Goal: Task Accomplishment & Management: Complete application form

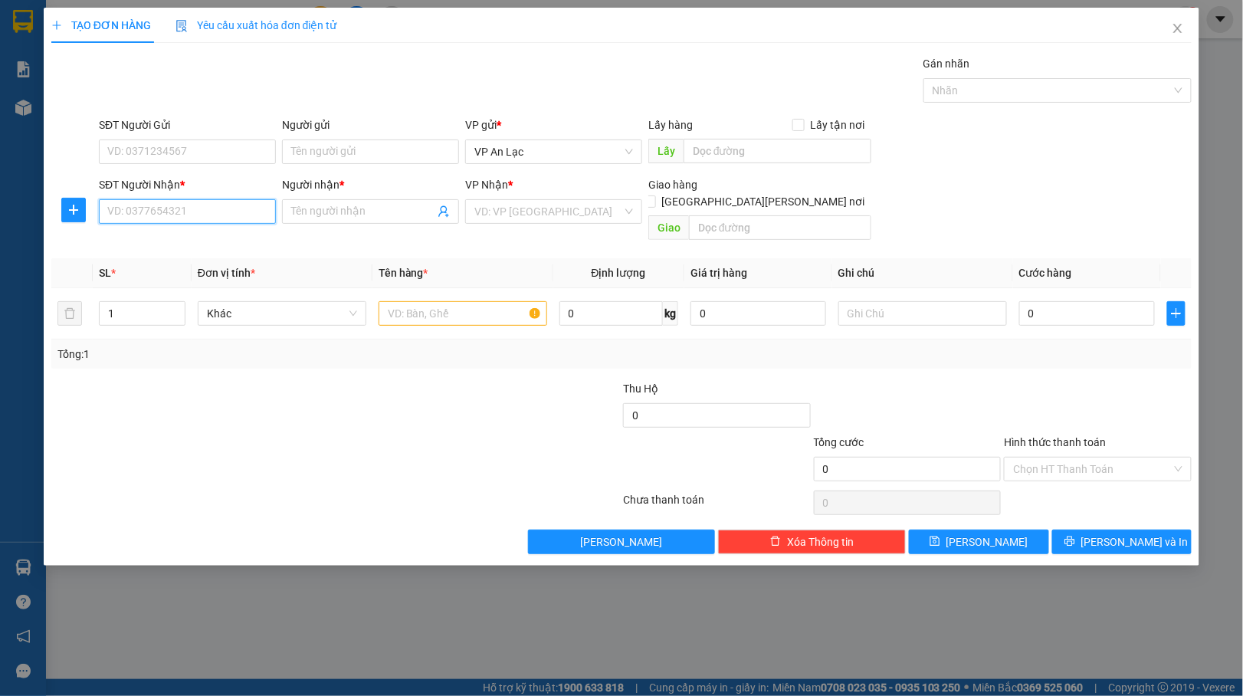
click at [169, 218] on input "SĐT Người Nhận *" at bounding box center [187, 211] width 177 height 25
type input "0913990193"
click at [139, 244] on div "0913990193 - day" at bounding box center [187, 243] width 159 height 17
type input "day"
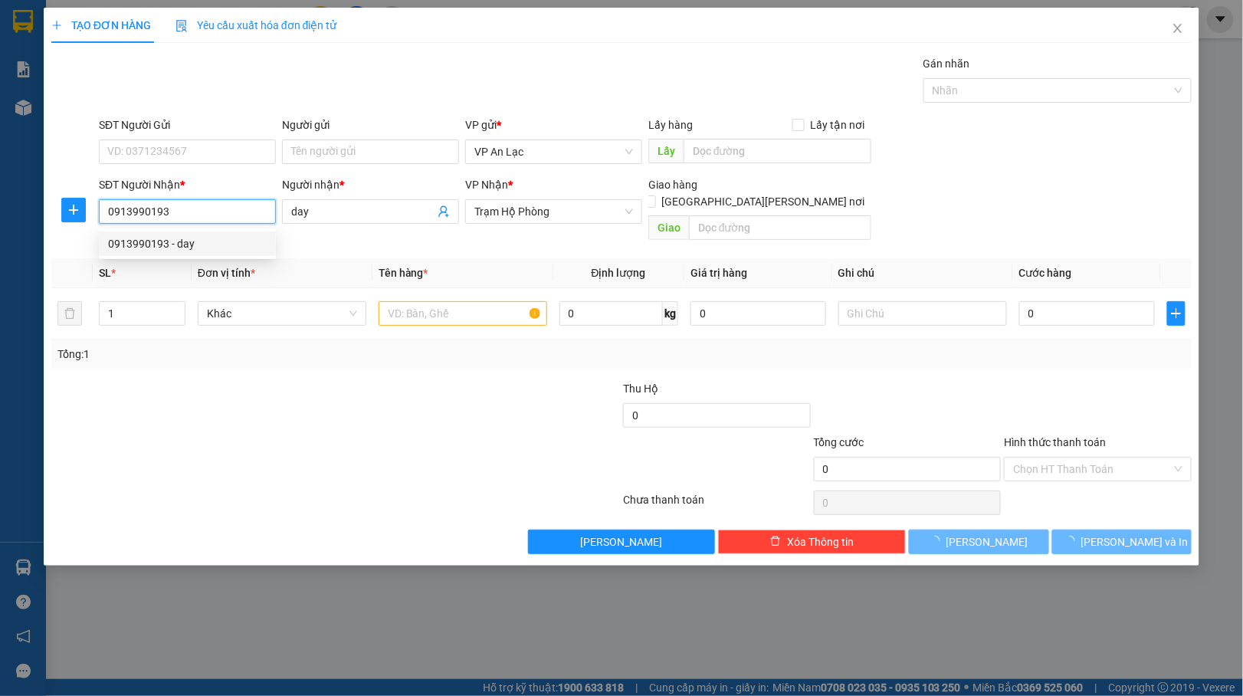
type input "30.000"
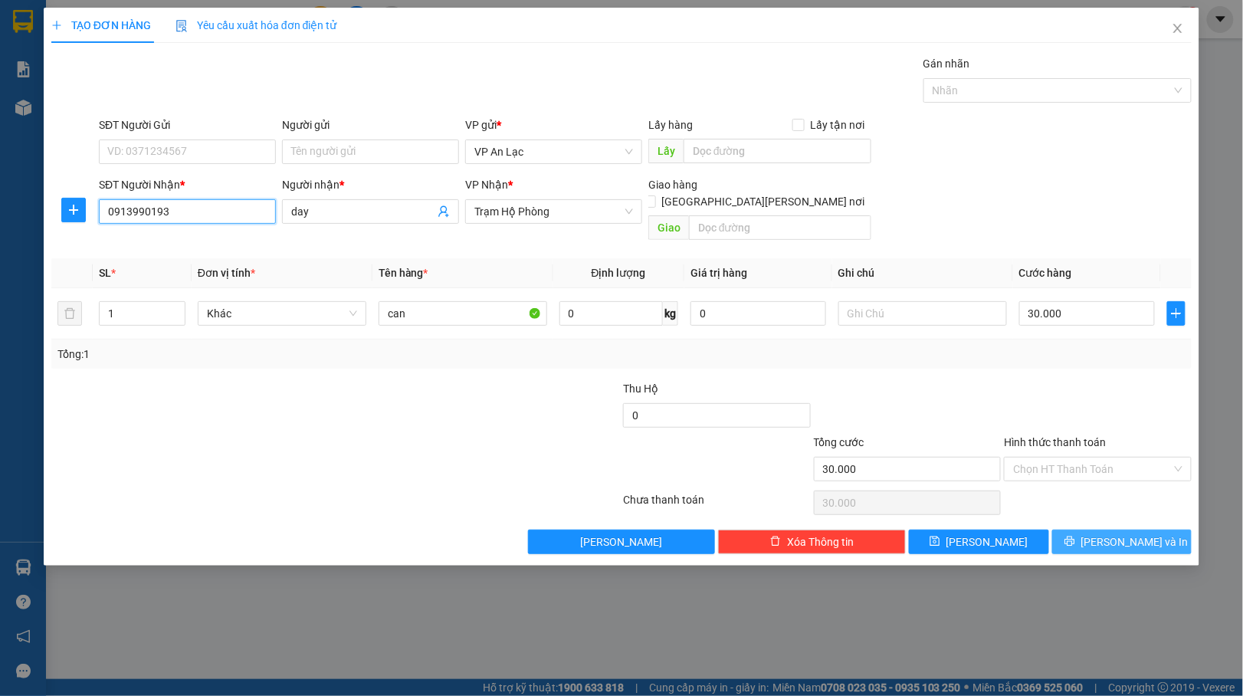
type input "0913990193"
click at [1105, 529] on button "Lưu và In" at bounding box center [1122, 541] width 140 height 25
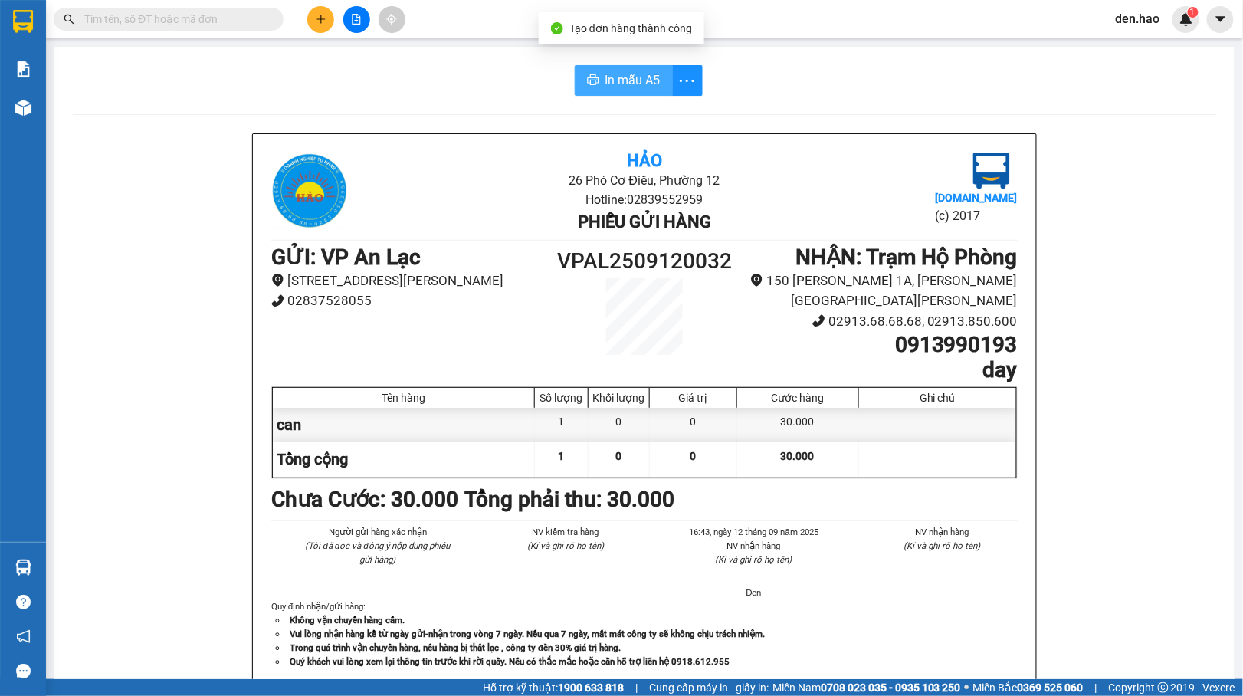
click at [632, 77] on span "In mẫu A5" at bounding box center [632, 79] width 55 height 19
click at [164, 17] on input "text" at bounding box center [174, 19] width 181 height 17
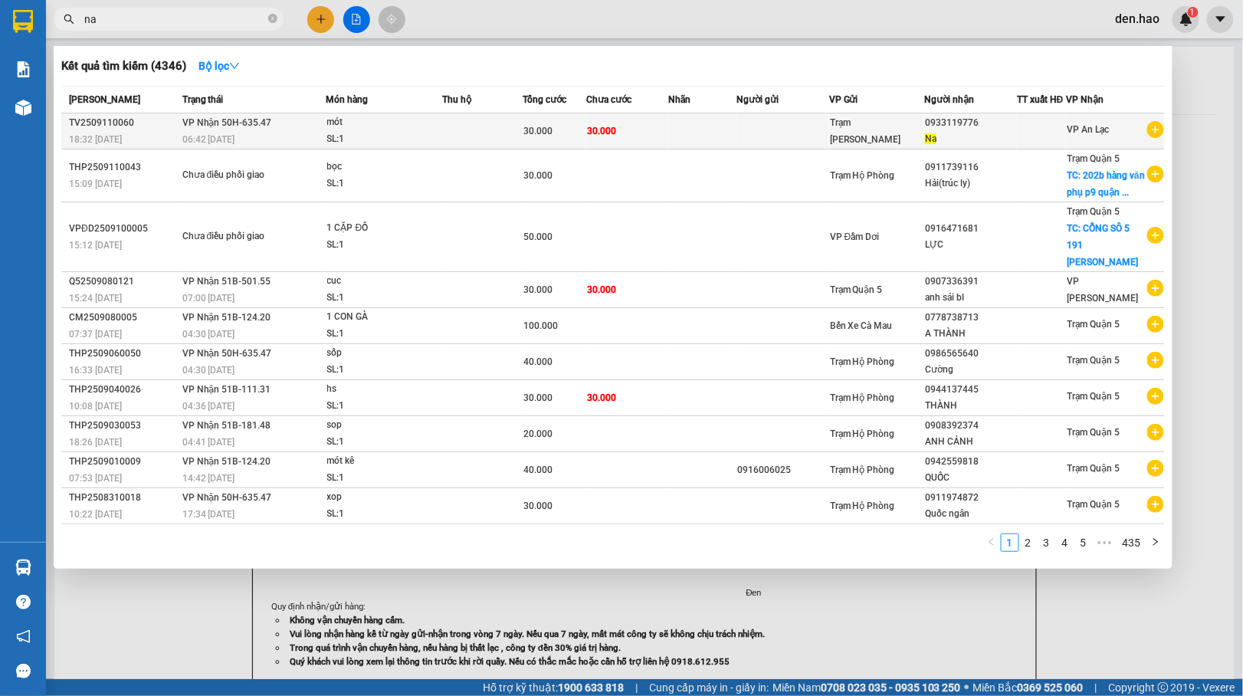
type input "na"
click at [749, 120] on td at bounding box center [782, 131] width 93 height 36
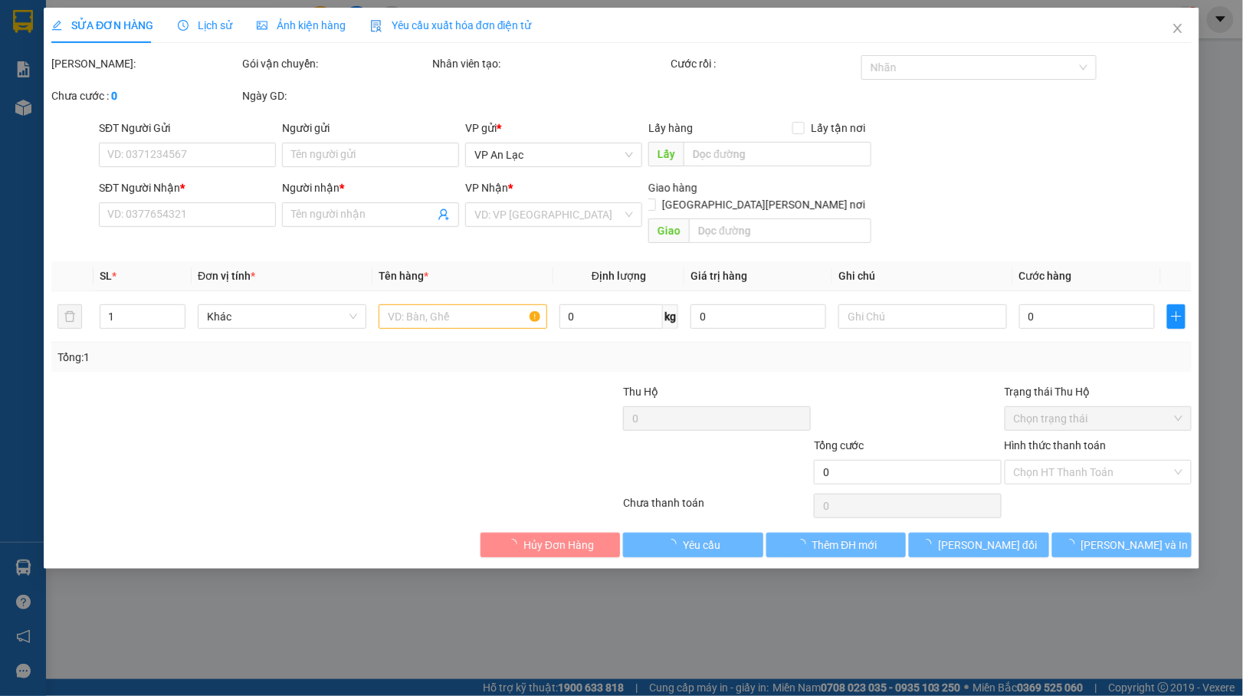
type input "0933119776"
type input "Na"
type input "30.000"
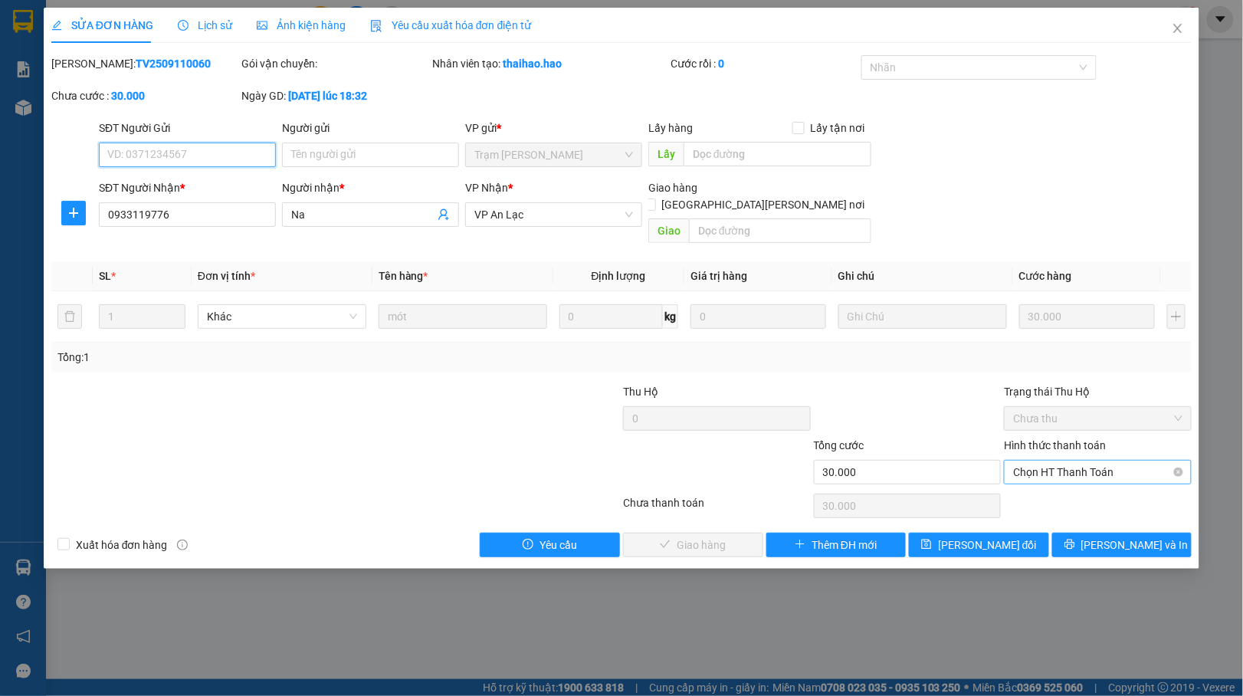
click at [1092, 460] on span "Chọn HT Thanh Toán" at bounding box center [1097, 471] width 169 height 23
click at [1028, 486] on div "Tại văn phòng" at bounding box center [1098, 487] width 169 height 17
type input "0"
click at [712, 536] on span "Lưu và Giao hàng" at bounding box center [755, 544] width 207 height 17
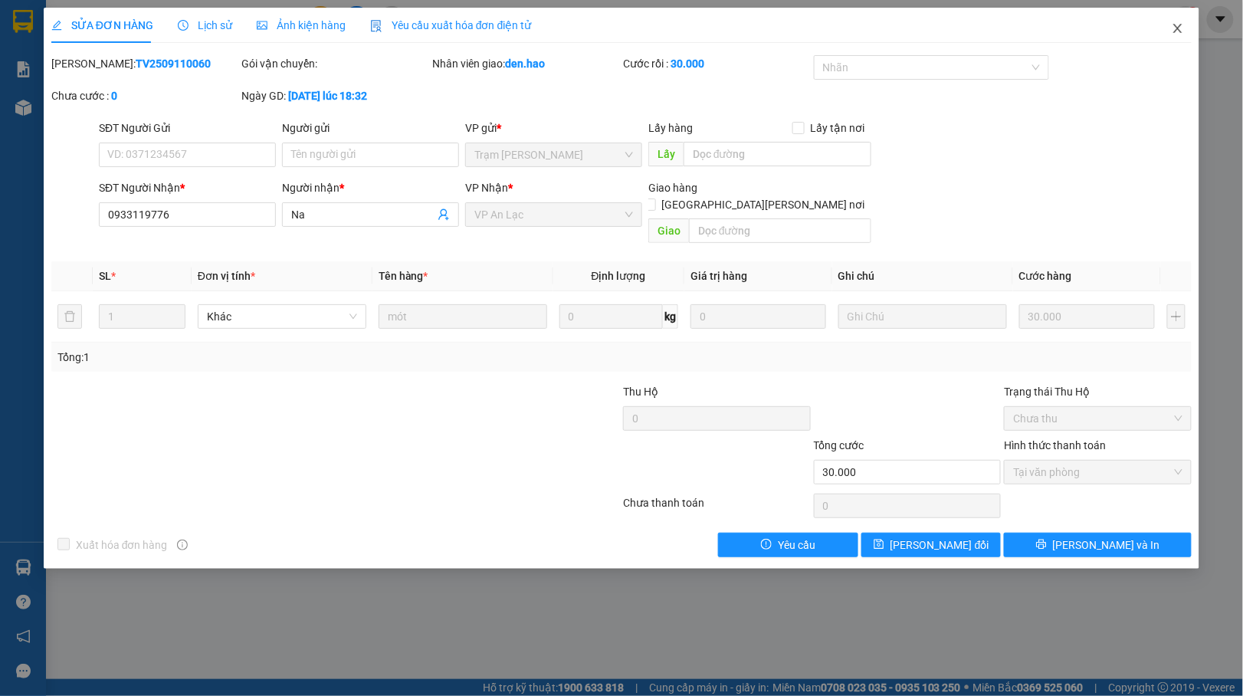
click at [1174, 33] on icon "close" at bounding box center [1178, 28] width 8 height 9
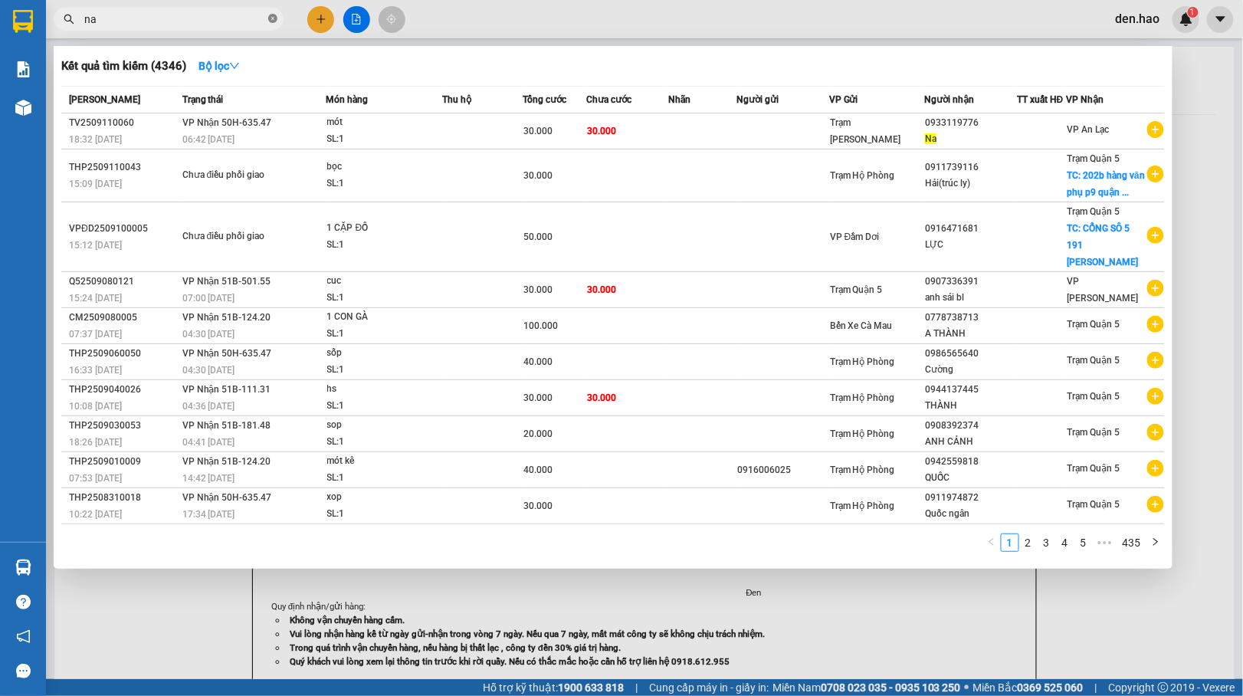
click at [270, 19] on icon "close-circle" at bounding box center [272, 18] width 9 height 9
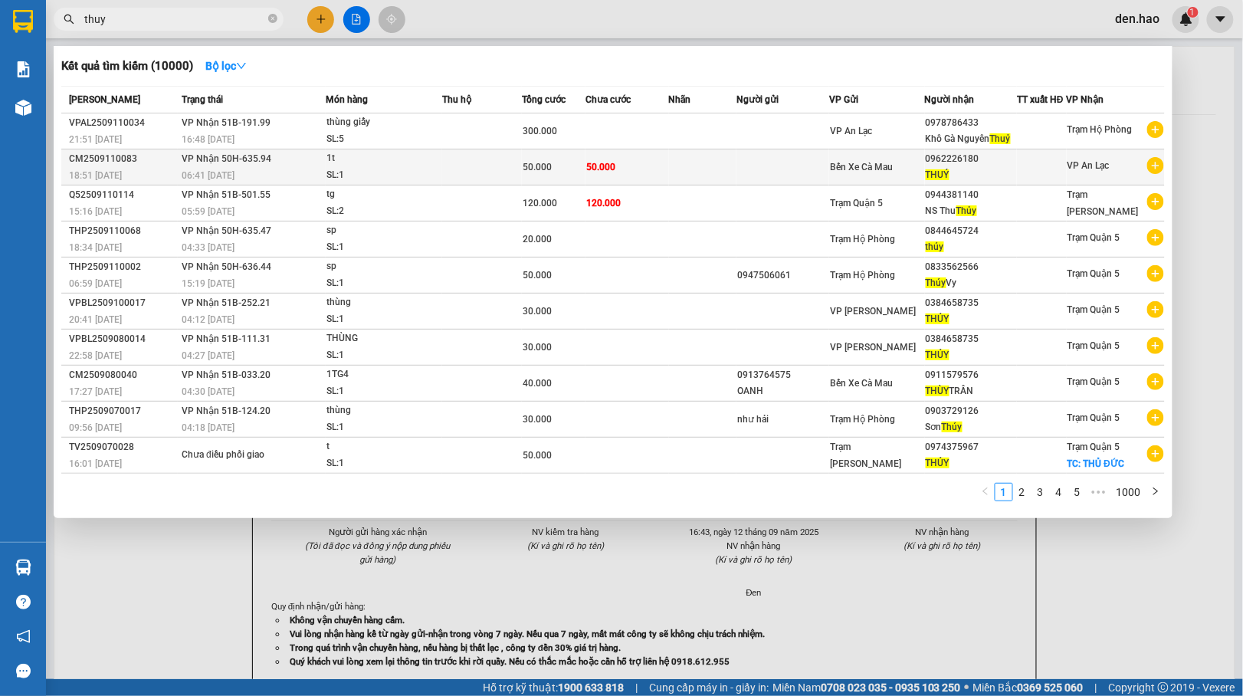
type input "thuy"
click at [665, 162] on td "50.000" at bounding box center [626, 167] width 83 height 36
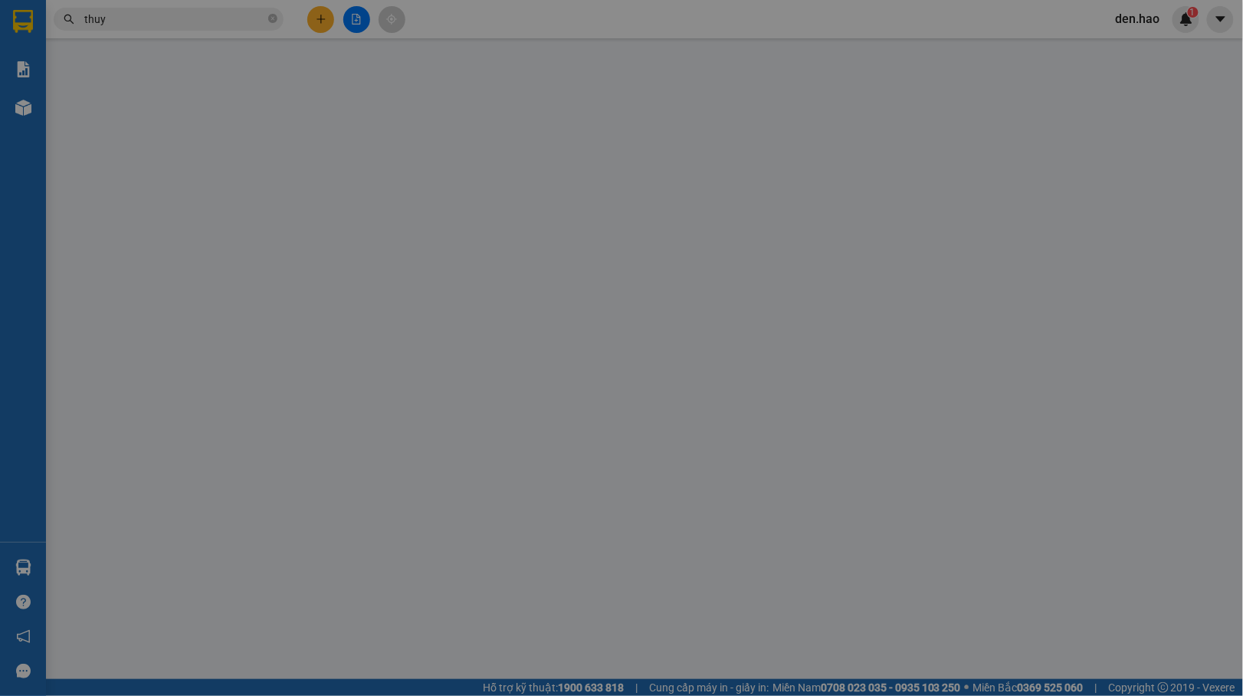
type input "0962226180"
type input "THUÝ"
type input "50.000"
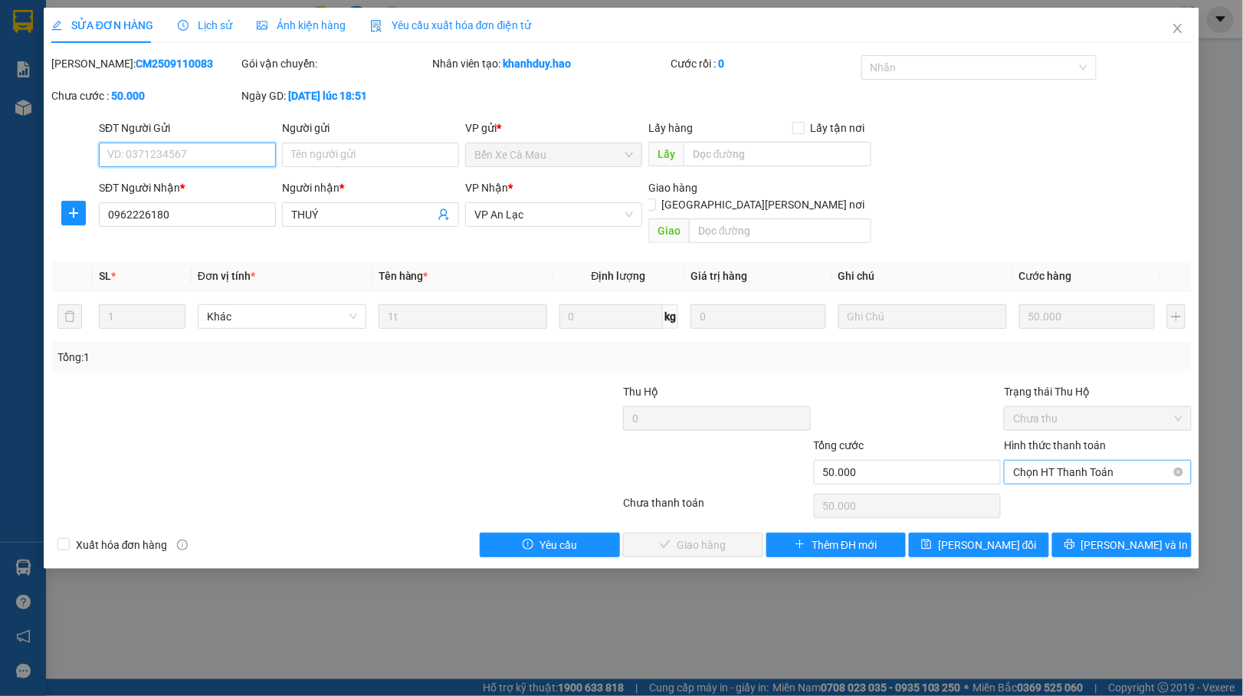
click at [1091, 460] on span "Chọn HT Thanh Toán" at bounding box center [1097, 471] width 169 height 23
click at [1031, 481] on div "Tại văn phòng" at bounding box center [1098, 487] width 169 height 17
type input "0"
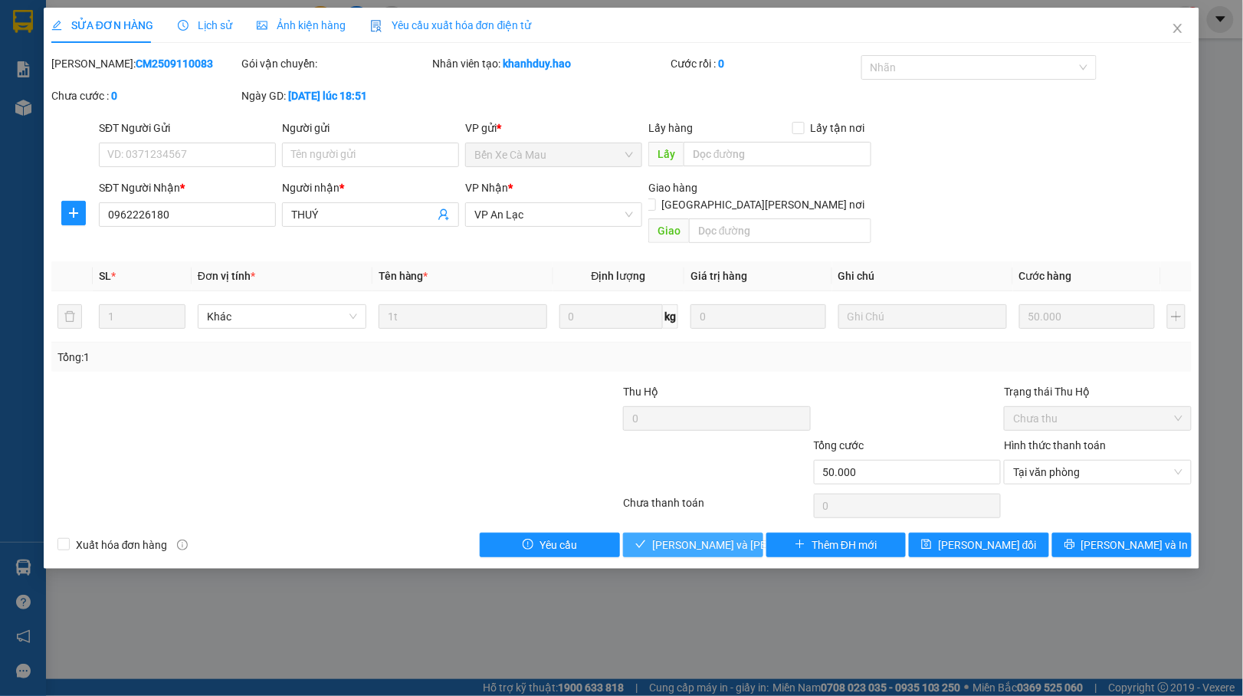
click at [656, 532] on button "Lưu và Giao hàng" at bounding box center [693, 544] width 140 height 25
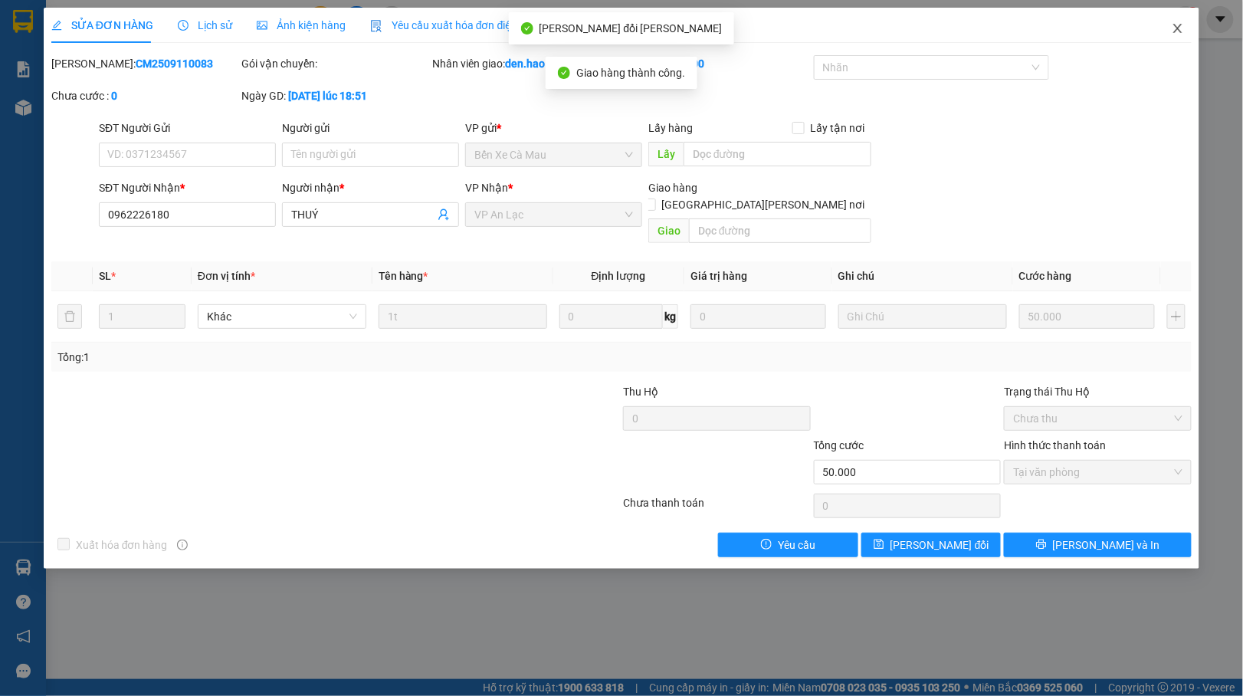
click at [1180, 26] on icon "close" at bounding box center [1177, 28] width 12 height 12
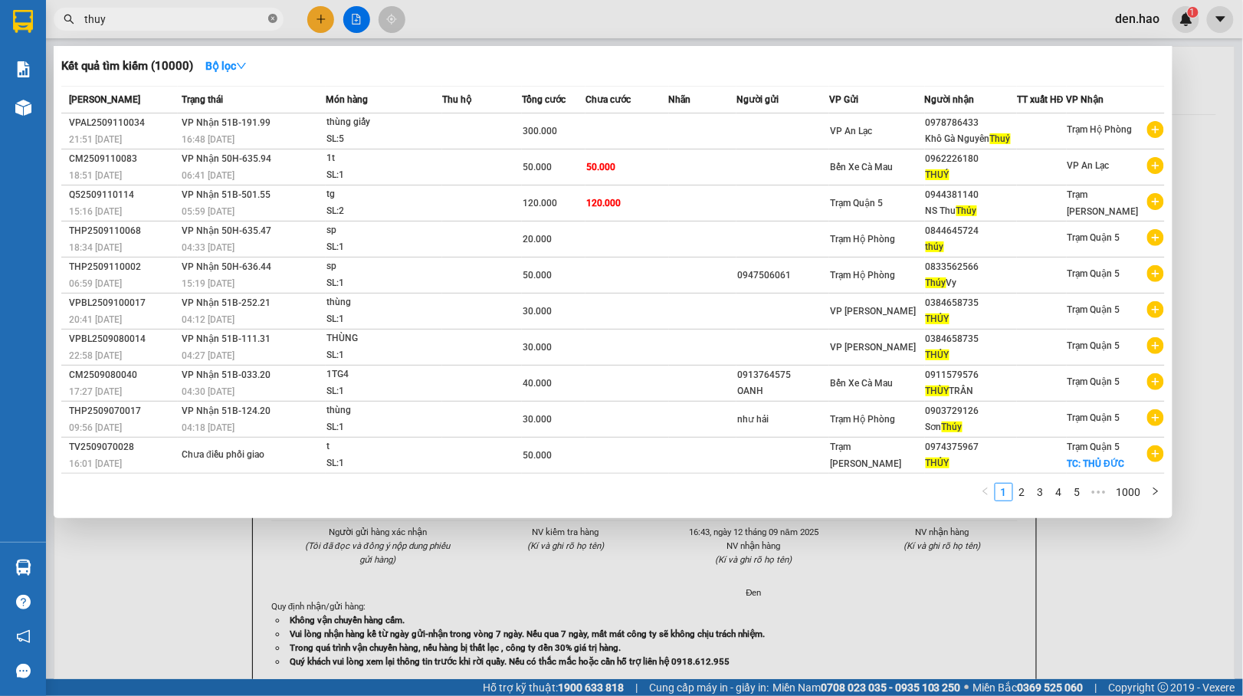
click at [274, 13] on span at bounding box center [272, 19] width 9 height 15
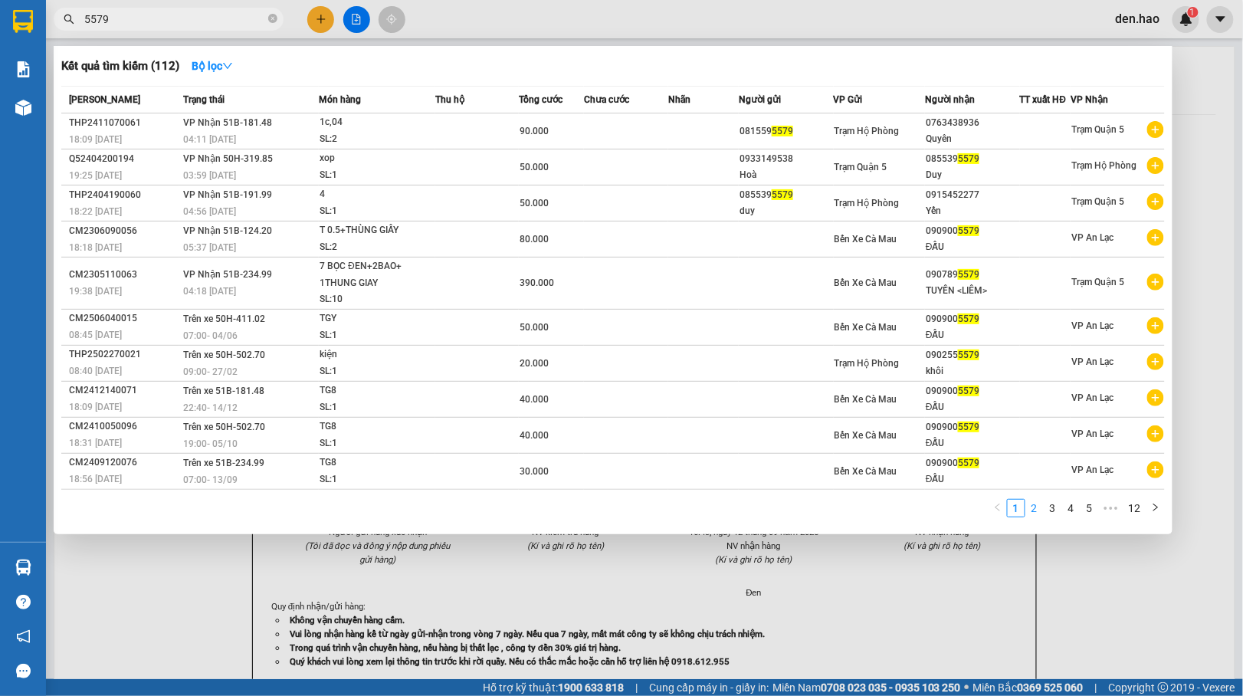
type input "5579"
click at [1028, 509] on link "2" at bounding box center [1034, 508] width 17 height 17
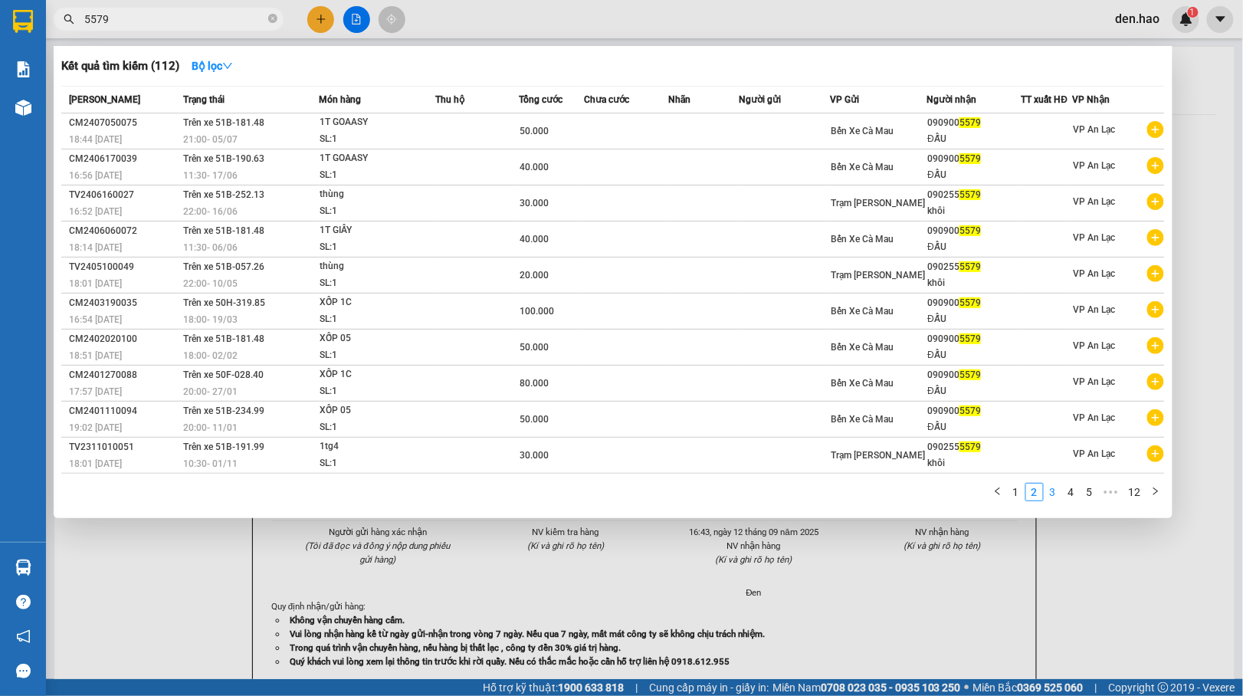
click at [1054, 492] on link "3" at bounding box center [1052, 491] width 17 height 17
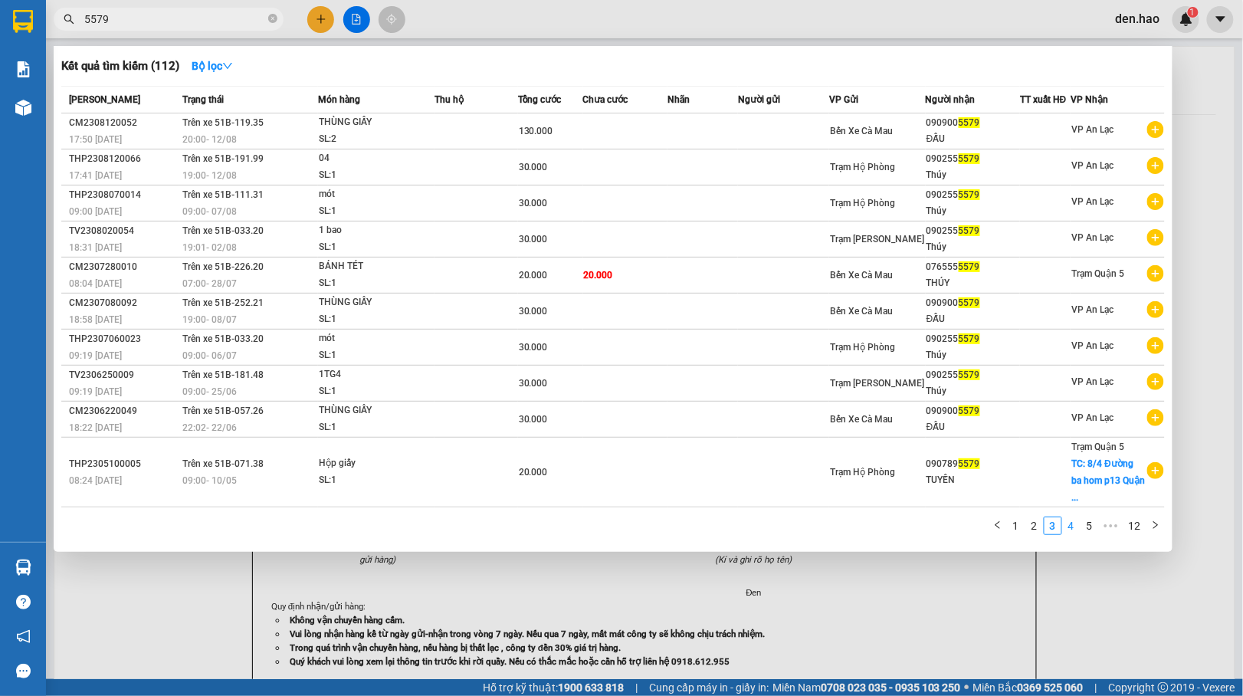
click at [1076, 517] on link "4" at bounding box center [1071, 525] width 17 height 17
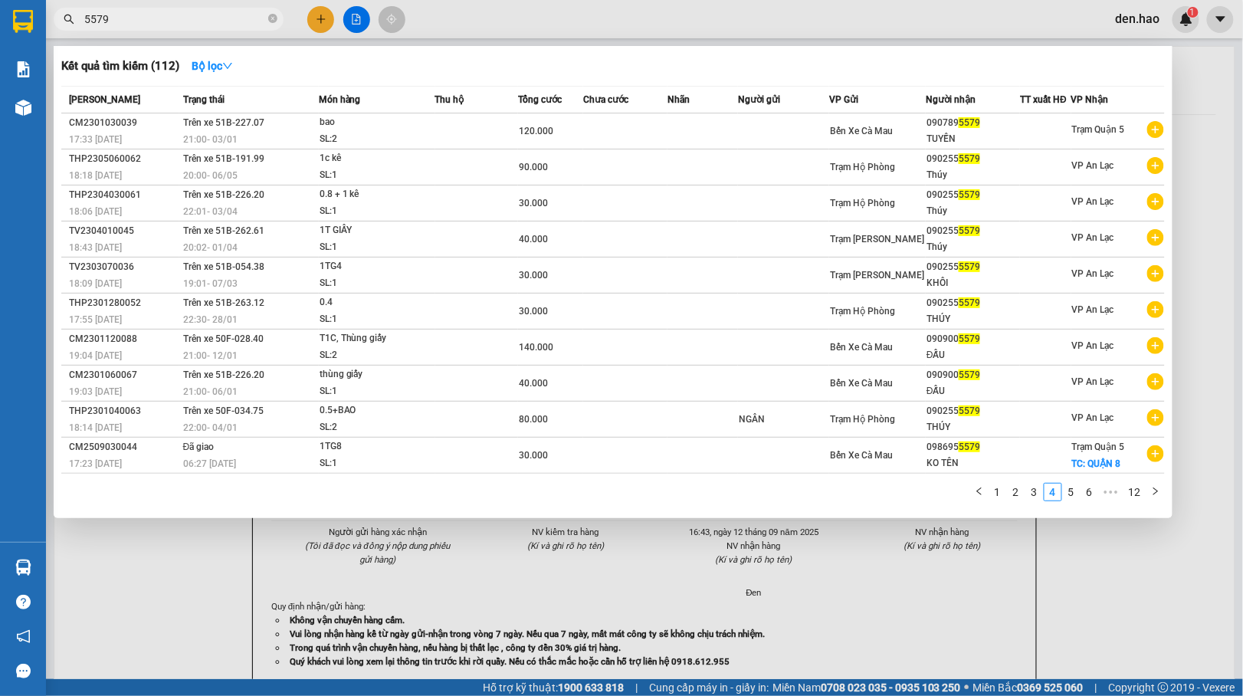
click at [1073, 498] on div "1 2 3 4 5 6 ••• 12" at bounding box center [612, 497] width 1103 height 28
click at [1069, 490] on link "5" at bounding box center [1071, 491] width 17 height 17
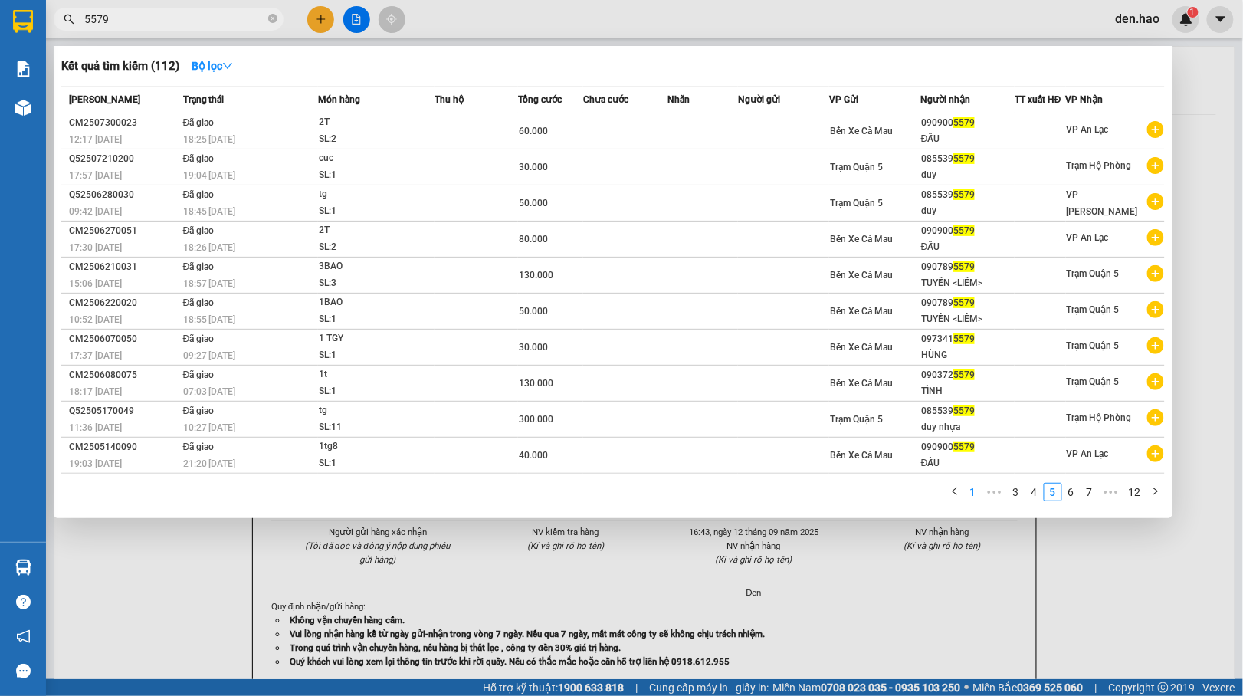
click at [974, 492] on link "1" at bounding box center [973, 491] width 17 height 17
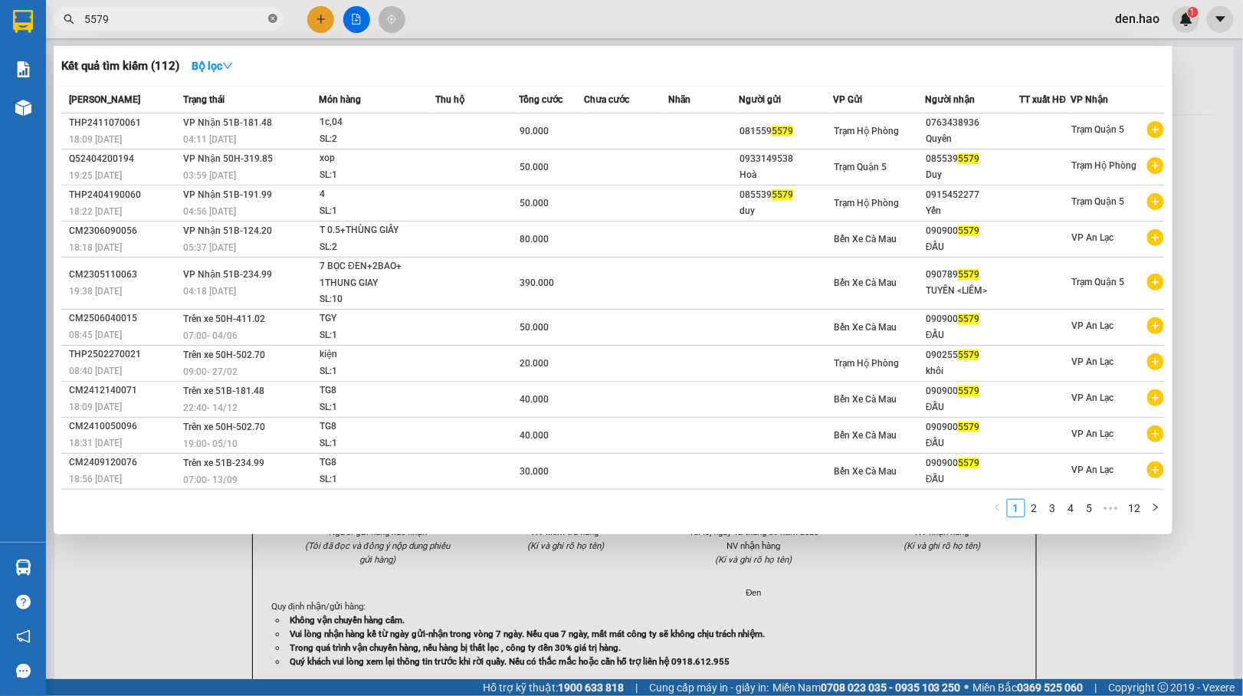
click at [270, 20] on icon "close-circle" at bounding box center [272, 18] width 9 height 9
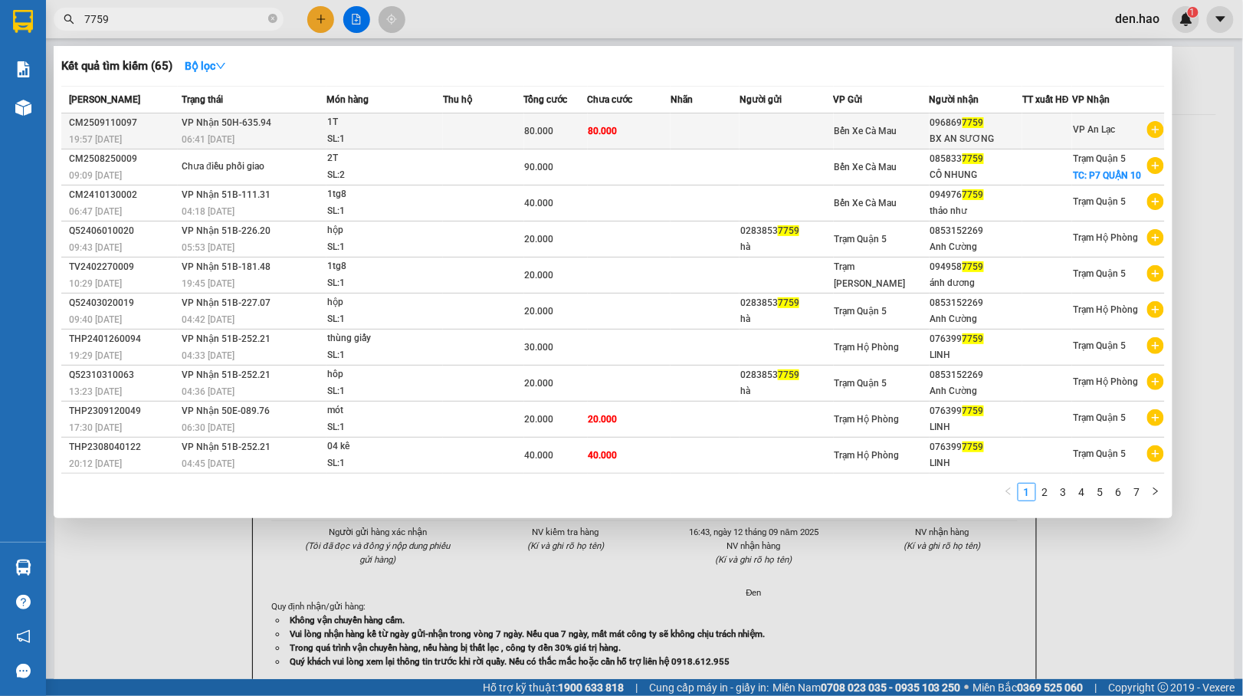
type input "7759"
click at [659, 133] on td "80.000" at bounding box center [630, 131] width 84 height 36
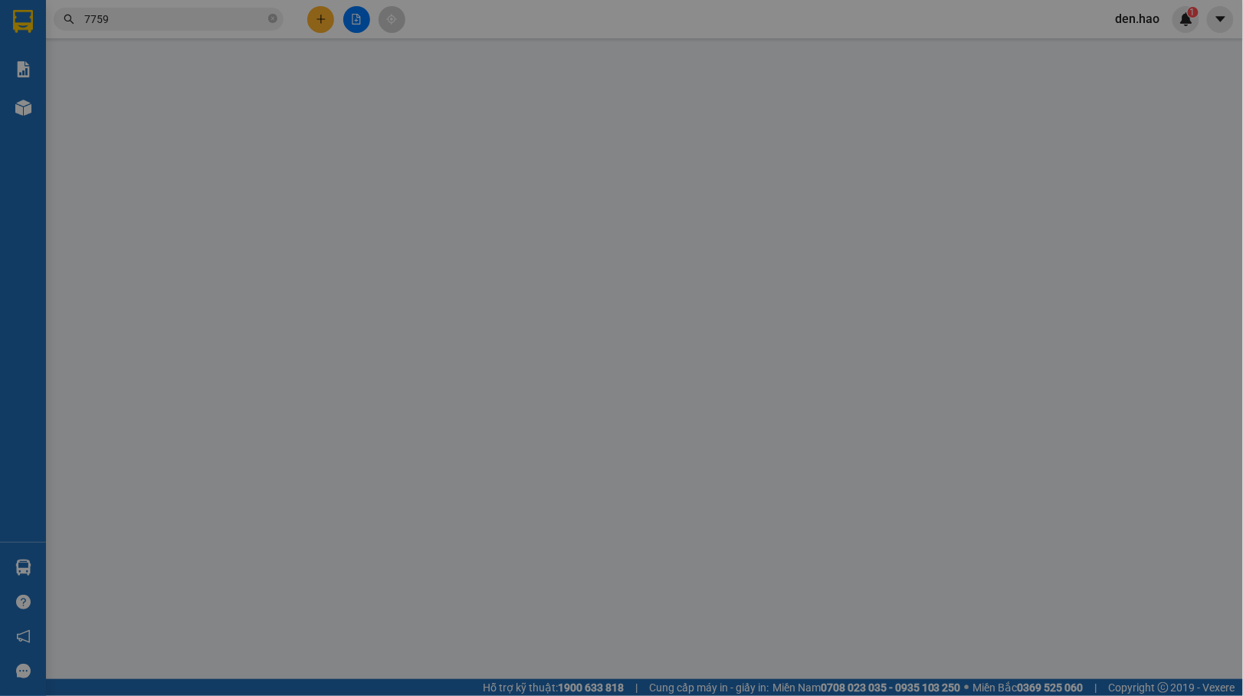
type input "0968697759"
type input "BX AN SƯƠNG"
type input "80.000"
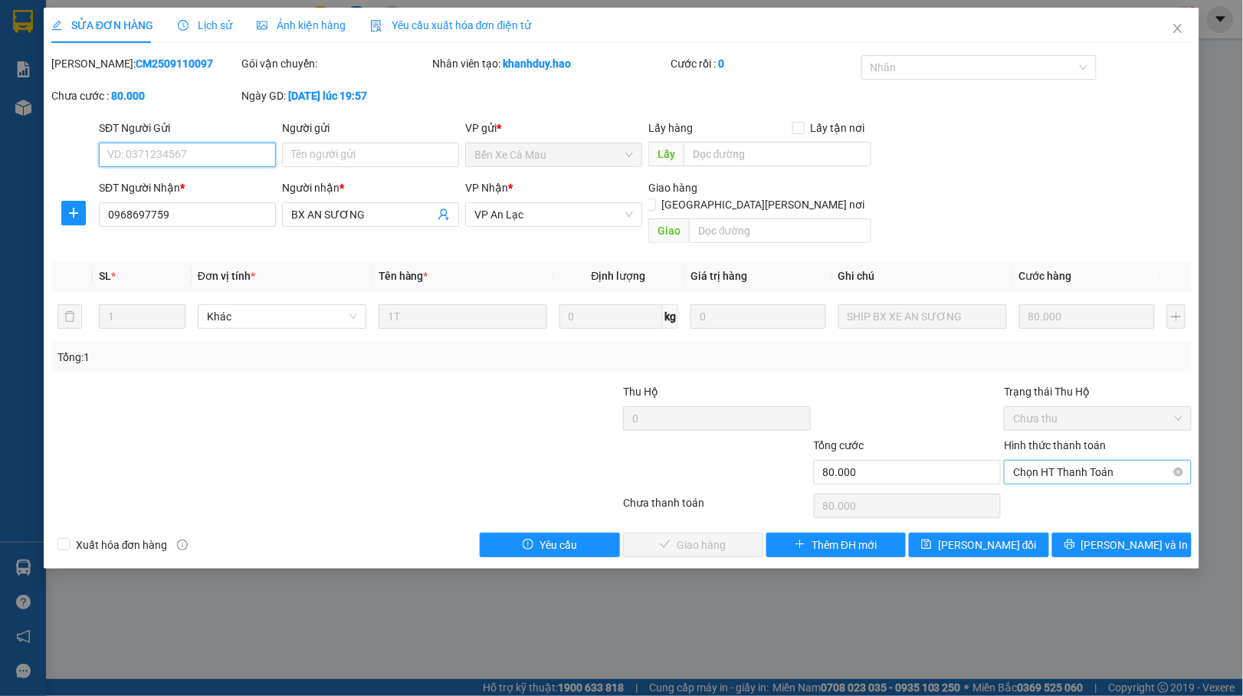
click at [1048, 460] on span "Chọn HT Thanh Toán" at bounding box center [1097, 471] width 169 height 23
drag, startPoint x: 1046, startPoint y: 486, endPoint x: 1036, endPoint y: 484, distance: 10.1
click at [1043, 485] on div "Tại văn phòng" at bounding box center [1098, 487] width 169 height 17
type input "0"
click at [693, 536] on span "Lưu và Giao hàng" at bounding box center [755, 544] width 207 height 17
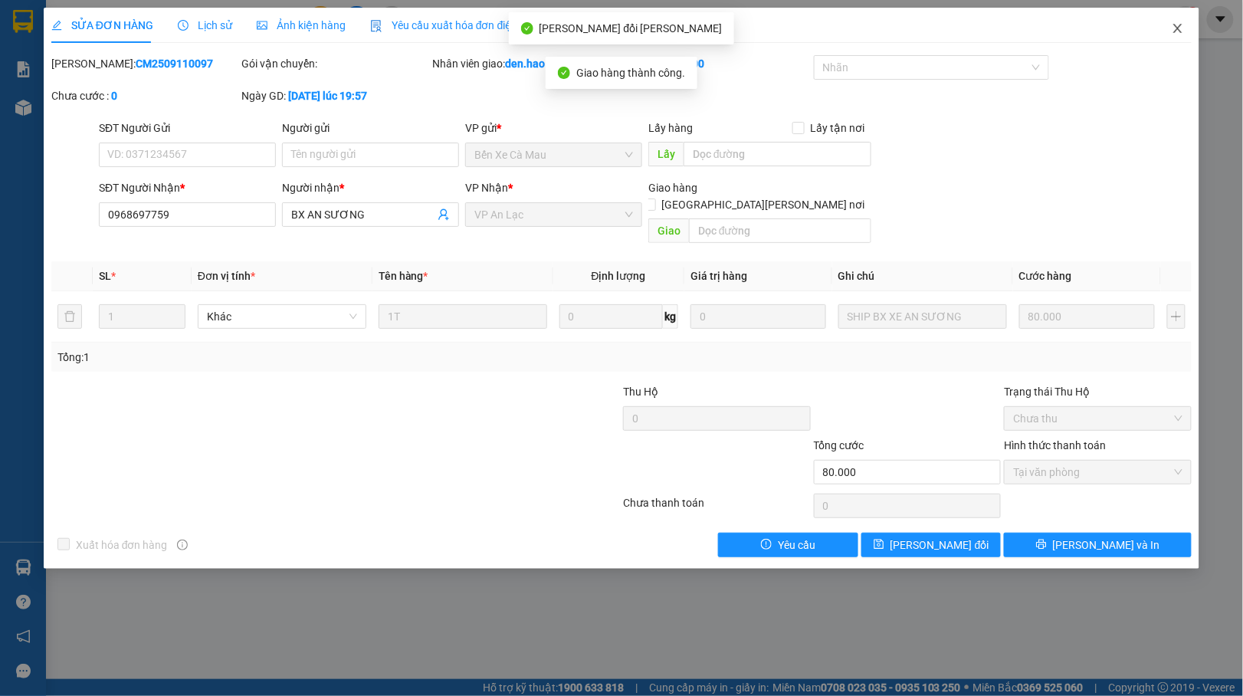
drag, startPoint x: 1183, startPoint y: 21, endPoint x: 1166, endPoint y: 28, distance: 17.9
click at [1183, 20] on span "Close" at bounding box center [1177, 29] width 43 height 43
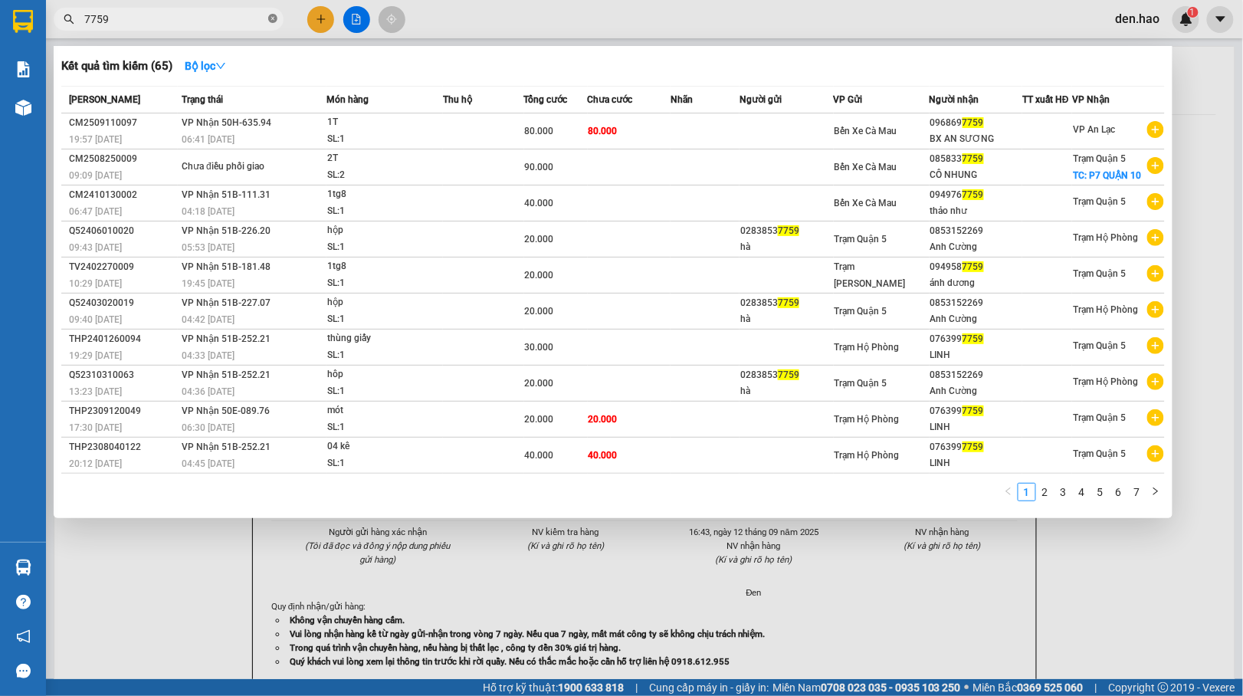
click at [274, 22] on icon "close-circle" at bounding box center [272, 18] width 9 height 9
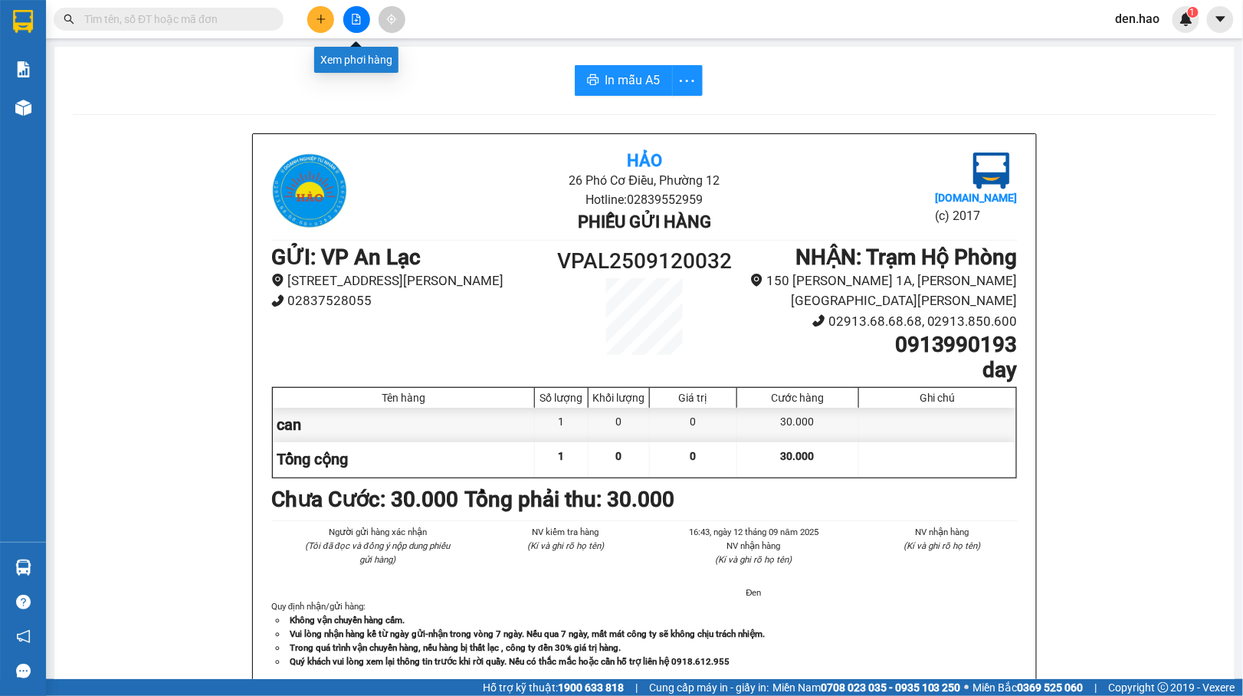
click at [354, 19] on icon "file-add" at bounding box center [356, 19] width 11 height 11
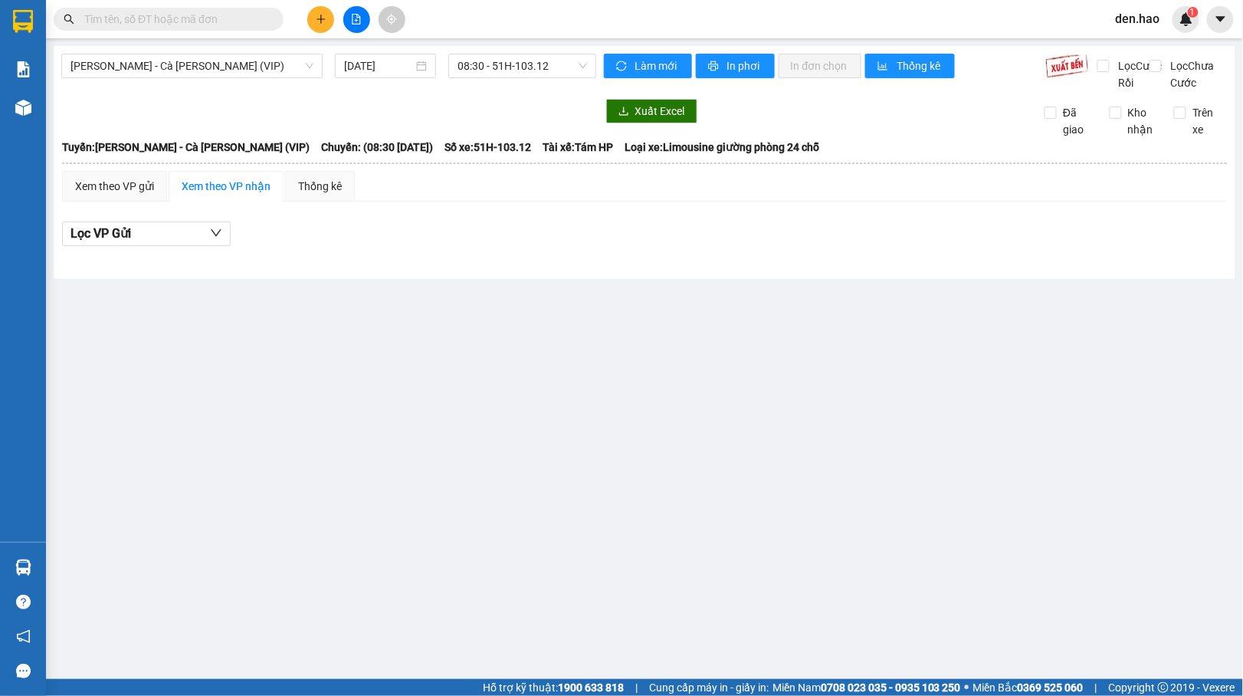
click at [230, 21] on input "text" at bounding box center [174, 19] width 181 height 17
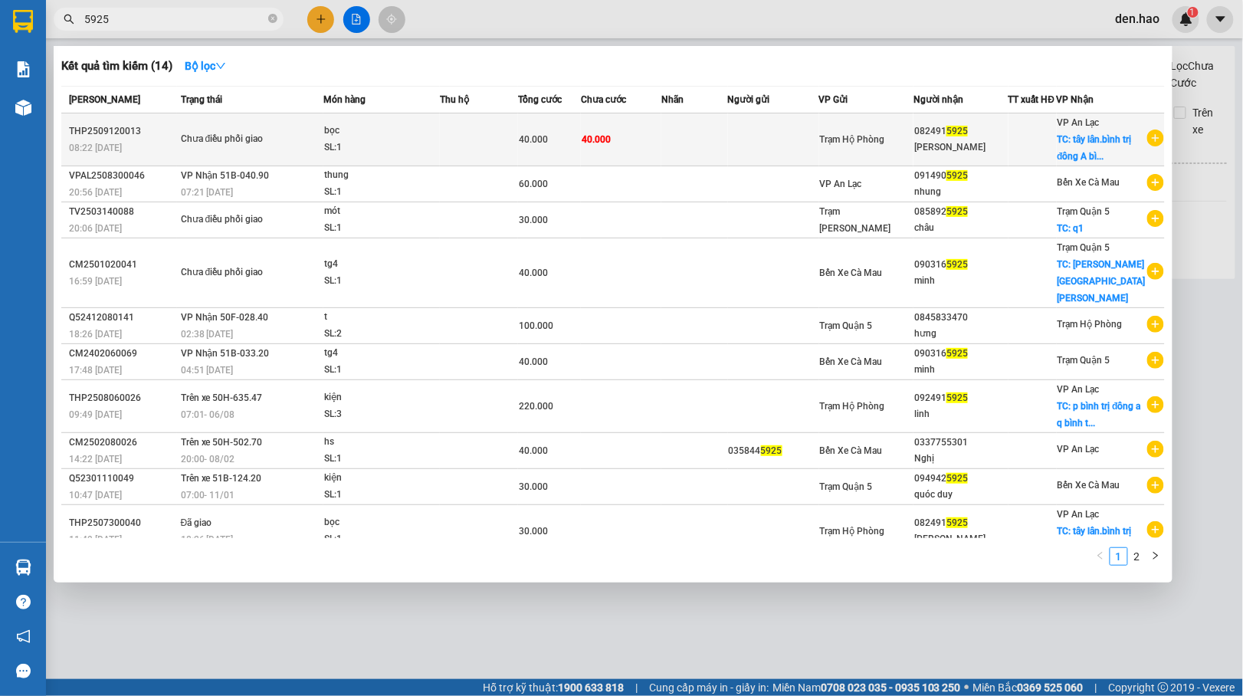
type input "5925"
click at [728, 152] on td at bounding box center [694, 139] width 67 height 53
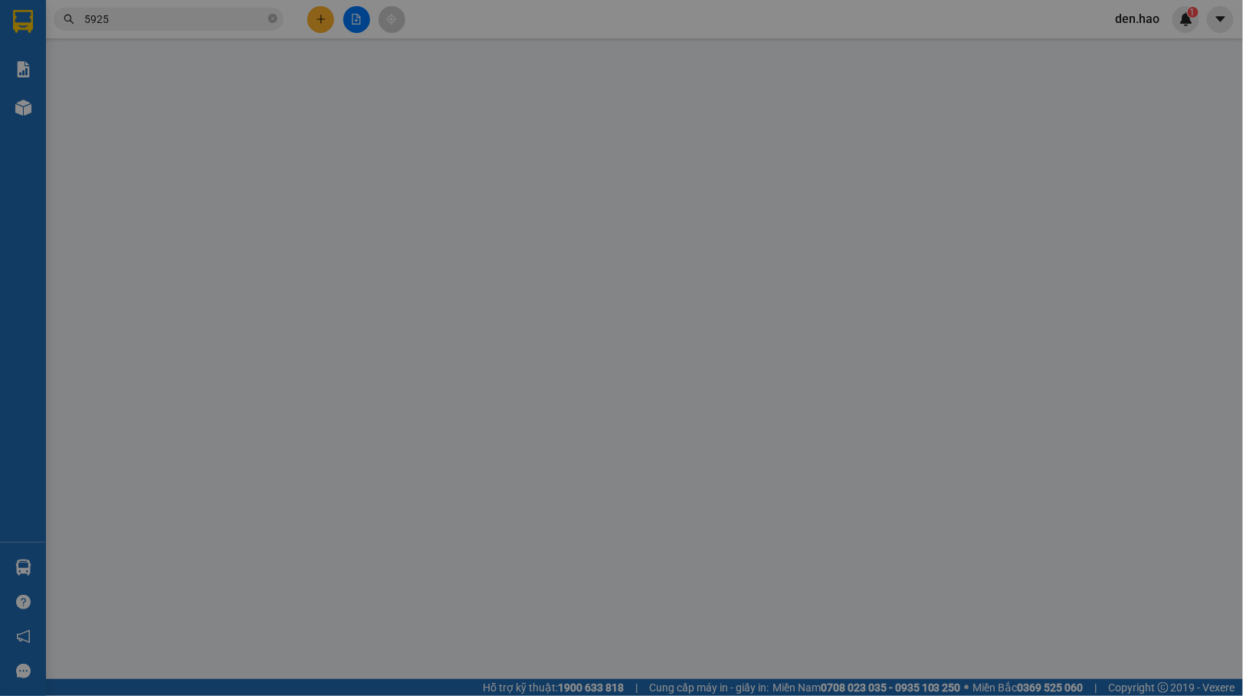
type input "0824915925"
type input "linh nguyễn"
checkbox input "true"
type input "tây lân.bình trị đông A bình tân"
type input "40.000"
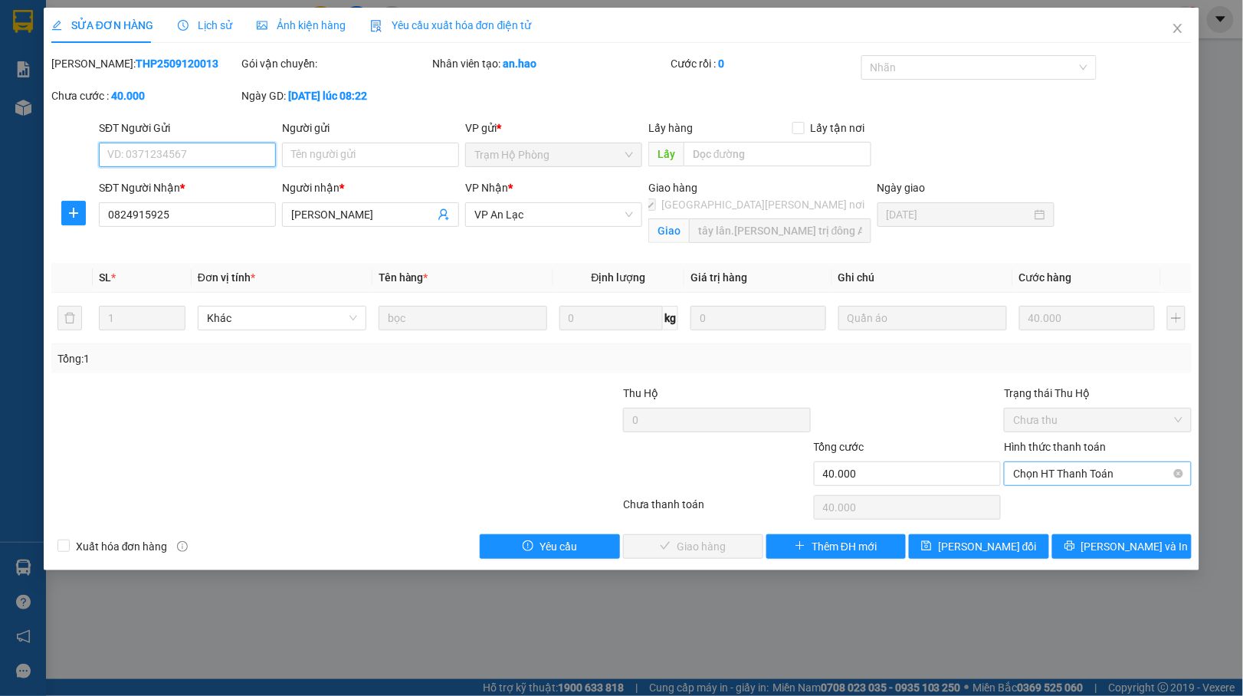
drag, startPoint x: 1085, startPoint y: 476, endPoint x: 1058, endPoint y: 486, distance: 28.6
click at [1085, 475] on span "Chọn HT Thanh Toán" at bounding box center [1097, 473] width 169 height 23
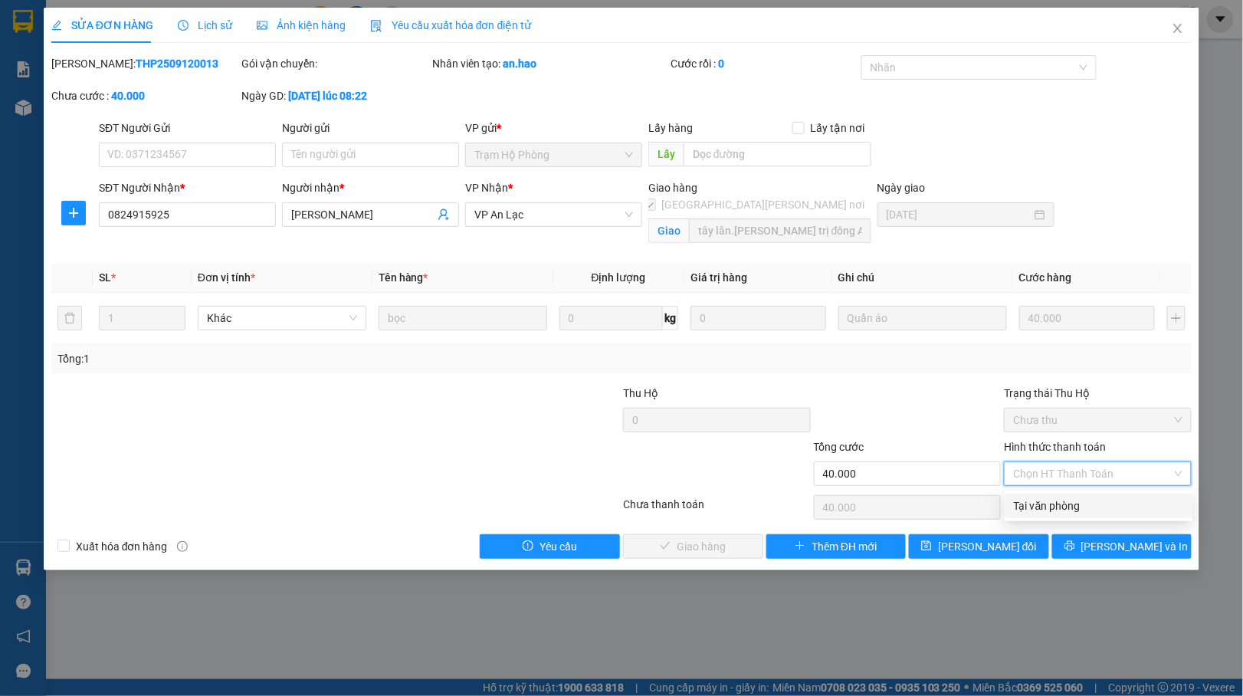
drag, startPoint x: 1034, startPoint y: 503, endPoint x: 1014, endPoint y: 503, distance: 19.9
click at [1033, 503] on div "Tại văn phòng" at bounding box center [1098, 505] width 169 height 17
type input "0"
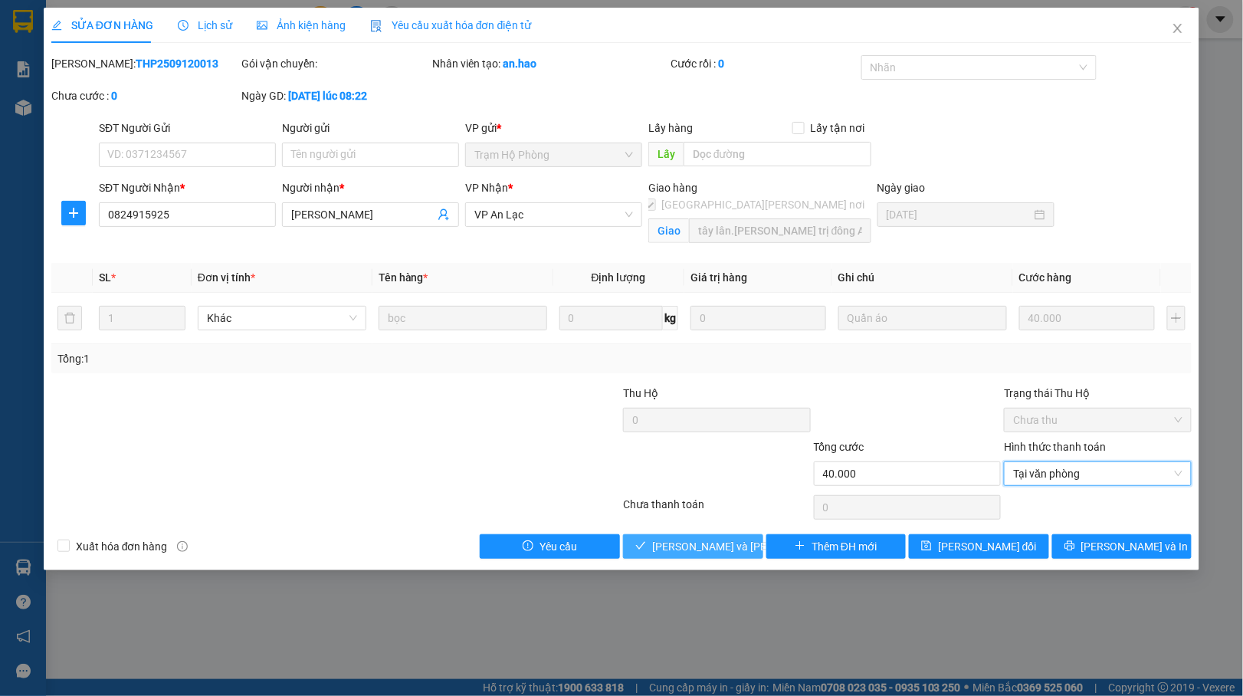
drag, startPoint x: 708, startPoint y: 542, endPoint x: 718, endPoint y: 522, distance: 23.0
click at [706, 541] on span "Lưu và Giao hàng" at bounding box center [755, 546] width 207 height 17
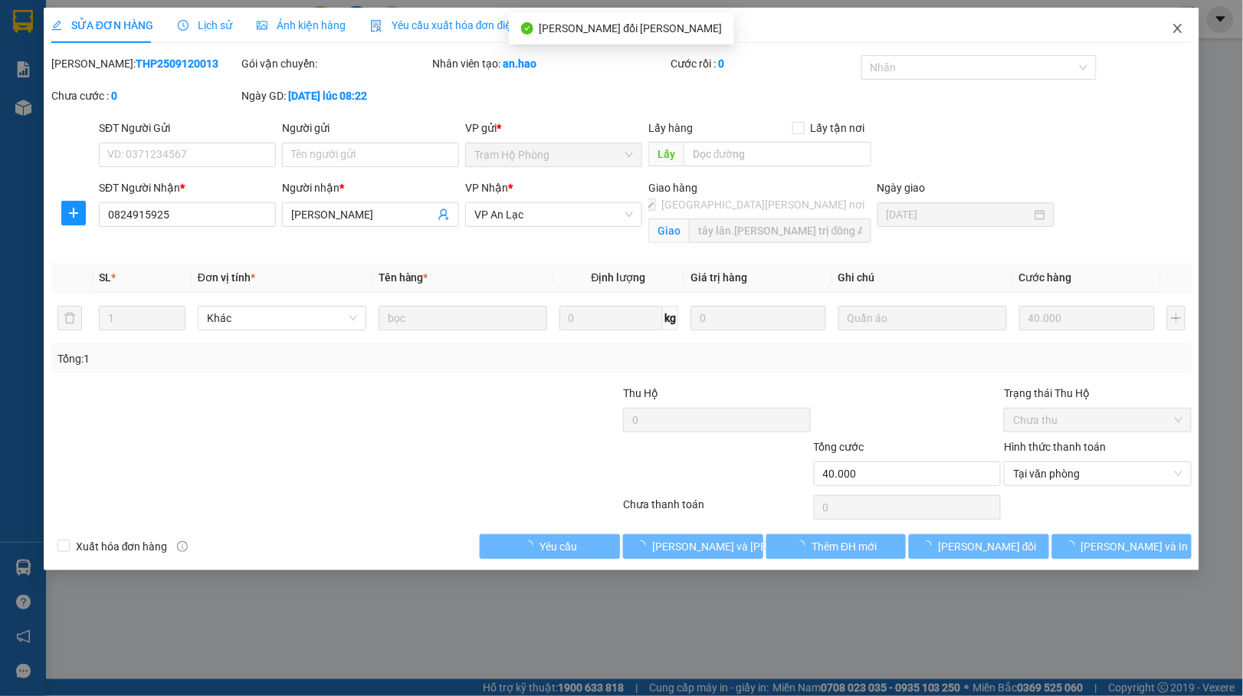
click at [1174, 25] on icon "close" at bounding box center [1177, 28] width 12 height 12
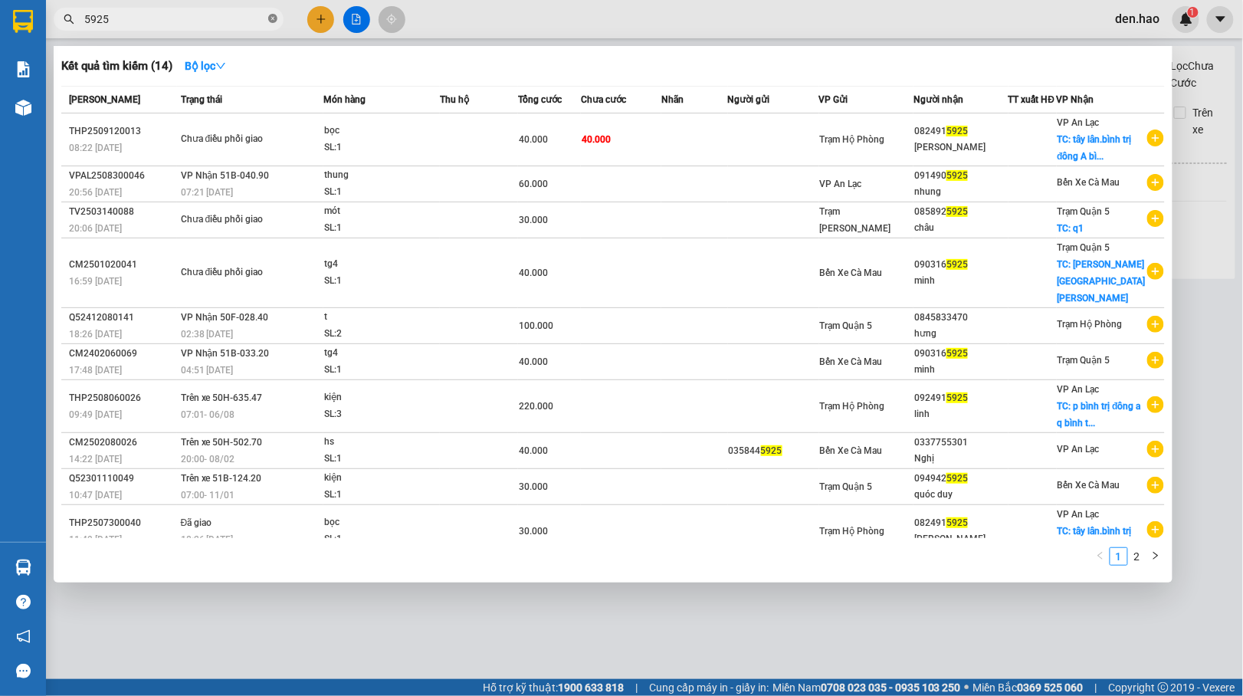
click at [268, 15] on icon "close-circle" at bounding box center [272, 18] width 9 height 9
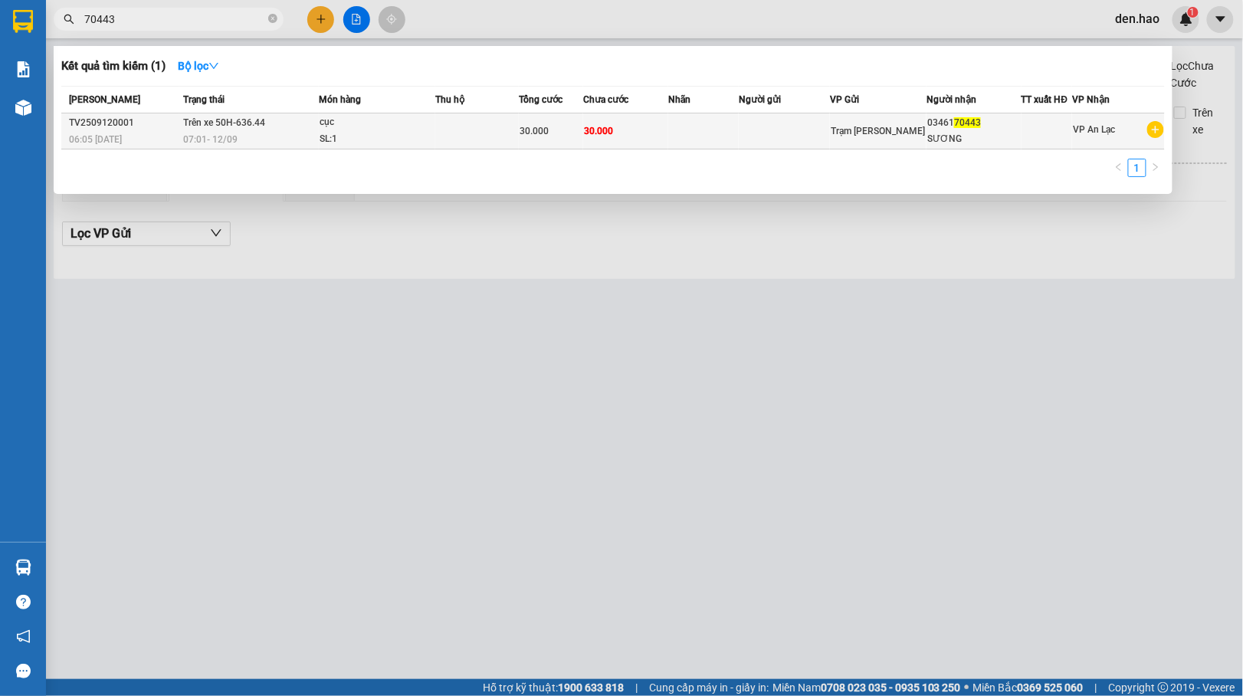
type input "70443"
click at [532, 142] on td "30.000" at bounding box center [551, 131] width 64 height 36
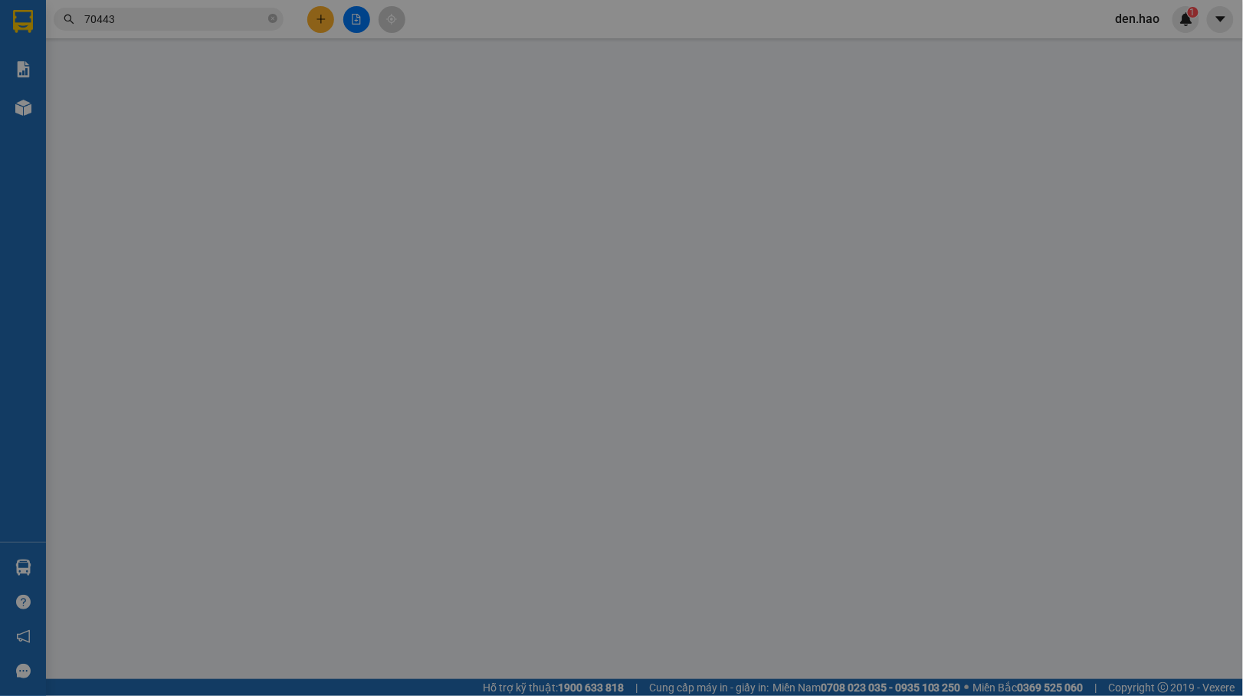
type input "0346170443"
type input "SƯƠNG"
type input "30.000"
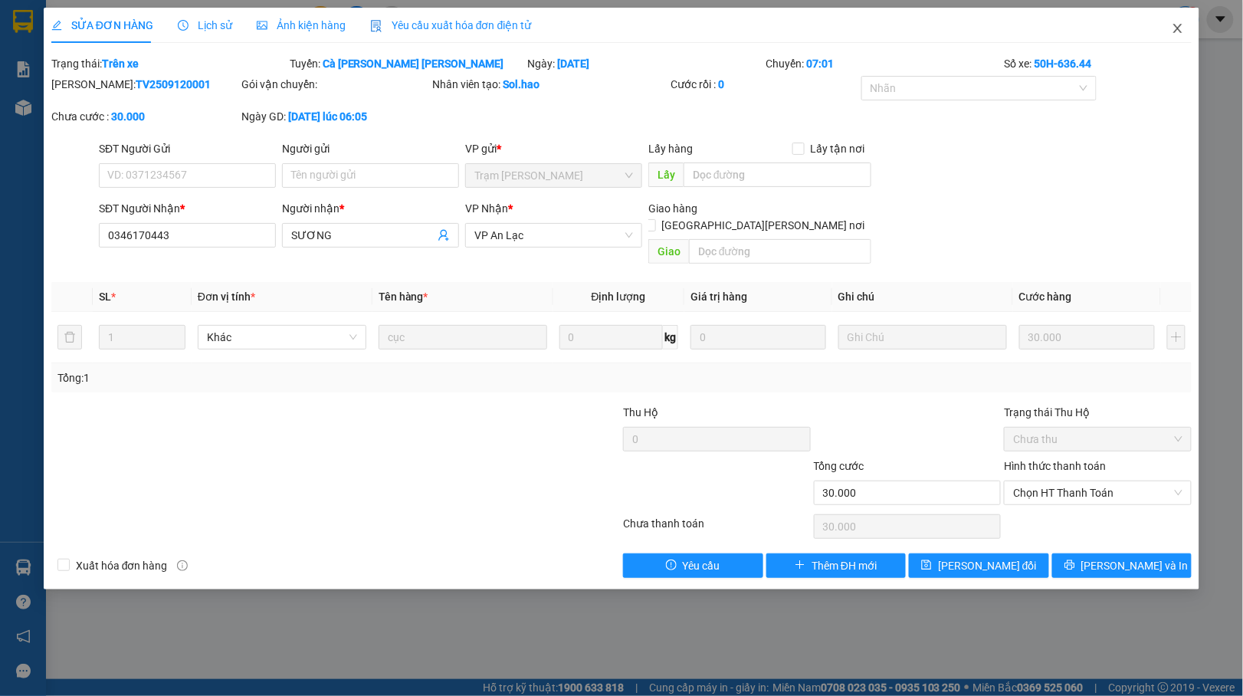
click at [1178, 29] on icon "close" at bounding box center [1178, 28] width 8 height 9
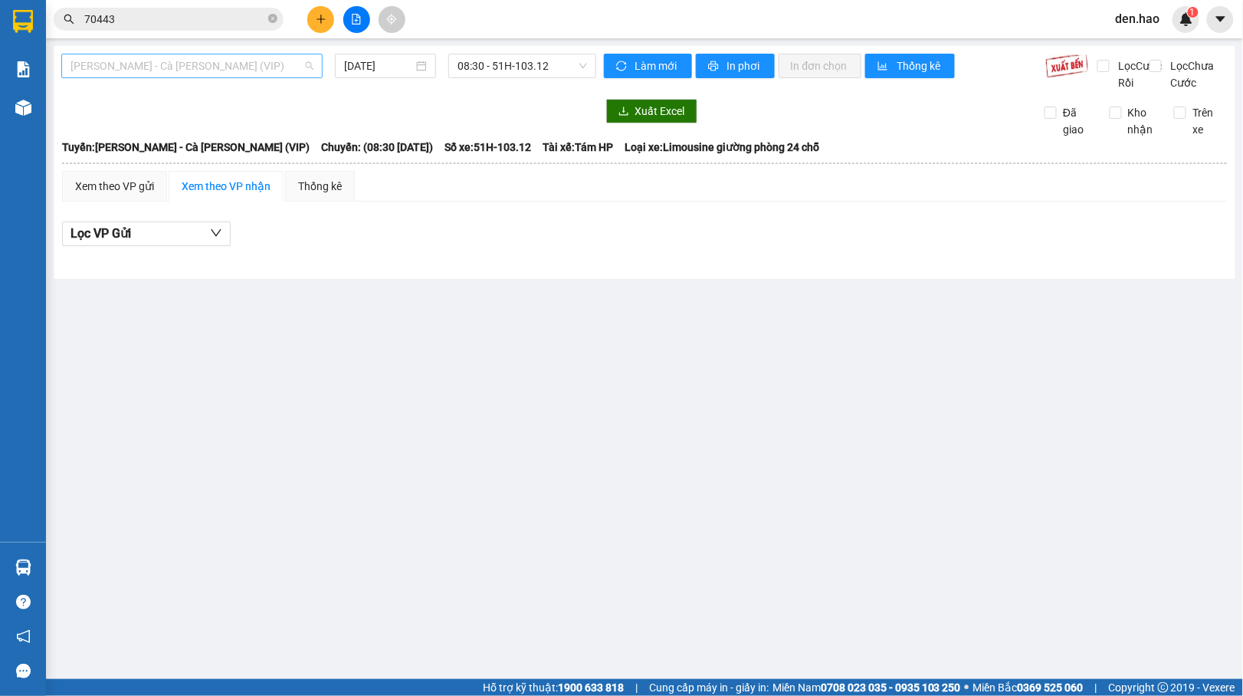
click at [296, 68] on span "Hồ Chí Minh - Cà Mau (VIP)" at bounding box center [191, 65] width 243 height 23
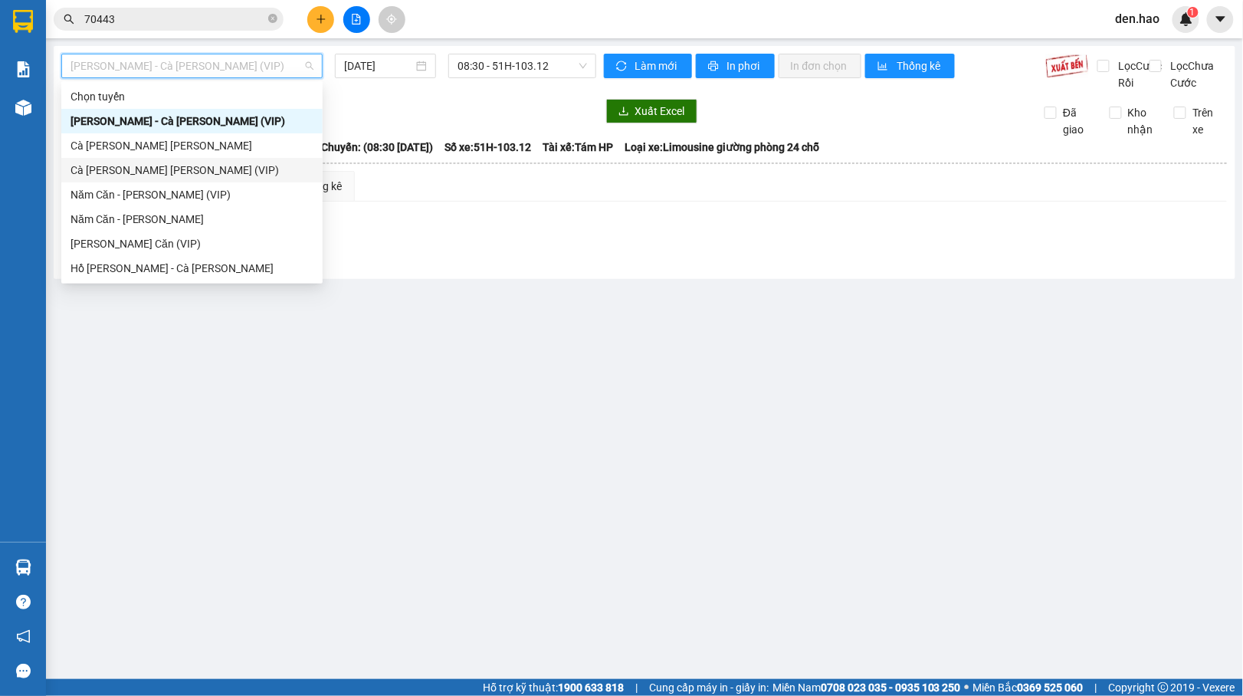
click at [166, 166] on div "Cà Mau - Hồ Chí Minh (VIP)" at bounding box center [191, 170] width 243 height 17
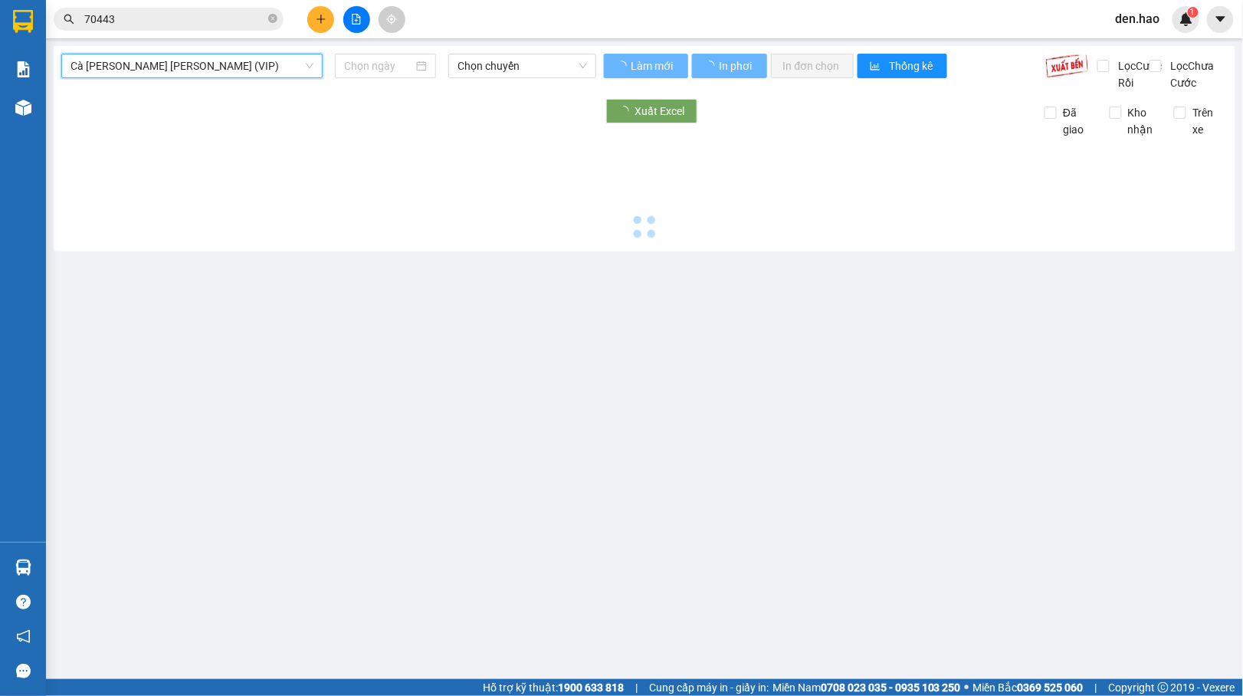
type input "12/09/2025"
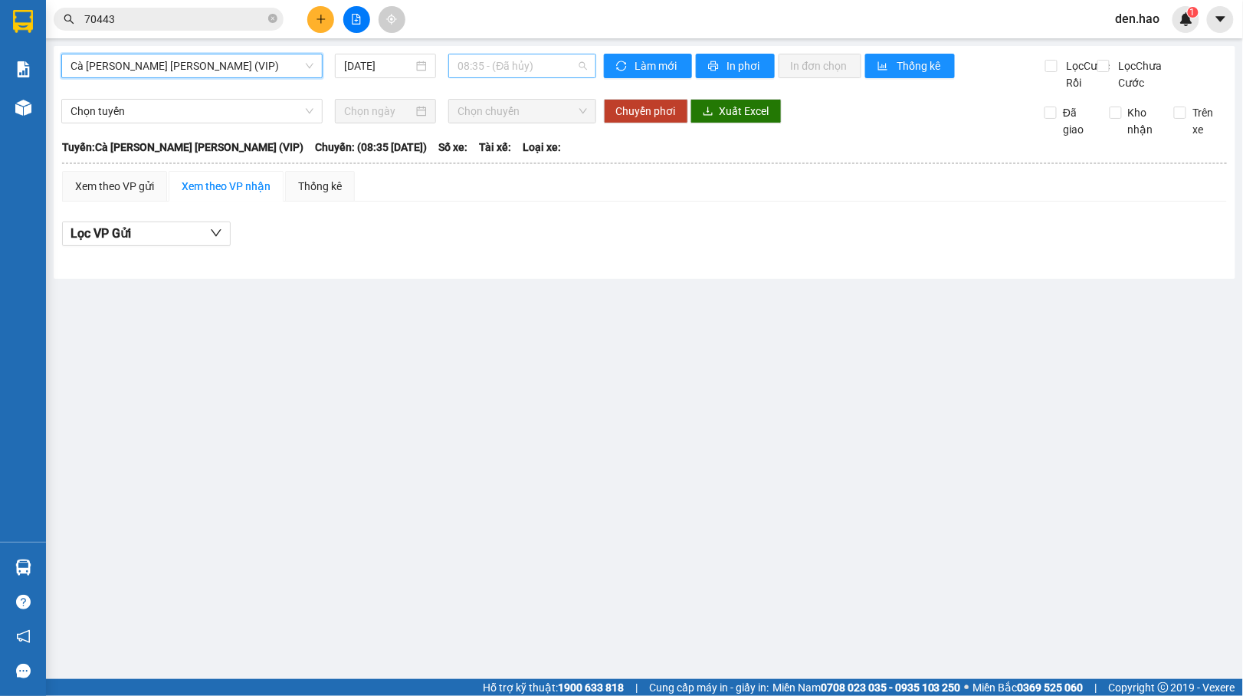
click at [526, 64] on span "08:35 - (Đã hủy)" at bounding box center [521, 65] width 129 height 23
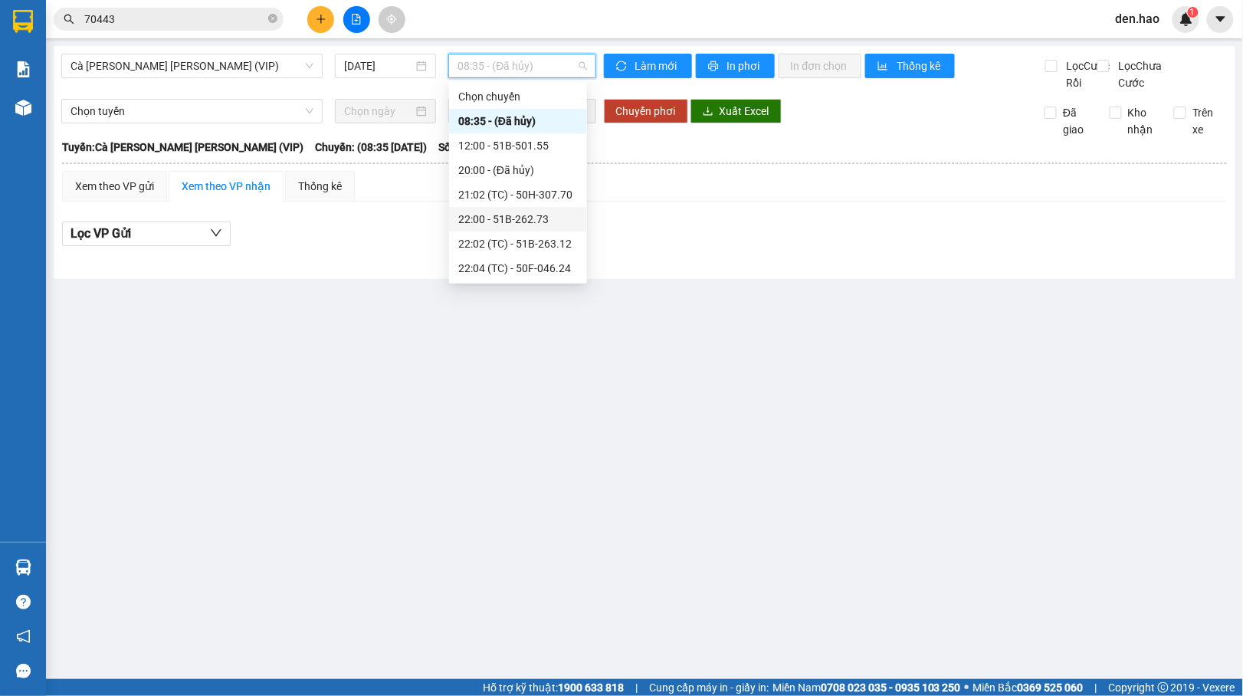
click at [529, 218] on div "22:00 - 51B-262.73" at bounding box center [518, 219] width 120 height 17
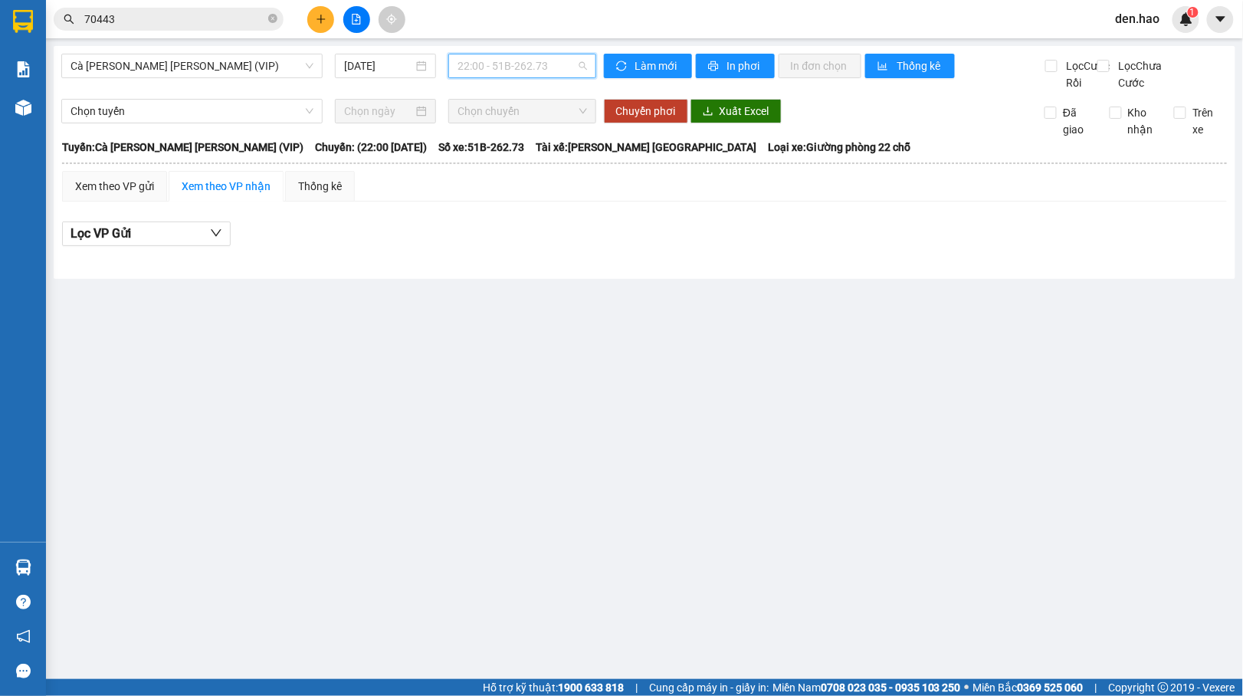
click at [488, 74] on span "22:00 - 51B-262.73" at bounding box center [521, 65] width 129 height 23
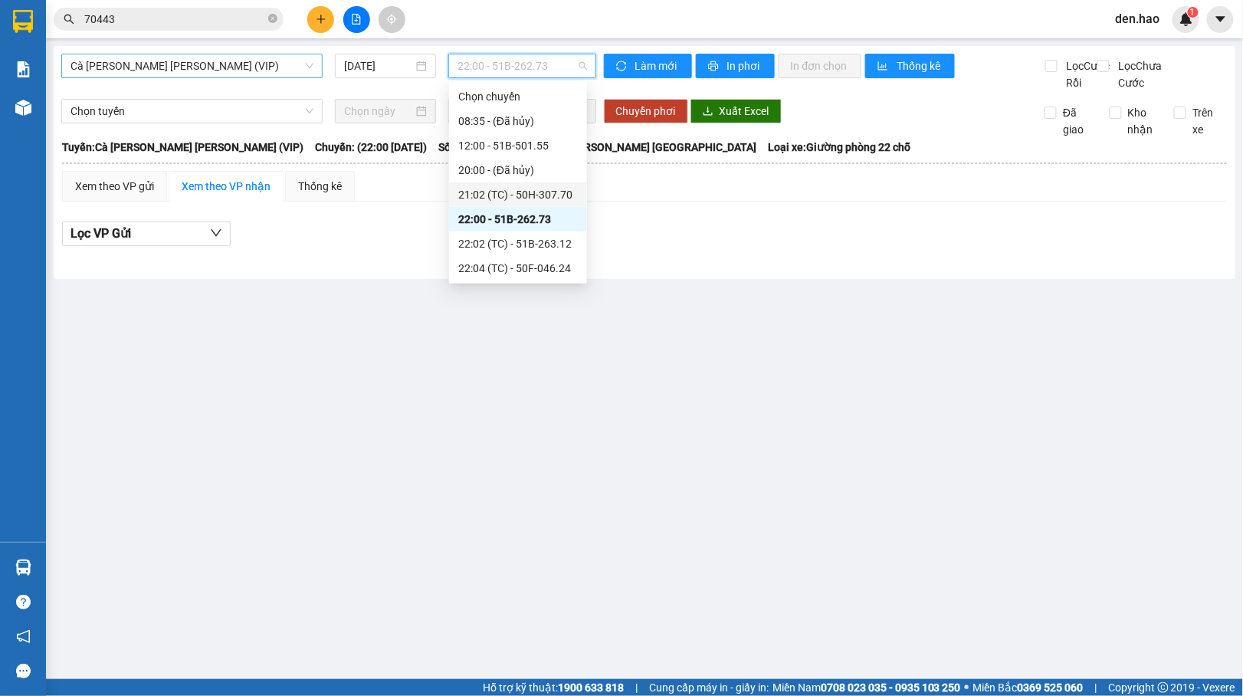
click at [233, 75] on span "Cà Mau - Hồ Chí Minh (VIP)" at bounding box center [191, 65] width 243 height 23
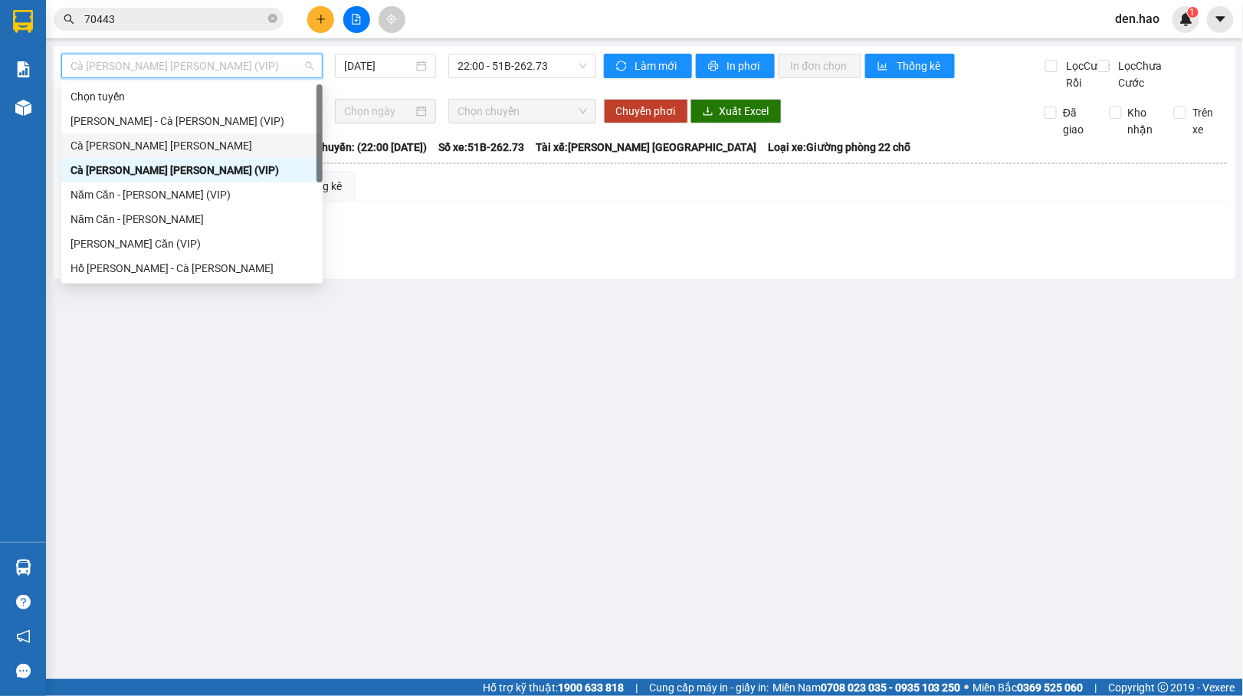
click at [162, 139] on div "Cà Mau - Hồ Chí Minh" at bounding box center [191, 145] width 243 height 17
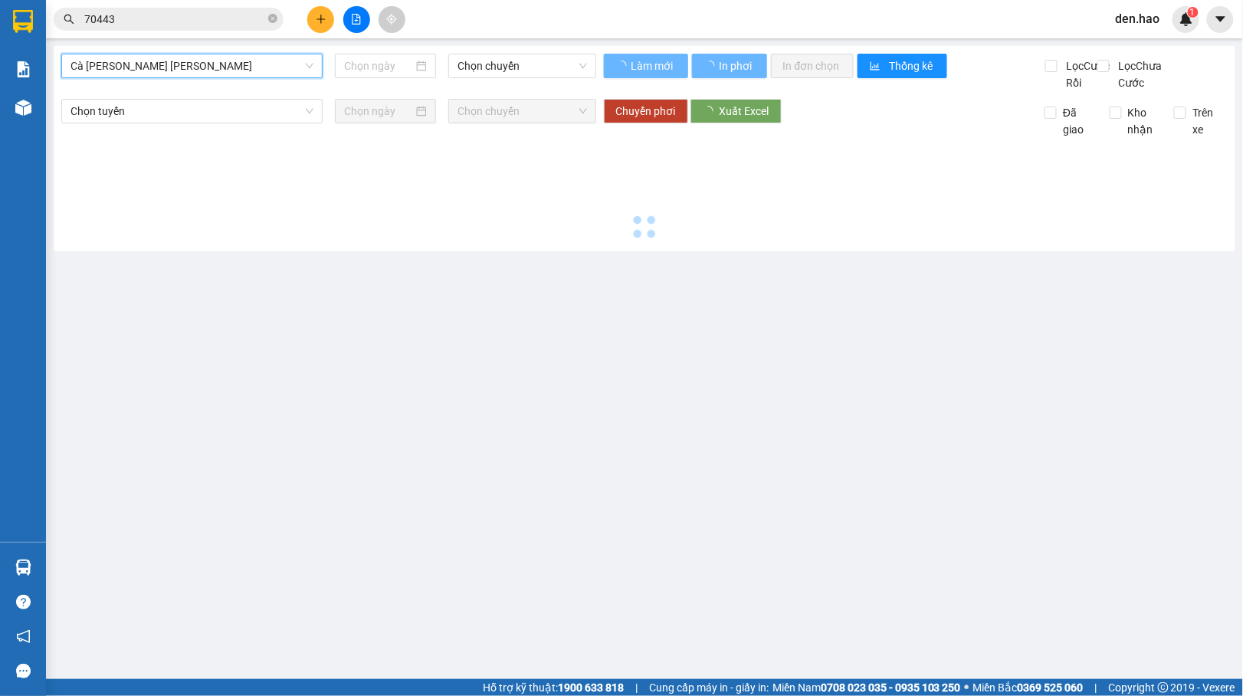
type input "12/09/2025"
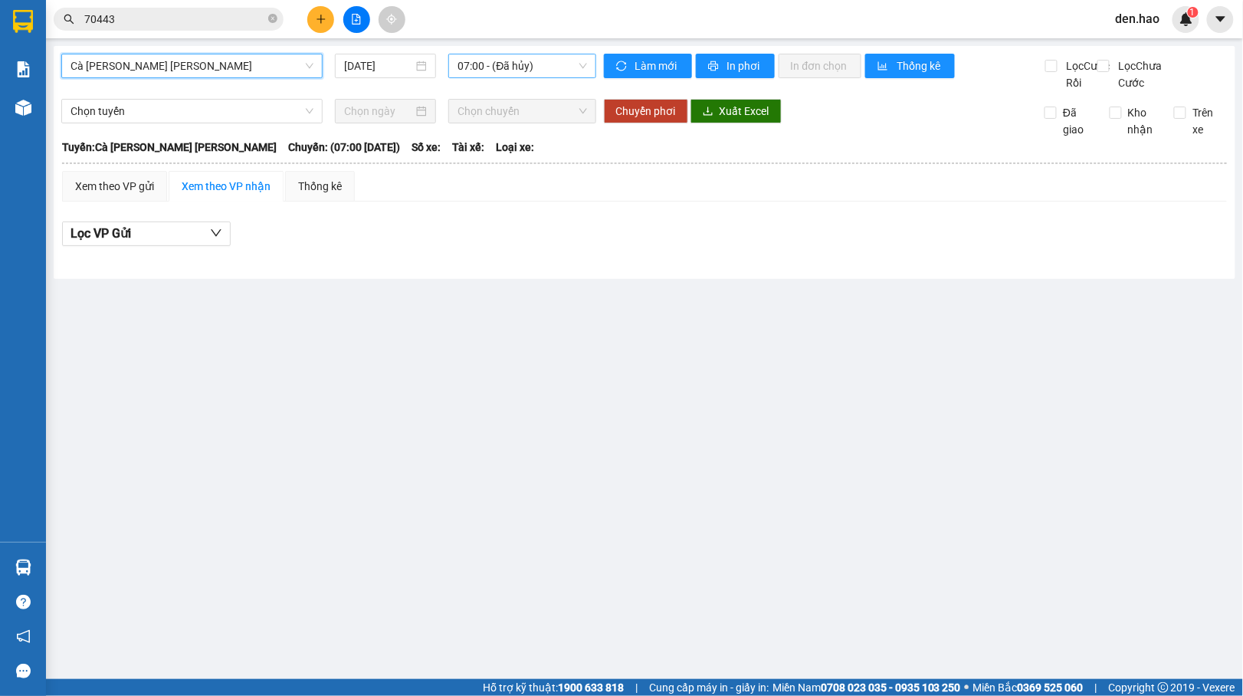
click at [522, 65] on span "07:00 - (Đã hủy)" at bounding box center [521, 65] width 129 height 23
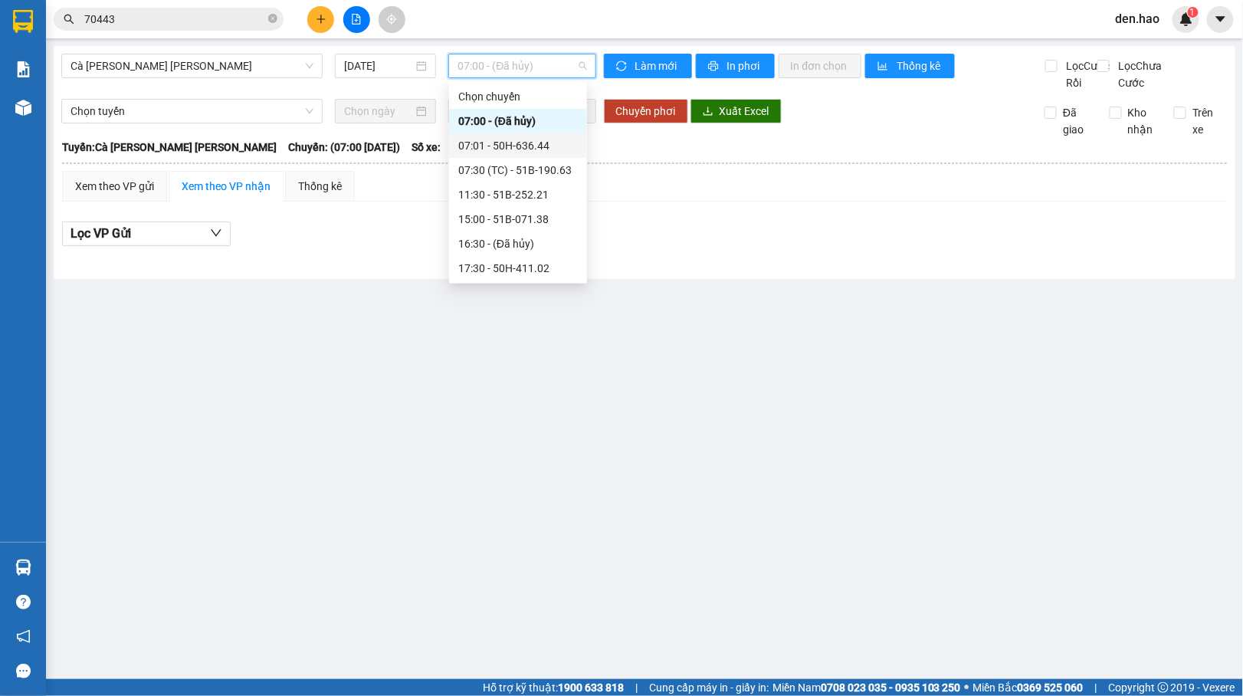
click at [524, 148] on div "07:01 - 50H-636.44" at bounding box center [518, 145] width 120 height 17
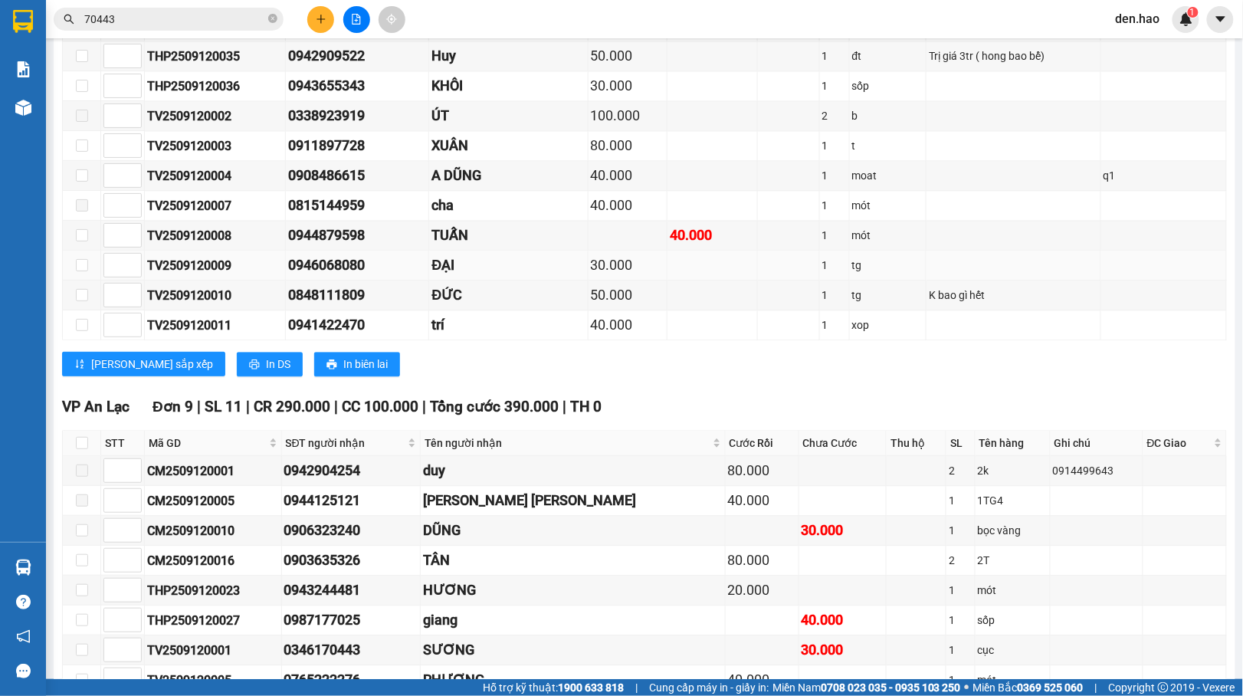
scroll to position [1198, 0]
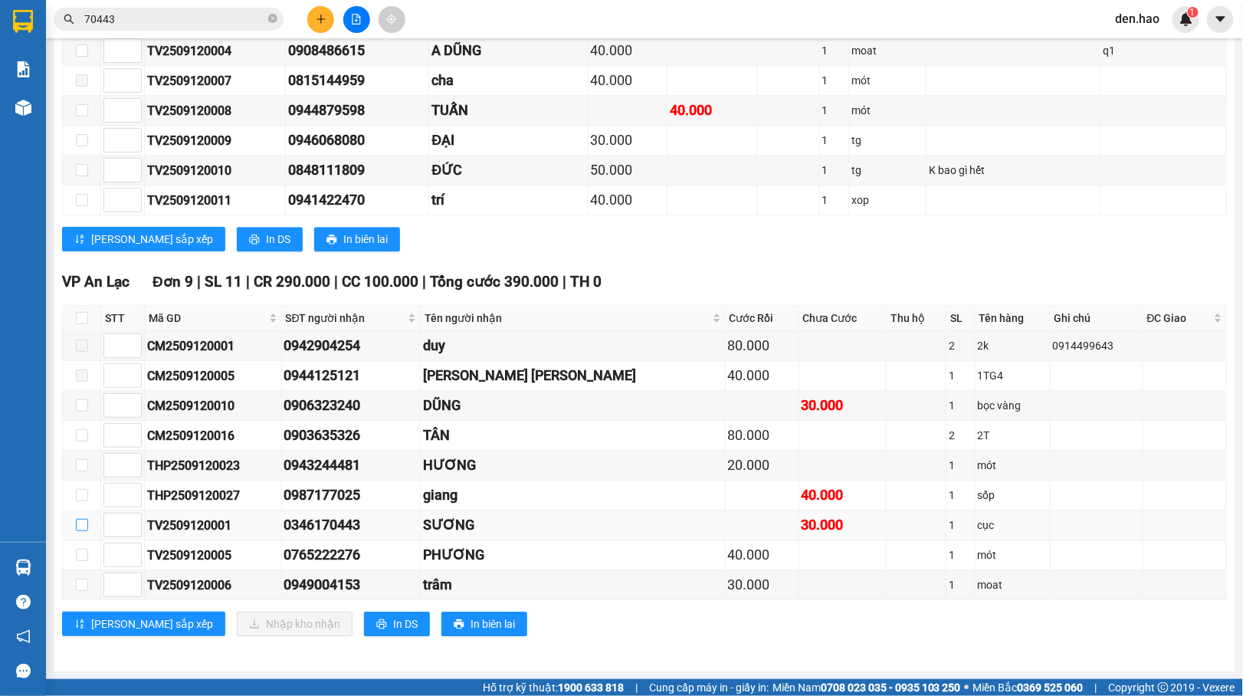
click at [84, 526] on input "checkbox" at bounding box center [82, 525] width 12 height 12
checkbox input "true"
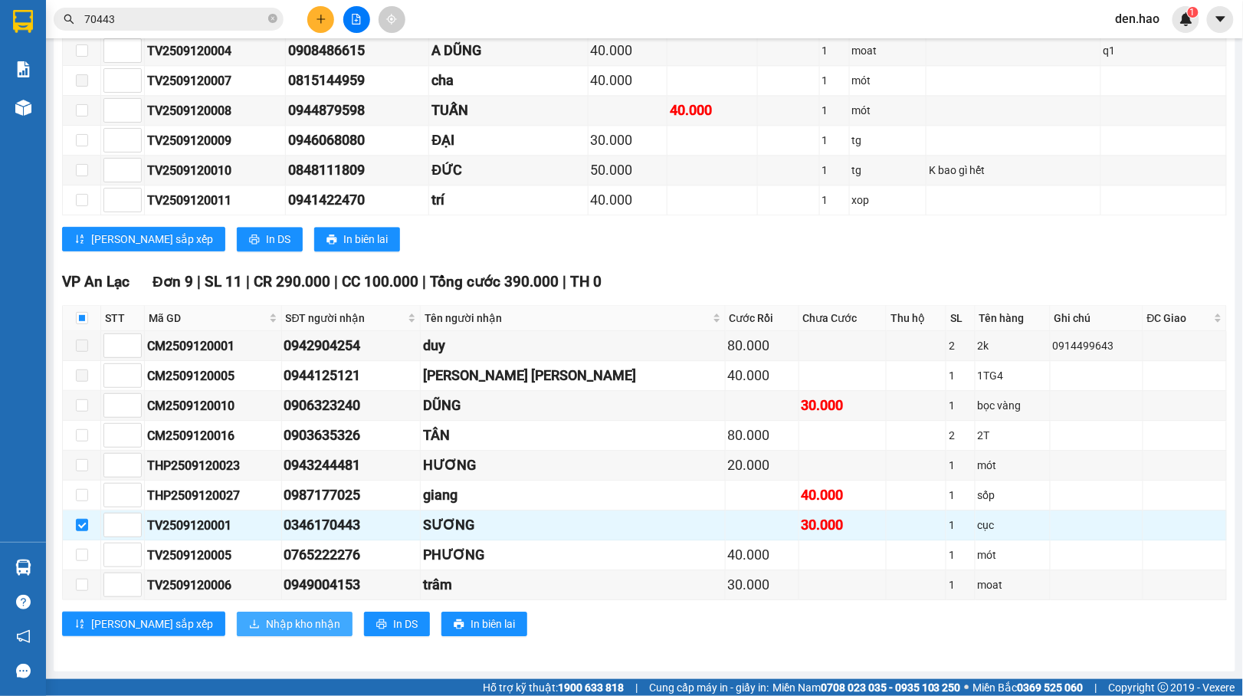
click at [257, 633] on button "Nhập kho nhận" at bounding box center [295, 623] width 116 height 25
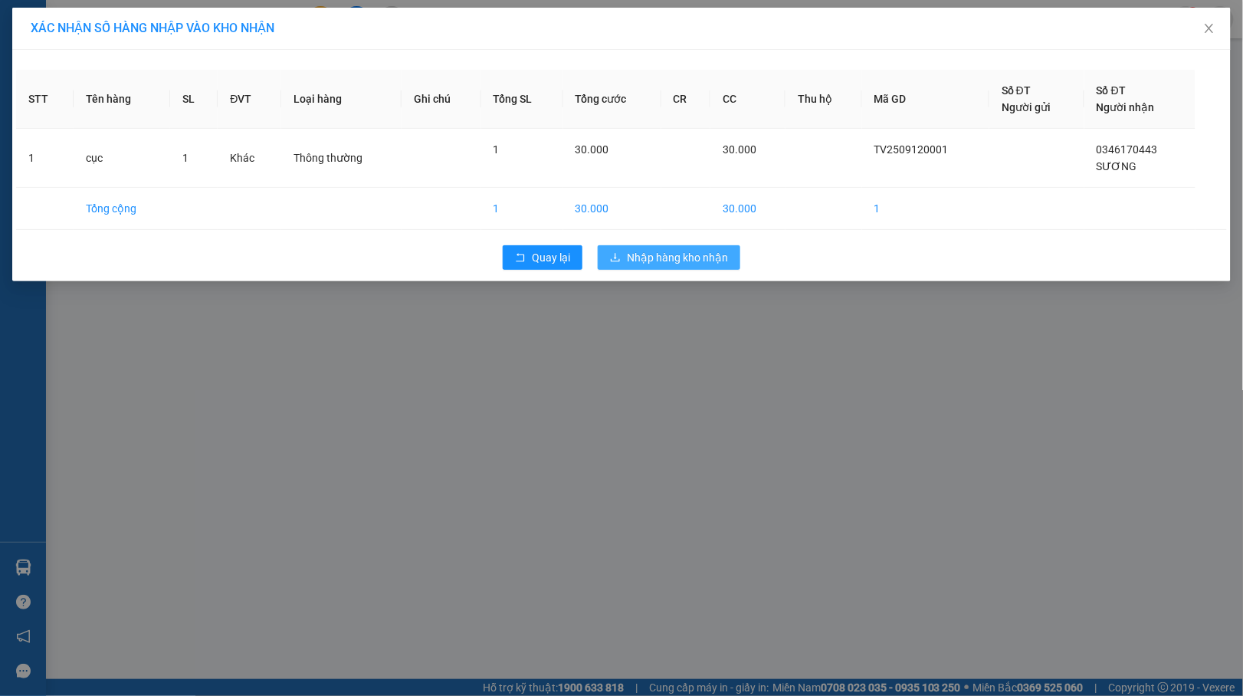
click at [651, 250] on span "Nhập hàng kho nhận" at bounding box center [677, 257] width 101 height 17
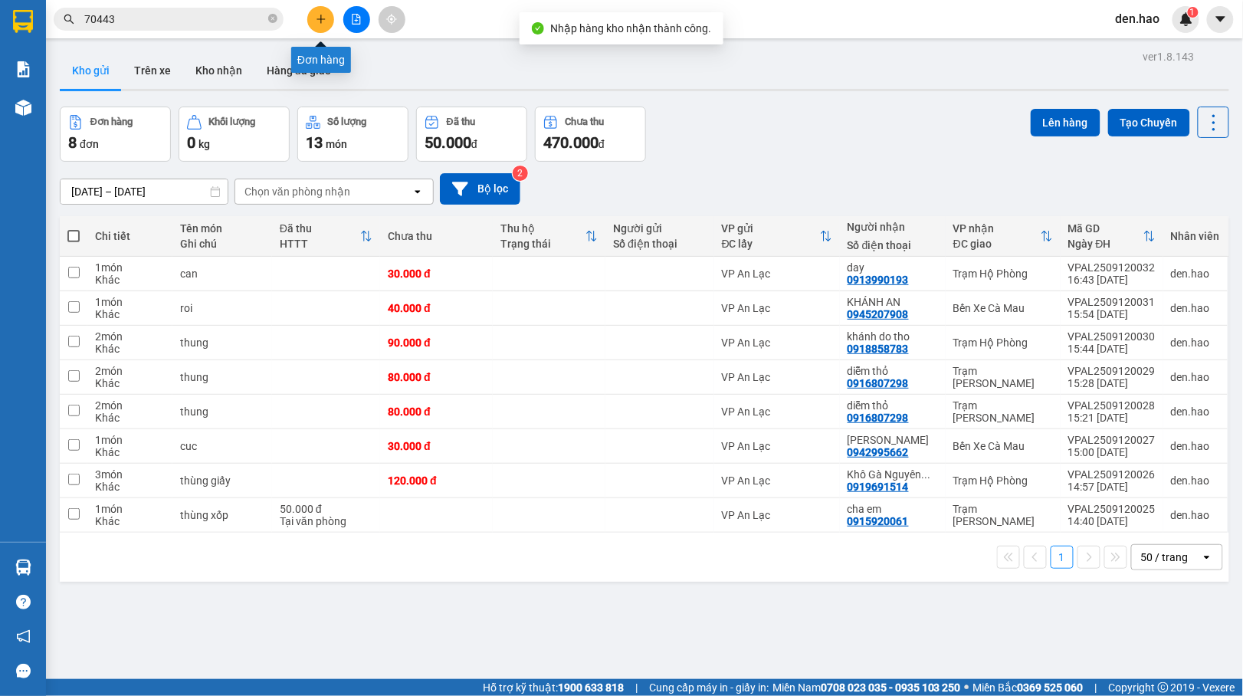
click at [323, 19] on icon "plus" at bounding box center [320, 18] width 8 height 1
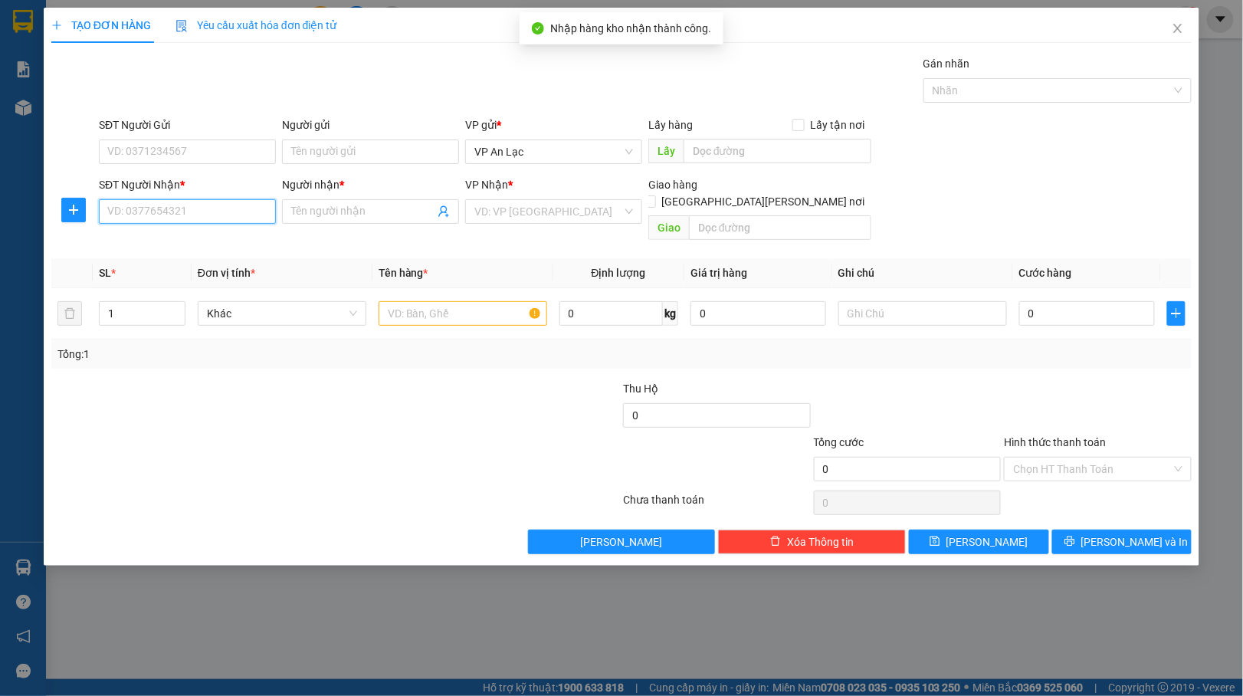
click at [224, 215] on input "SĐT Người Nhận *" at bounding box center [187, 211] width 177 height 25
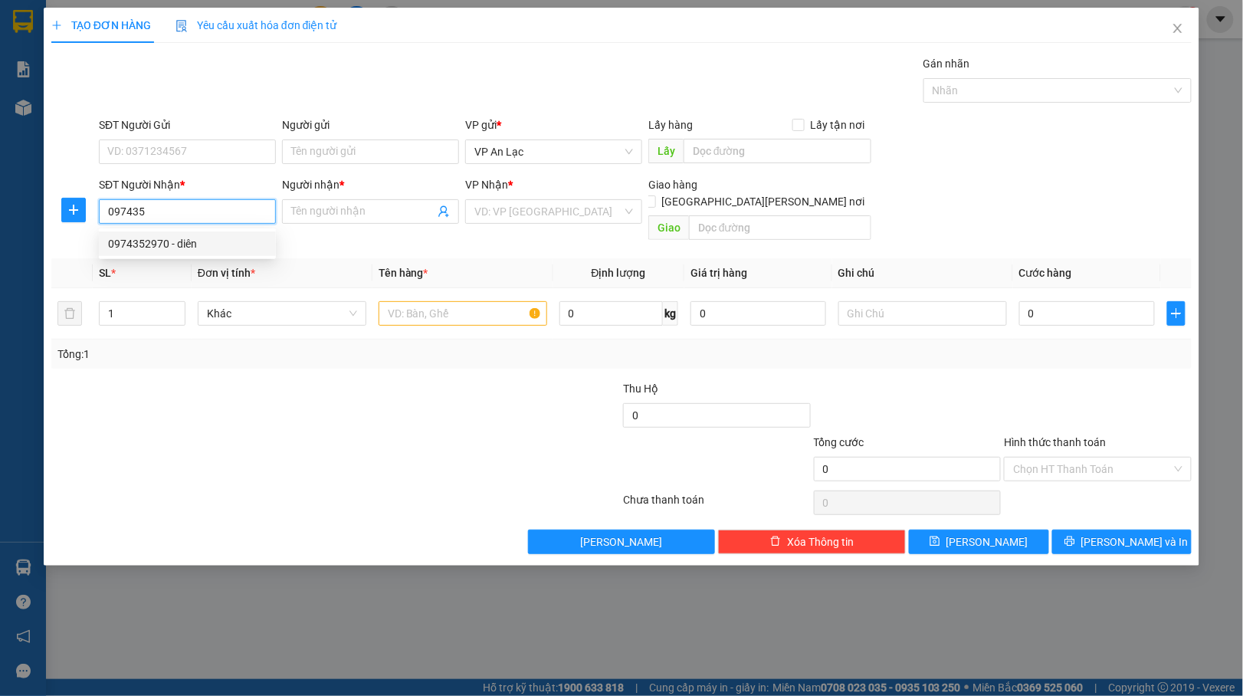
click at [175, 241] on div "0974352970 - diên" at bounding box center [187, 243] width 159 height 17
type input "0974352970"
type input "diên"
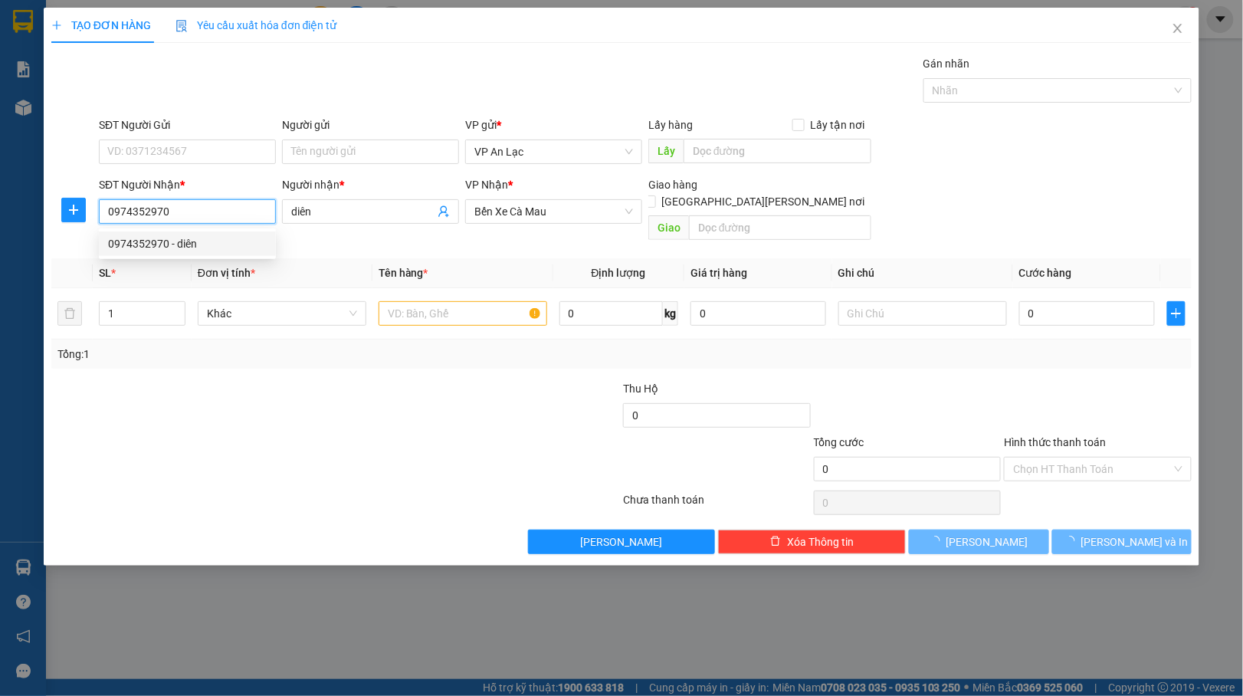
type input "40.000"
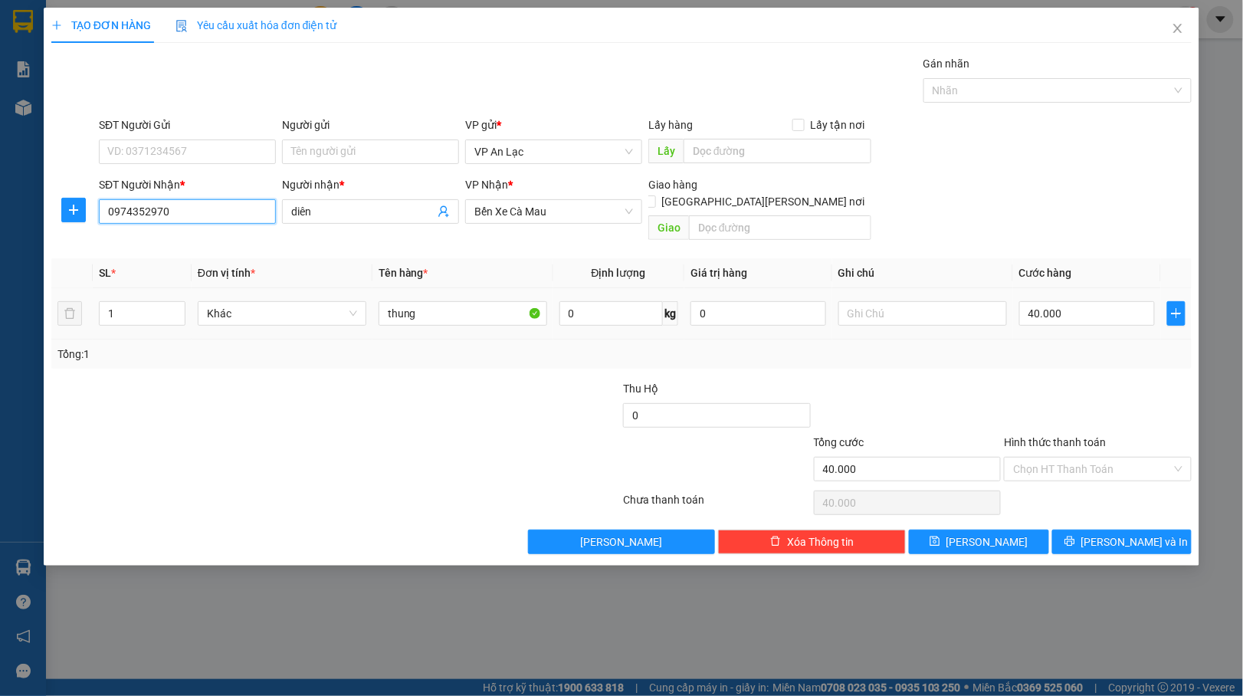
type input "0974352970"
click at [1083, 298] on div "40.000" at bounding box center [1087, 313] width 136 height 31
click at [1117, 301] on input "40.000" at bounding box center [1087, 313] width 136 height 25
type input "0"
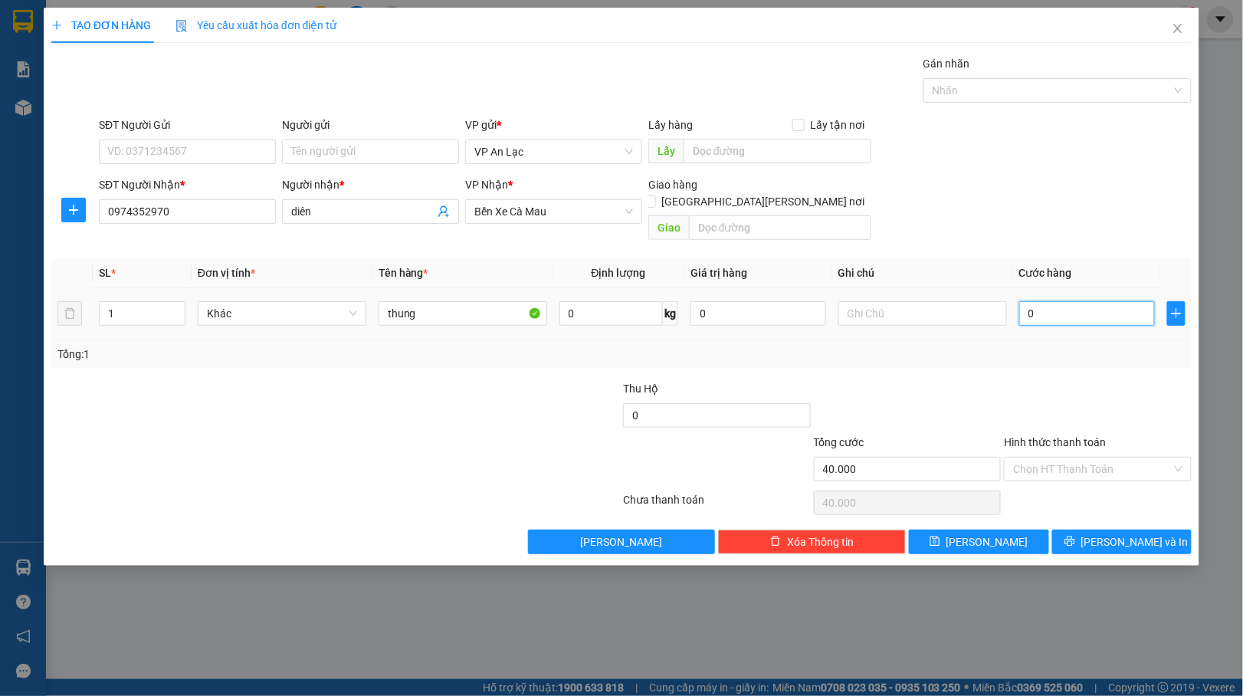
type input "0"
click at [1015, 296] on td "0" at bounding box center [1087, 313] width 148 height 51
click at [1019, 301] on input "0" at bounding box center [1087, 313] width 136 height 25
type input "30"
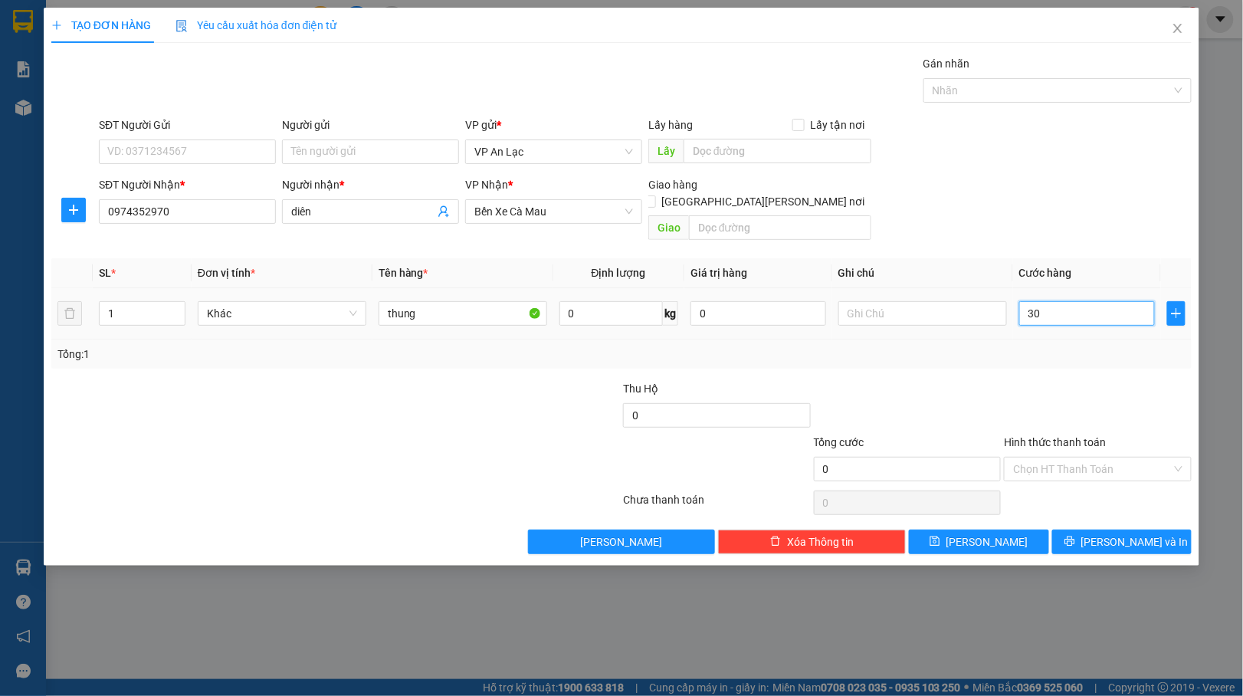
type input "30"
type input "30.000"
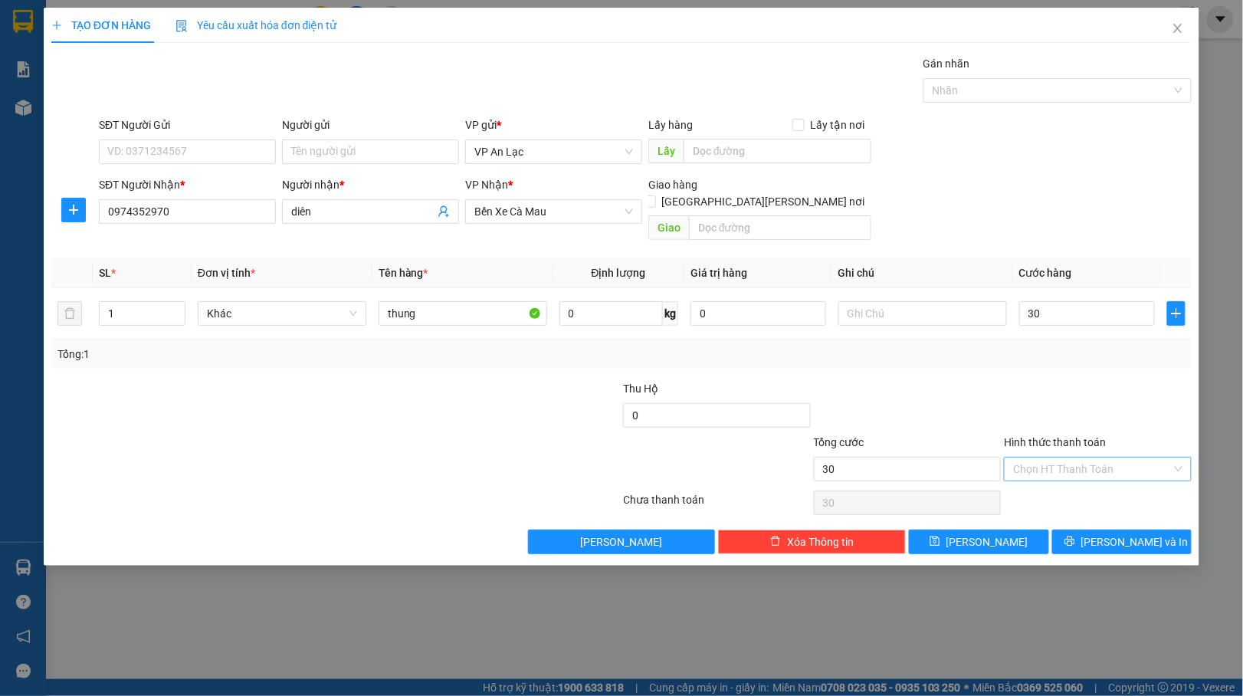
type input "30.000"
click at [1082, 457] on input "Hình thức thanh toán" at bounding box center [1092, 468] width 159 height 23
click at [1069, 481] on div "Tại văn phòng" at bounding box center [1098, 485] width 169 height 17
type input "0"
click at [1074, 536] on icon "printer" at bounding box center [1069, 541] width 10 height 10
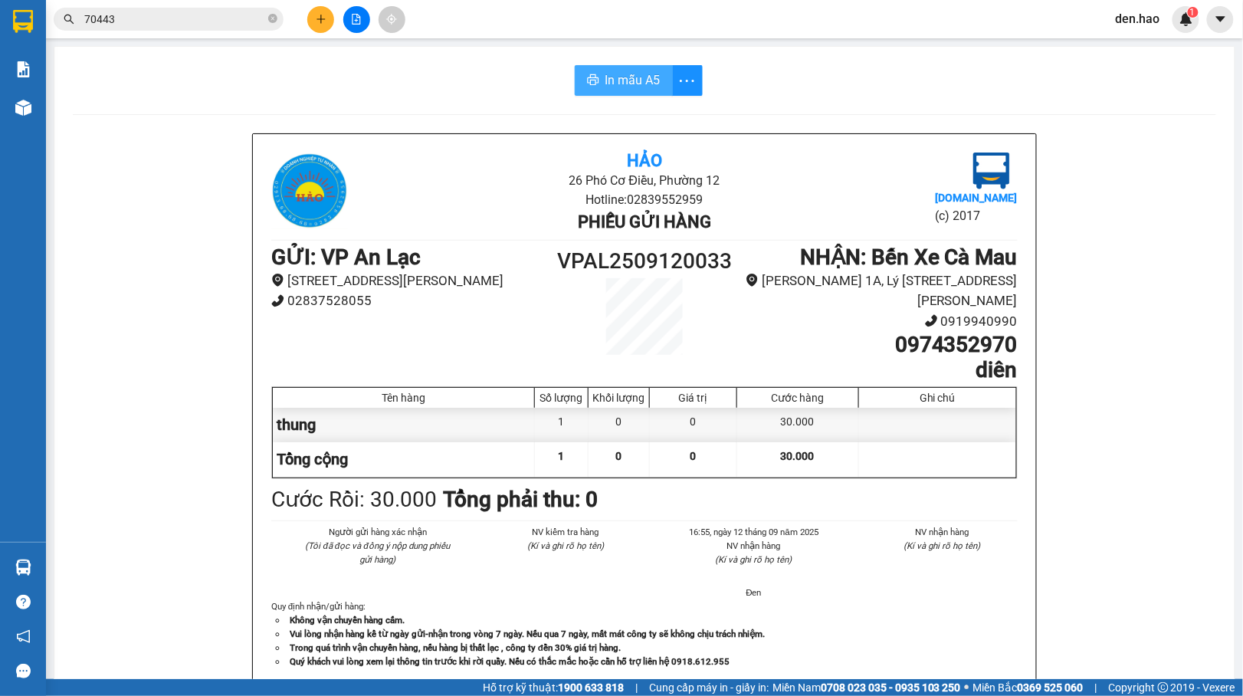
click at [620, 68] on button "In mẫu A5" at bounding box center [624, 80] width 98 height 31
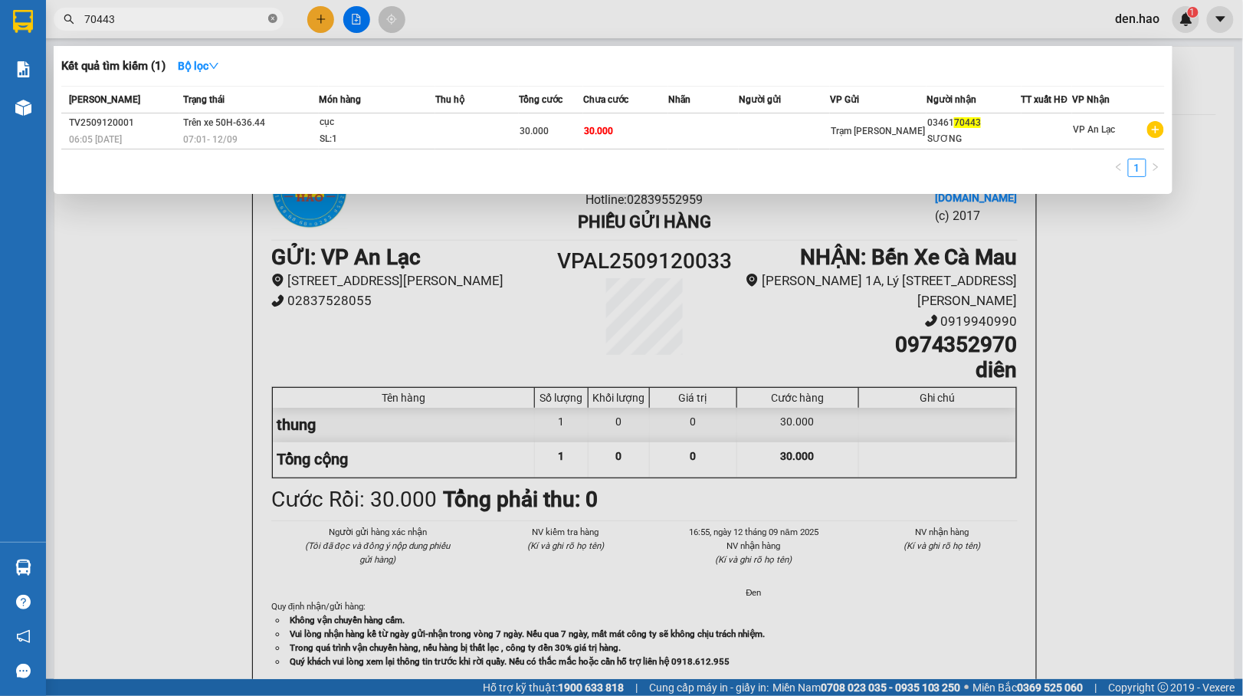
click at [276, 19] on icon "close-circle" at bounding box center [272, 18] width 9 height 9
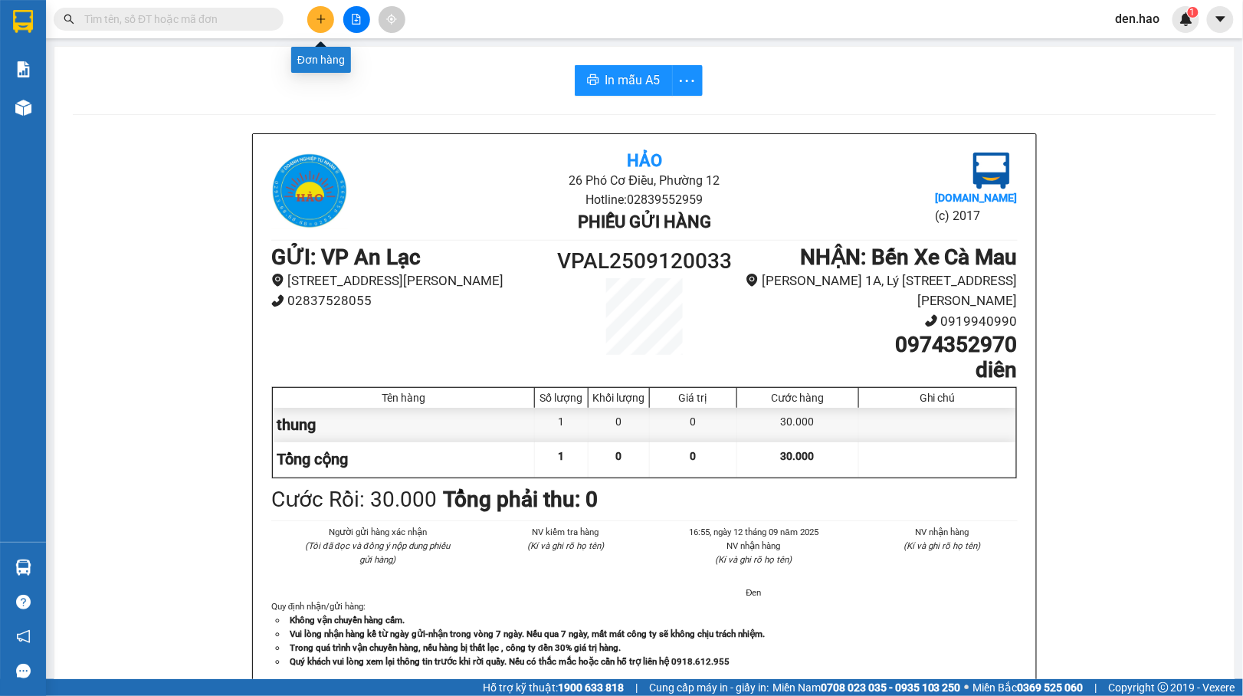
click at [319, 20] on icon "plus" at bounding box center [321, 19] width 11 height 11
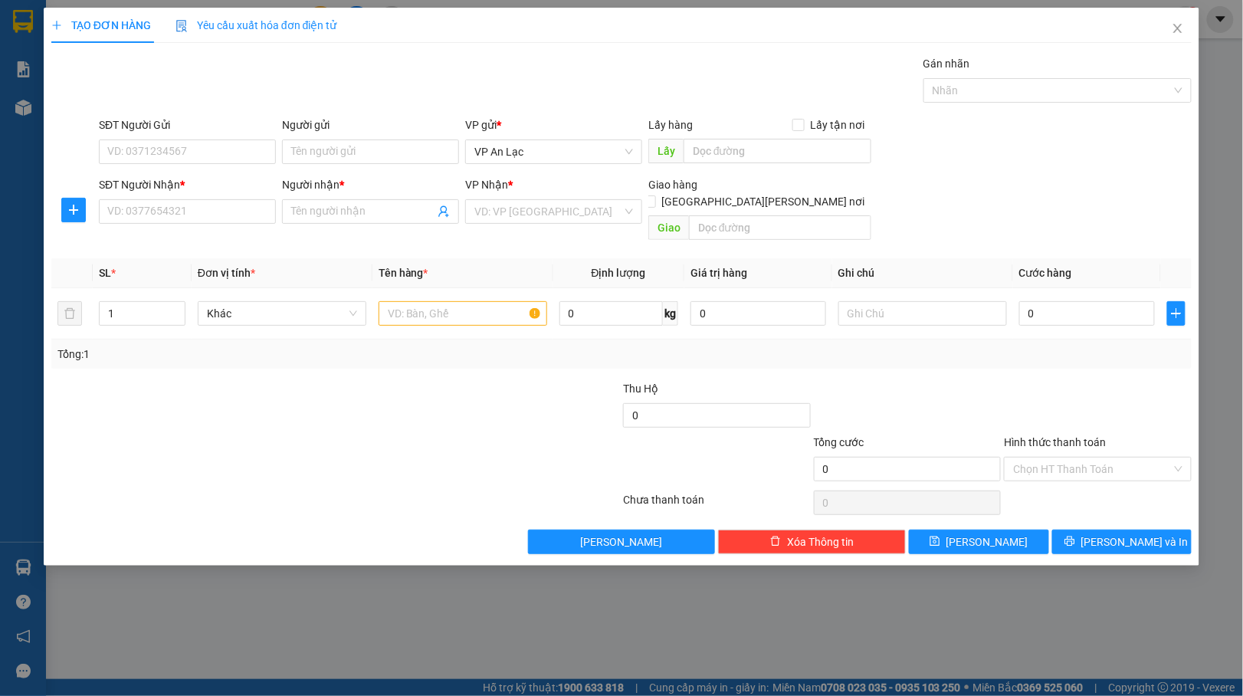
click at [153, 190] on div "SĐT Người Nhận *" at bounding box center [187, 184] width 177 height 17
click at [153, 199] on input "SĐT Người Nhận *" at bounding box center [187, 211] width 177 height 25
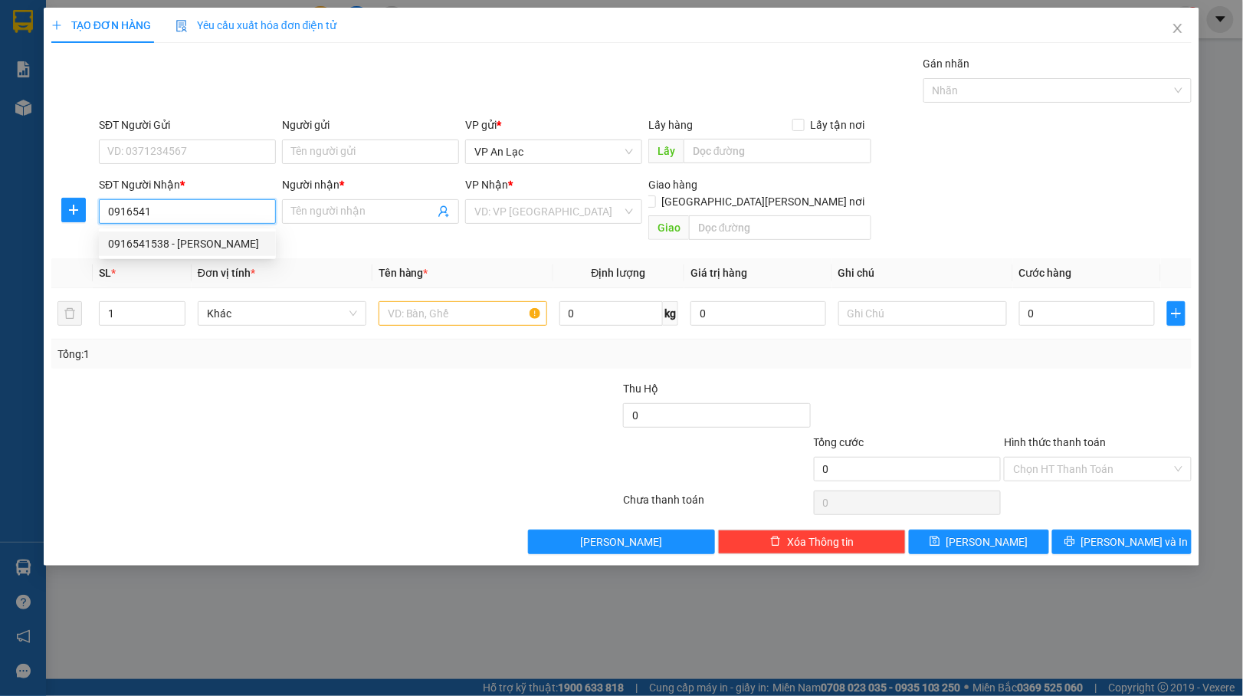
click at [175, 241] on div "0916541538 - hoàng hà" at bounding box center [187, 243] width 159 height 17
type input "0916541538"
type input "hoàng hà"
type input "50.000"
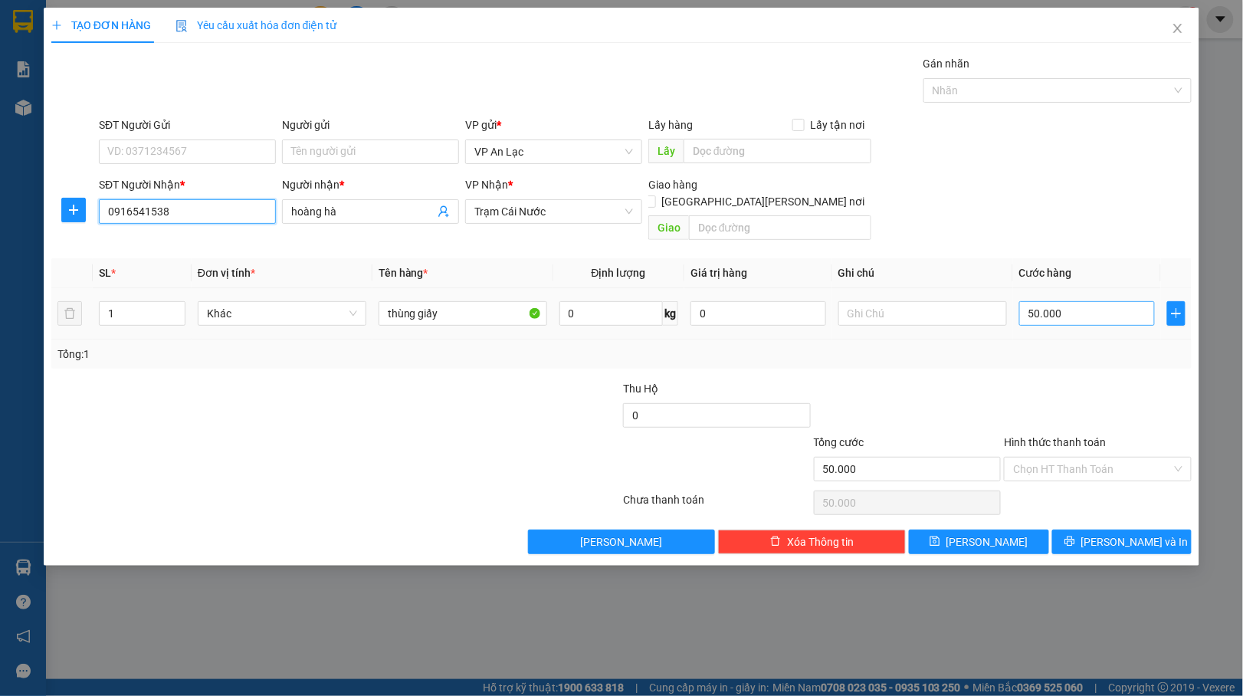
type input "0916541538"
click at [1105, 301] on input "50.000" at bounding box center [1087, 313] width 136 height 25
type input "0"
click at [1024, 301] on input "0" at bounding box center [1087, 313] width 136 height 25
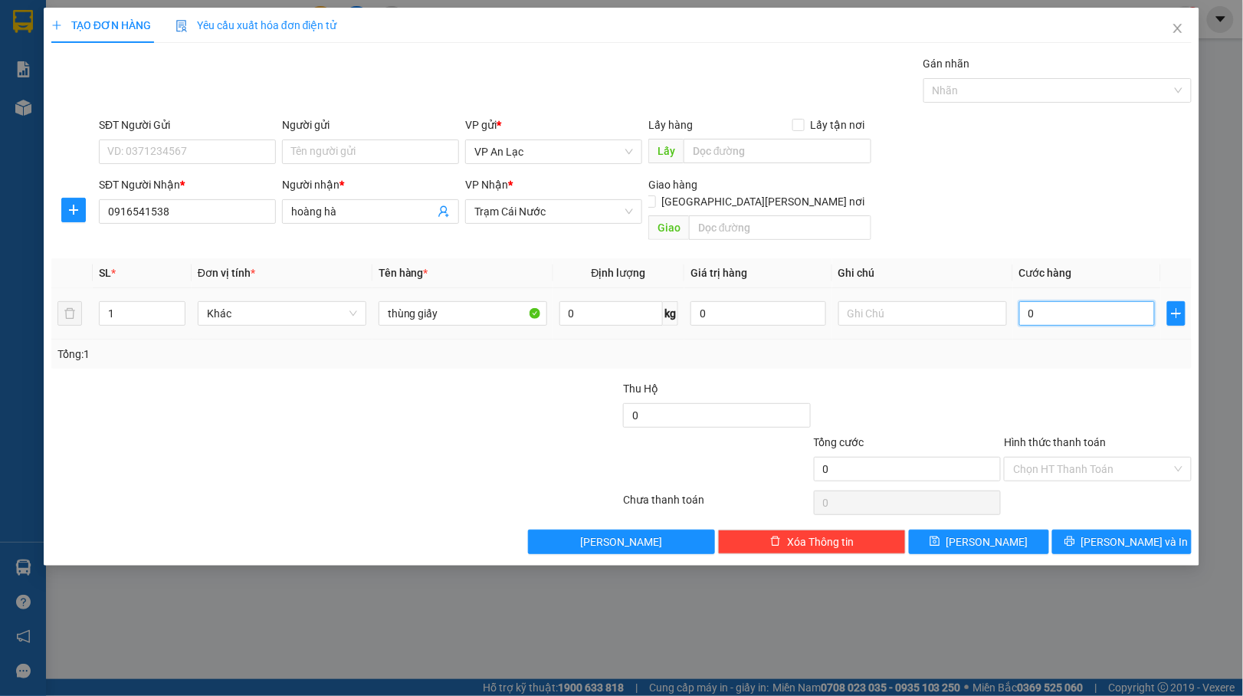
type input "40"
type input "40.000"
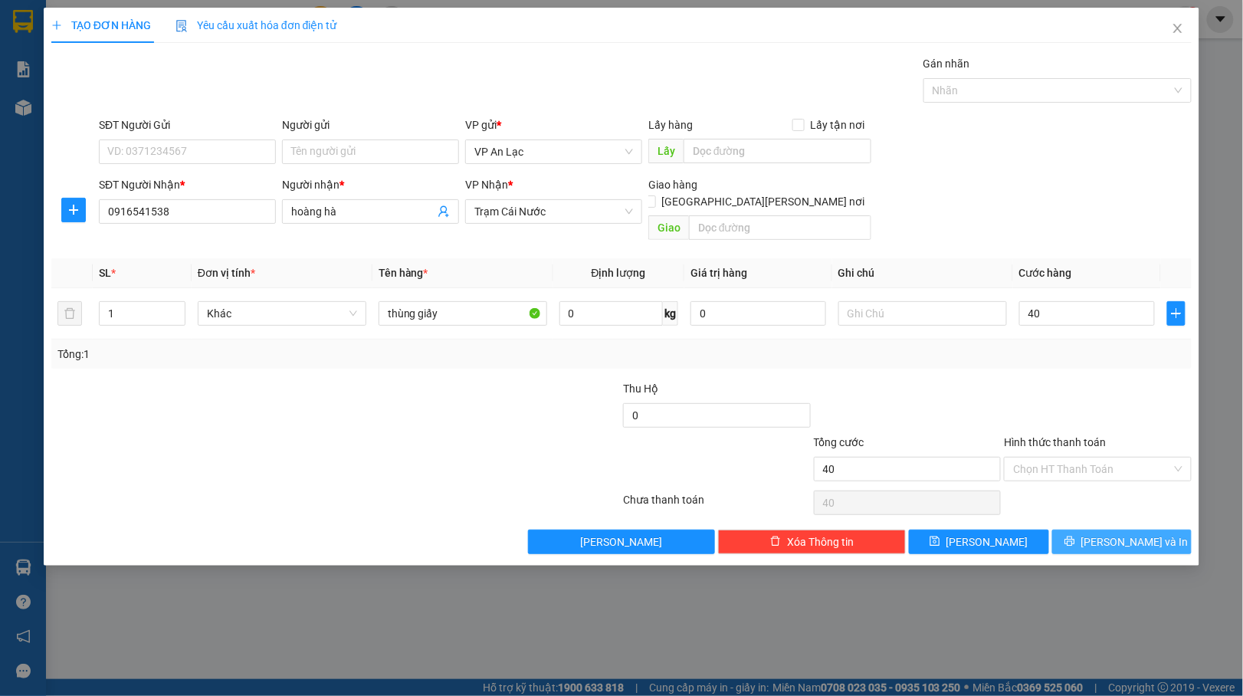
type input "40.000"
click at [1071, 529] on button "Lưu và In" at bounding box center [1122, 541] width 140 height 25
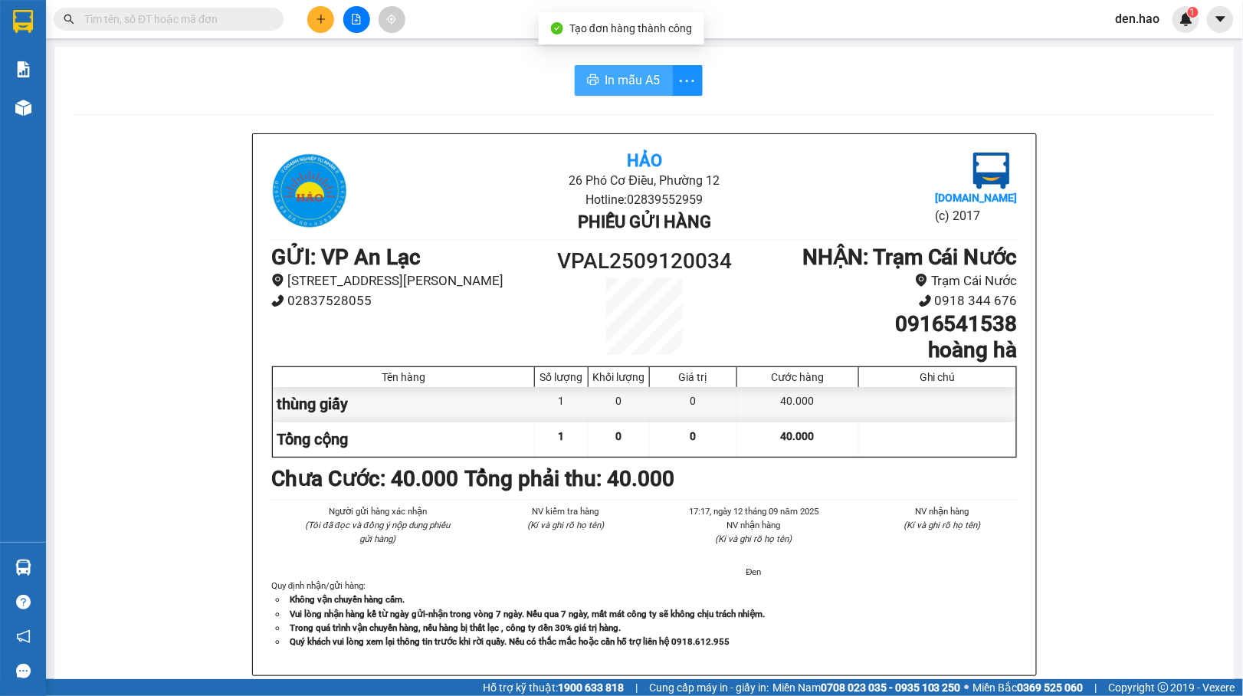
click at [593, 86] on button "In mẫu A5" at bounding box center [624, 80] width 98 height 31
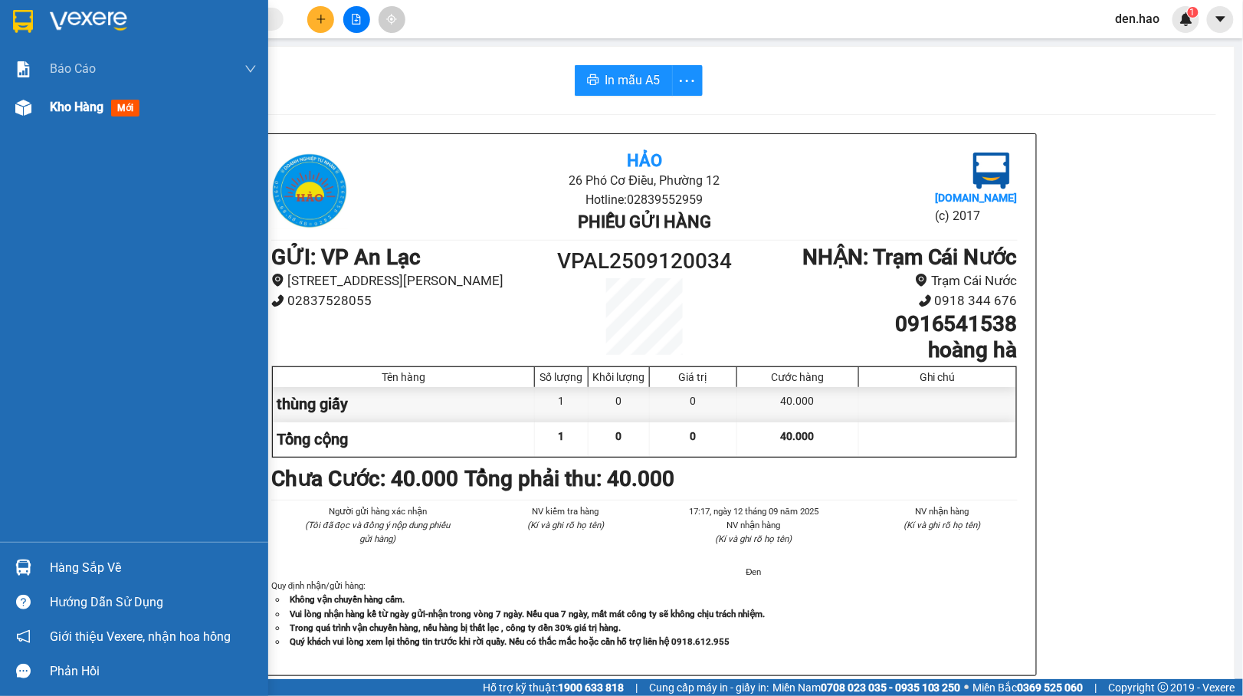
click at [29, 112] on img at bounding box center [23, 108] width 16 height 16
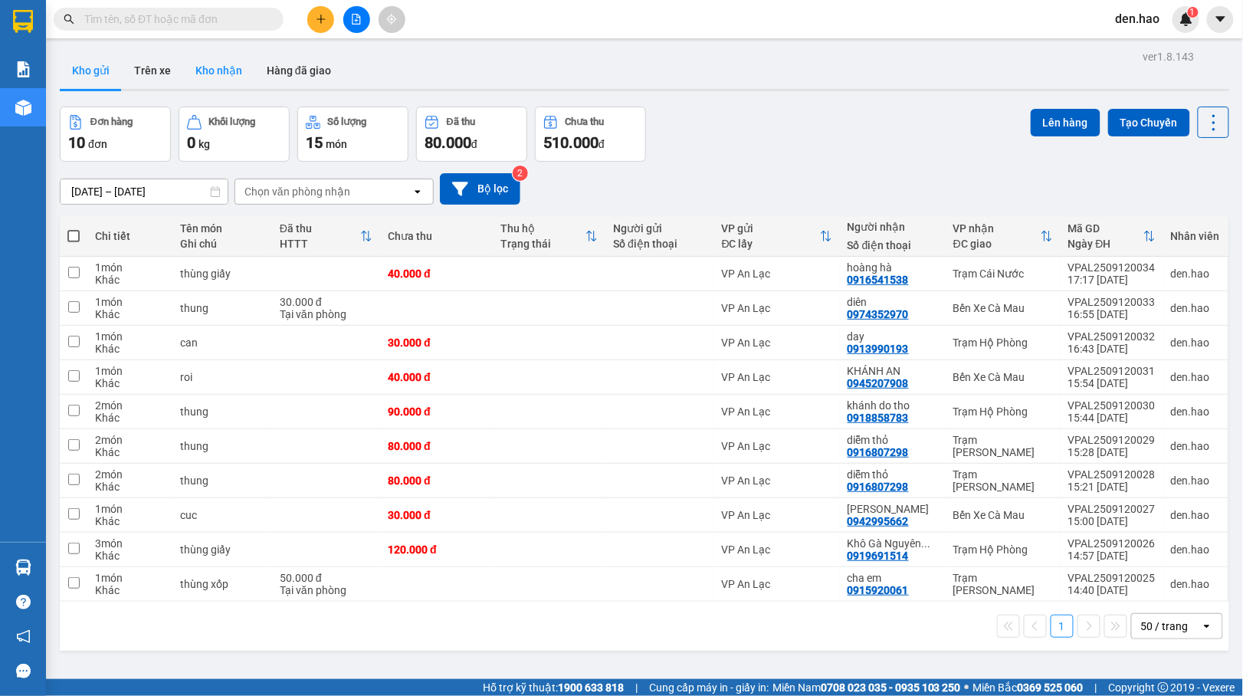
click at [221, 72] on button "Kho nhận" at bounding box center [218, 70] width 71 height 37
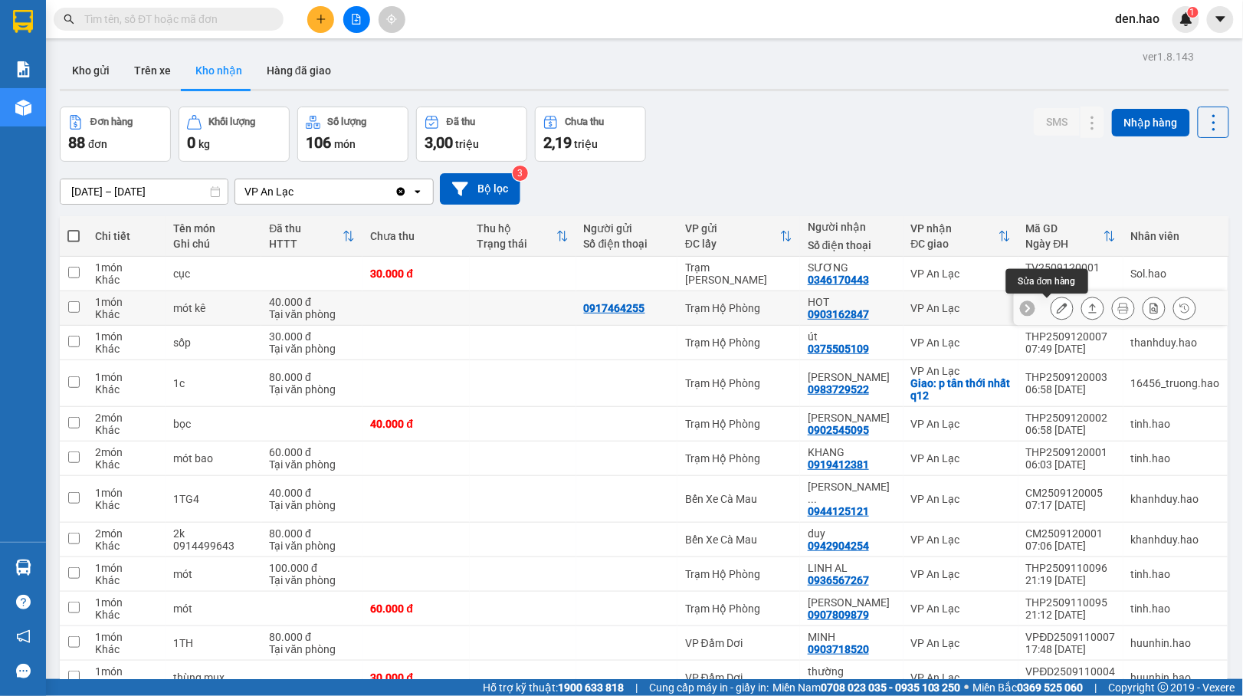
click at [1056, 311] on icon at bounding box center [1061, 308] width 11 height 11
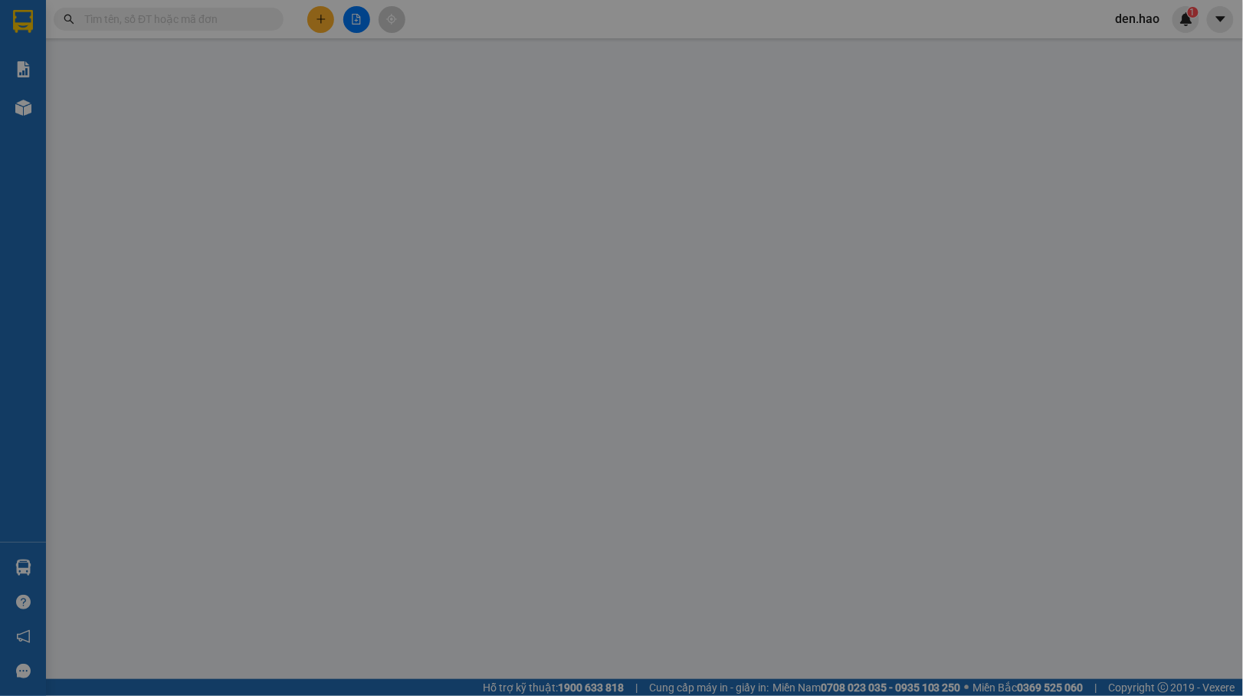
type input "0917464255"
type input "0903162847"
type input "HOT"
type input "40.000"
type input "0"
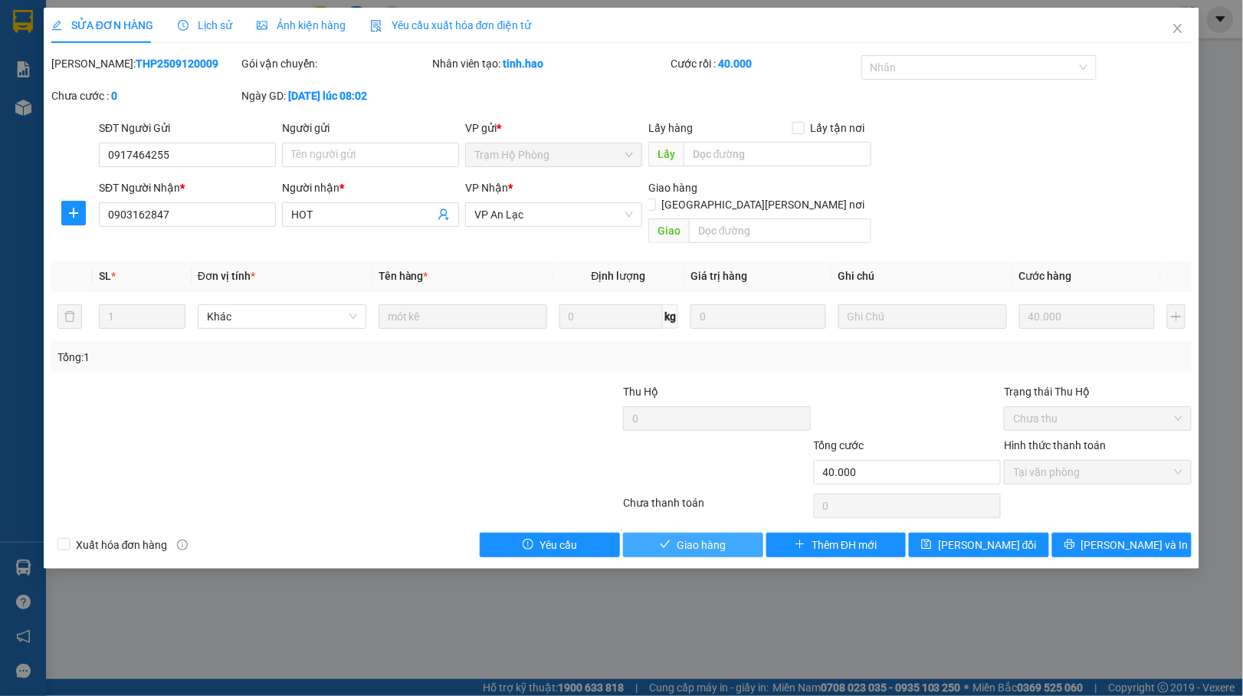
click at [711, 536] on span "Giao hàng" at bounding box center [700, 544] width 49 height 17
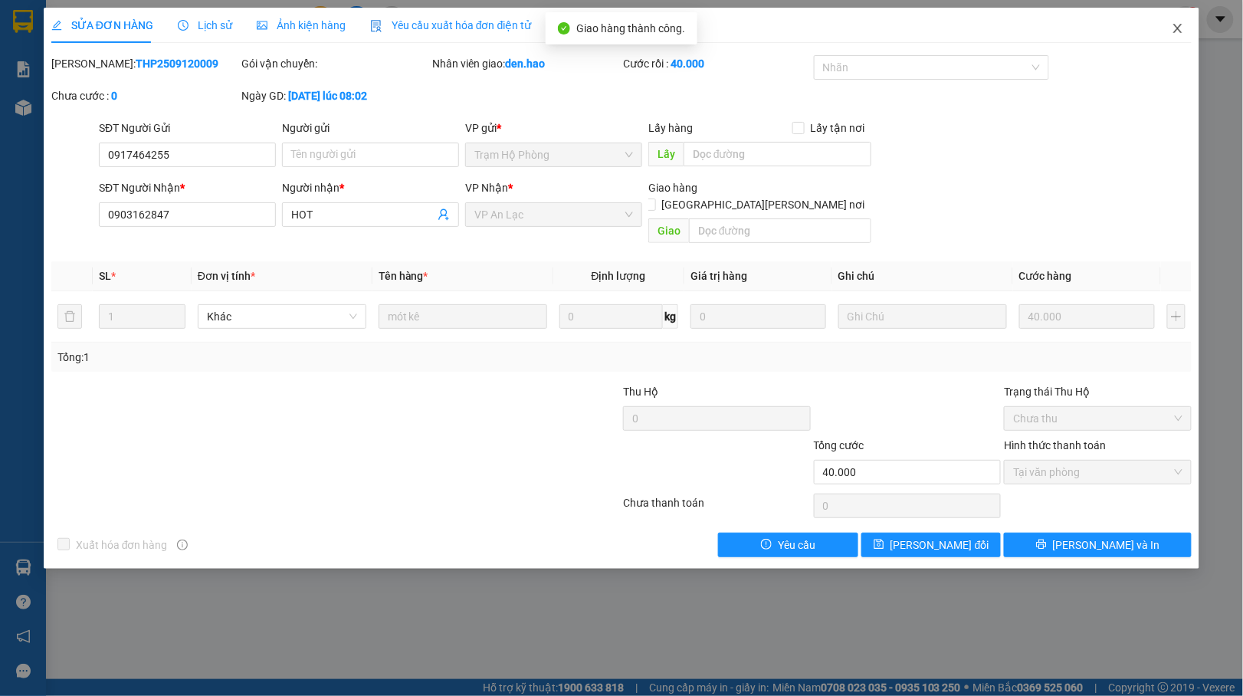
click at [1175, 34] on icon "close" at bounding box center [1177, 28] width 12 height 12
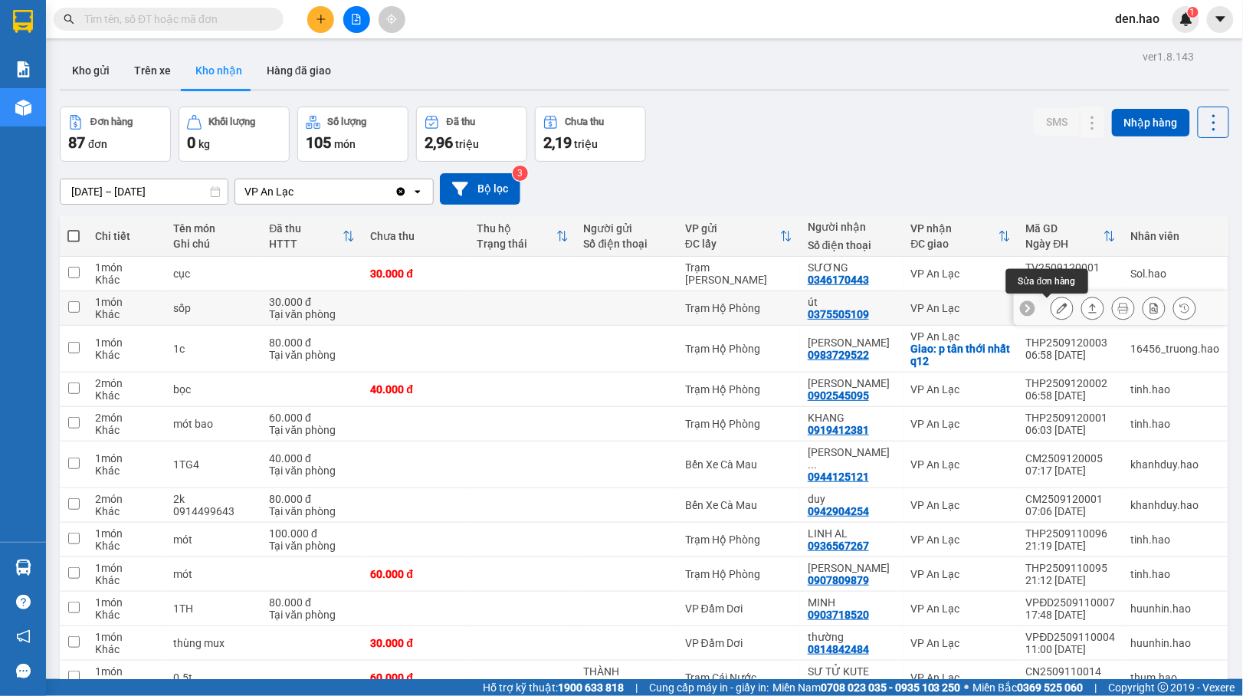
click at [1051, 302] on button at bounding box center [1061, 308] width 21 height 27
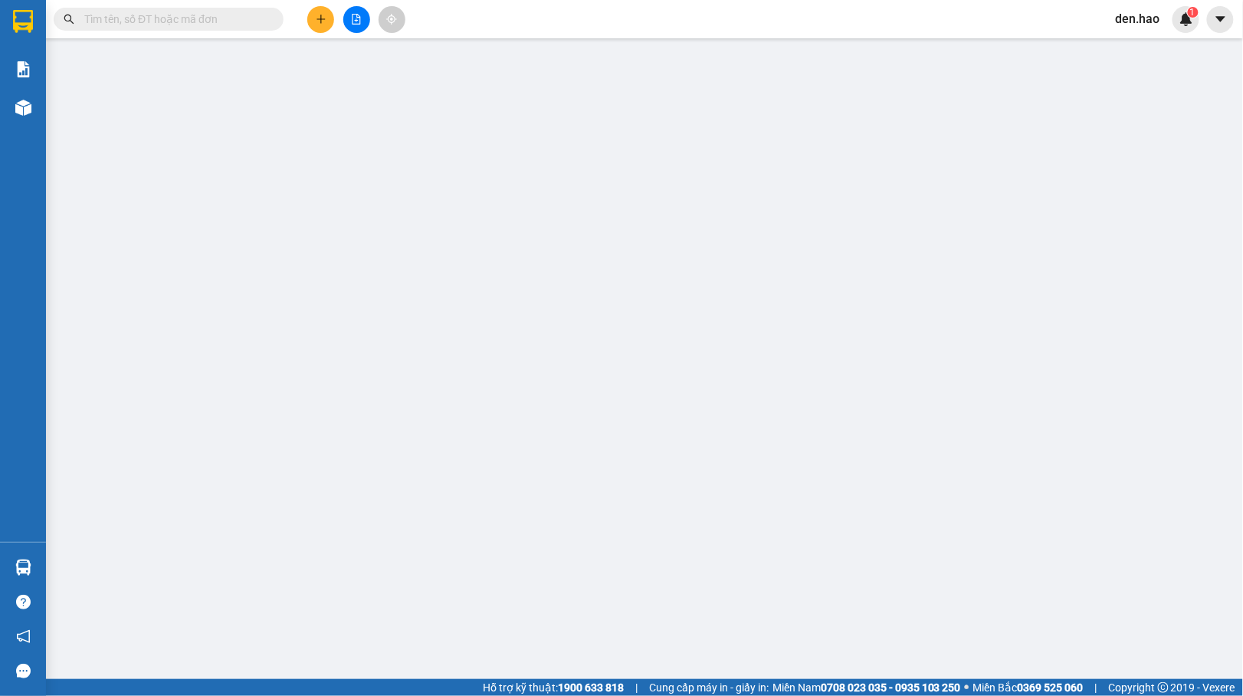
type input "0375505109"
type input "út"
type input "30.000"
type input "0"
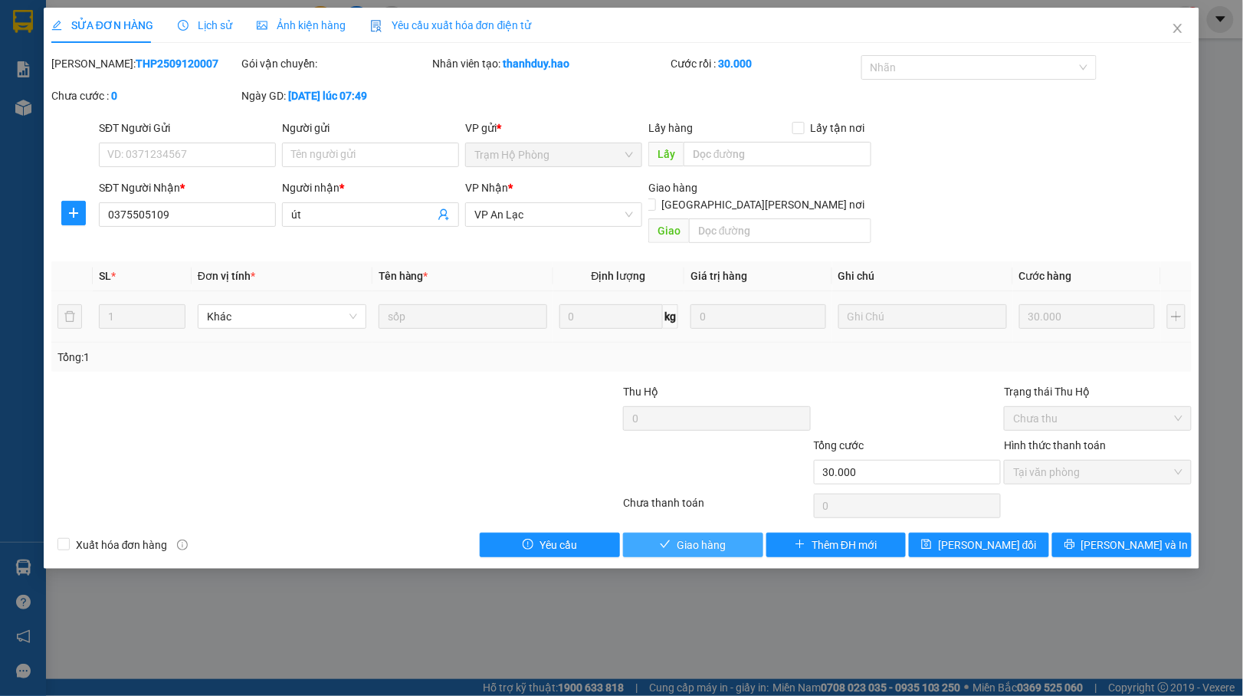
click at [660, 537] on button "Giao hàng" at bounding box center [693, 544] width 140 height 25
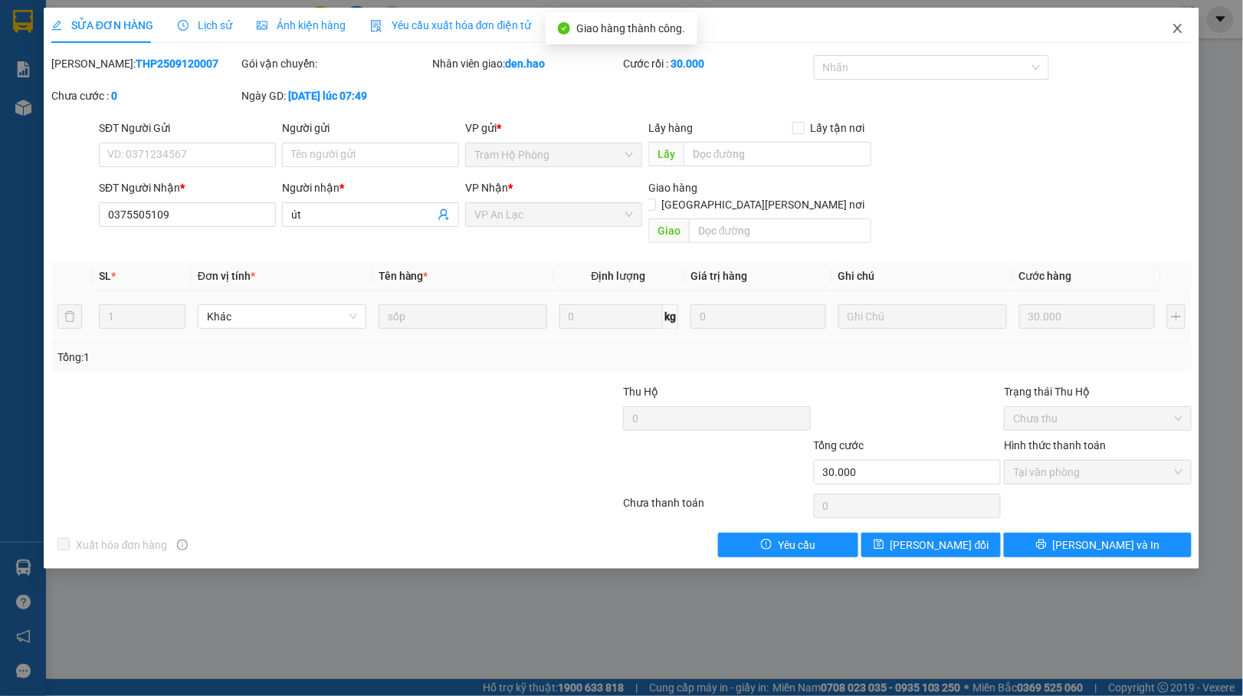
click at [1166, 37] on span "Close" at bounding box center [1177, 29] width 43 height 43
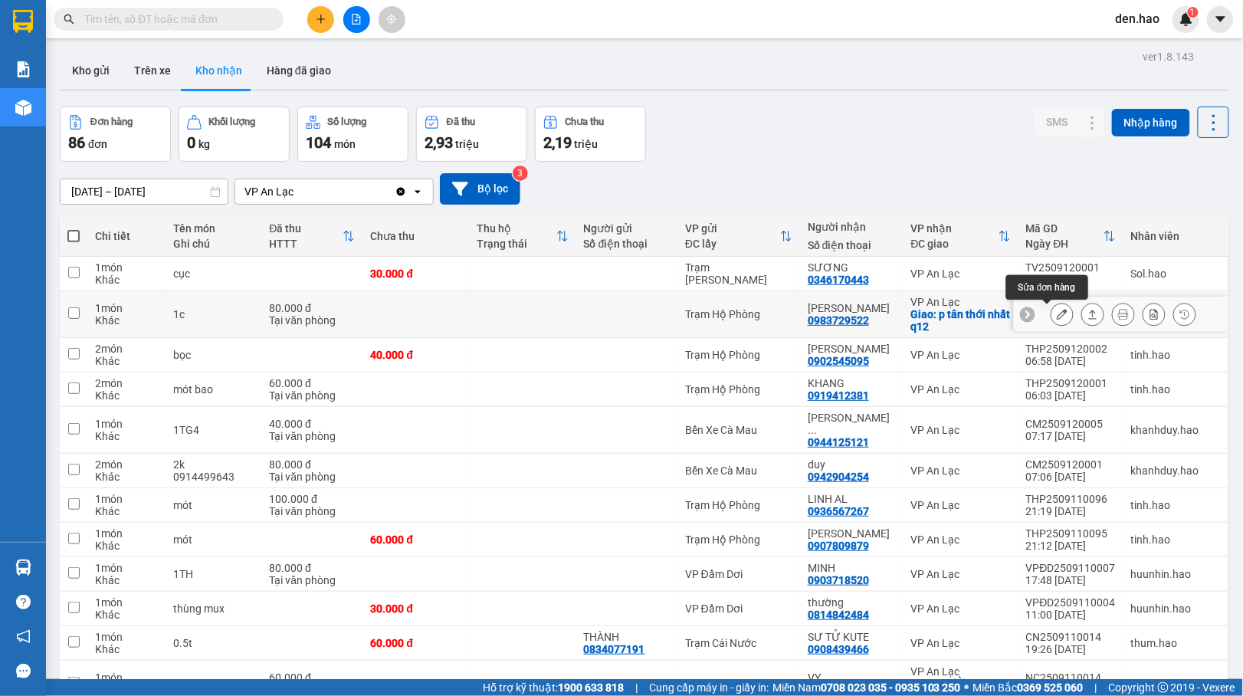
click at [1056, 317] on icon at bounding box center [1061, 314] width 11 height 11
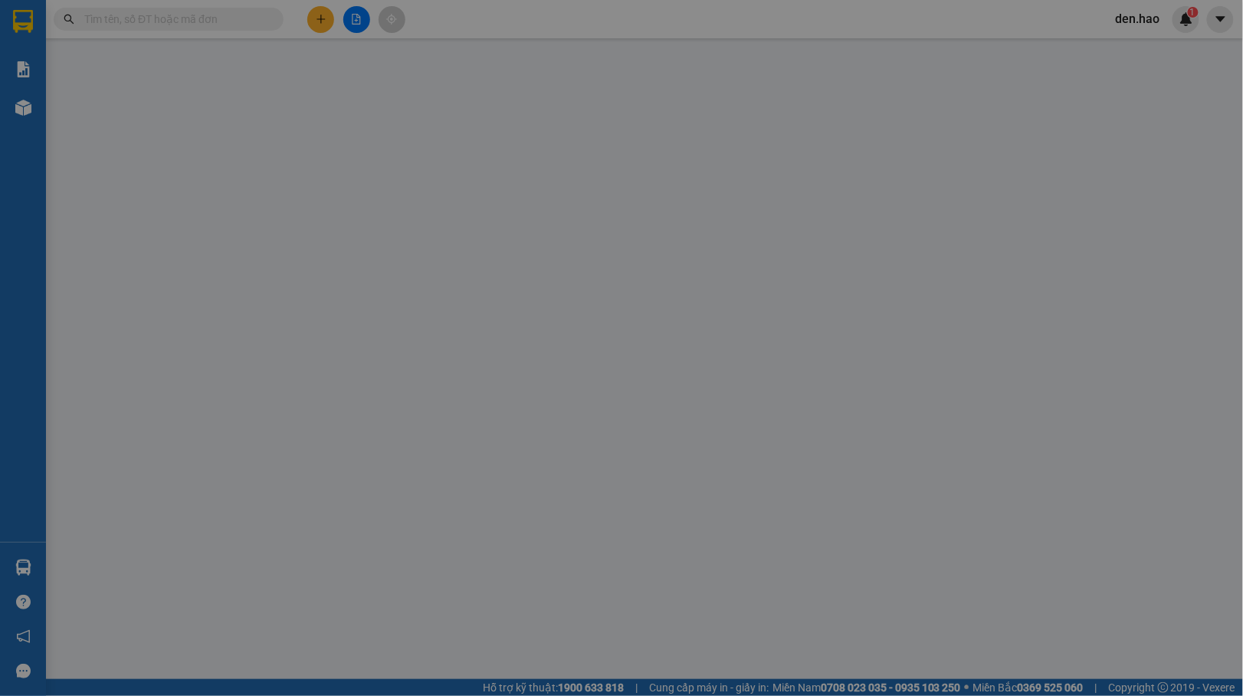
type input "0983729522"
type input "Vũ đại"
checkbox input "true"
type input "p tân thới nhất q12"
type input "80.000"
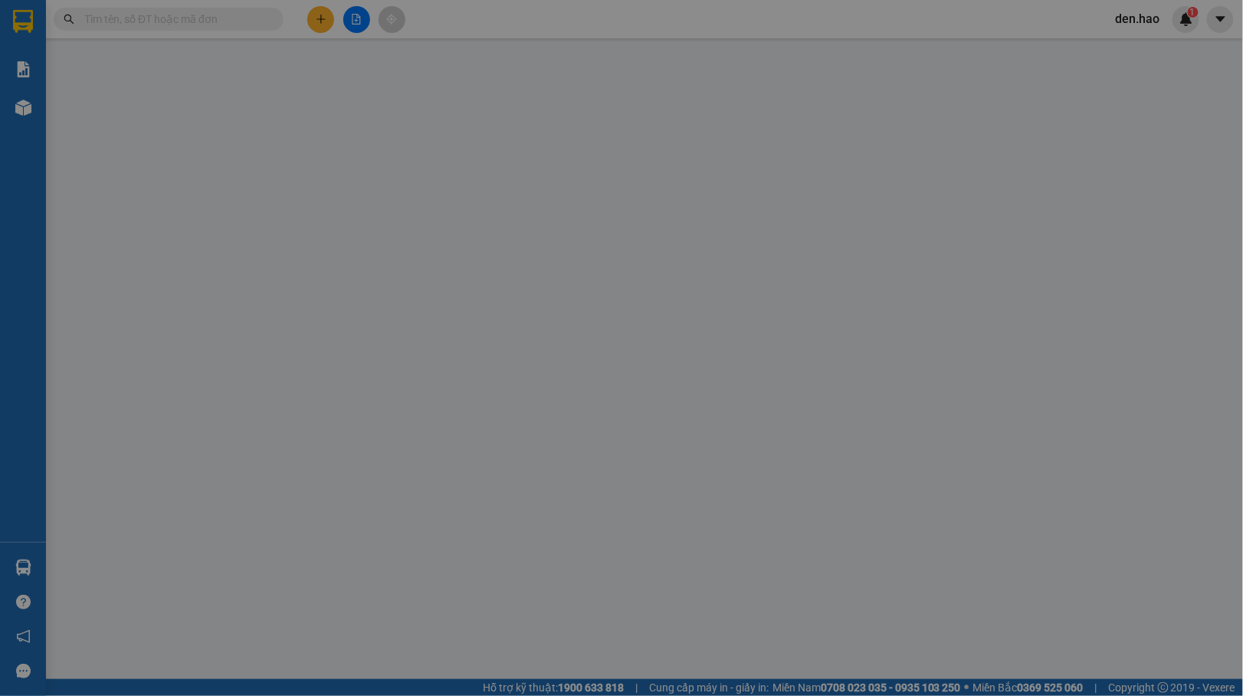
type input "0"
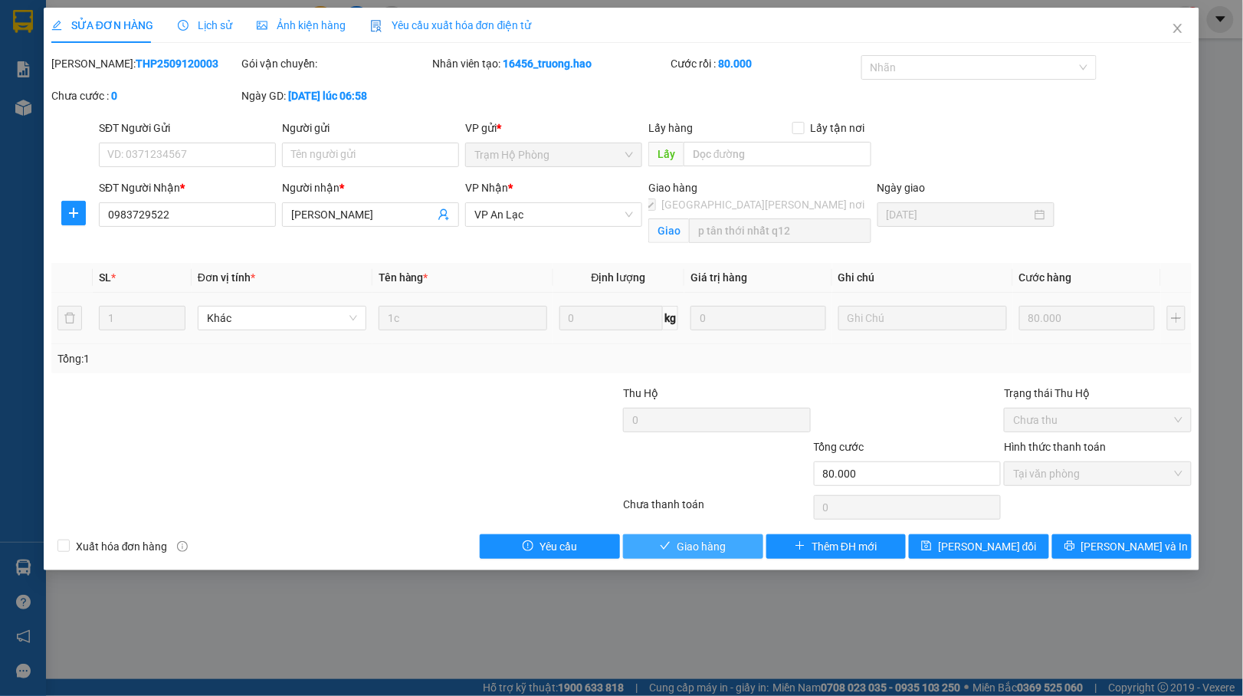
click at [686, 549] on span "Giao hàng" at bounding box center [700, 546] width 49 height 17
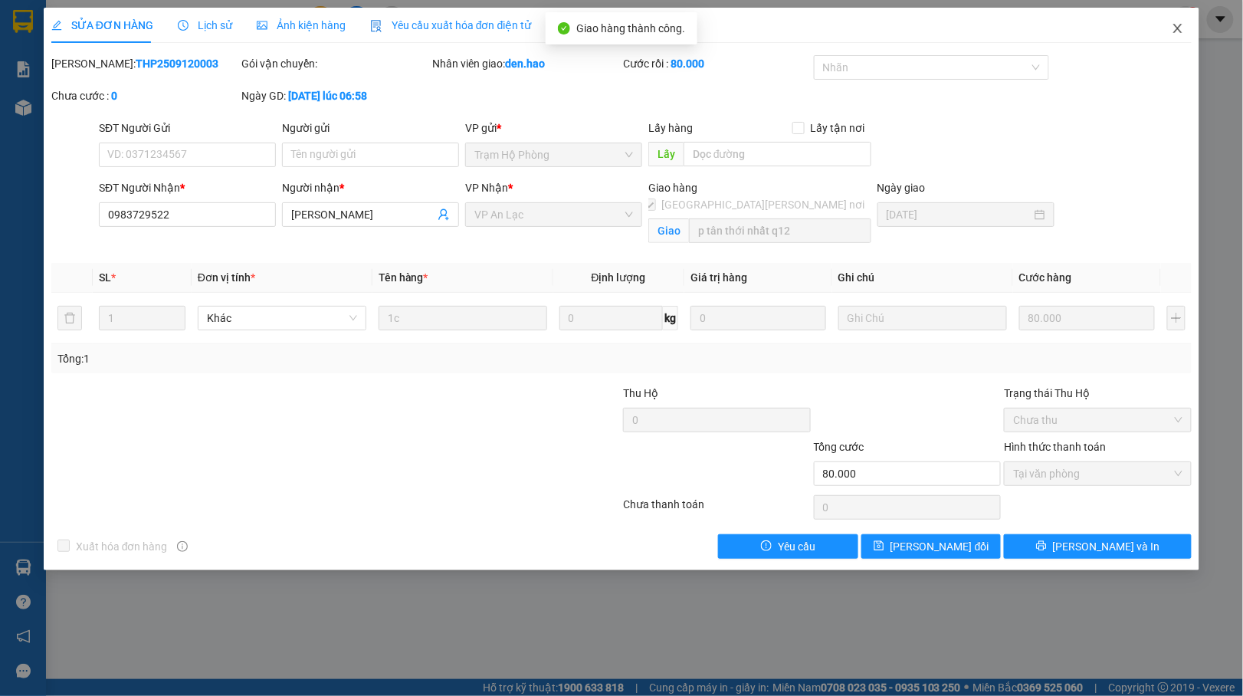
click at [1174, 38] on span "Close" at bounding box center [1177, 29] width 43 height 43
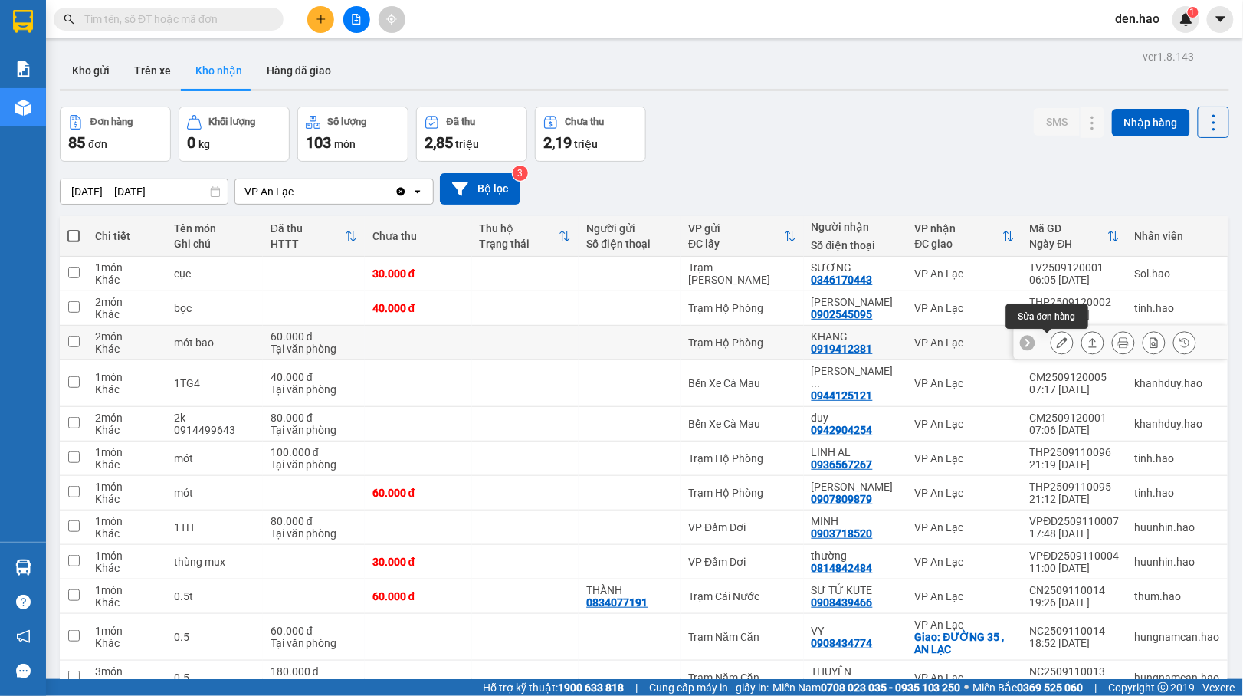
click at [1056, 340] on icon at bounding box center [1061, 342] width 11 height 11
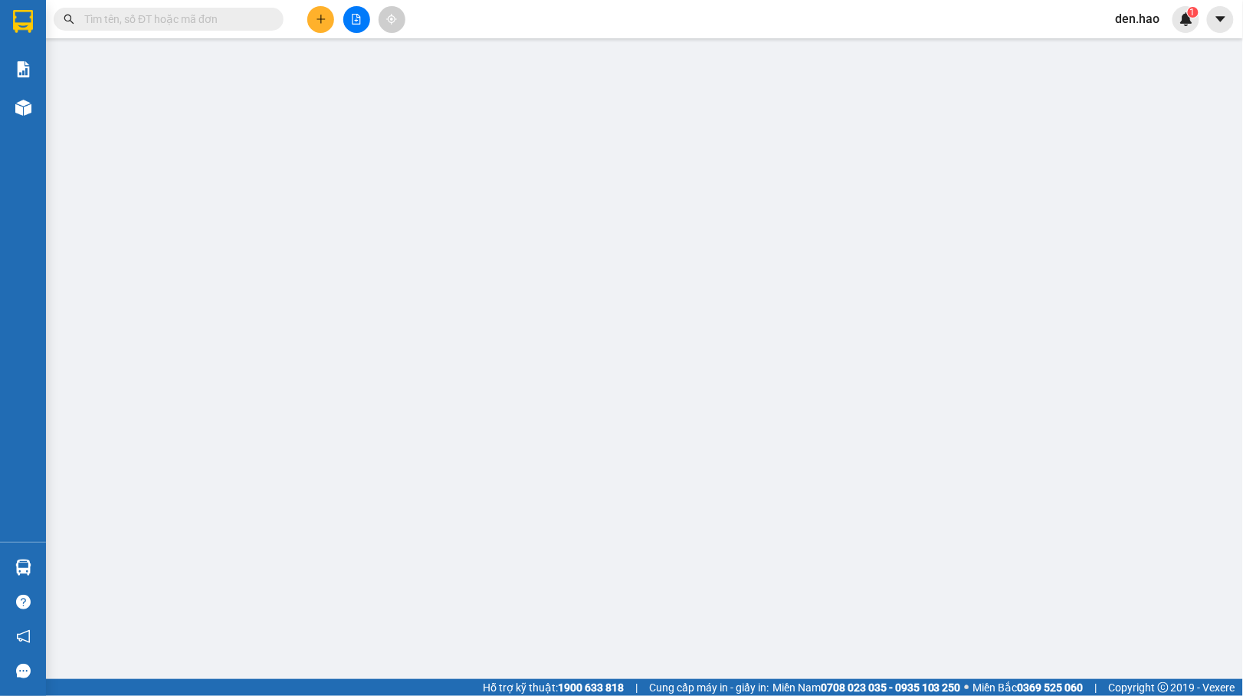
type input "0919412381"
type input "KHANG"
type input "60.000"
type input "0"
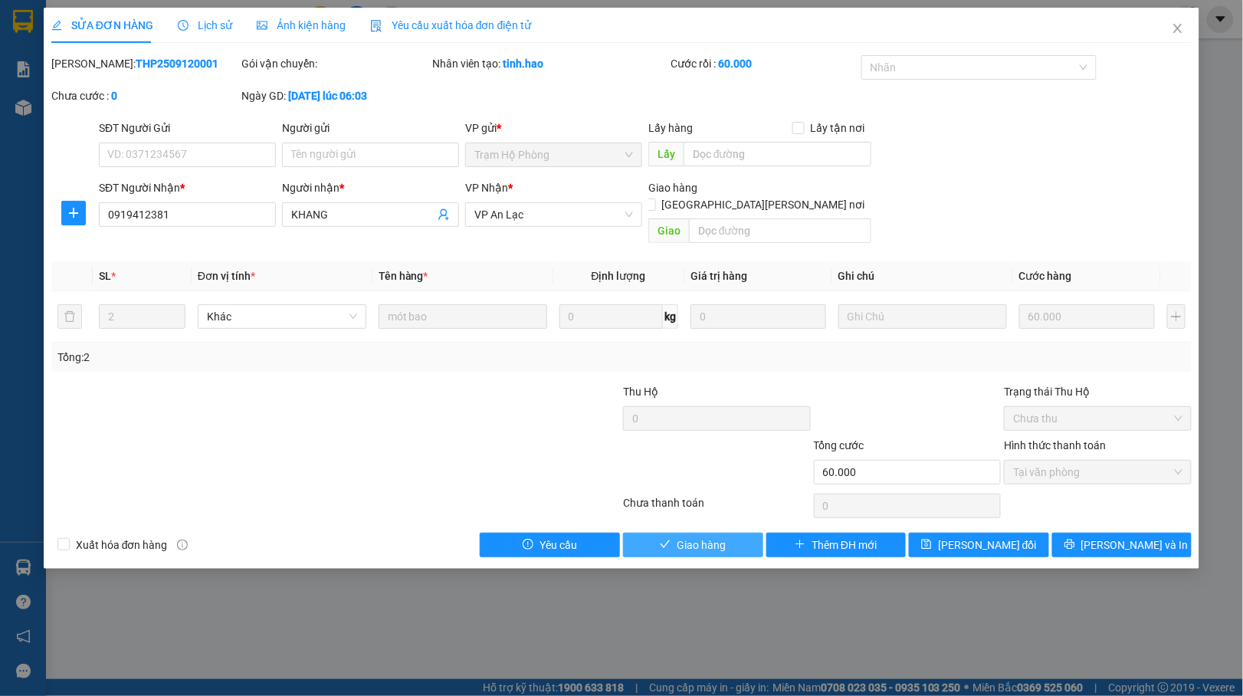
click at [660, 539] on icon "check" at bounding box center [665, 544] width 11 height 11
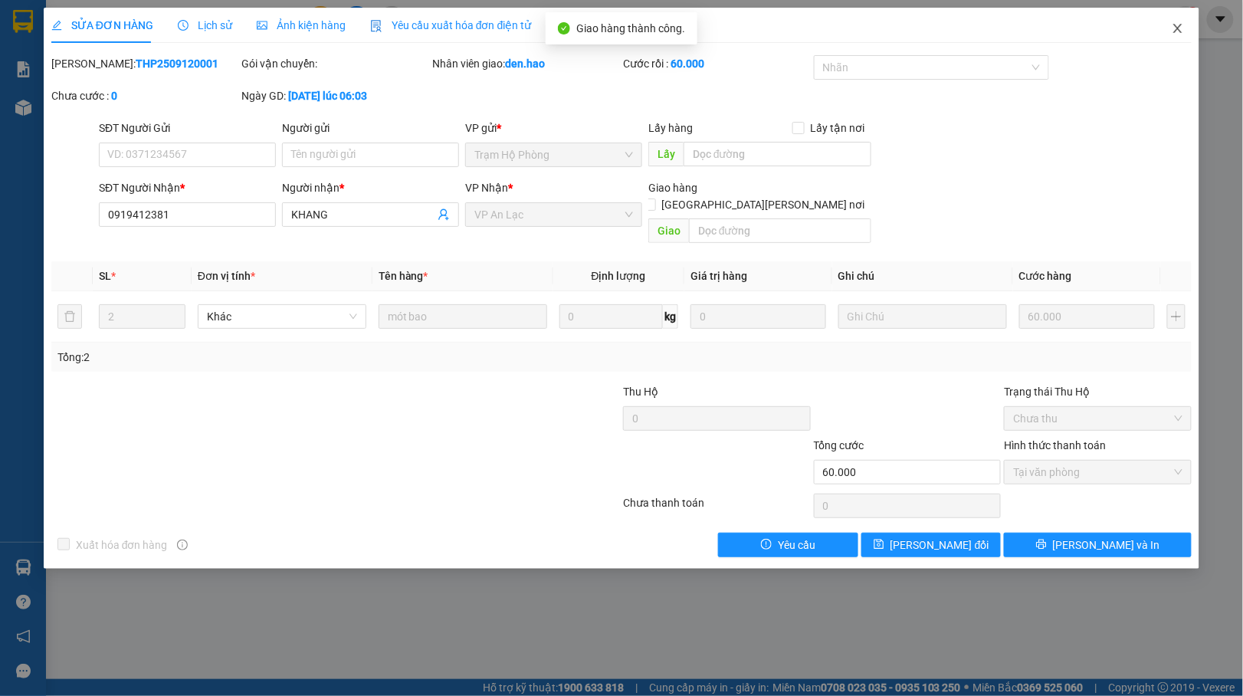
click at [1171, 23] on span "Close" at bounding box center [1177, 29] width 43 height 43
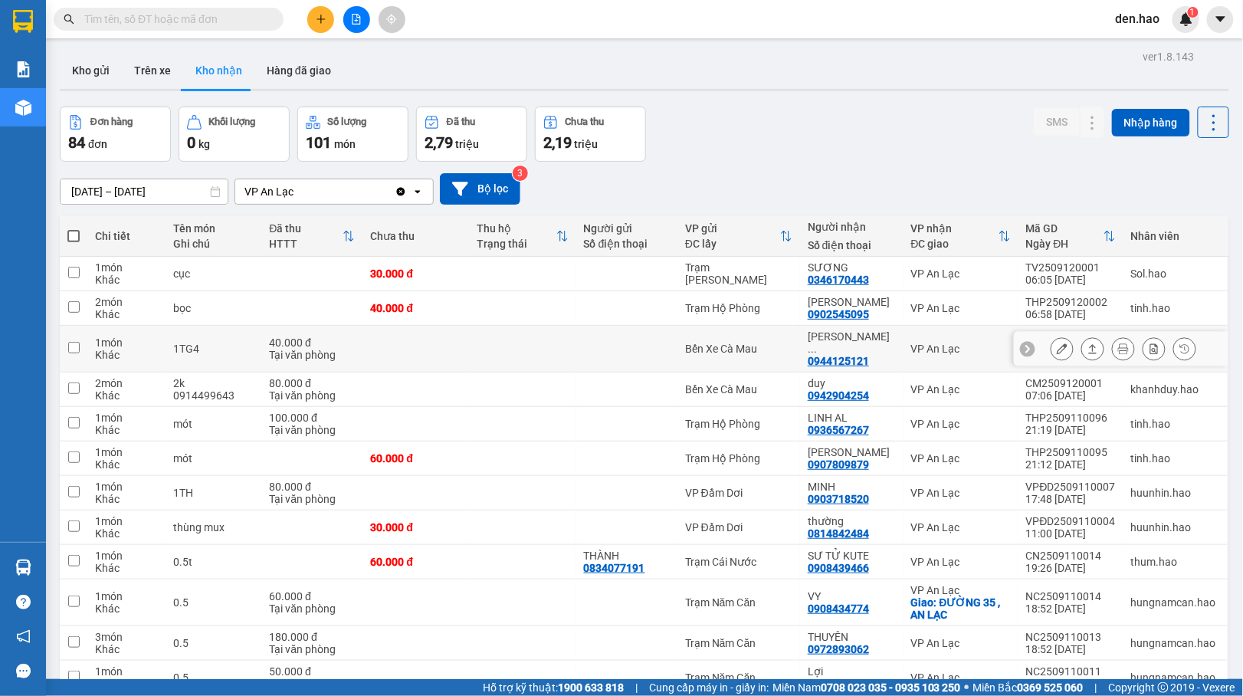
click at [1056, 344] on icon at bounding box center [1061, 348] width 11 height 11
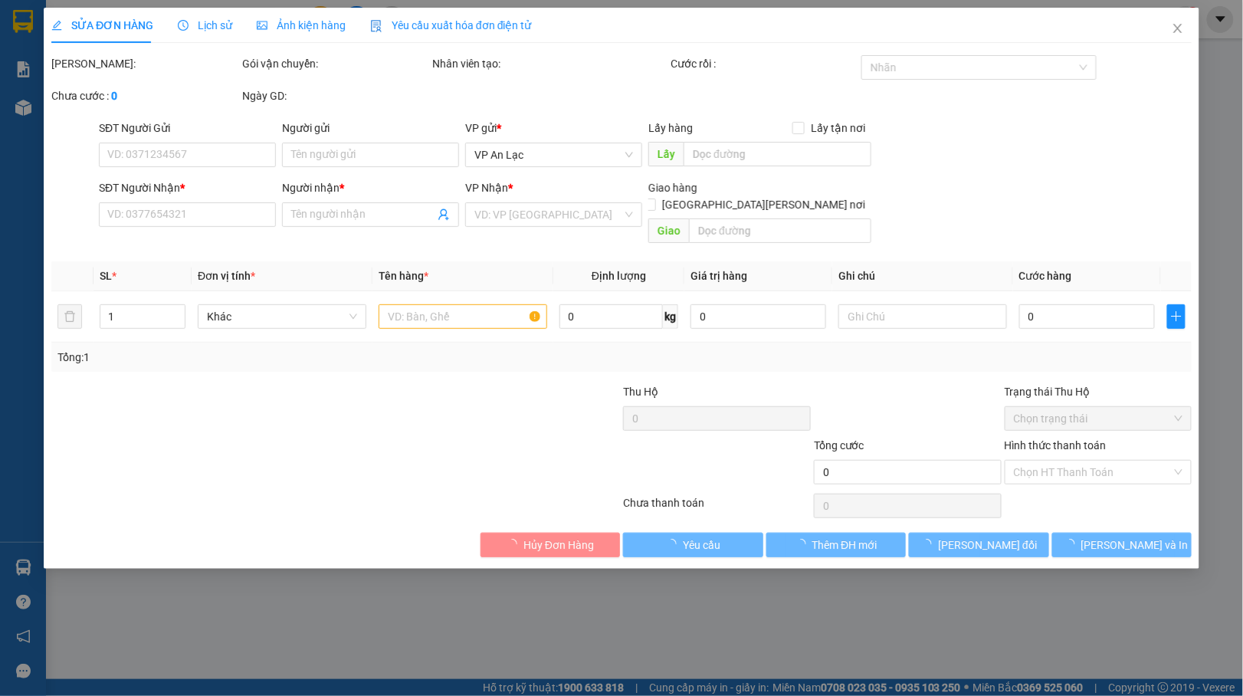
type input "0944125121"
type input "NGUYỄN PHƯỚC HẬU"
type input "40.000"
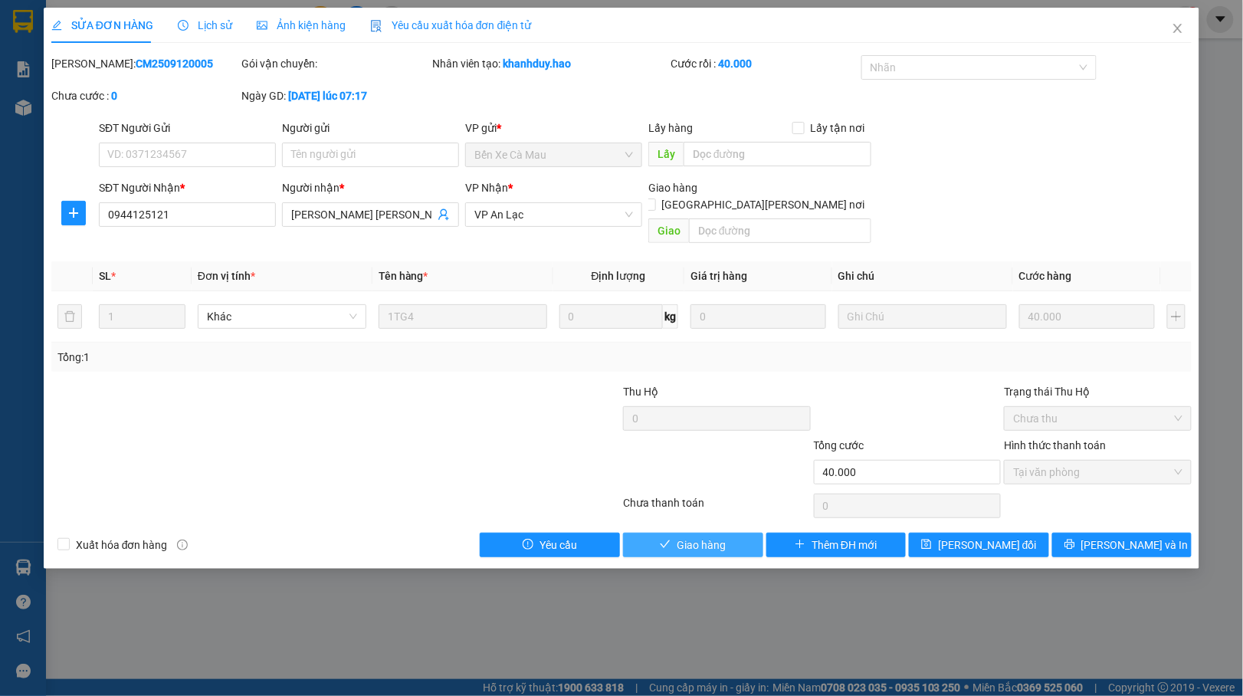
click at [699, 536] on span "Giao hàng" at bounding box center [700, 544] width 49 height 17
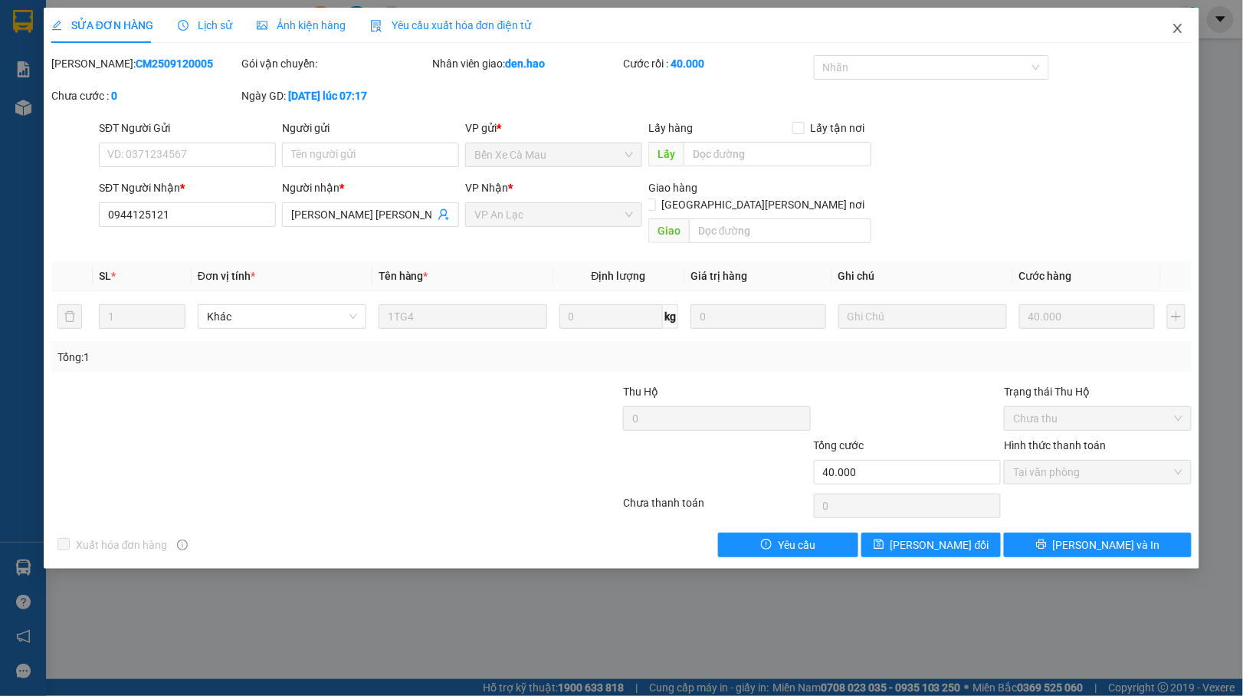
click at [1171, 31] on span "Close" at bounding box center [1177, 29] width 43 height 43
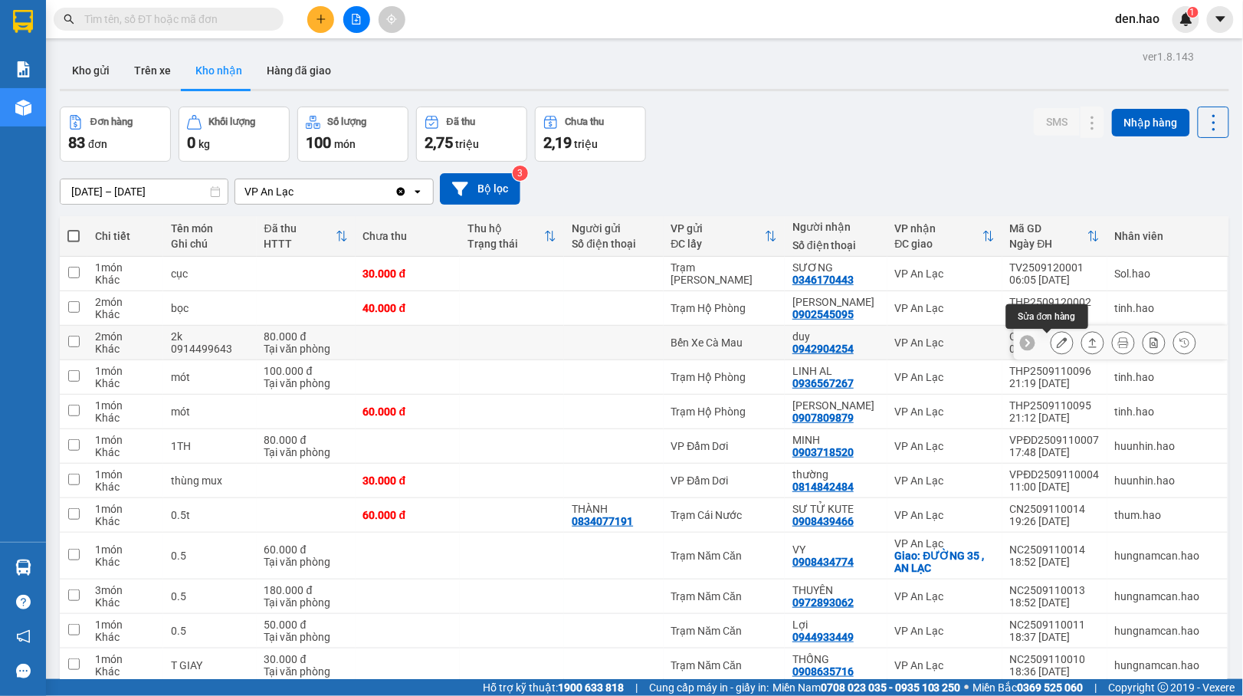
click at [1056, 340] on icon at bounding box center [1061, 342] width 11 height 11
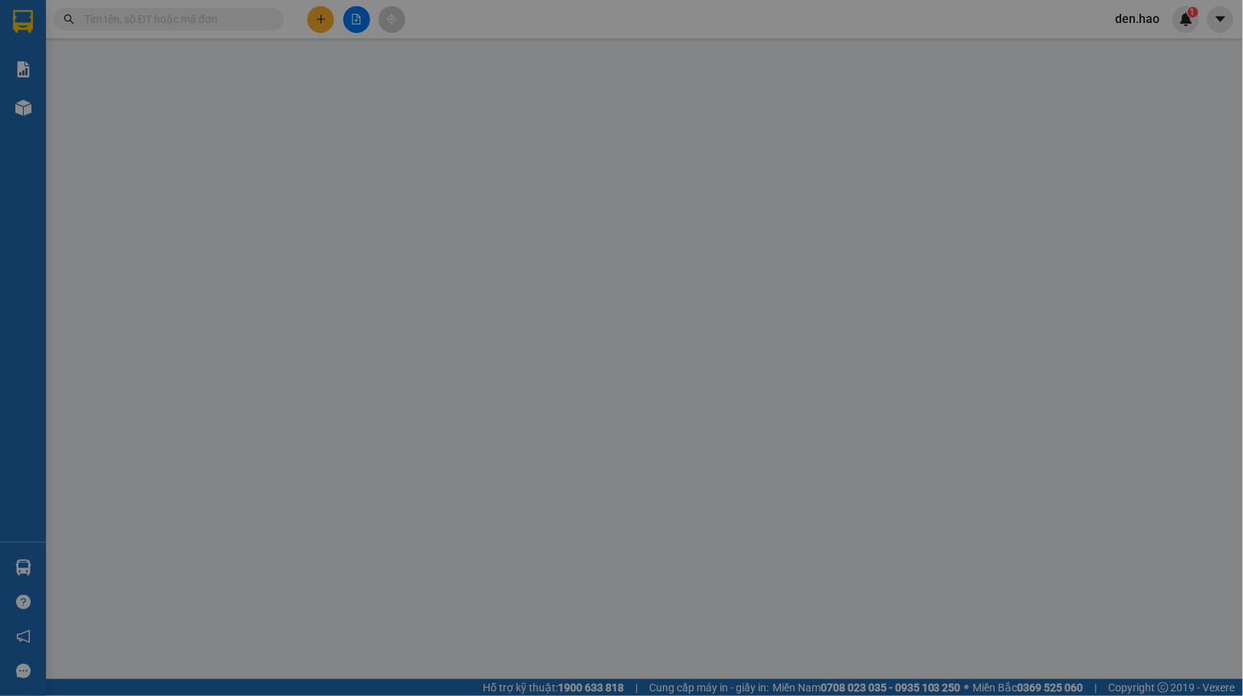
type input "0942904254"
type input "duy"
type input "80.000"
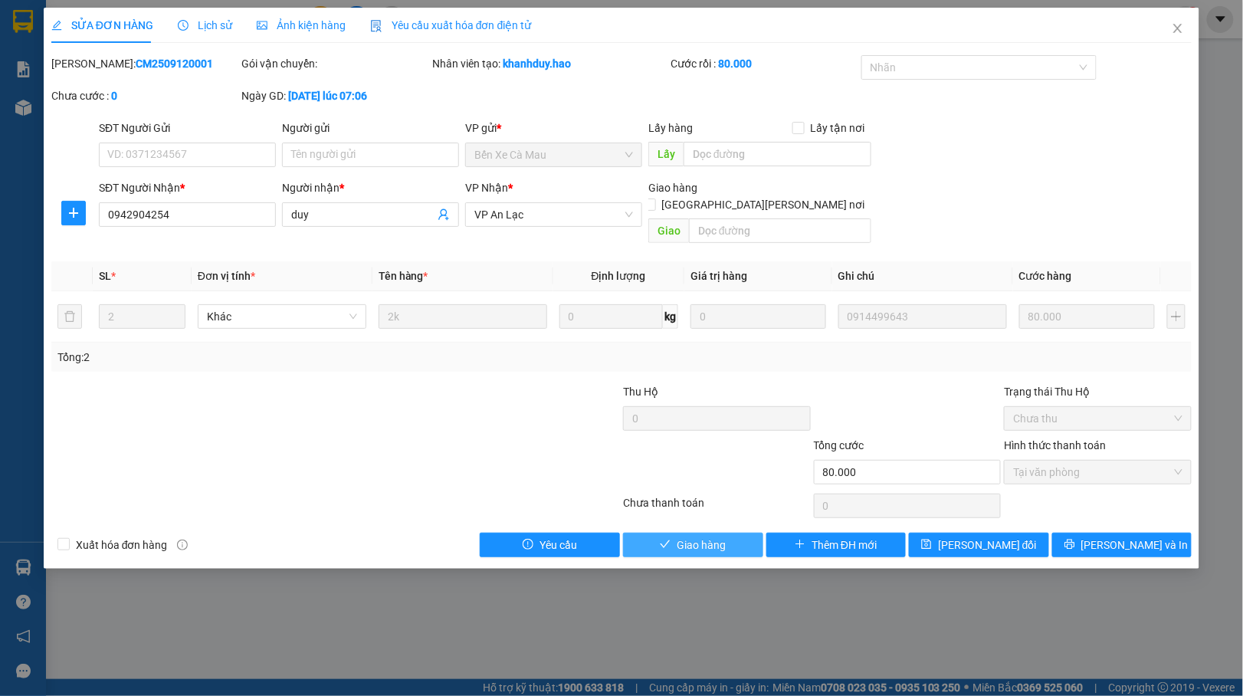
click at [718, 536] on span "Giao hàng" at bounding box center [700, 544] width 49 height 17
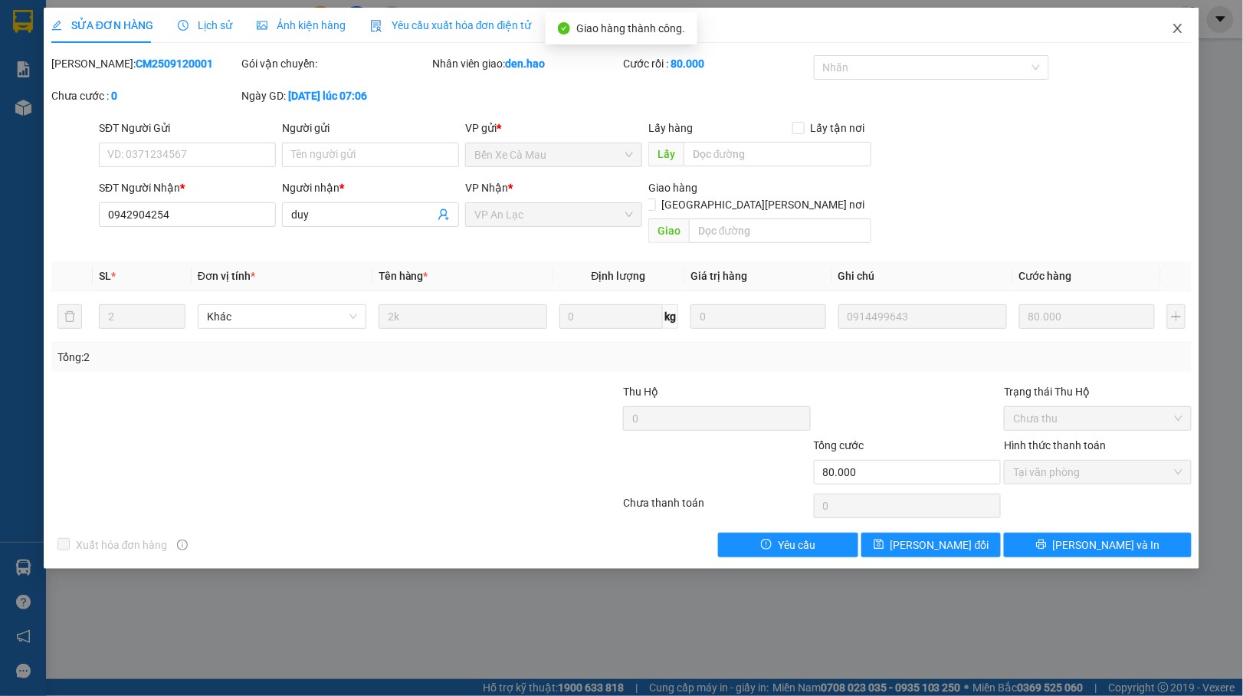
click at [1187, 21] on span "Close" at bounding box center [1177, 29] width 43 height 43
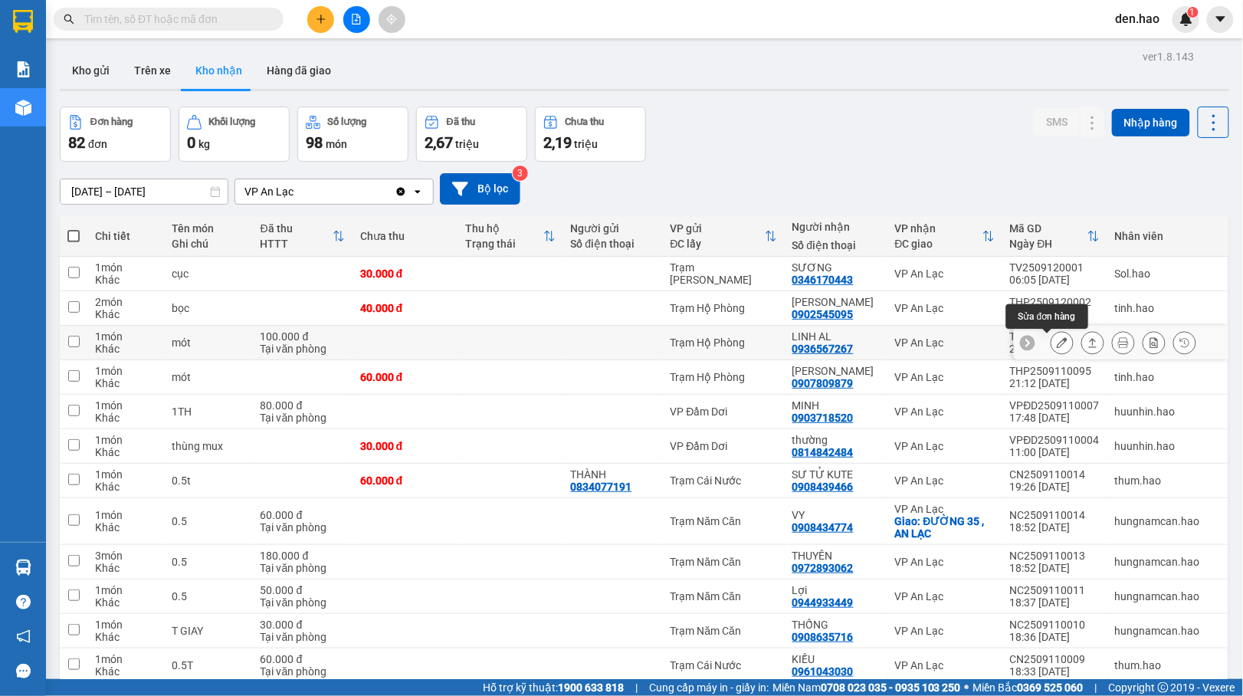
click at [1056, 343] on icon at bounding box center [1061, 342] width 11 height 11
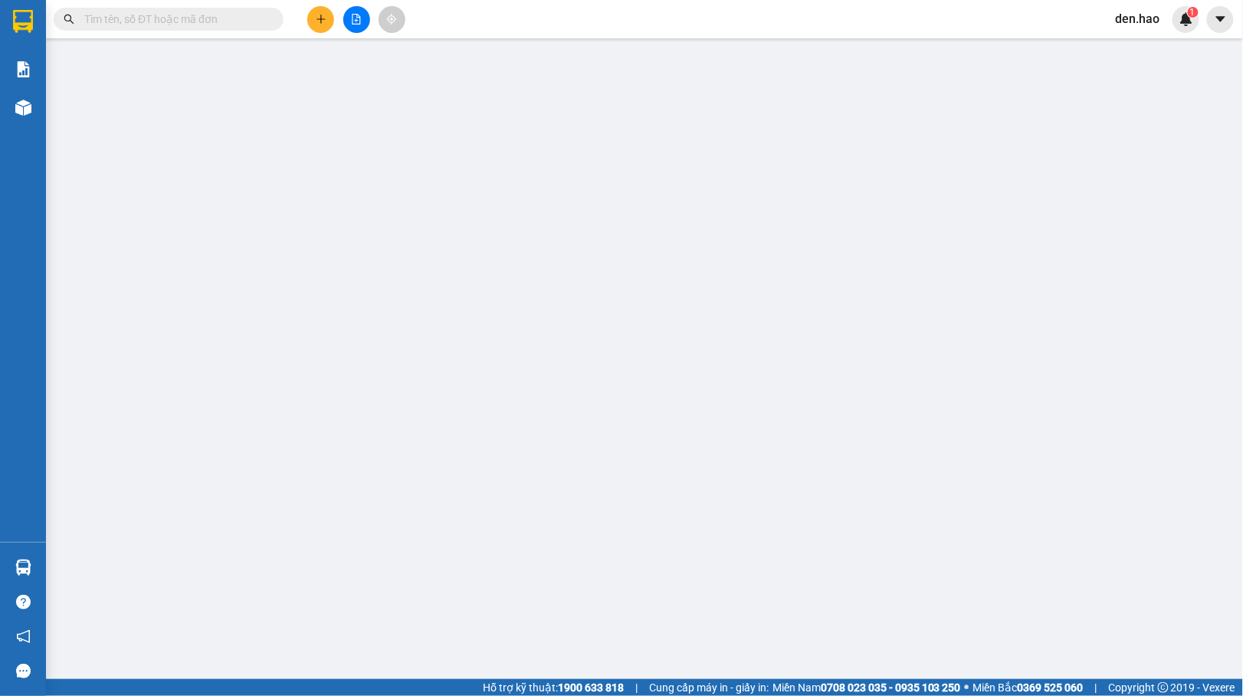
type input "0936567267"
type input "LINH AL"
type input "100.000"
type input "0"
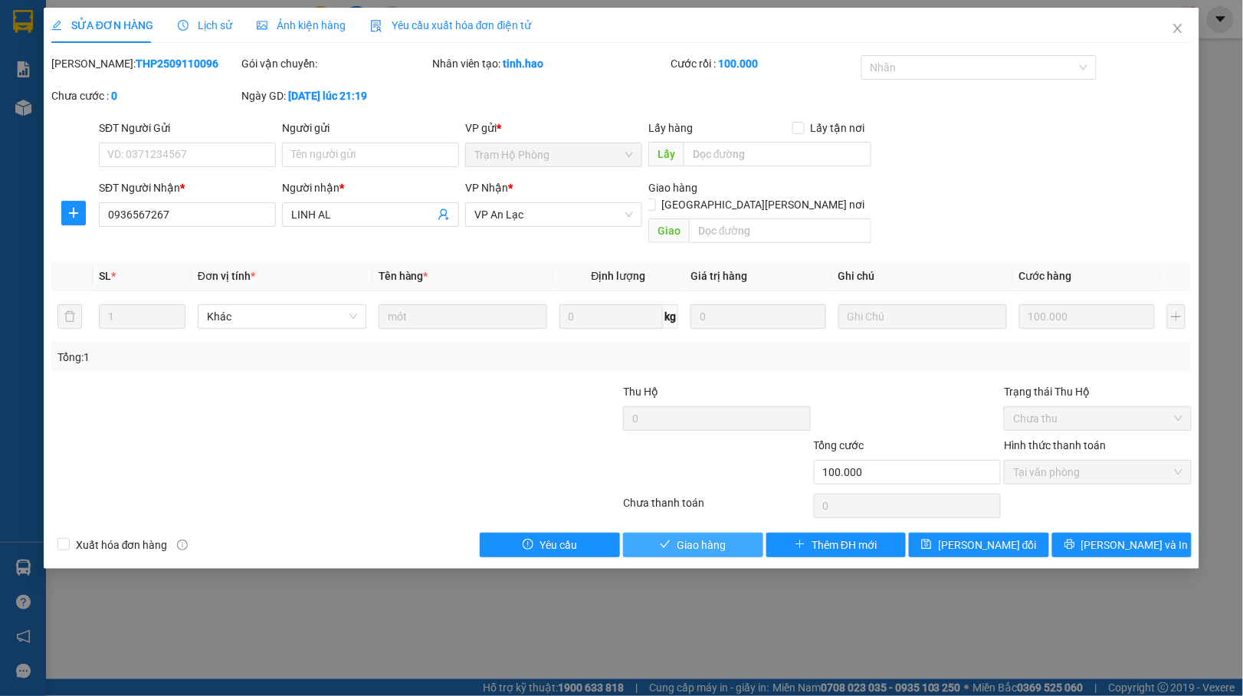
click at [663, 539] on icon "check" at bounding box center [665, 544] width 11 height 11
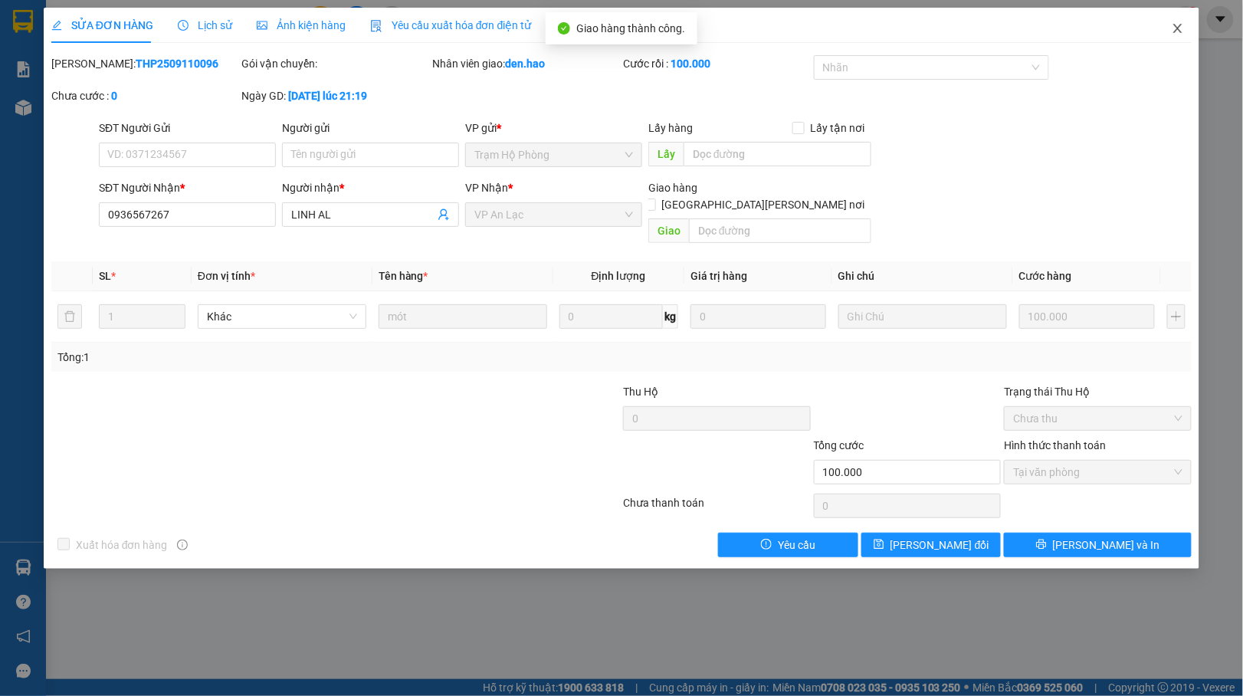
click at [1177, 34] on icon "close" at bounding box center [1177, 28] width 12 height 12
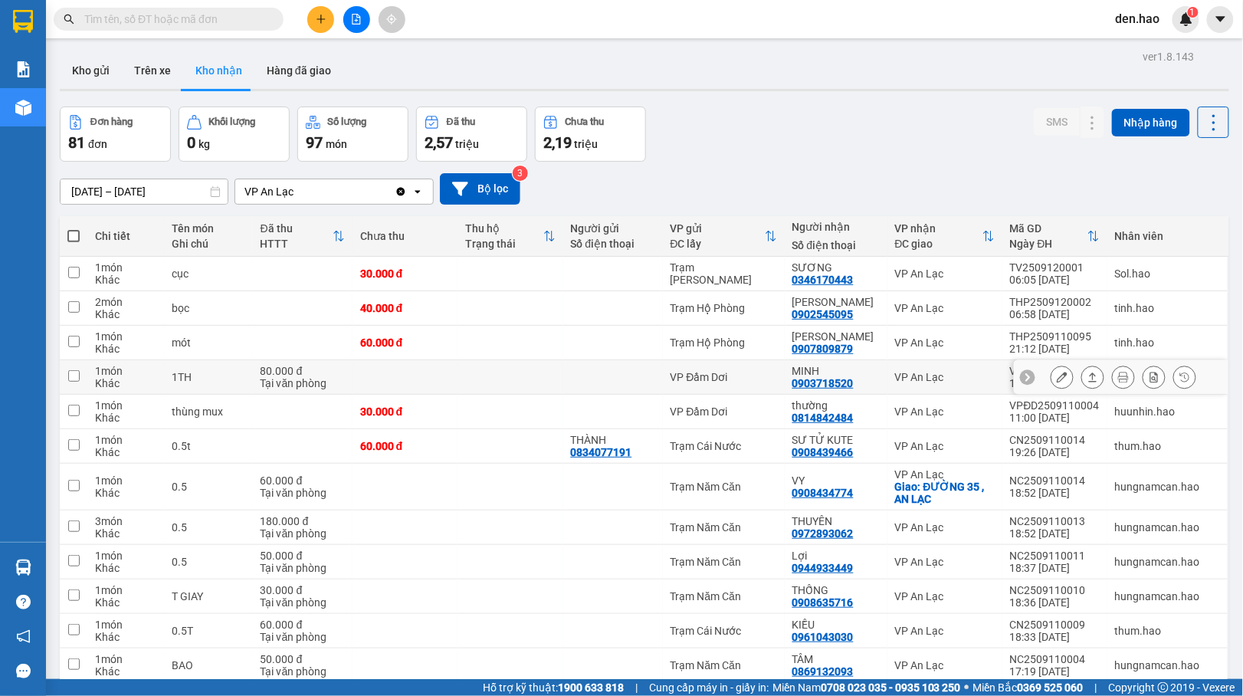
click at [1051, 378] on button at bounding box center [1061, 377] width 21 height 27
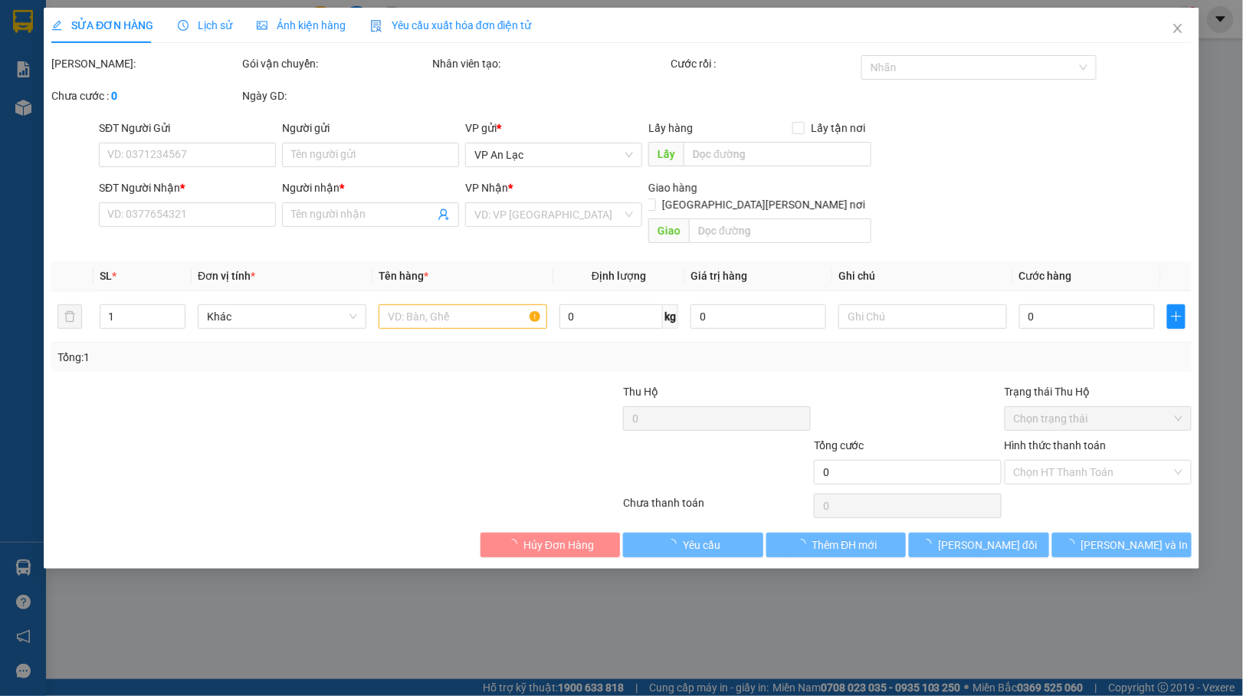
type input "0903718520"
type input "MINH"
type input "80.000"
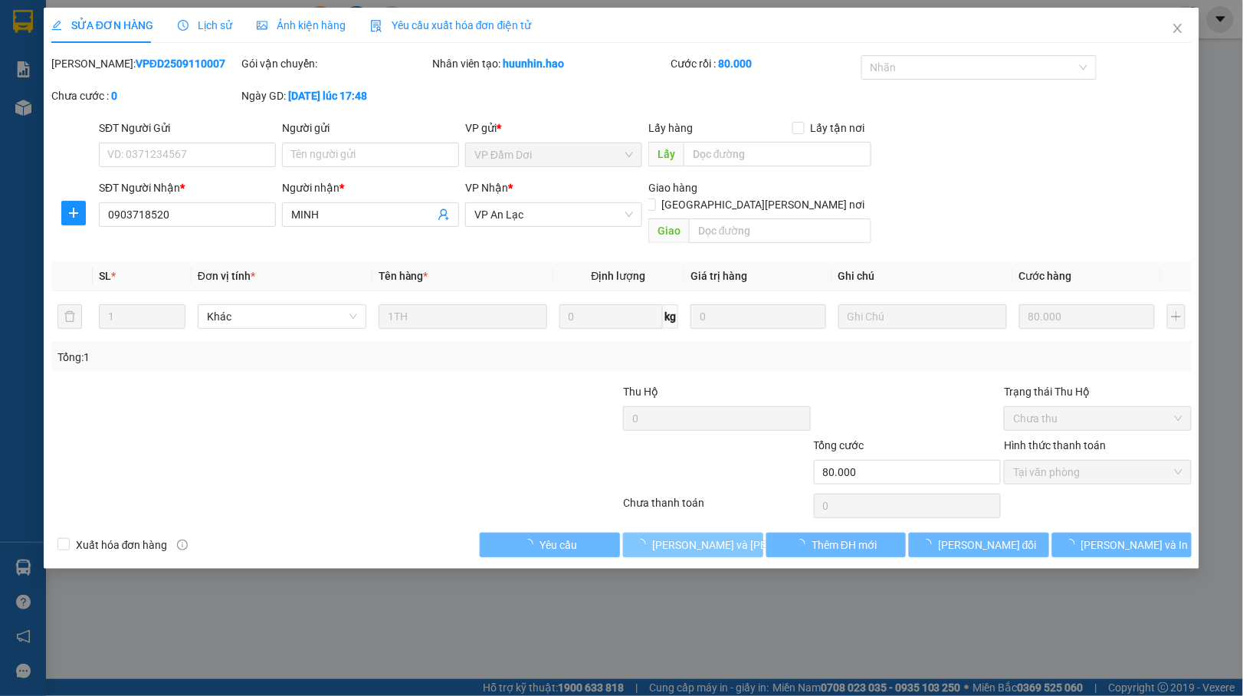
click at [706, 536] on span "Lưu và Giao hàng" at bounding box center [755, 544] width 207 height 17
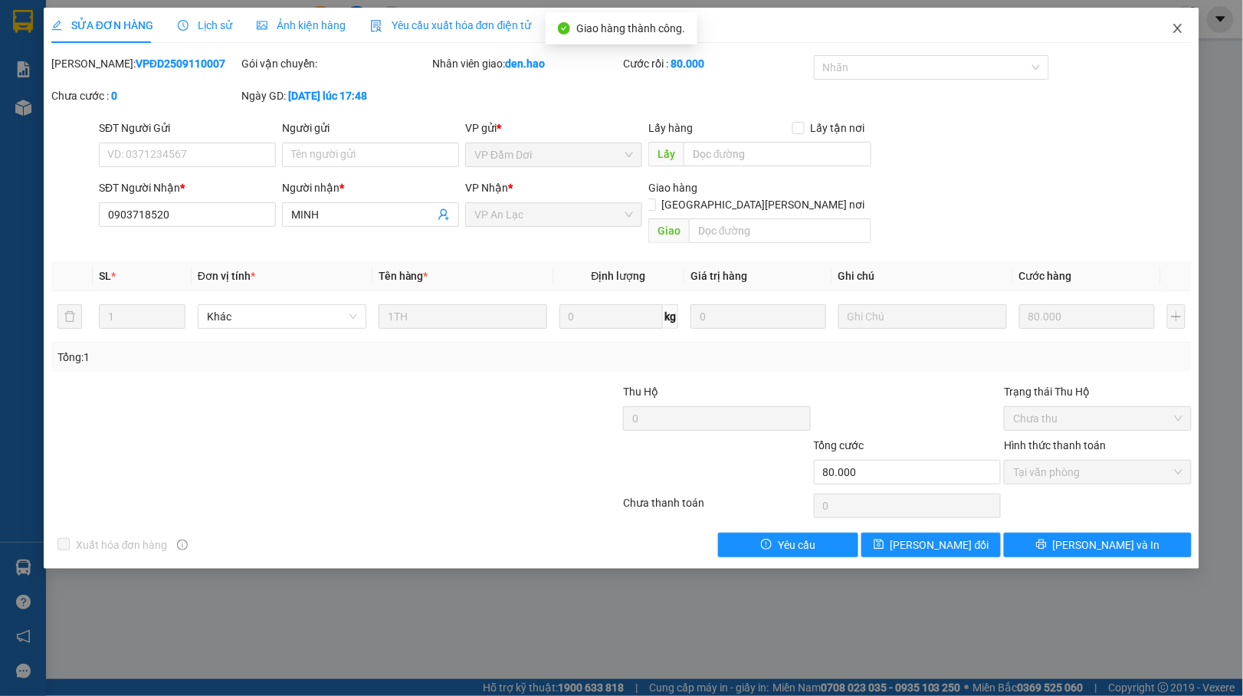
click at [1189, 31] on span "Close" at bounding box center [1177, 29] width 43 height 43
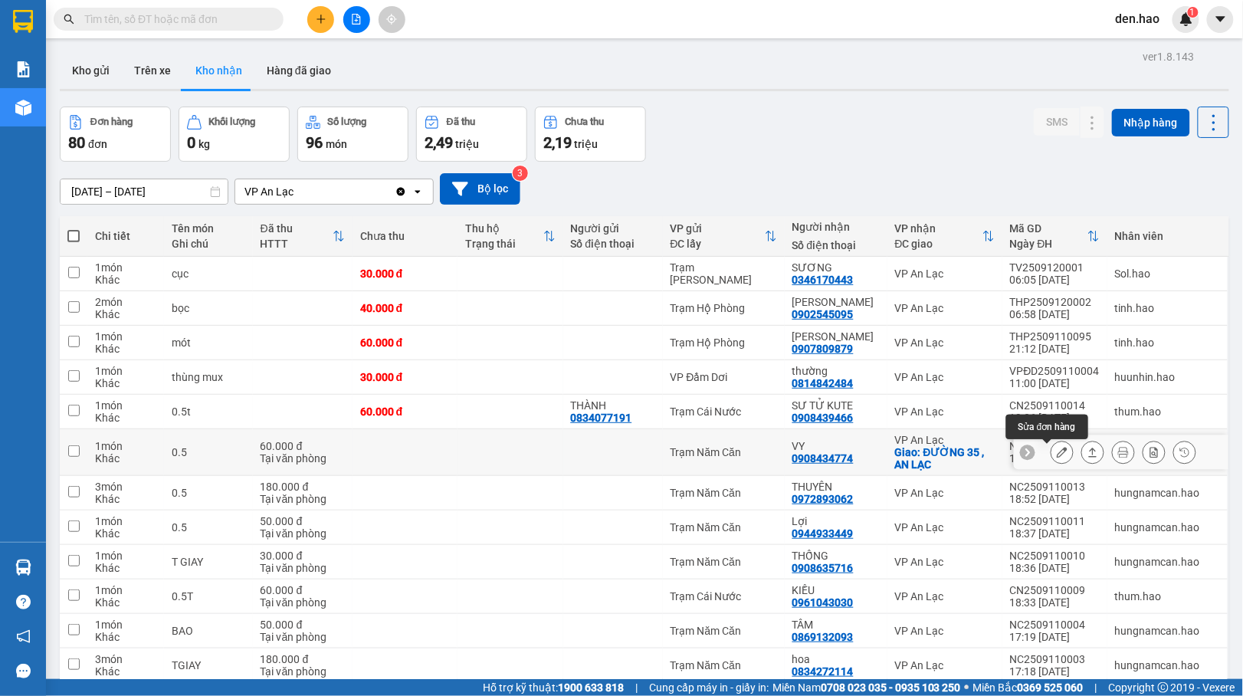
click at [1056, 449] on icon at bounding box center [1061, 452] width 11 height 11
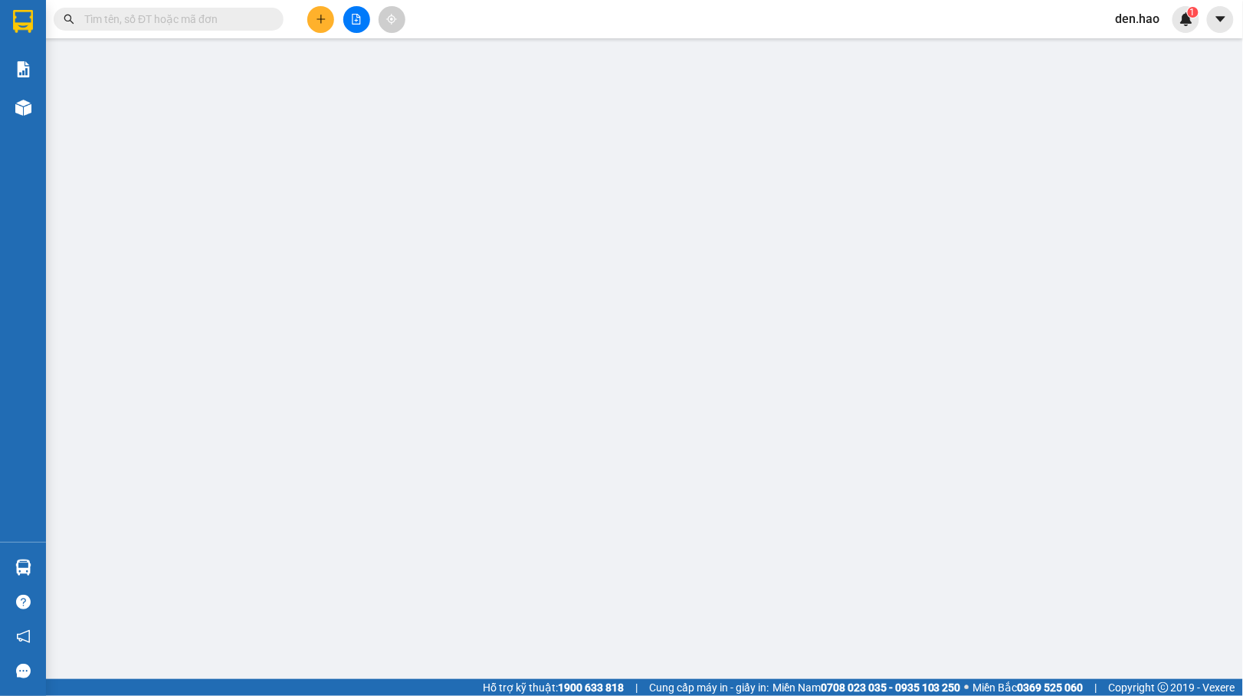
type input "0908434774"
type input "VY"
checkbox input "true"
type input "ĐƯỜNG 35 , AN LẠC"
type input "60.000"
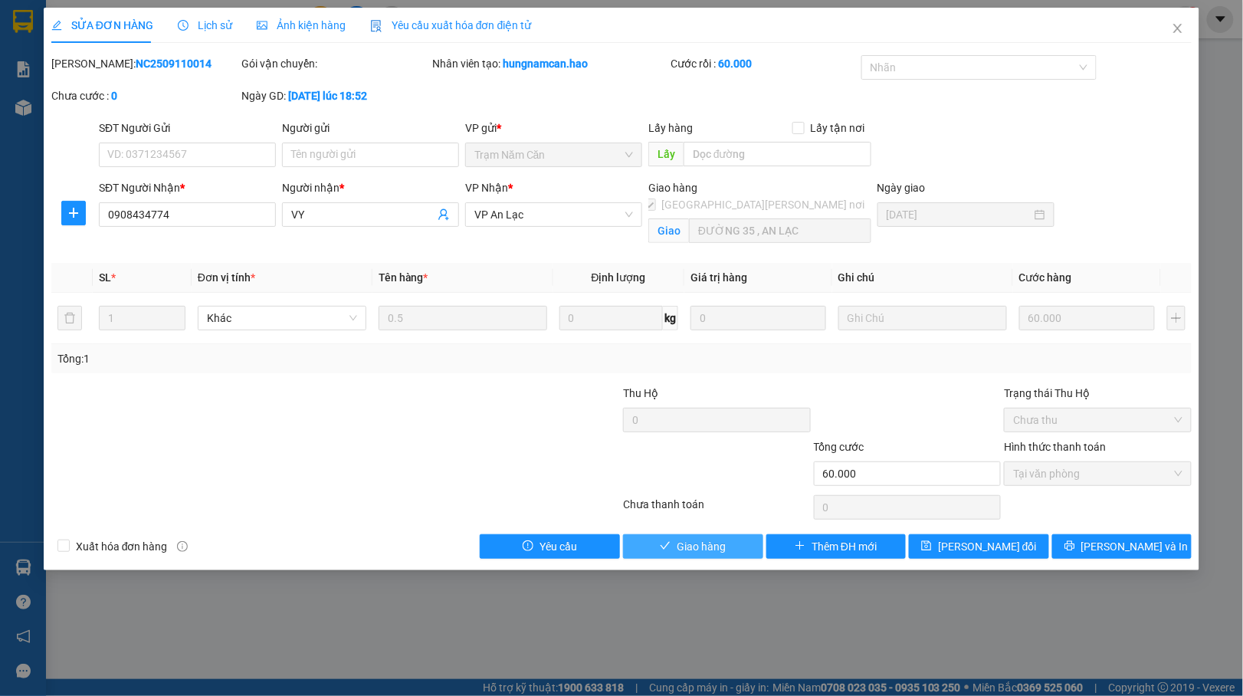
click at [693, 544] on span "Giao hàng" at bounding box center [700, 546] width 49 height 17
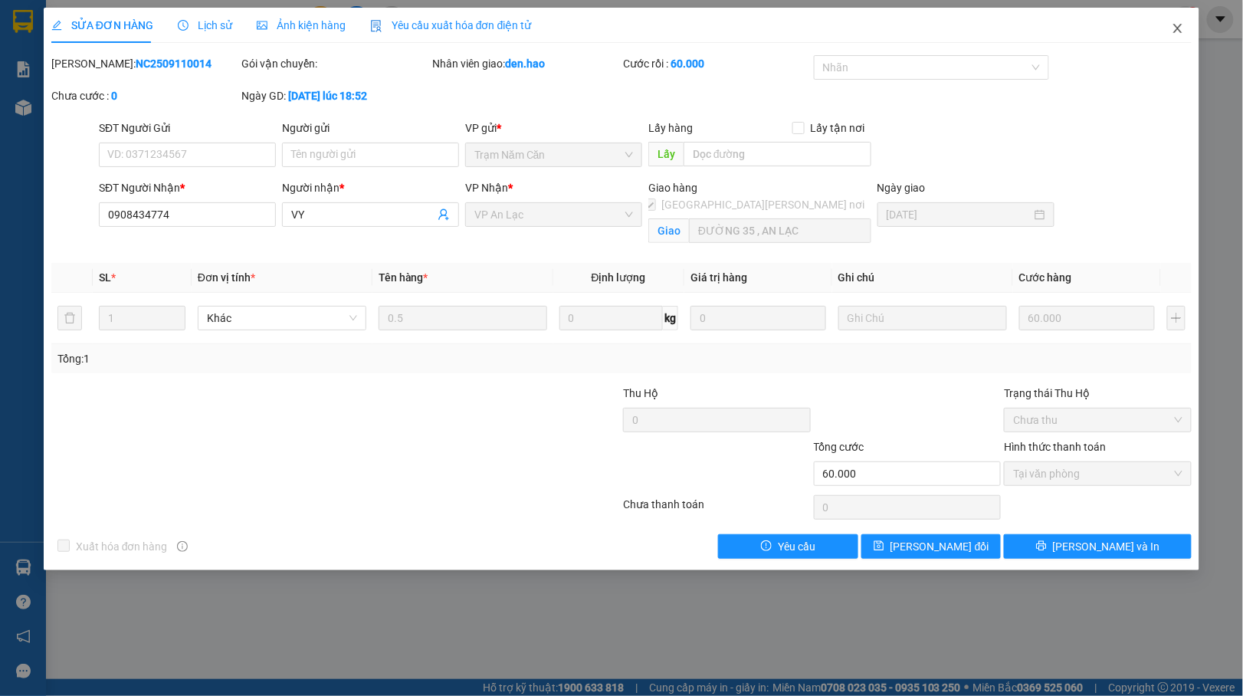
click at [1171, 32] on icon "close" at bounding box center [1177, 28] width 12 height 12
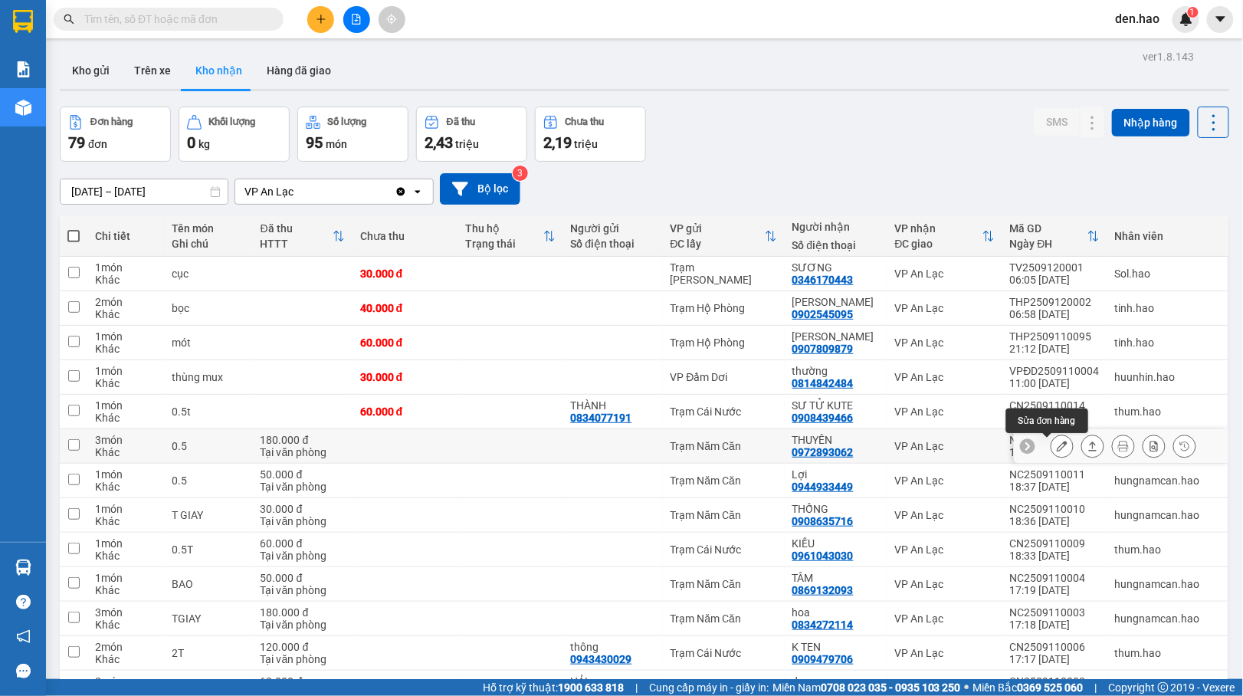
click at [1056, 446] on icon at bounding box center [1061, 446] width 11 height 11
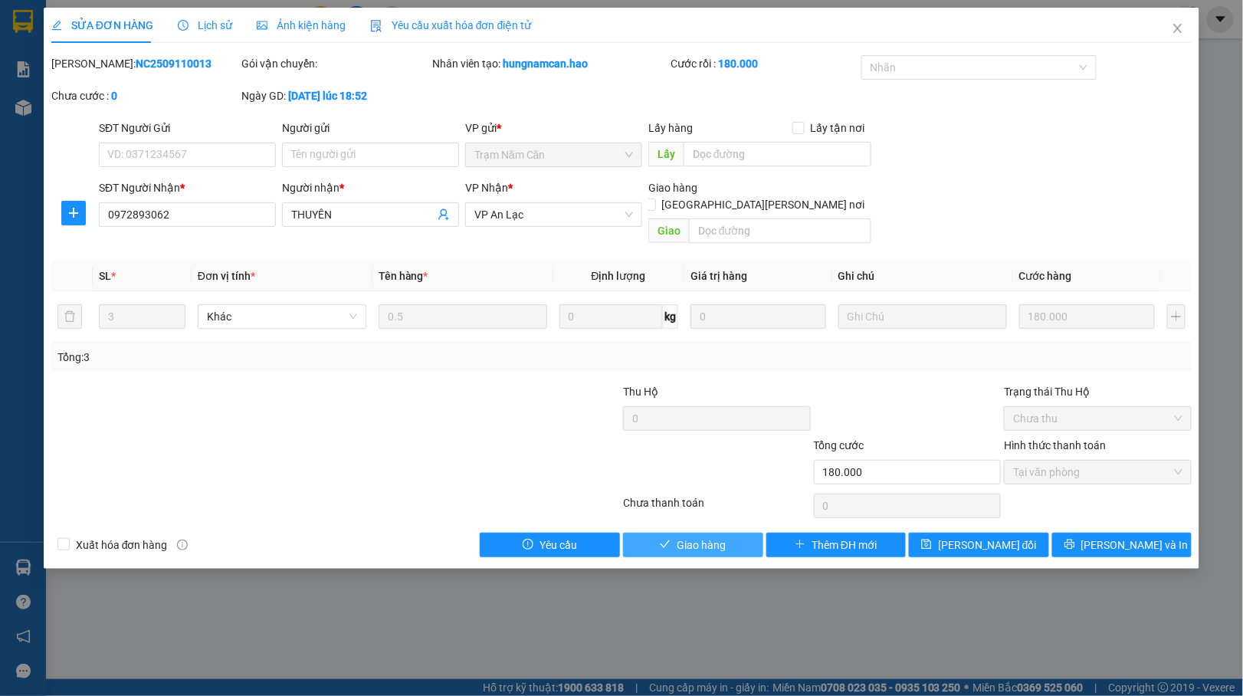
click at [680, 536] on span "Giao hàng" at bounding box center [700, 544] width 49 height 17
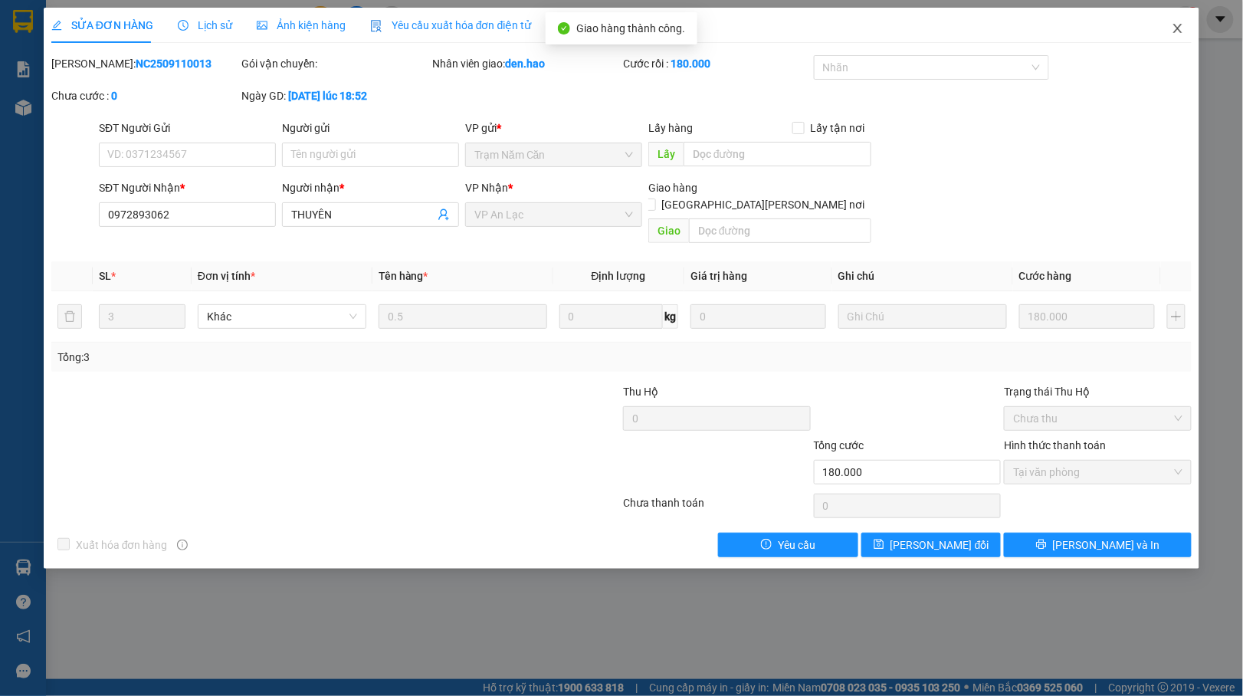
click at [1184, 34] on icon "close" at bounding box center [1177, 28] width 12 height 12
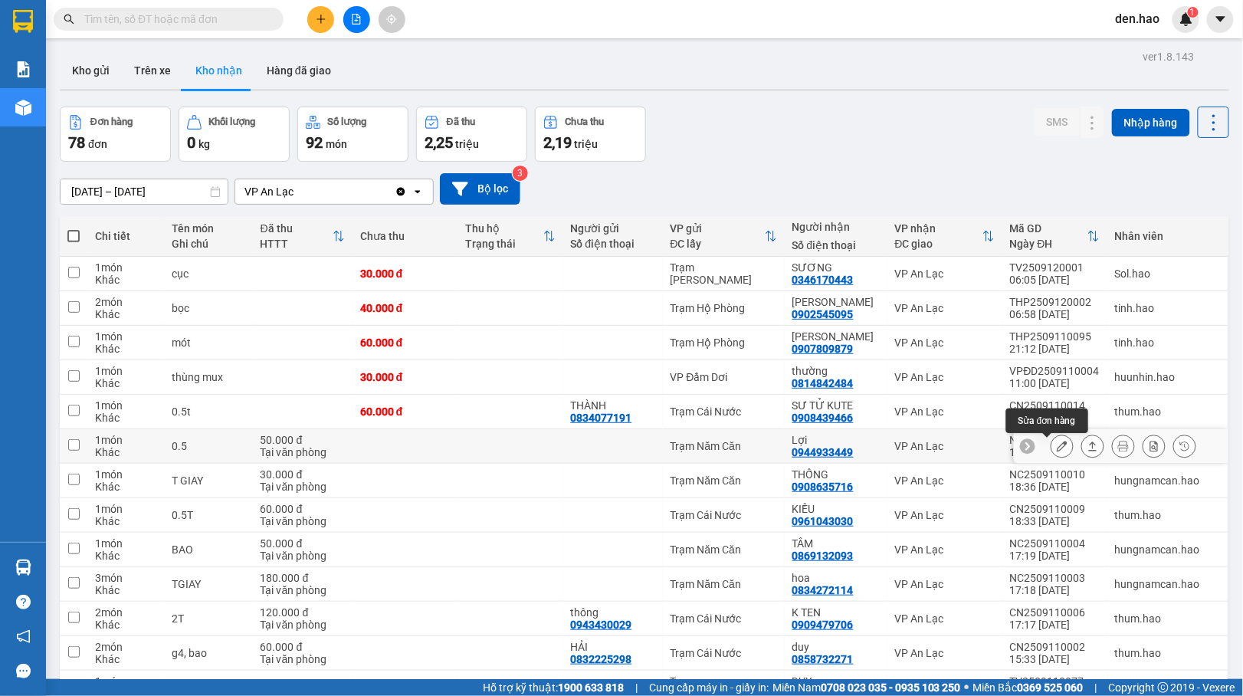
click at [1051, 446] on button at bounding box center [1061, 446] width 21 height 27
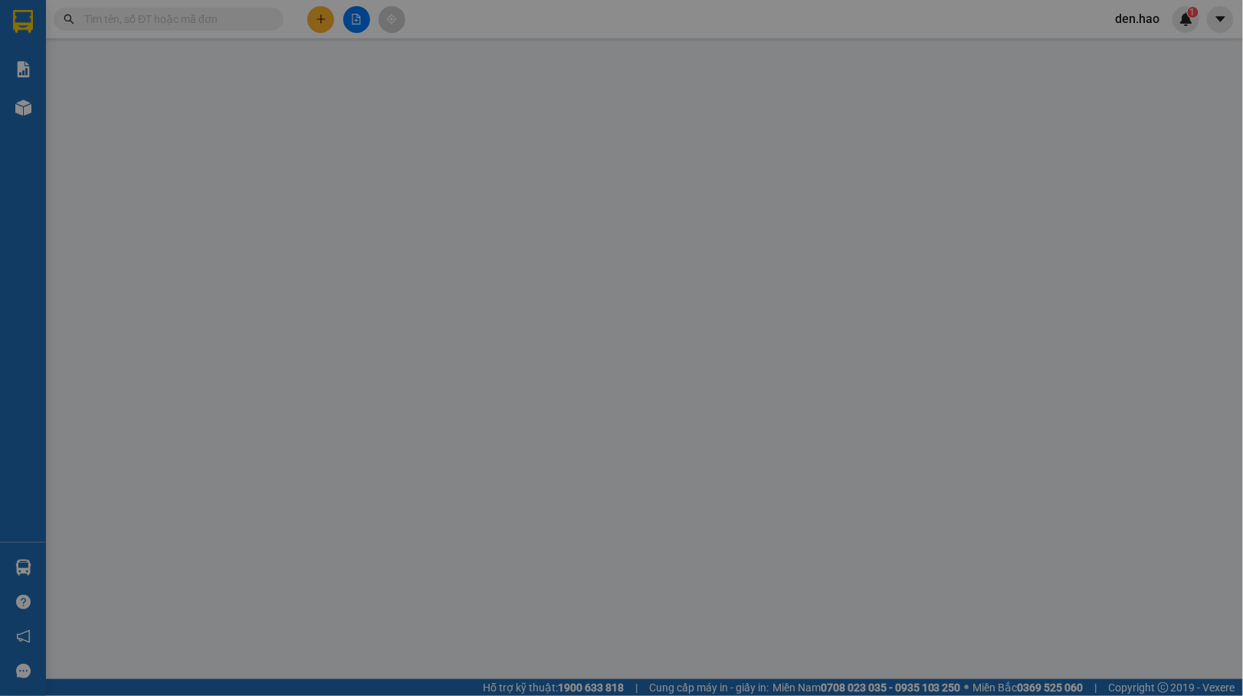
type input "0944933449"
type input "Lợi"
type input "50.000"
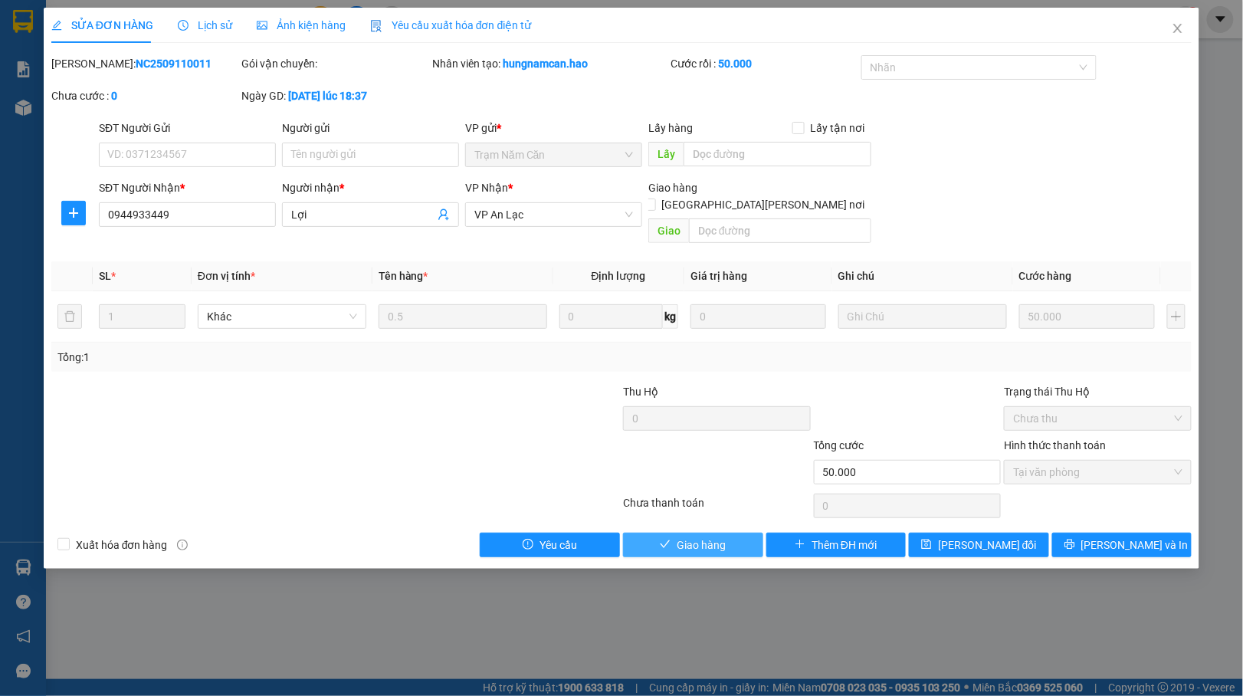
click at [638, 532] on button "Giao hàng" at bounding box center [693, 544] width 140 height 25
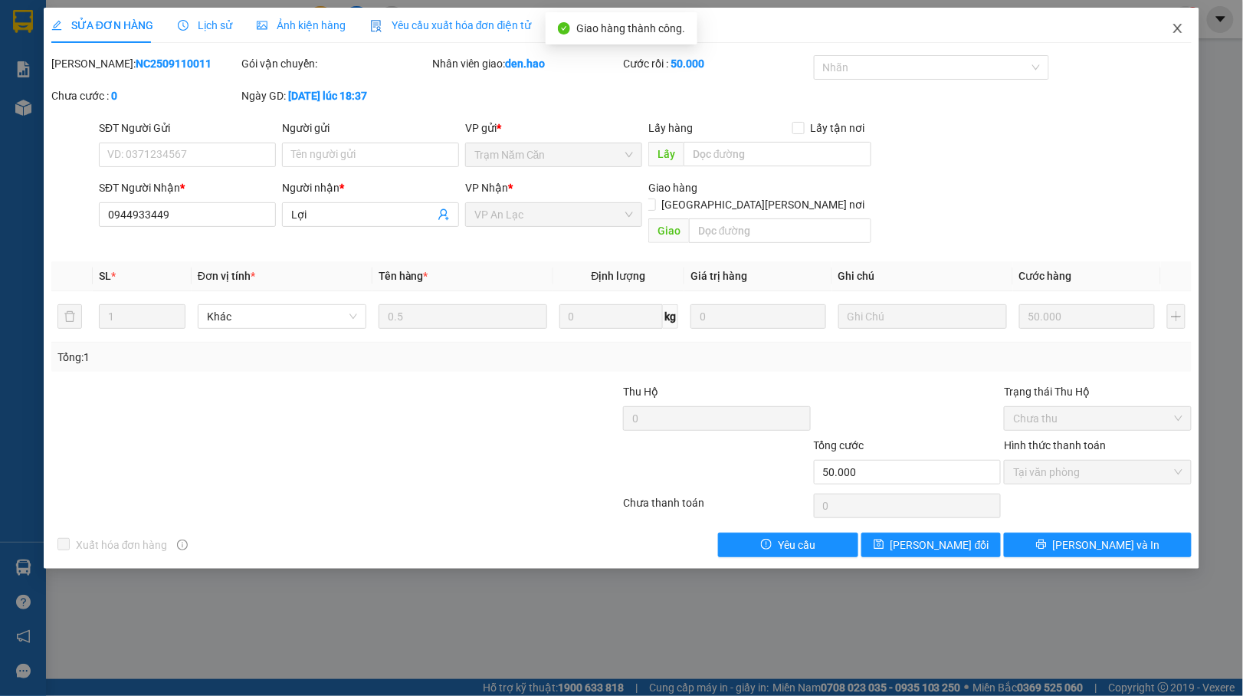
click at [1172, 28] on icon "close" at bounding box center [1177, 28] width 12 height 12
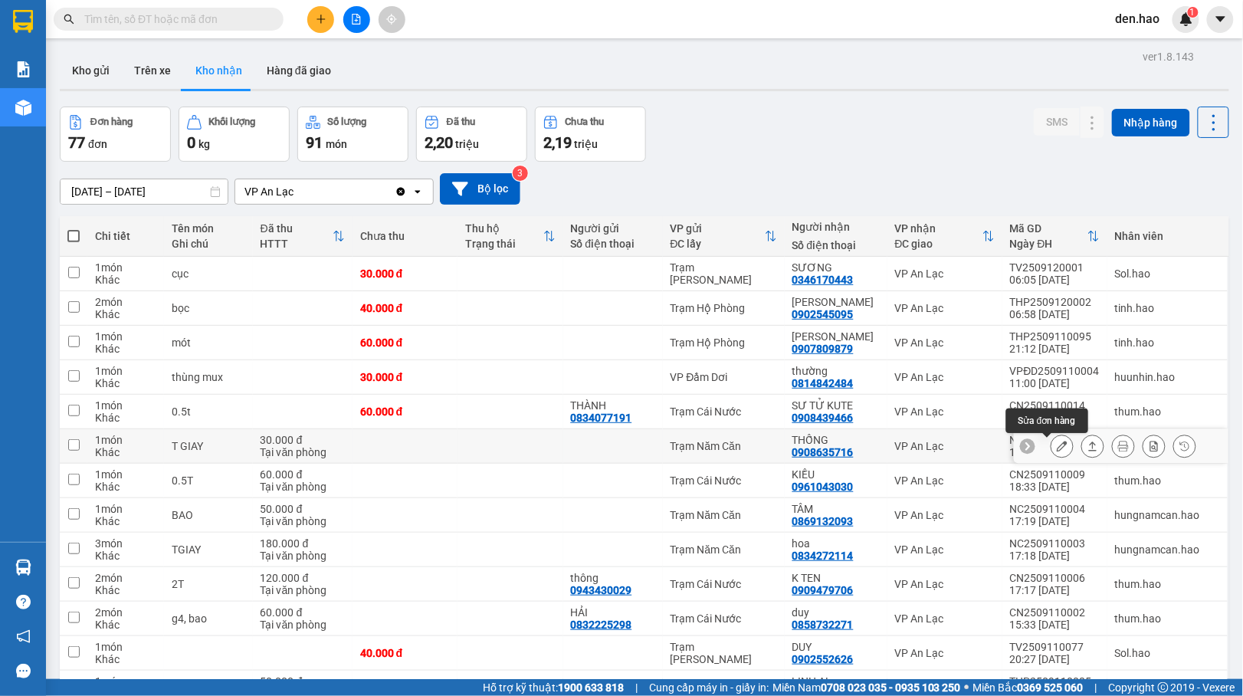
click at [1056, 447] on icon at bounding box center [1061, 446] width 11 height 11
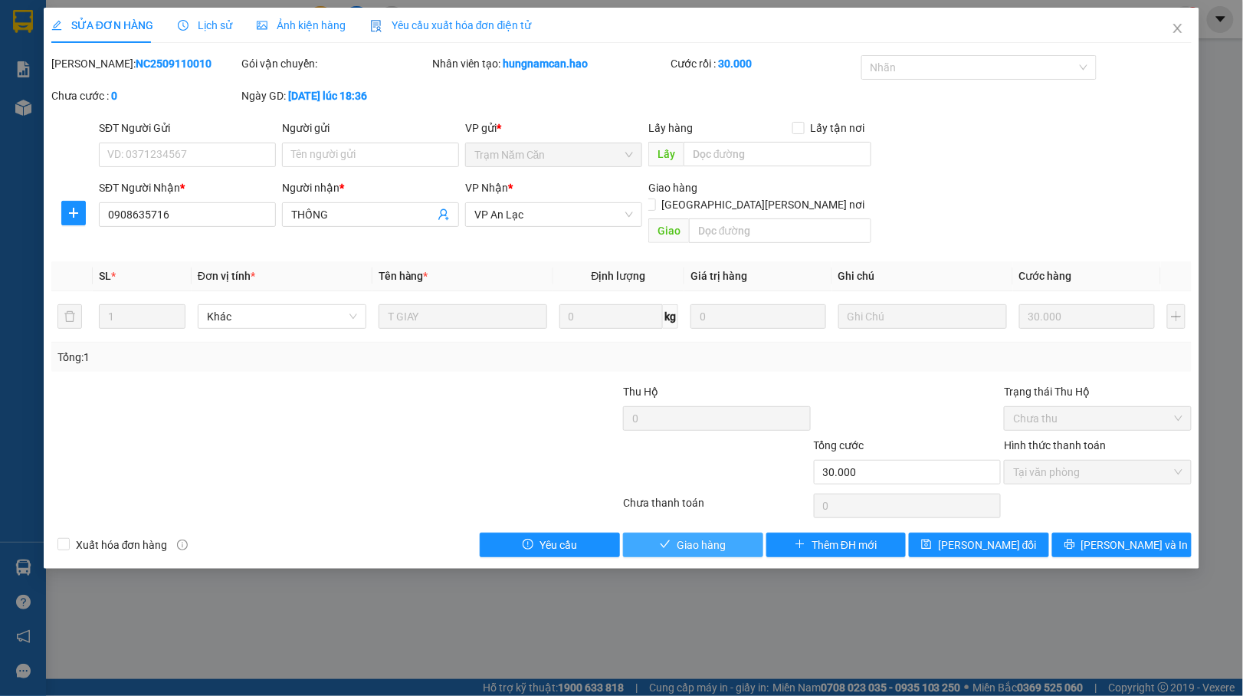
drag, startPoint x: 706, startPoint y: 527, endPoint x: 758, endPoint y: 485, distance: 67.0
click at [708, 536] on span "Giao hàng" at bounding box center [700, 544] width 49 height 17
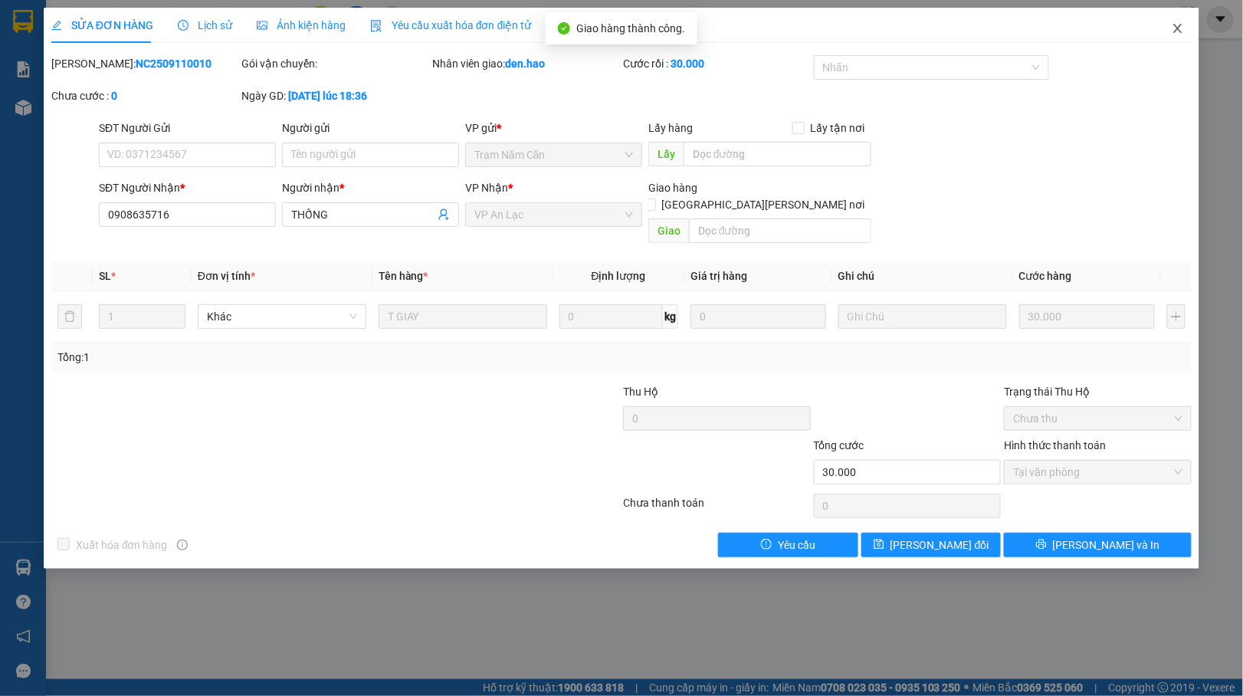
click at [1178, 29] on icon "close" at bounding box center [1178, 28] width 8 height 9
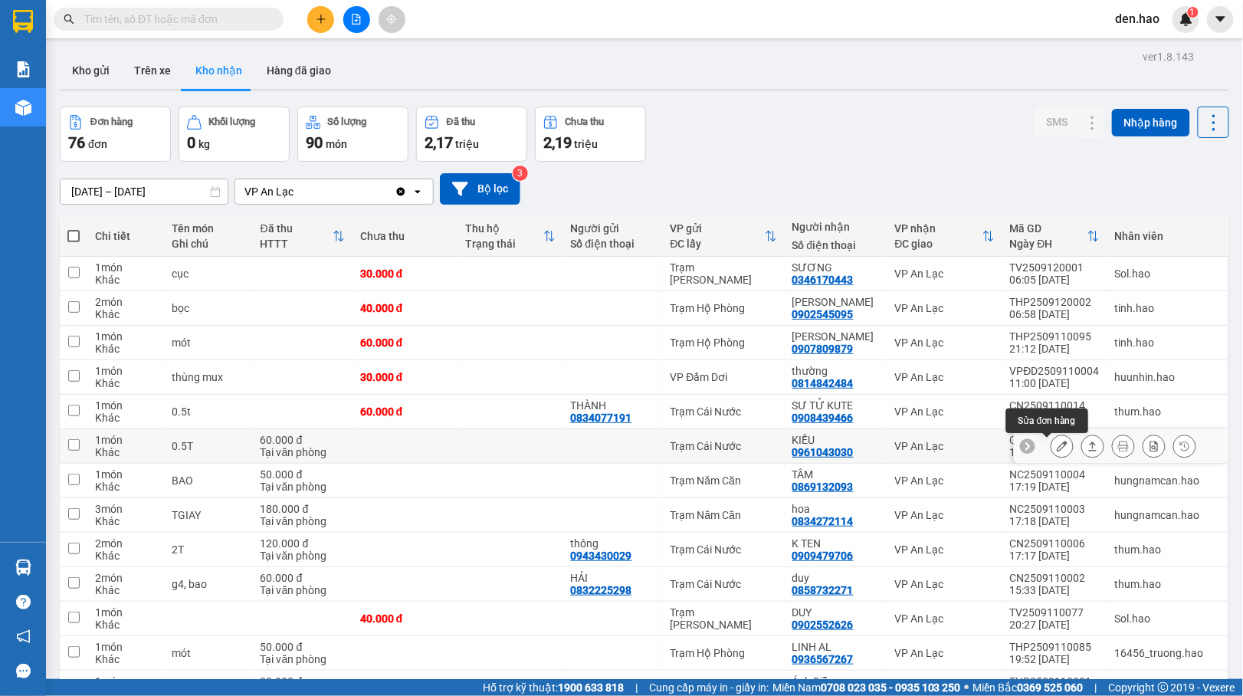
click at [1051, 450] on button at bounding box center [1061, 446] width 21 height 27
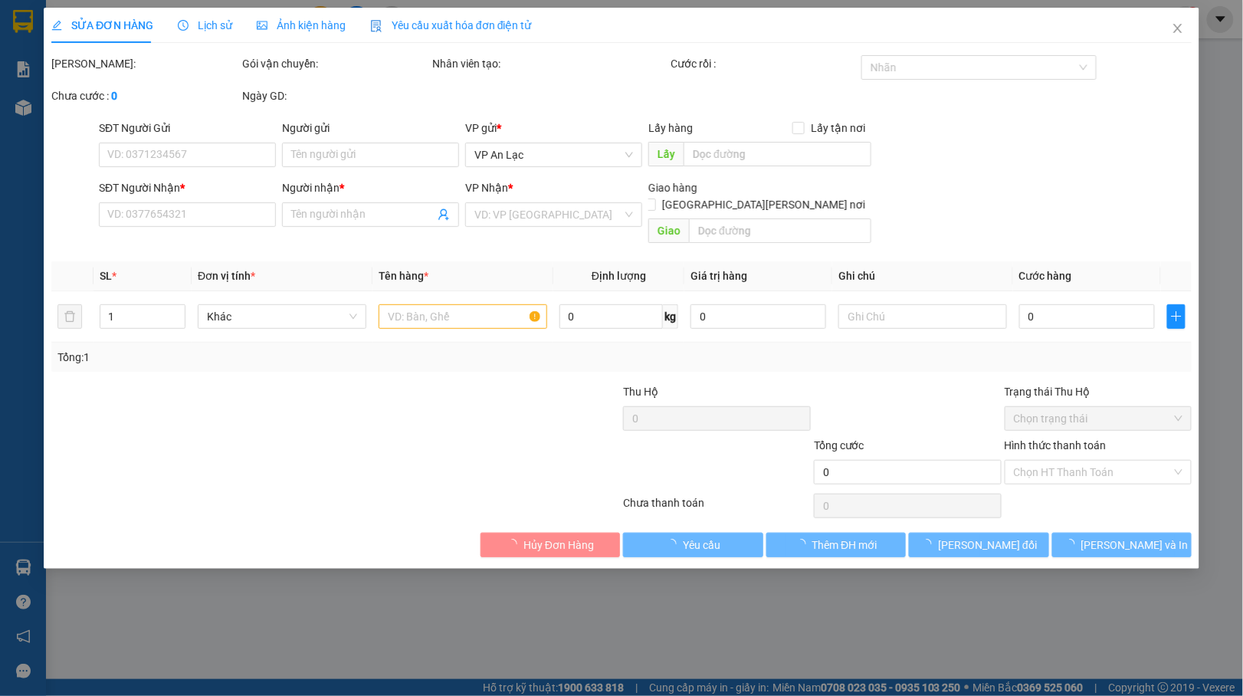
type input "0961043030"
type input "KIỀU"
type input "60.000"
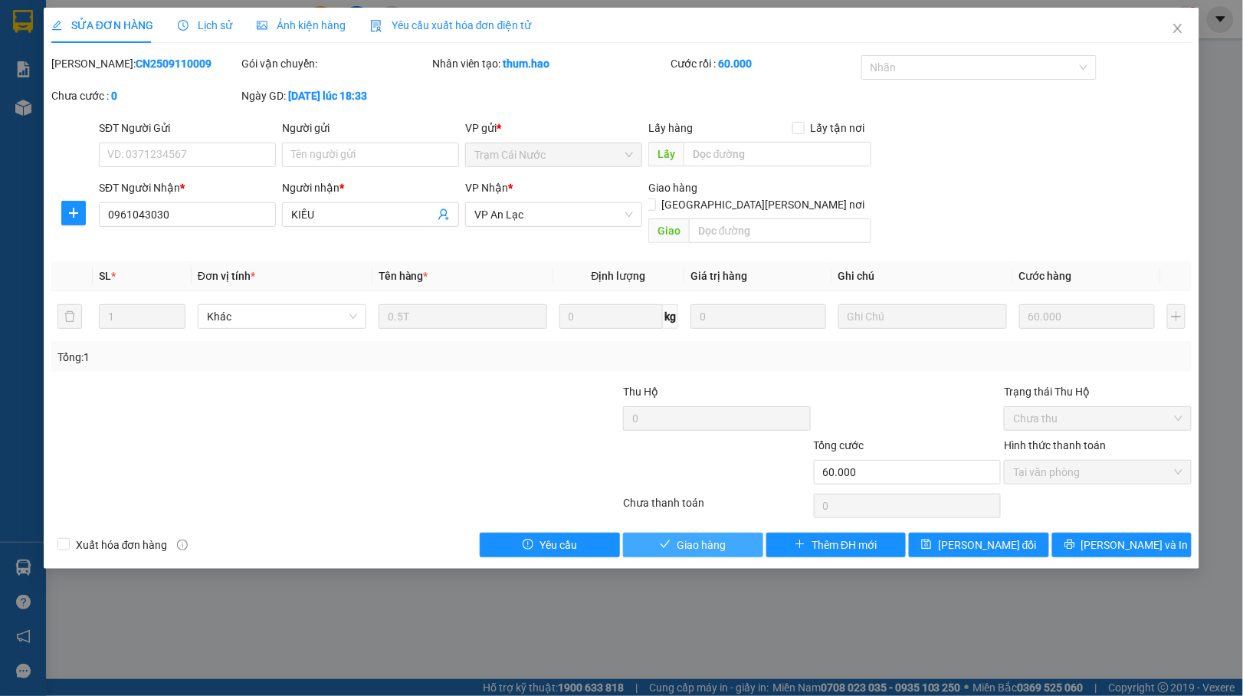
click at [737, 532] on button "Giao hàng" at bounding box center [693, 544] width 140 height 25
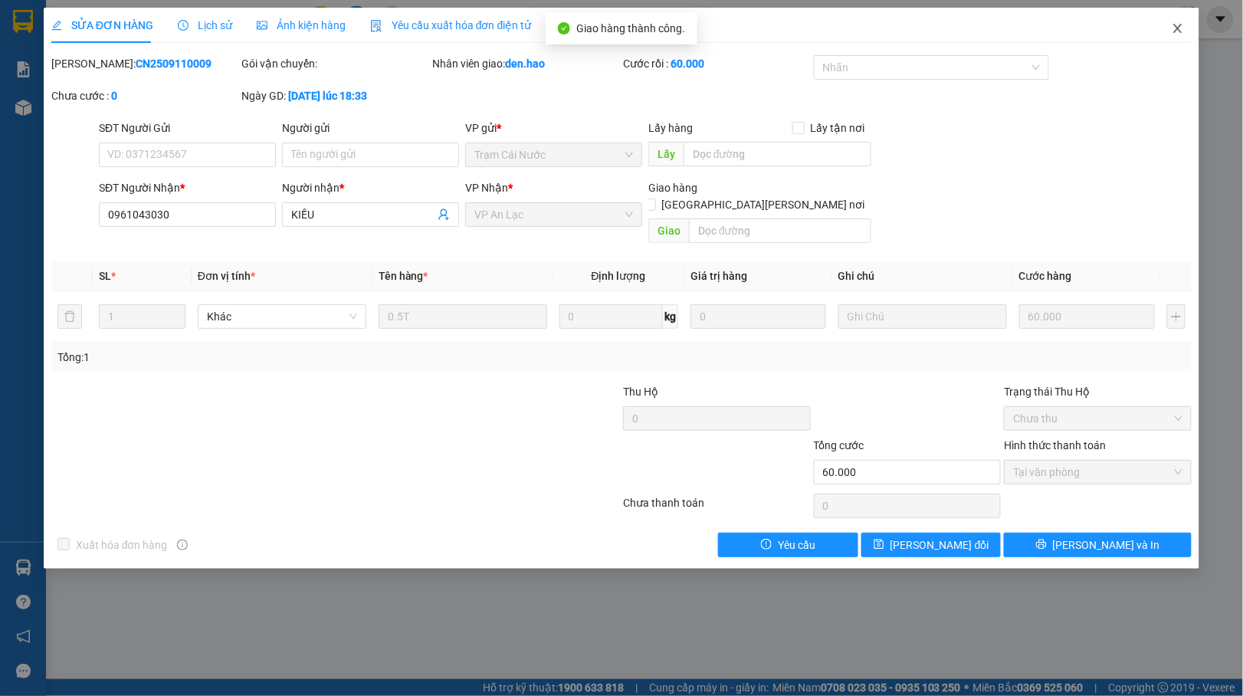
click at [1175, 32] on icon "close" at bounding box center [1178, 28] width 8 height 9
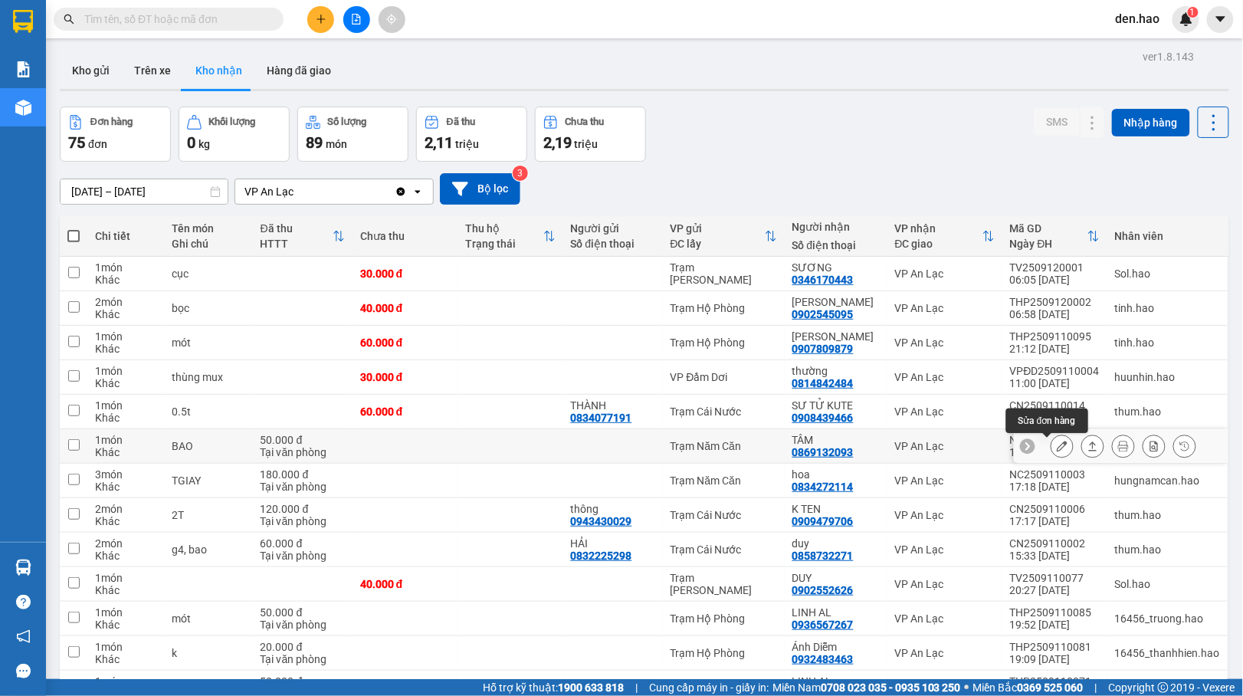
click at [1056, 450] on icon at bounding box center [1061, 446] width 11 height 11
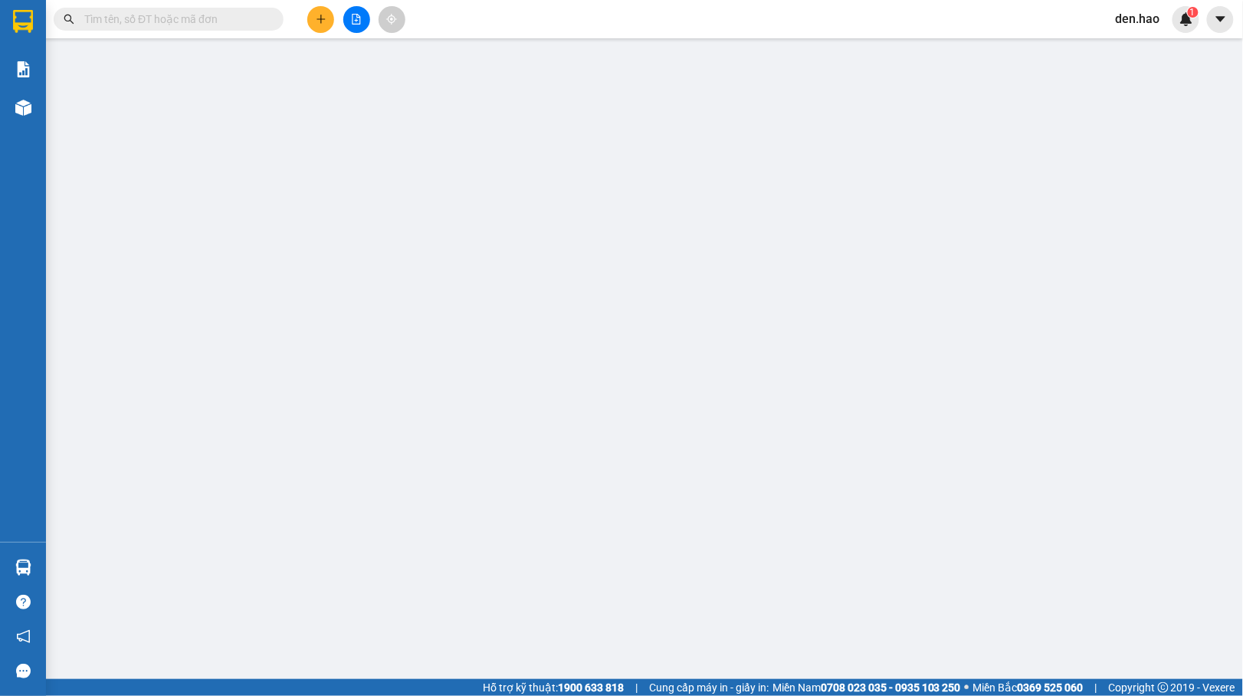
type input "0869132093"
type input "TÂM"
type input "50.000"
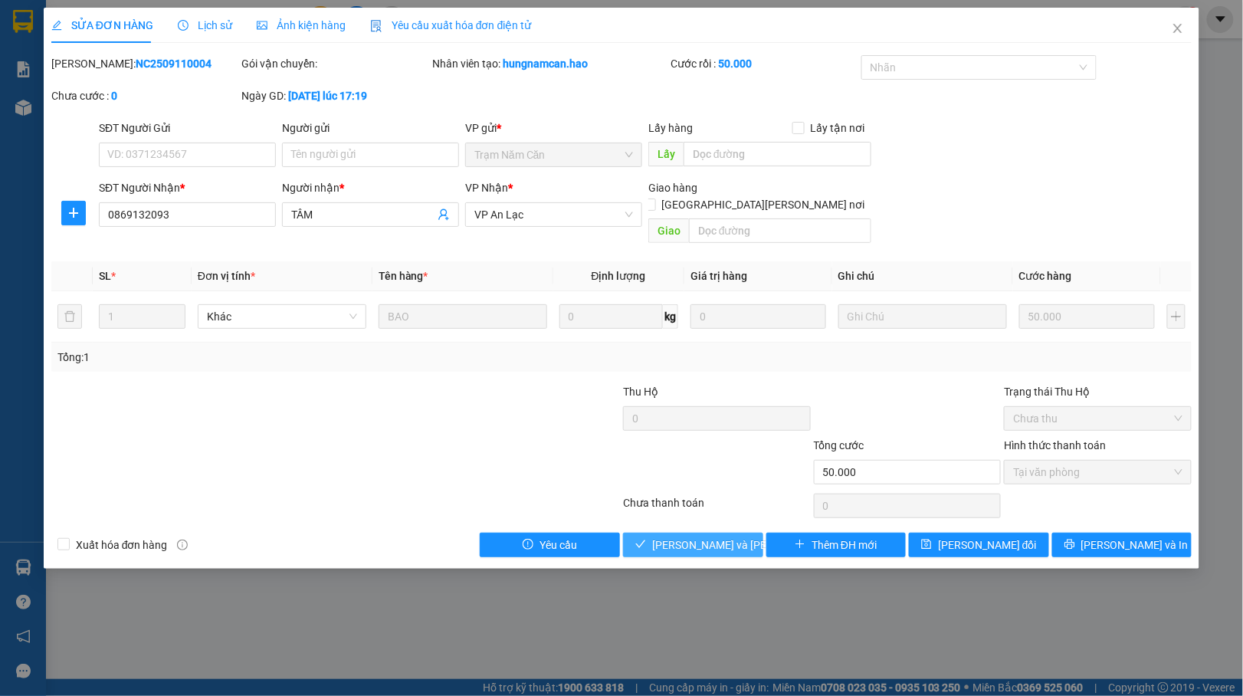
click at [724, 541] on button "Lưu và Giao hàng" at bounding box center [693, 544] width 140 height 25
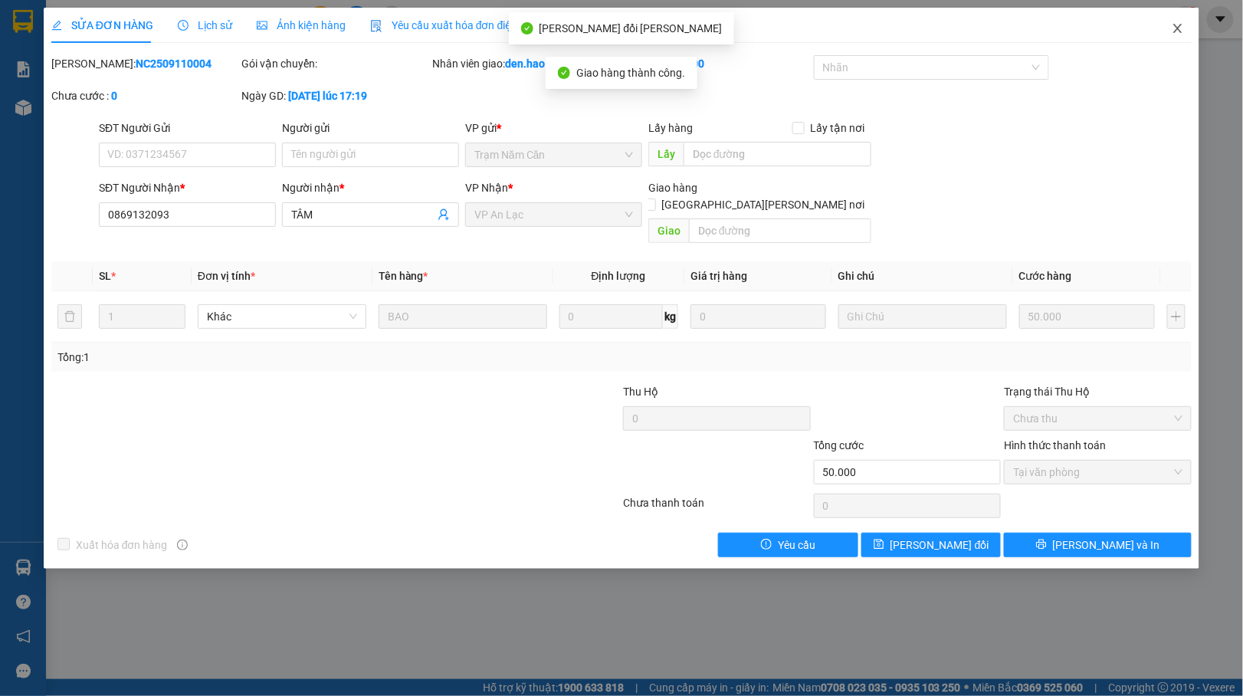
click at [1183, 31] on icon "close" at bounding box center [1177, 28] width 12 height 12
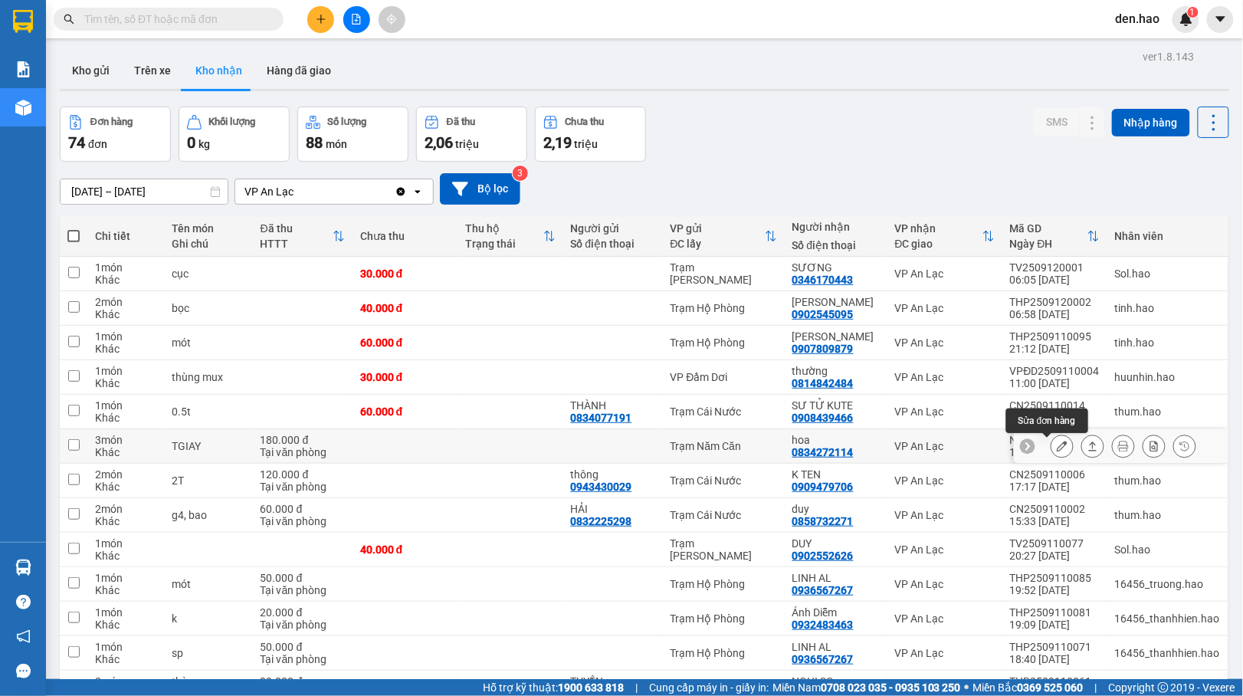
click at [1053, 446] on button at bounding box center [1061, 446] width 21 height 27
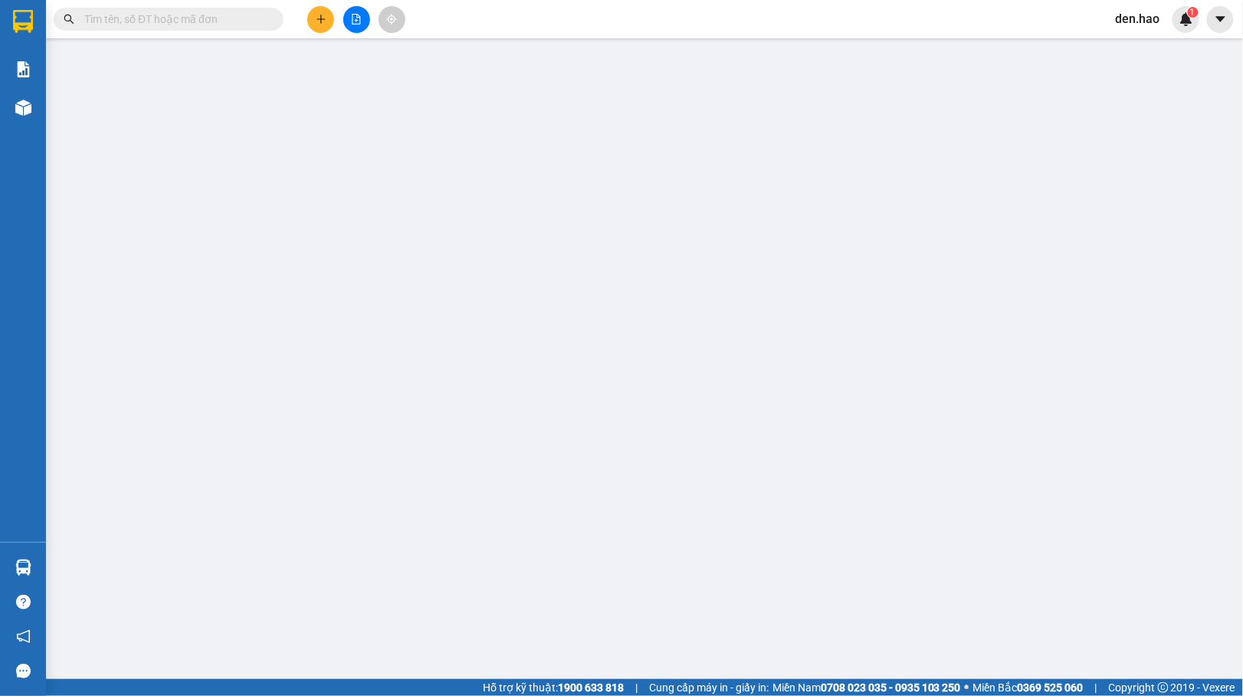
type input "0834272114"
type input "hoa"
type input "180.000"
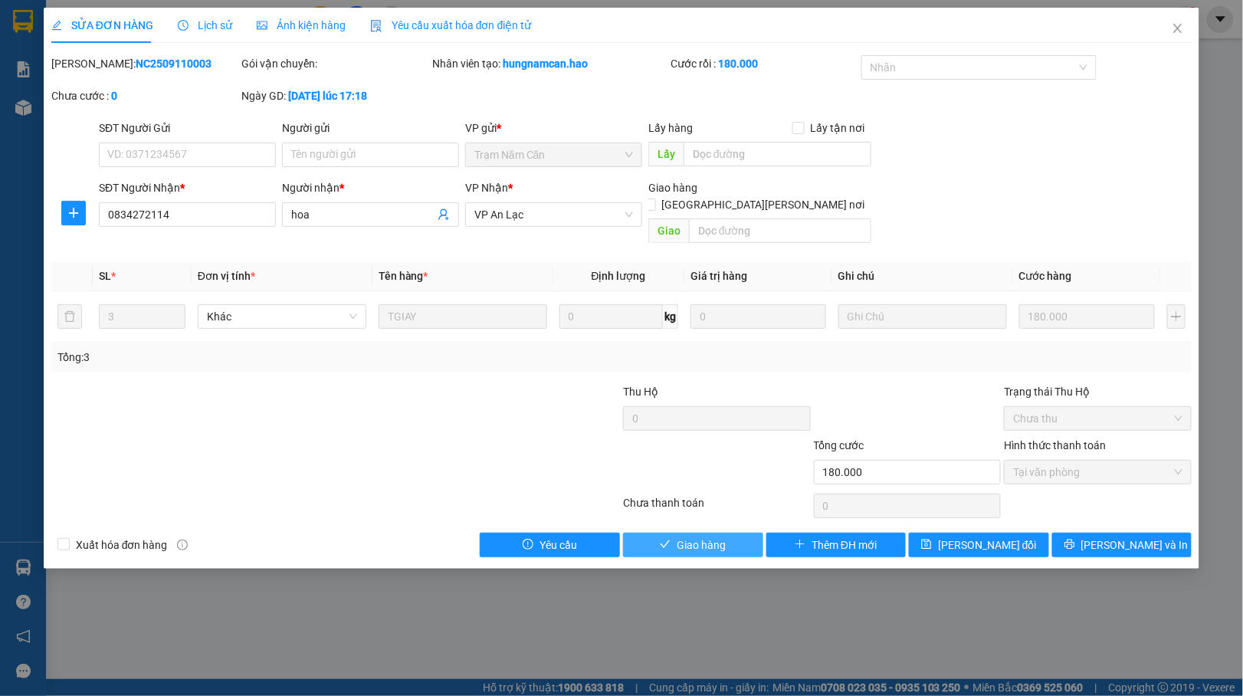
drag, startPoint x: 723, startPoint y: 528, endPoint x: 754, endPoint y: 510, distance: 35.3
click at [724, 536] on span "Giao hàng" at bounding box center [700, 544] width 49 height 17
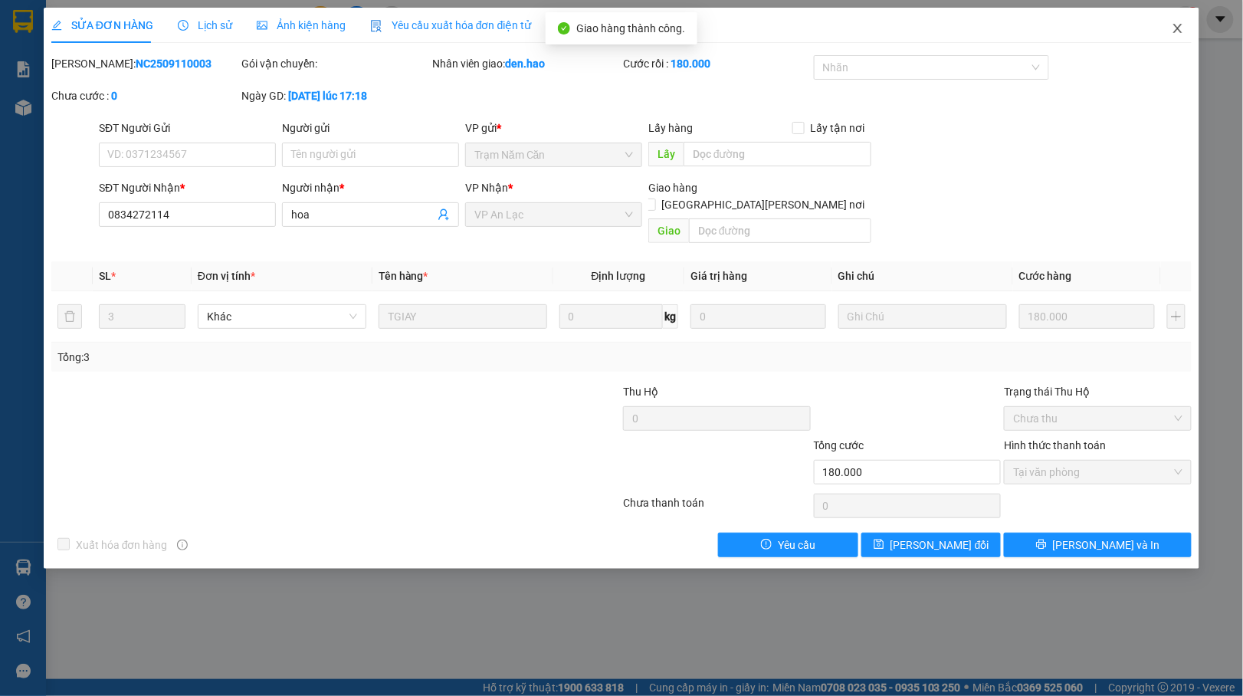
click at [1178, 26] on icon "close" at bounding box center [1177, 28] width 12 height 12
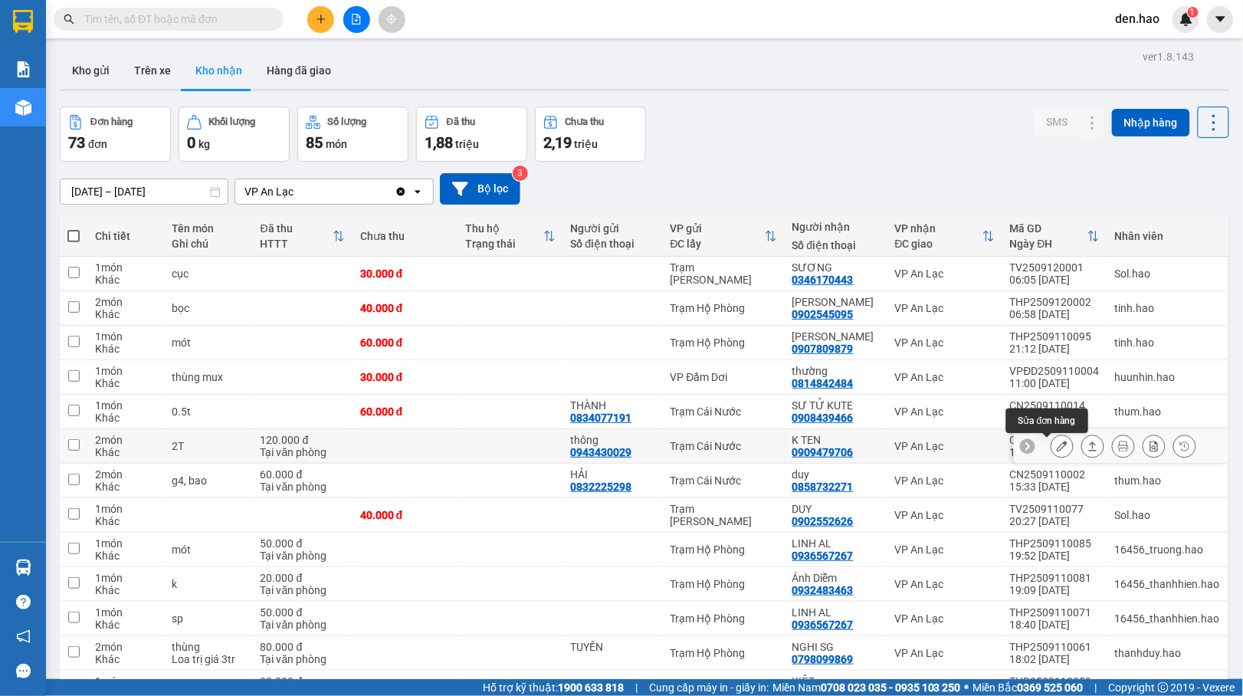
click at [1056, 445] on icon at bounding box center [1061, 446] width 11 height 11
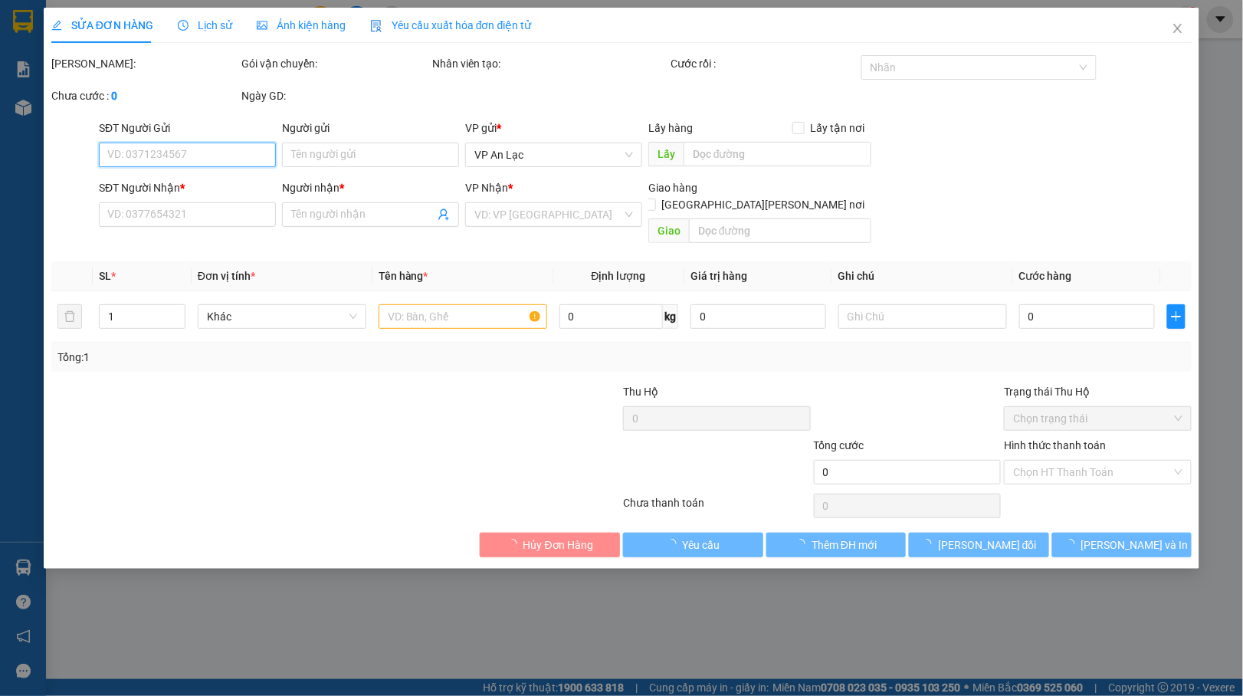
type input "0943430029"
type input "thông"
type input "0909479706"
type input "K TEN"
type input "120.000"
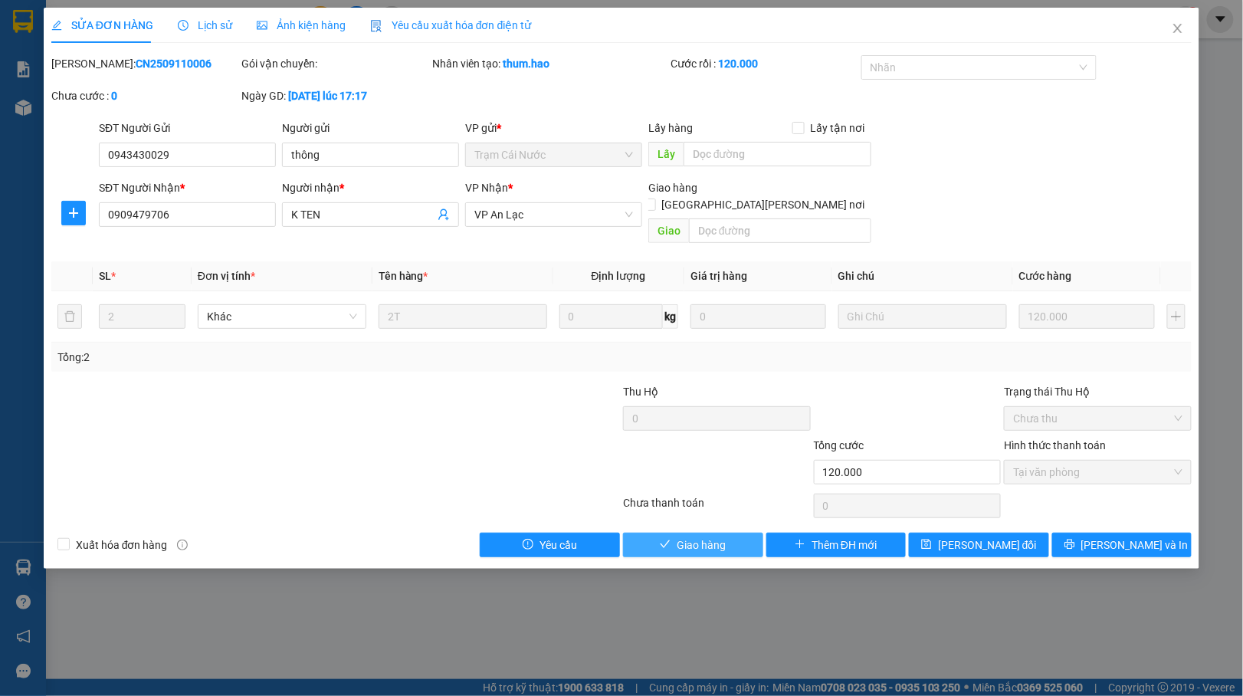
click at [669, 539] on icon "check" at bounding box center [665, 544] width 11 height 11
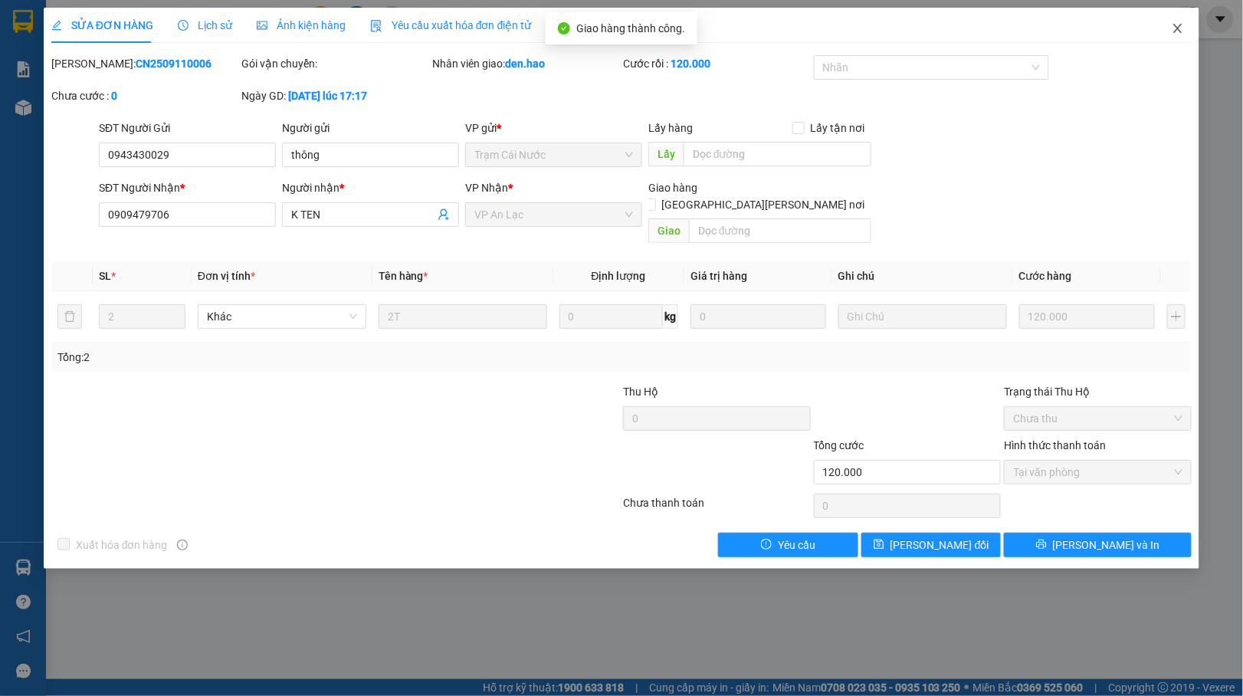
click at [1180, 28] on icon "close" at bounding box center [1177, 28] width 12 height 12
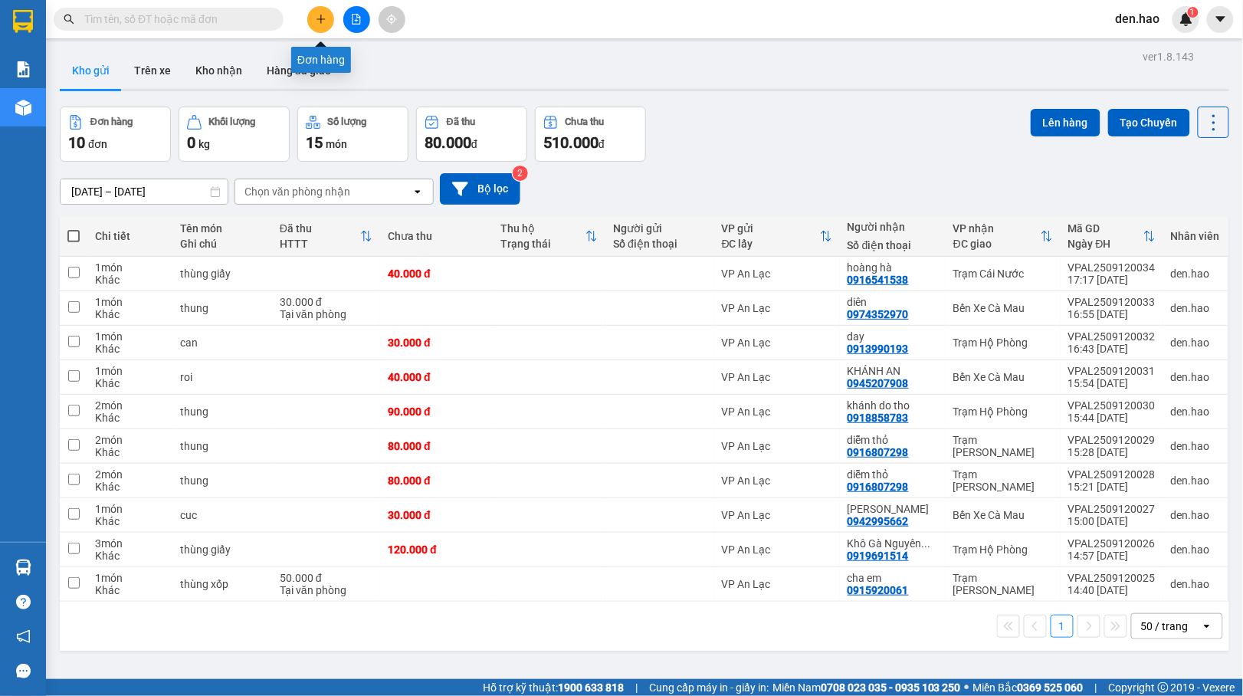
click at [323, 19] on icon "plus" at bounding box center [320, 18] width 8 height 1
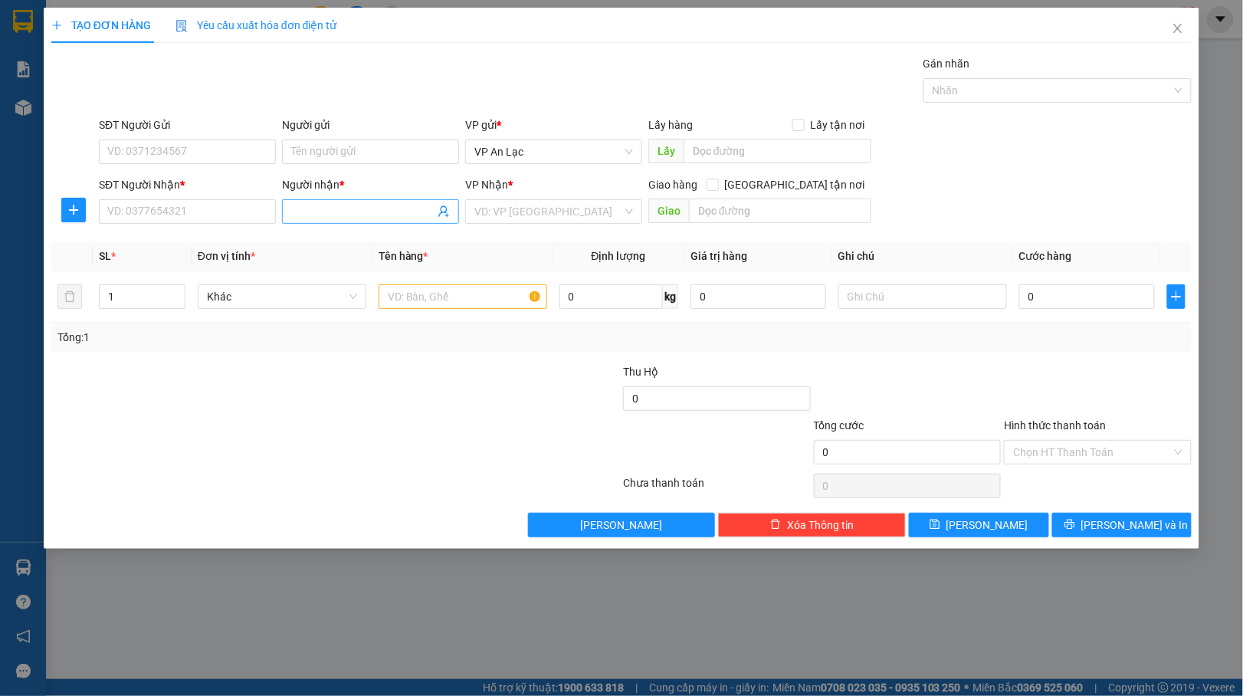
click at [308, 218] on input "Người nhận *" at bounding box center [362, 211] width 143 height 17
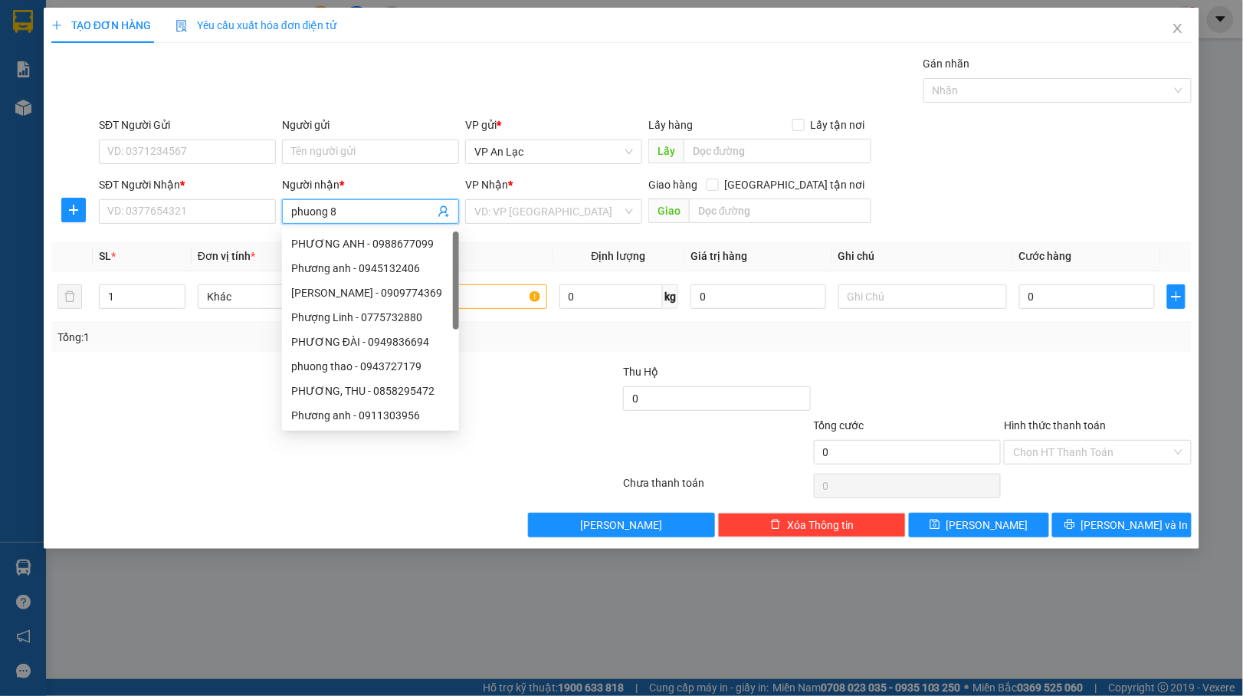
type input "phuong 84"
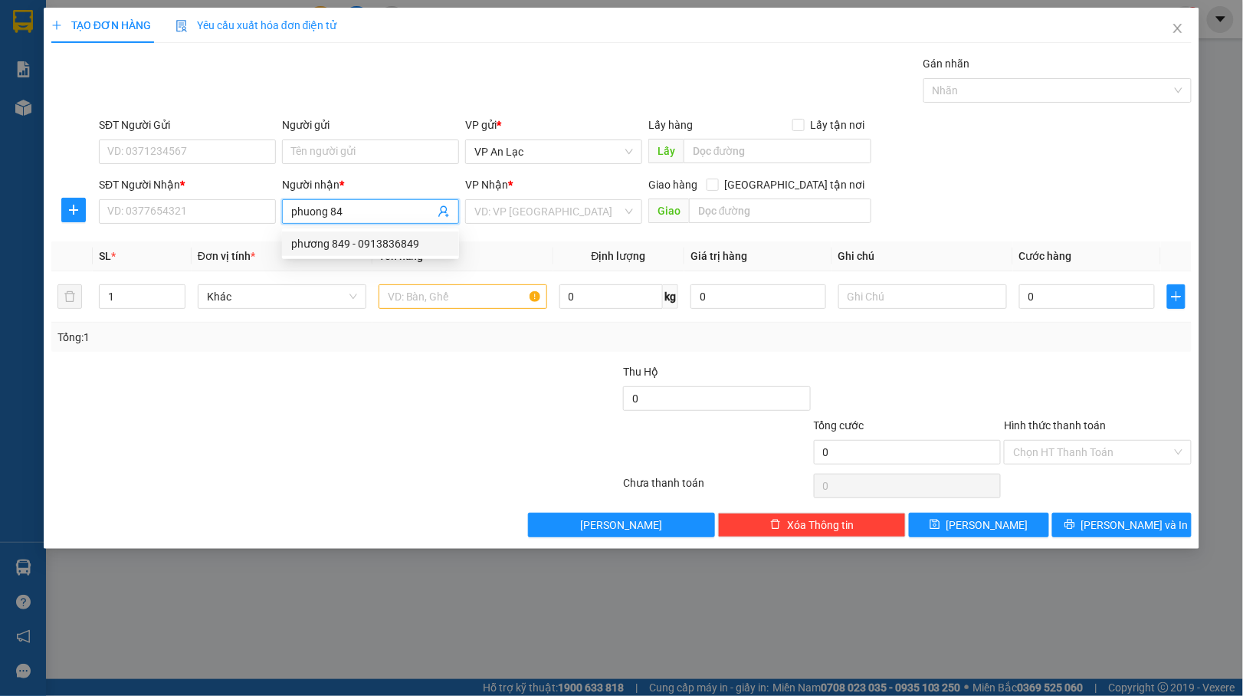
click at [341, 244] on div "phương 849 - 0913836849" at bounding box center [370, 243] width 159 height 17
type input "0913836849"
type input "phương 849"
click at [558, 211] on input "search" at bounding box center [548, 211] width 148 height 23
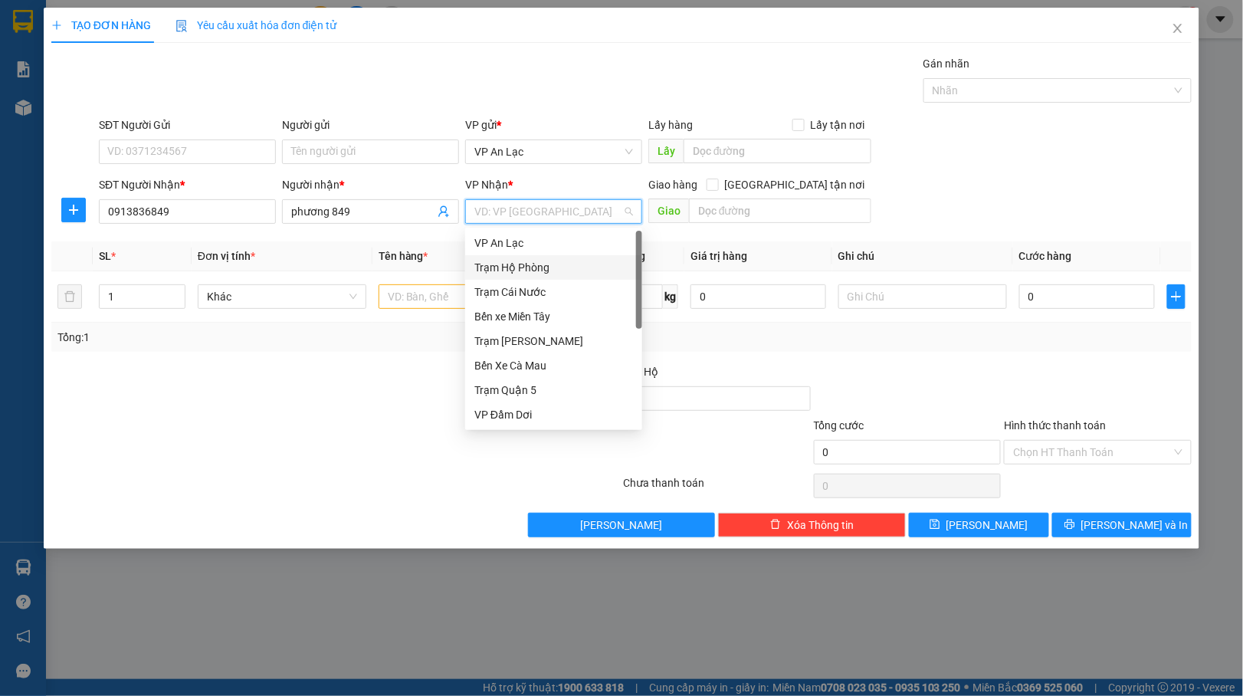
click at [538, 270] on div "Trạm Hộ Phòng" at bounding box center [553, 267] width 159 height 17
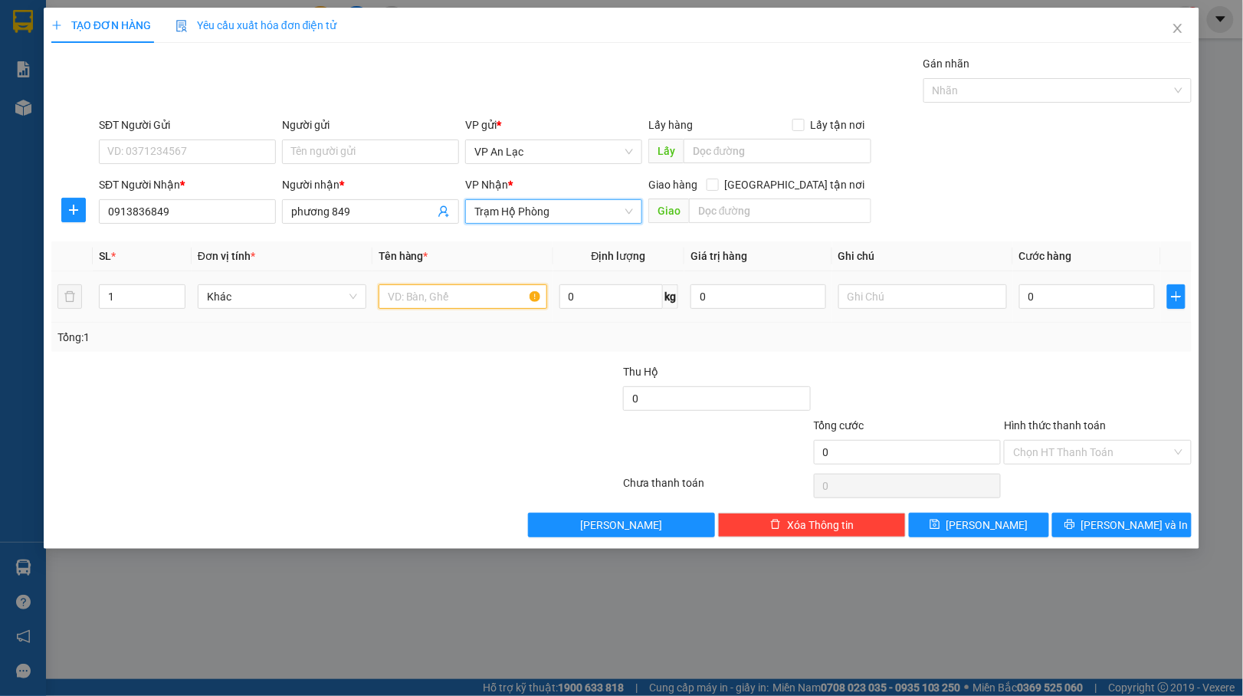
click at [411, 307] on input "text" at bounding box center [462, 296] width 169 height 25
type input "thung"
click at [1022, 298] on input "0" at bounding box center [1087, 296] width 136 height 25
type input "50"
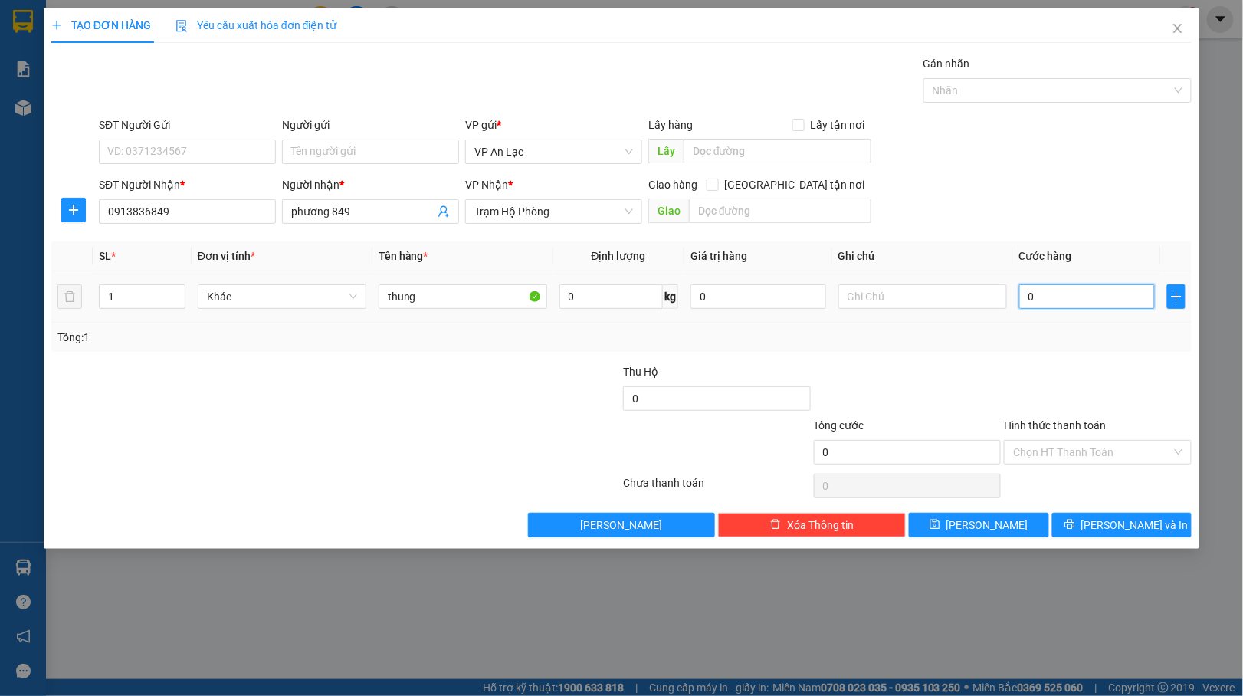
type input "50"
type input "50.000"
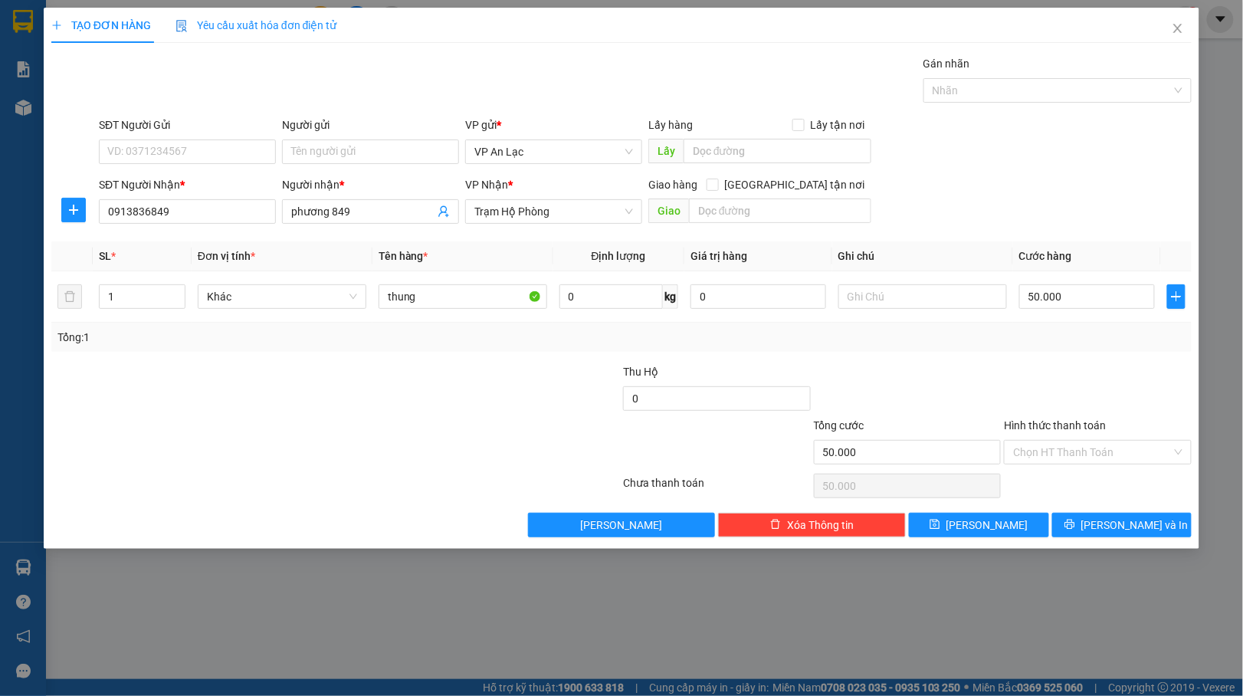
click at [1141, 541] on div "TẠO ĐƠN HÀNG Yêu cầu xuất hóa đơn điện tử Transit Pickup Surcharge Ids Transit …" at bounding box center [621, 278] width 1155 height 541
click at [1132, 526] on span "Lưu và In" at bounding box center [1134, 524] width 107 height 17
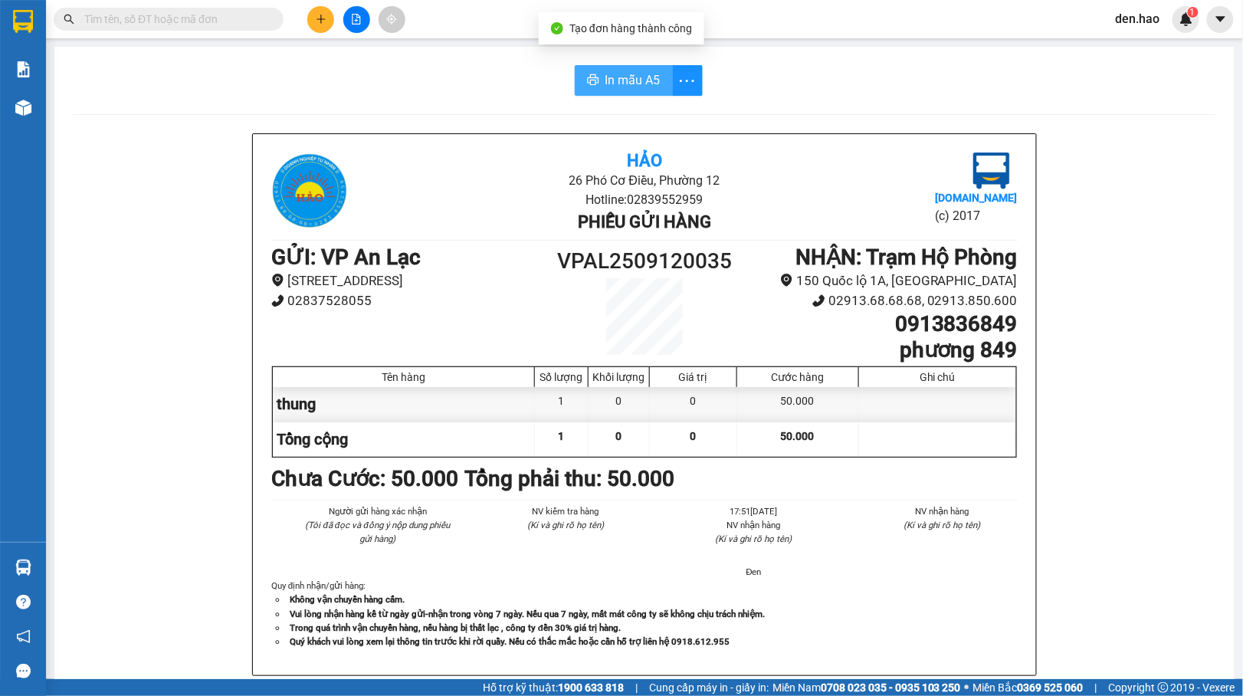
click at [644, 87] on span "In mẫu A5" at bounding box center [632, 79] width 55 height 19
click at [316, 10] on button at bounding box center [320, 19] width 27 height 27
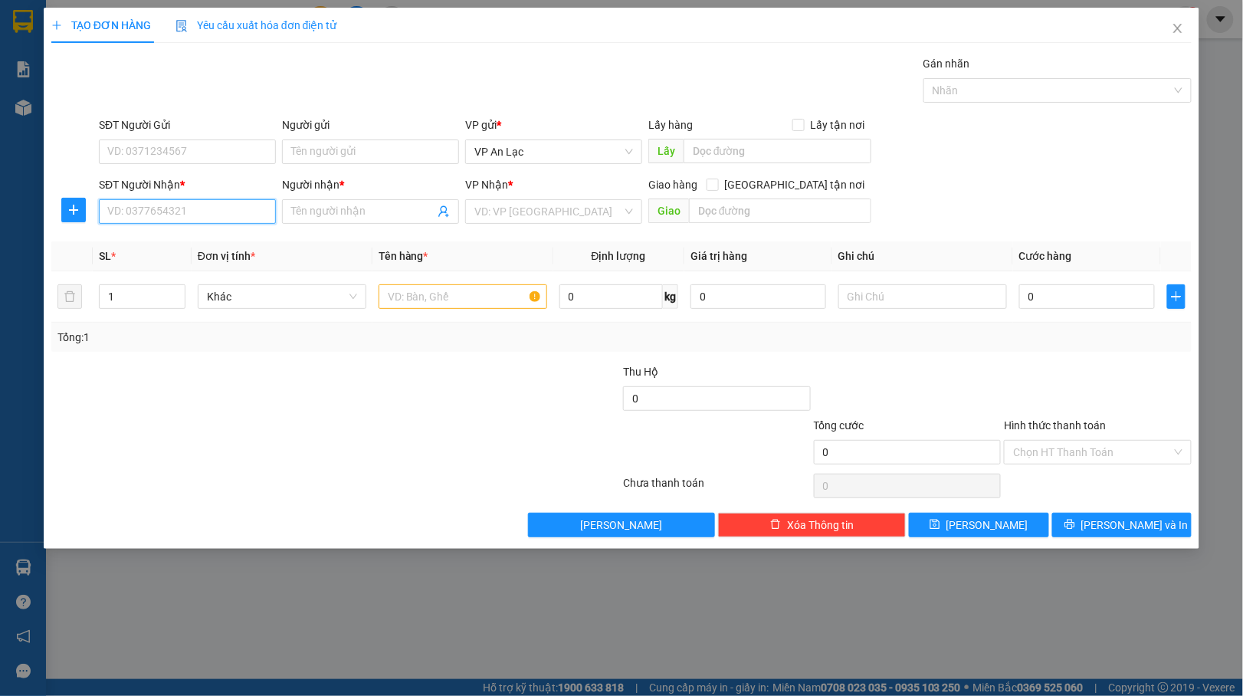
click at [195, 215] on input "SĐT Người Nhận *" at bounding box center [187, 211] width 177 height 25
click at [308, 209] on input "Người nhận *" at bounding box center [362, 211] width 143 height 17
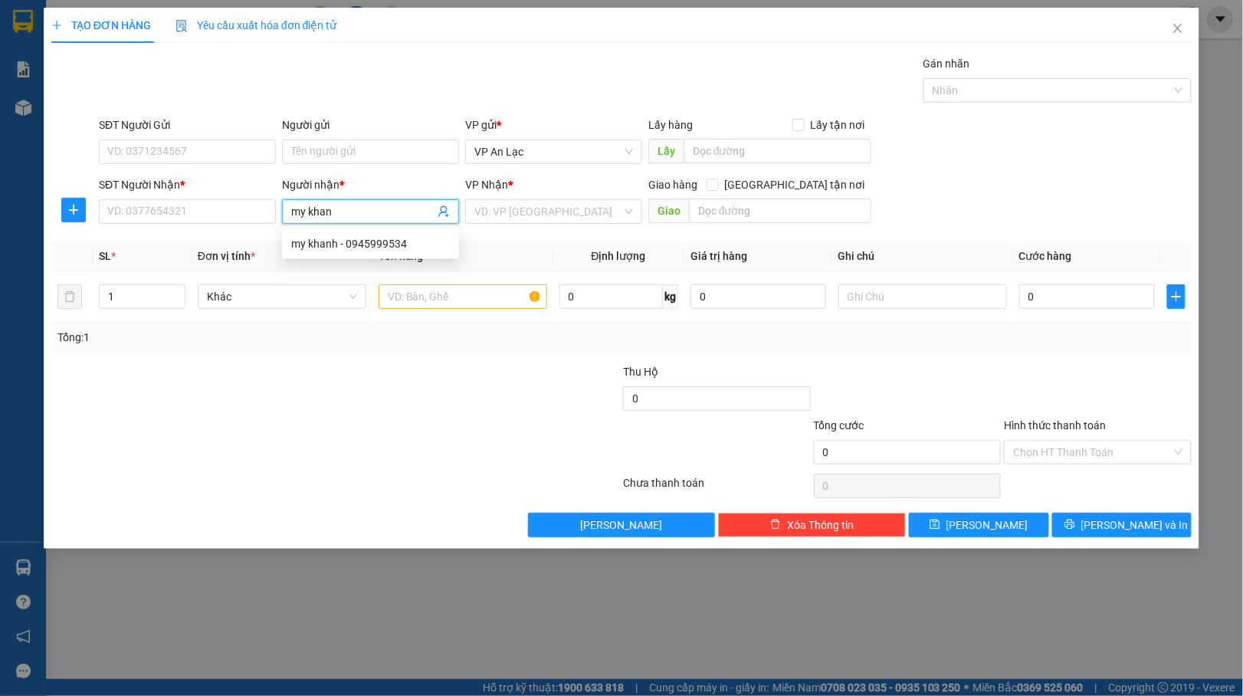
type input "my khanh"
click at [346, 237] on div "my khanh - 0945999534" at bounding box center [370, 243] width 159 height 17
type input "0945999534"
type input "my khanh"
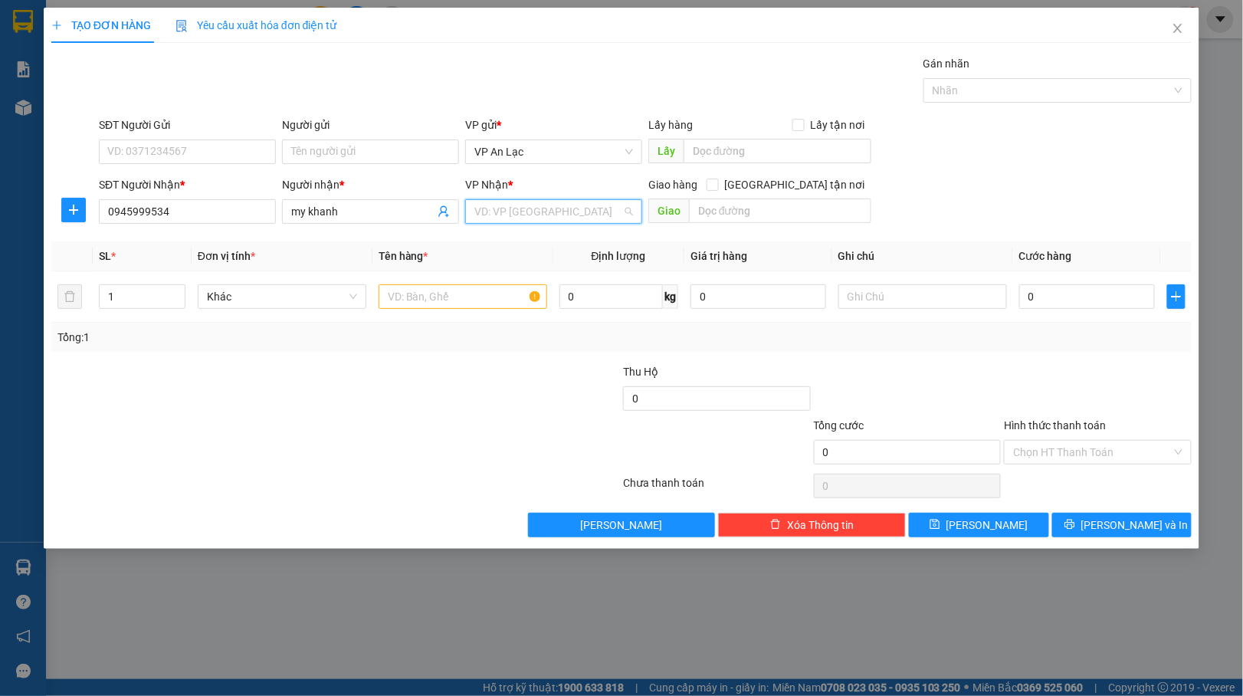
click at [536, 210] on input "search" at bounding box center [548, 211] width 148 height 23
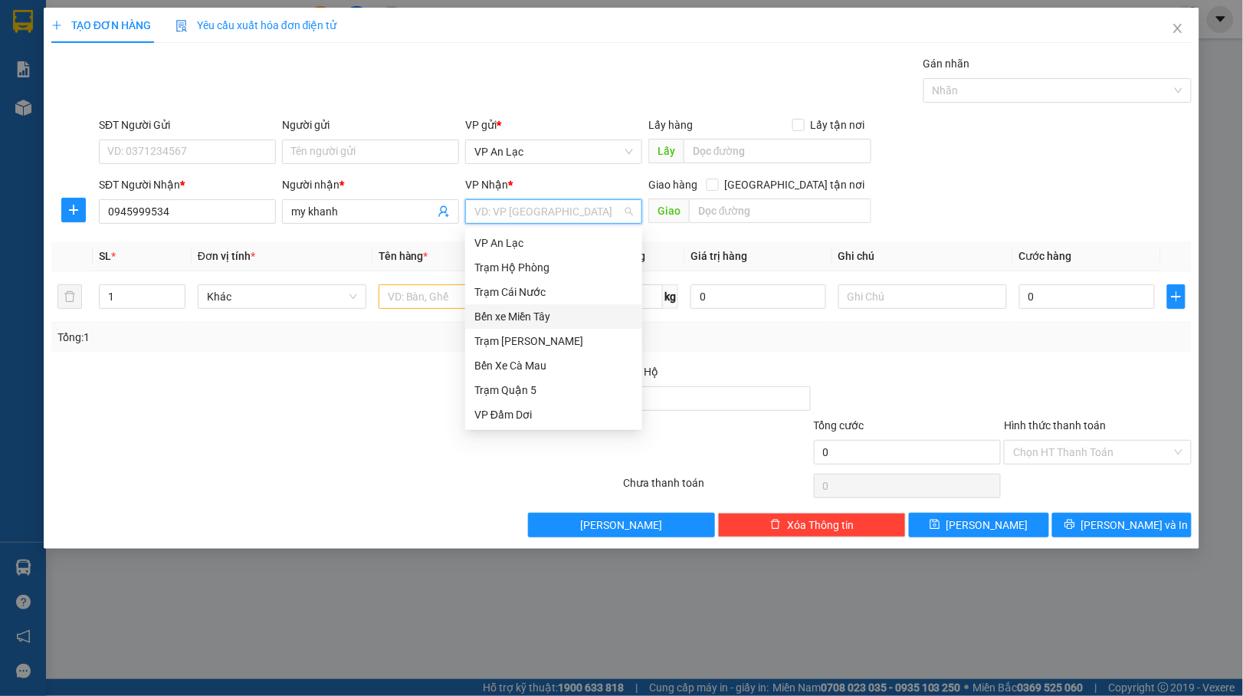
scroll to position [123, 0]
click at [526, 365] on div "VP Bạc Liêu" at bounding box center [553, 365] width 159 height 17
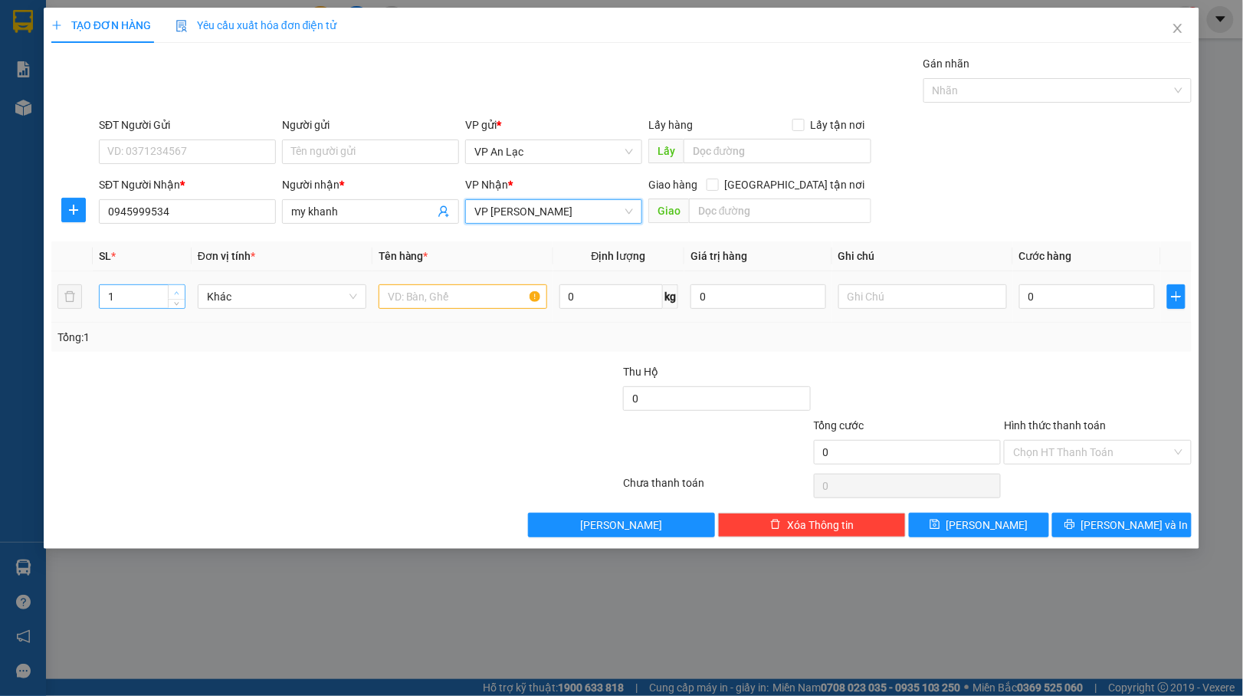
type input "2"
click at [172, 289] on span "up" at bounding box center [176, 292] width 9 height 9
click at [418, 297] on input "text" at bounding box center [462, 296] width 169 height 25
type input "1 thung 1 bao"
click at [1024, 293] on input "0" at bounding box center [1087, 296] width 136 height 25
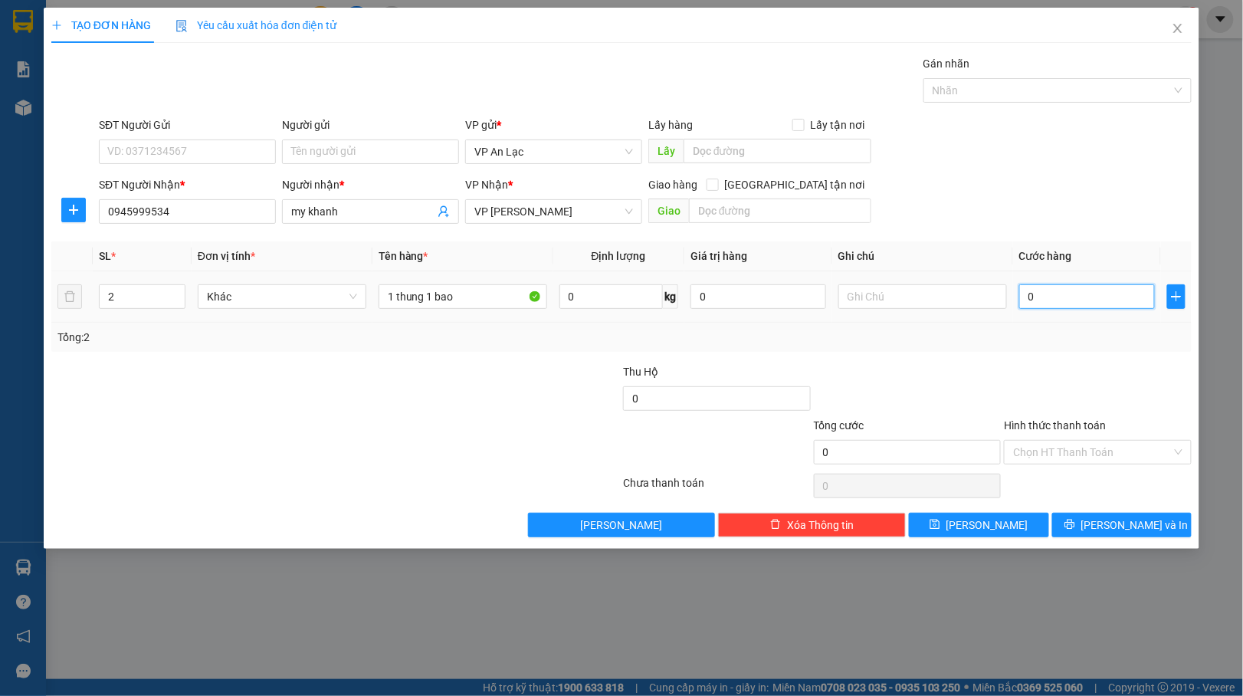
click at [1024, 293] on input "0" at bounding box center [1087, 296] width 136 height 25
type input "10"
type input "100"
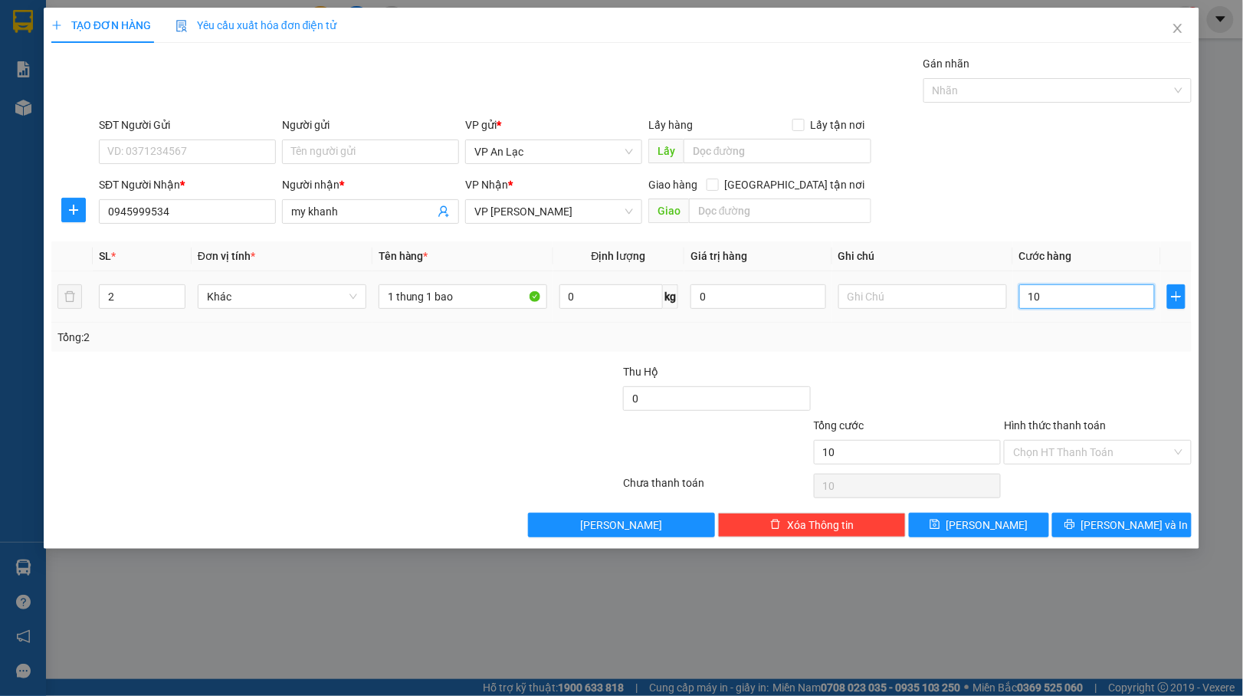
type input "100"
click at [1135, 447] on input "Hình thức thanh toán" at bounding box center [1092, 452] width 159 height 23
type input "100.000"
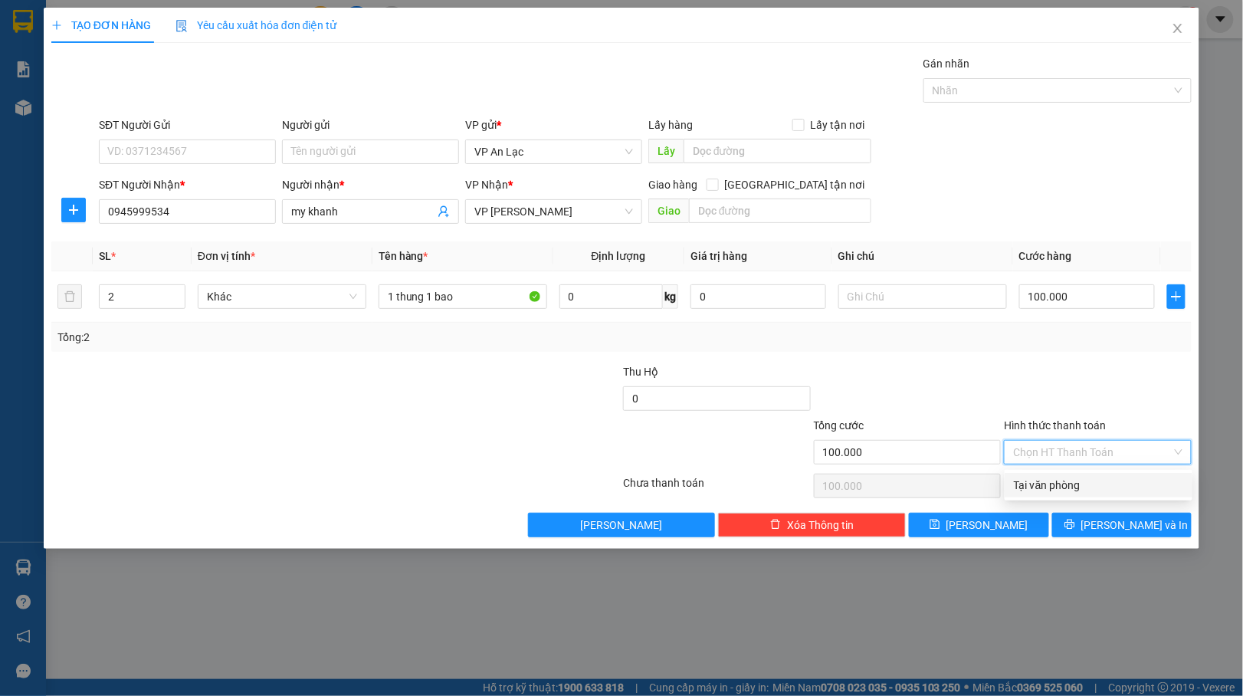
click at [1083, 487] on div "Tại văn phòng" at bounding box center [1098, 485] width 169 height 17
type input "0"
click at [1129, 519] on span "Lưu và In" at bounding box center [1134, 524] width 107 height 17
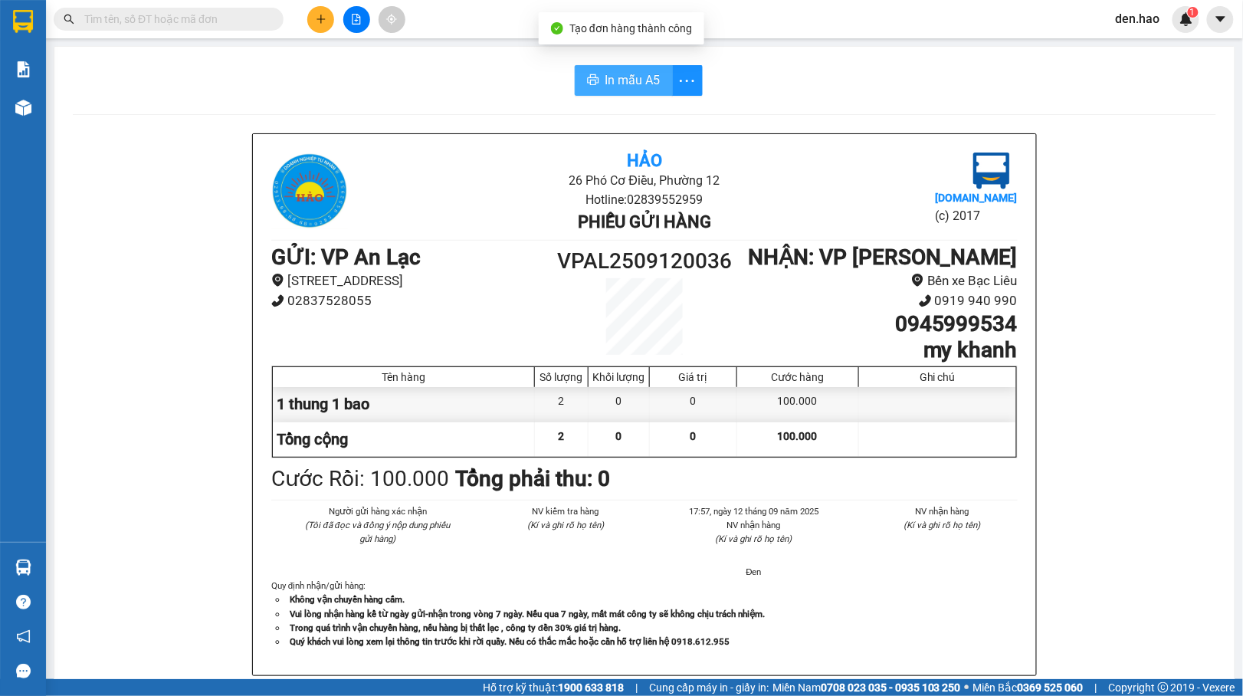
click at [589, 86] on icon "printer" at bounding box center [593, 80] width 12 height 12
click at [213, 25] on input "text" at bounding box center [174, 19] width 181 height 17
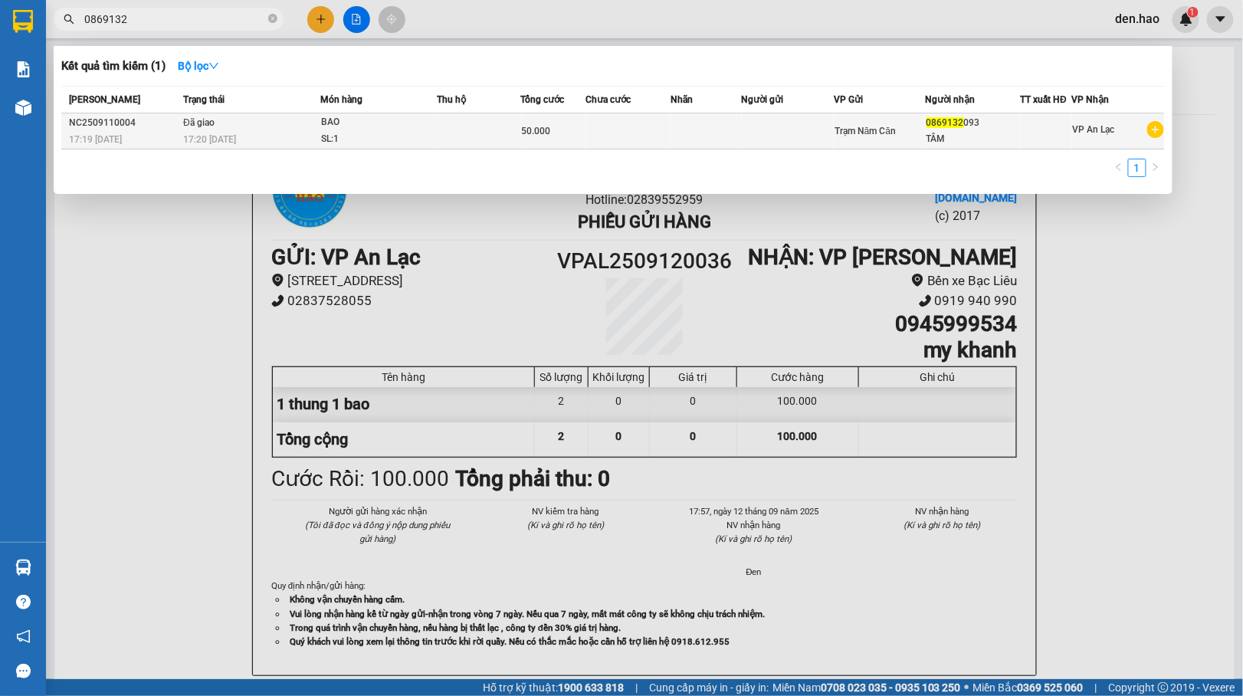
type input "0869132"
click at [608, 118] on td at bounding box center [627, 131] width 85 height 36
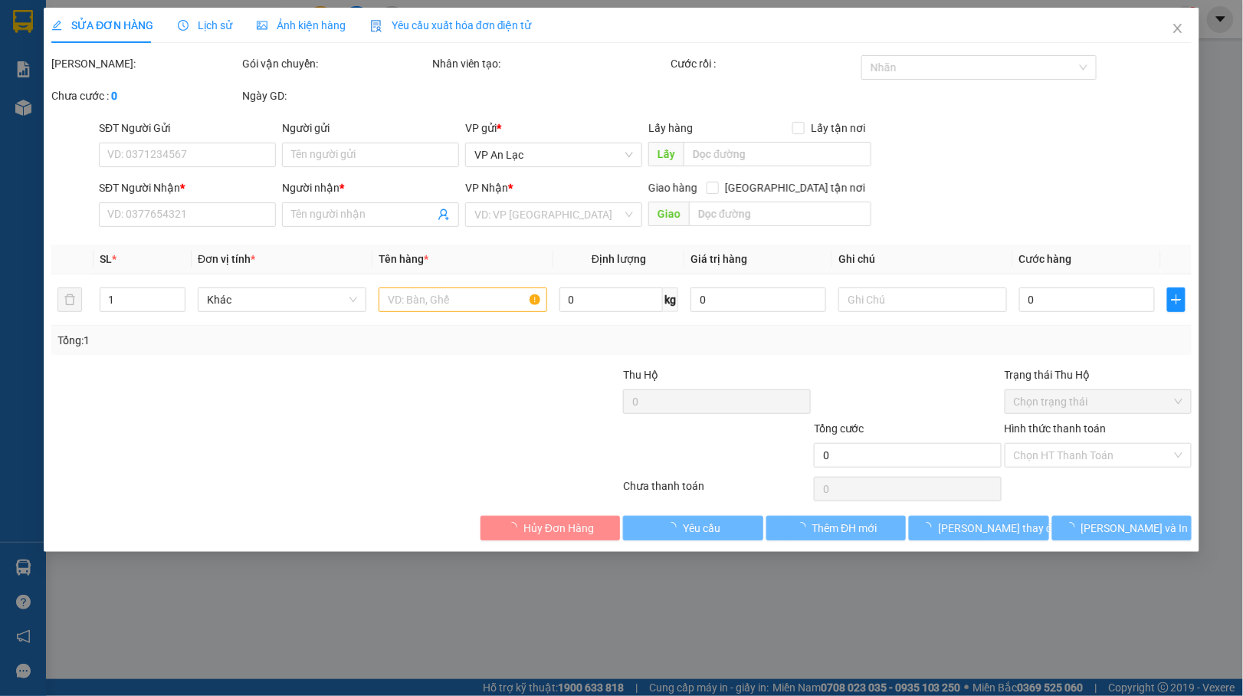
type input "0869132093"
type input "TÂM"
type input "50.000"
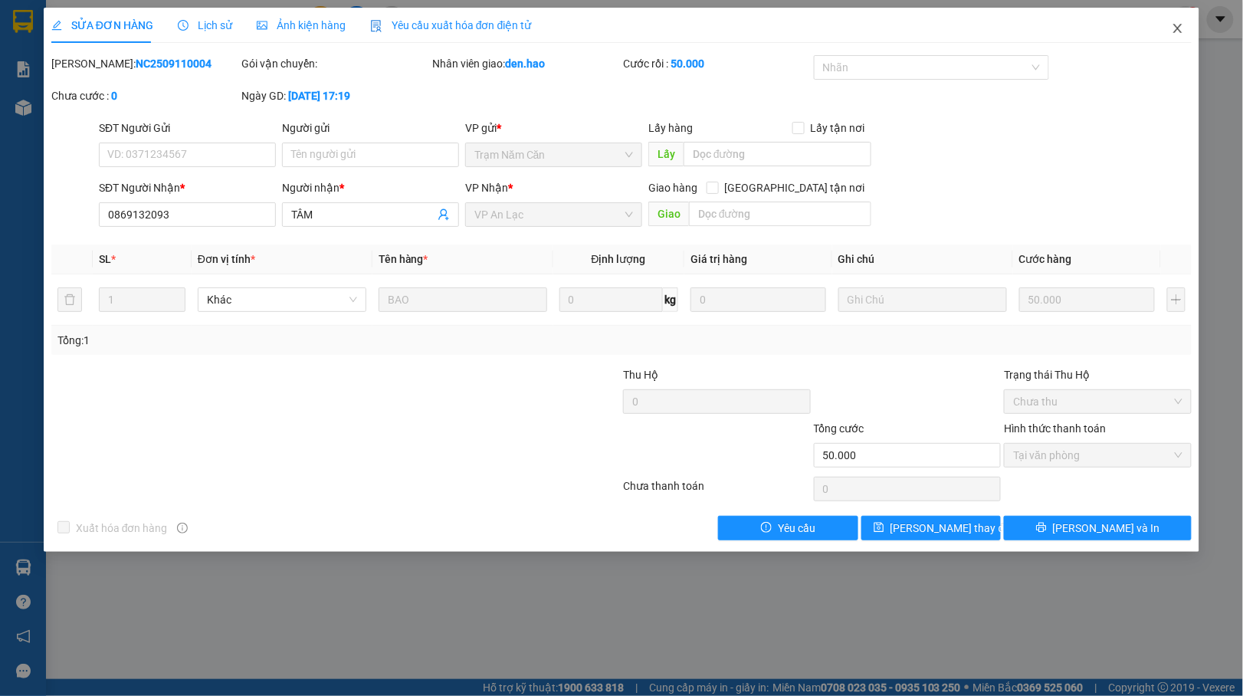
click at [1165, 25] on span "Close" at bounding box center [1177, 29] width 43 height 43
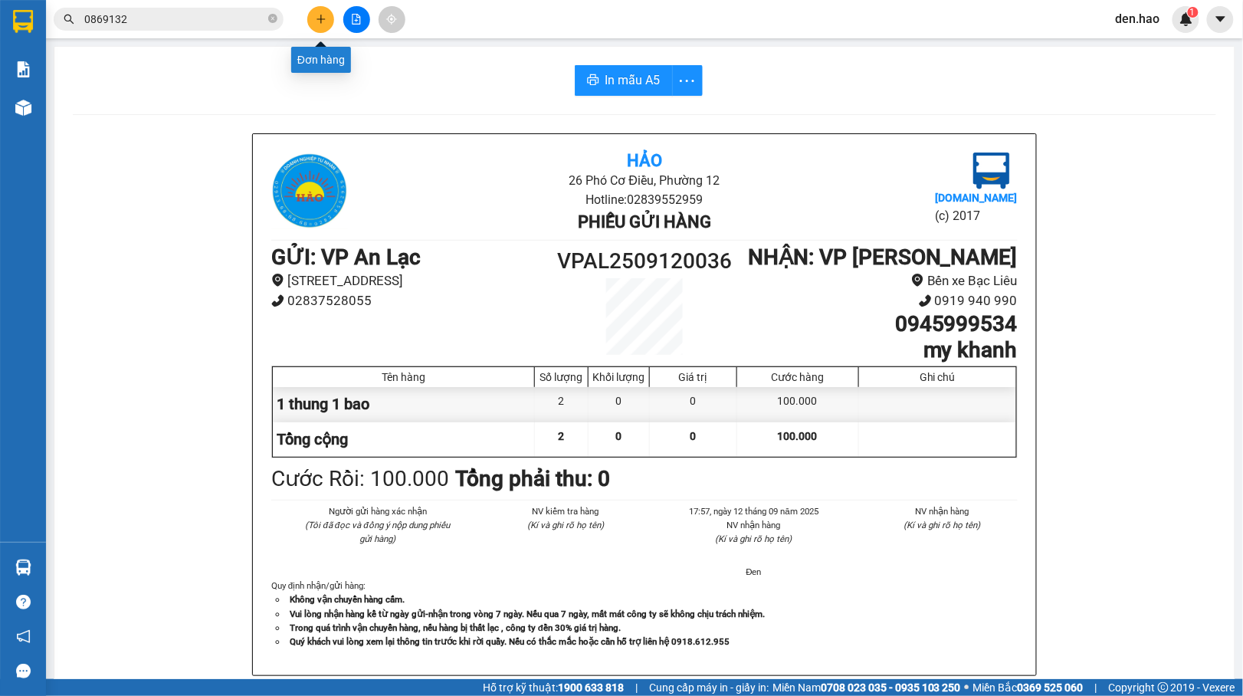
click at [323, 11] on button at bounding box center [320, 19] width 27 height 27
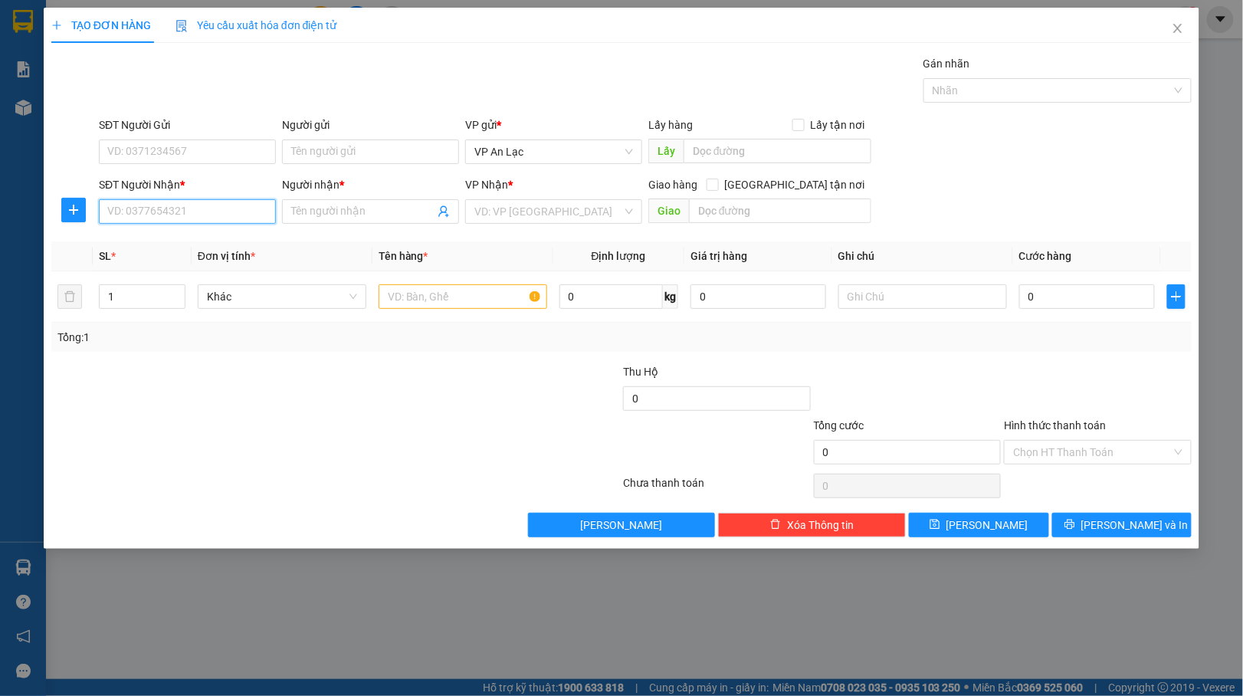
click at [206, 201] on input "SĐT Người Nhận *" at bounding box center [187, 211] width 177 height 25
click at [181, 250] on div "0986467106 - Hoàng" at bounding box center [187, 243] width 159 height 17
type input "0986467106"
type input "Hoàng"
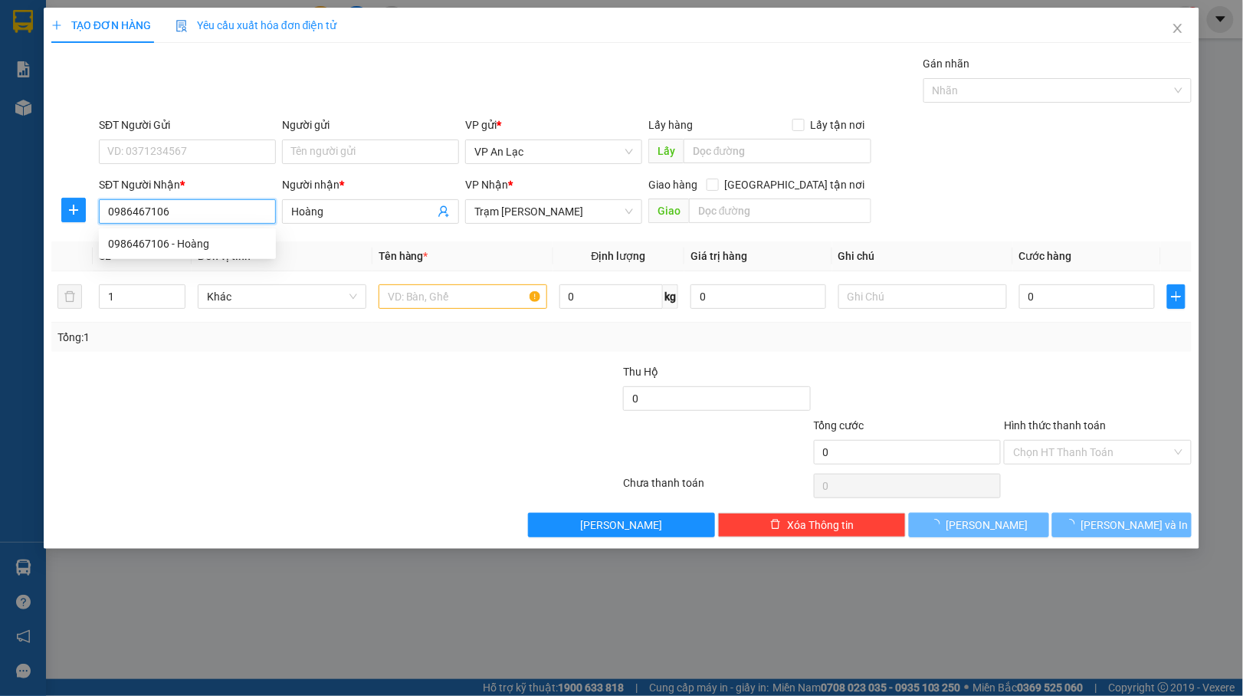
type input "70.000"
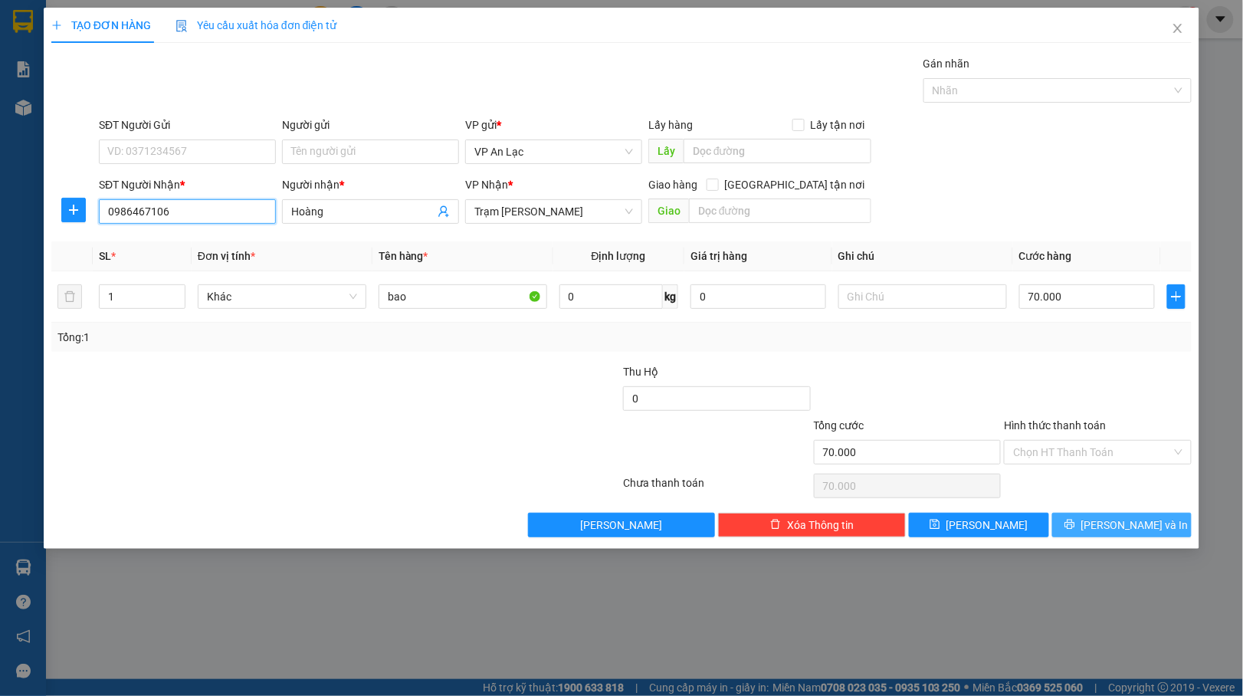
type input "0986467106"
click at [1131, 522] on span "Lưu và In" at bounding box center [1134, 524] width 107 height 17
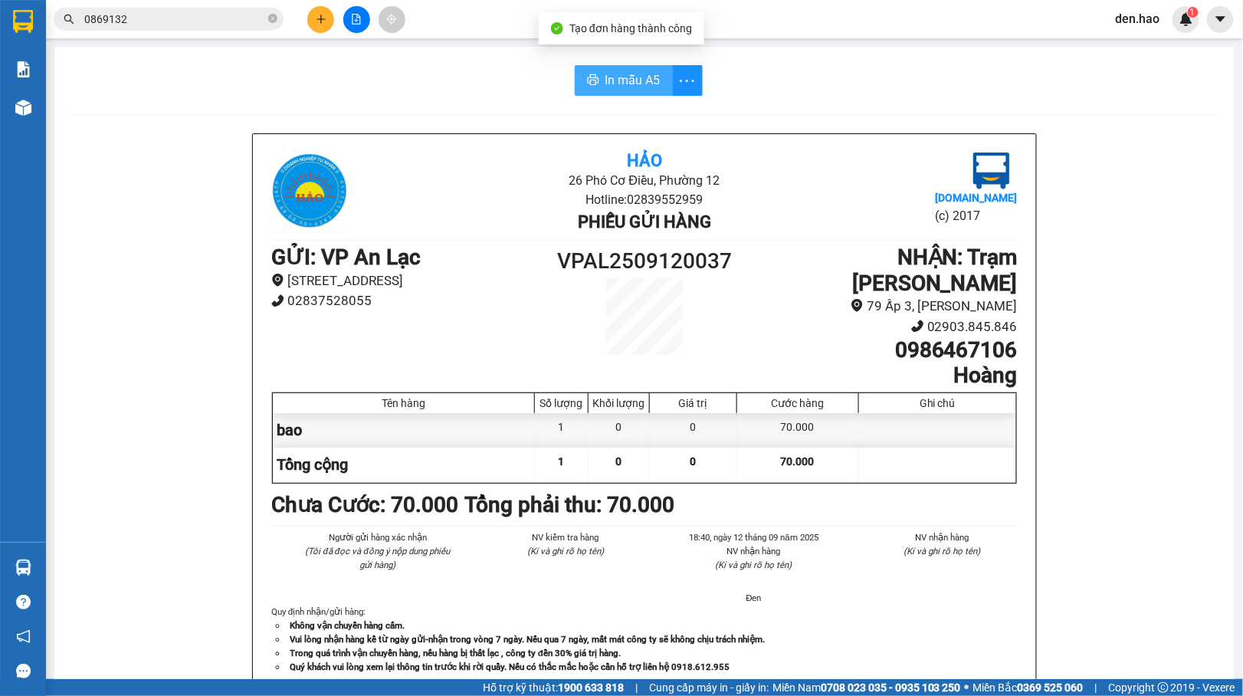
click at [605, 72] on span "In mẫu A5" at bounding box center [632, 79] width 55 height 19
click at [642, 72] on span "In mẫu A5" at bounding box center [632, 79] width 55 height 19
click at [317, 16] on icon "plus" at bounding box center [321, 19] width 11 height 11
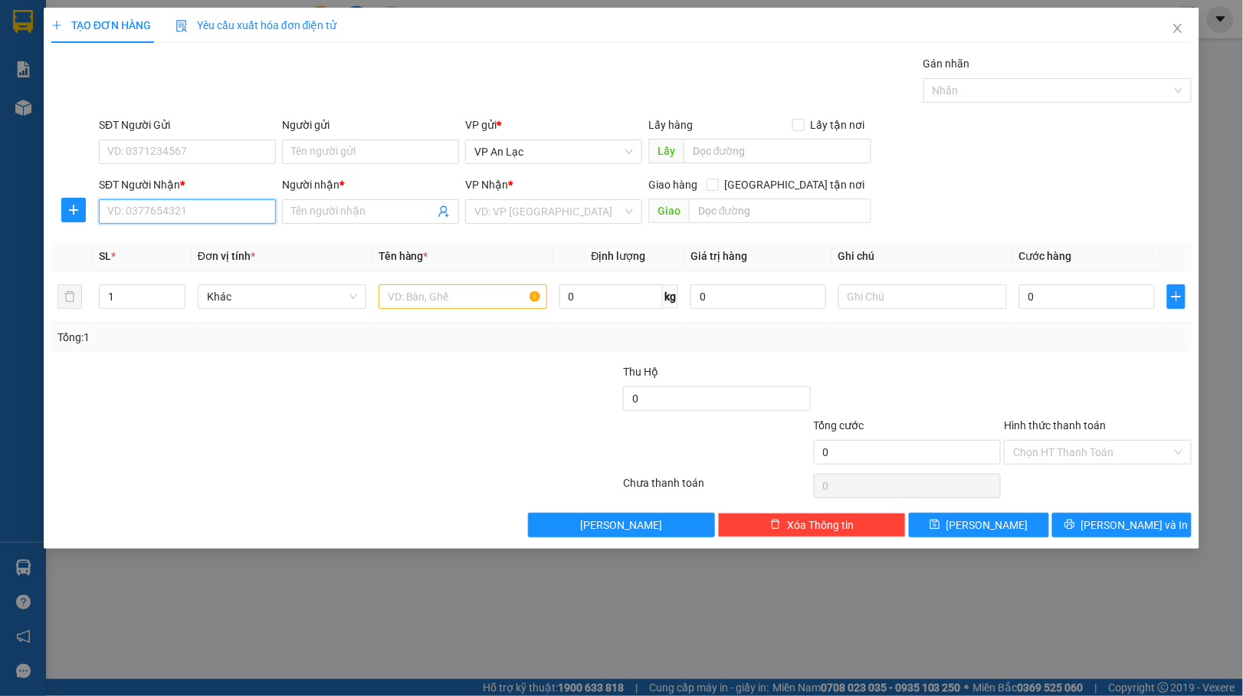
click at [179, 208] on input "SĐT Người Nhận *" at bounding box center [187, 211] width 177 height 25
click at [211, 246] on div "0918766090 - Hải Đăng" at bounding box center [194, 243] width 172 height 17
type input "0918766090"
type input "Hải Đăng"
type input "80.000"
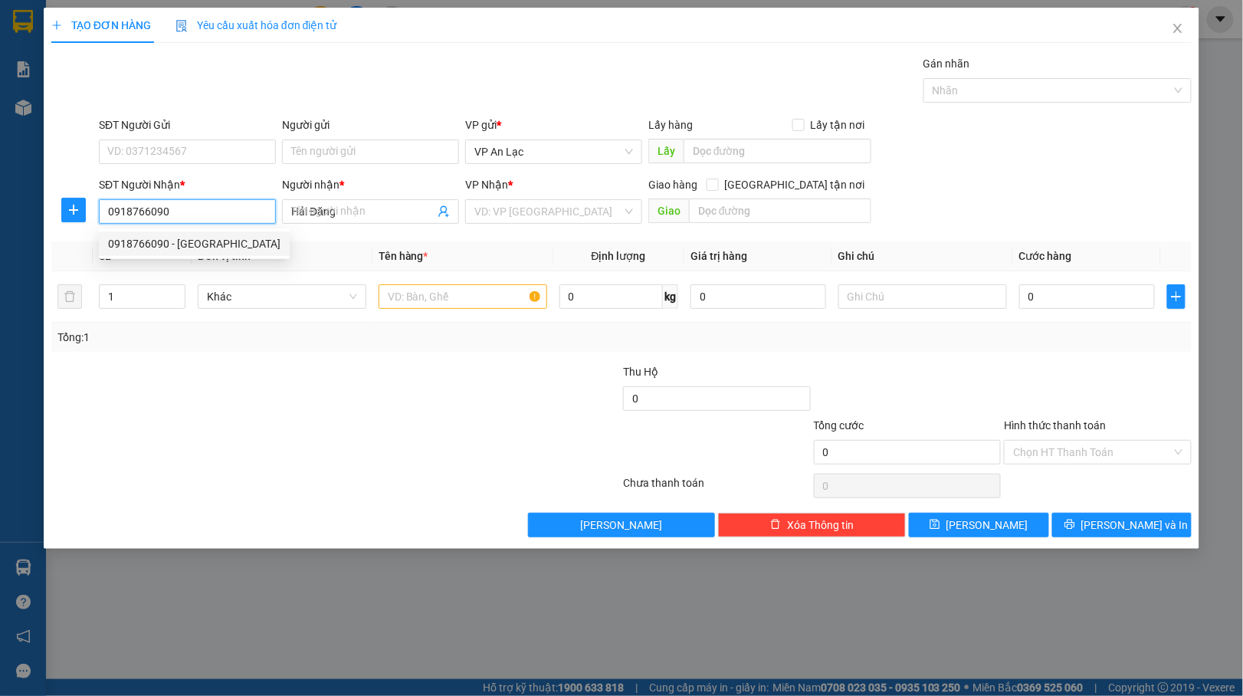
type input "80.000"
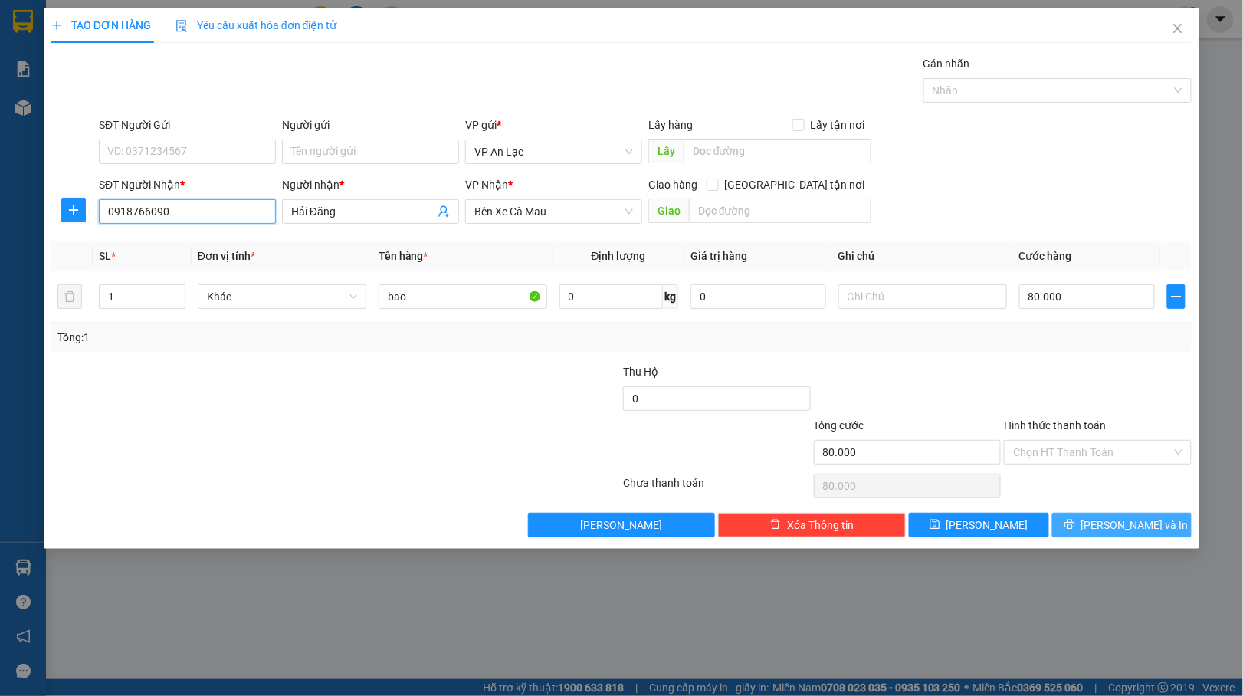
type input "0918766090"
click at [1075, 524] on icon "printer" at bounding box center [1069, 524] width 11 height 11
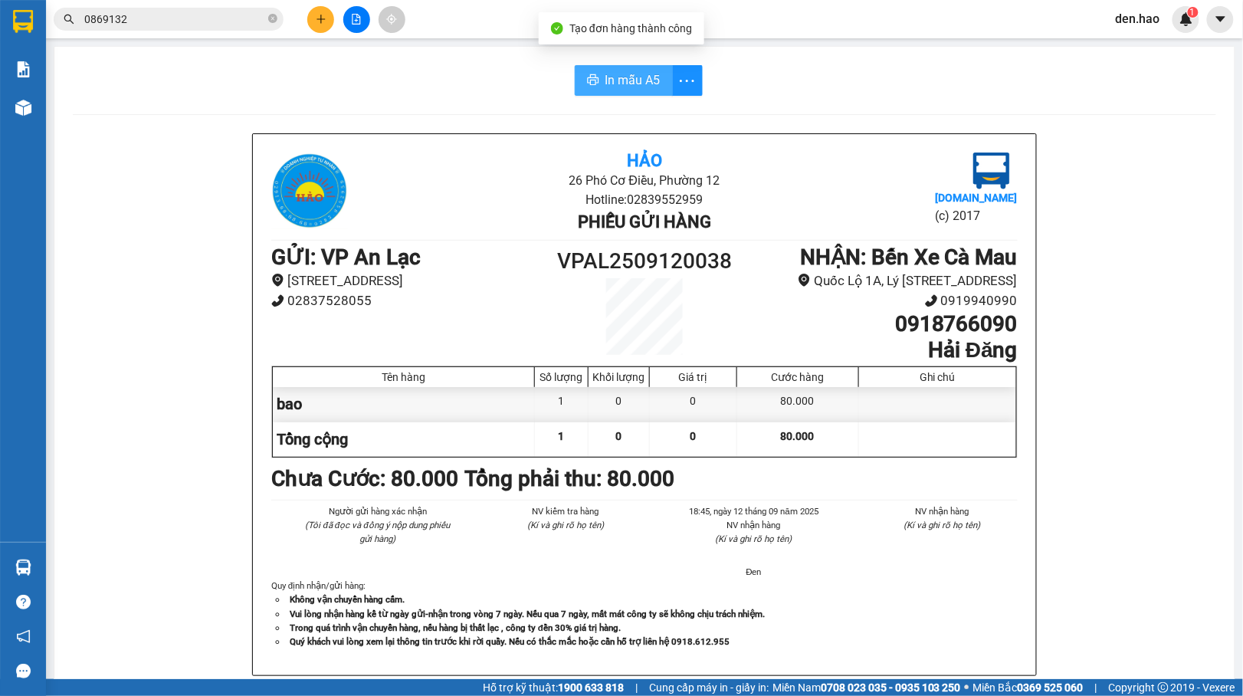
click at [631, 92] on button "In mẫu A5" at bounding box center [624, 80] width 98 height 31
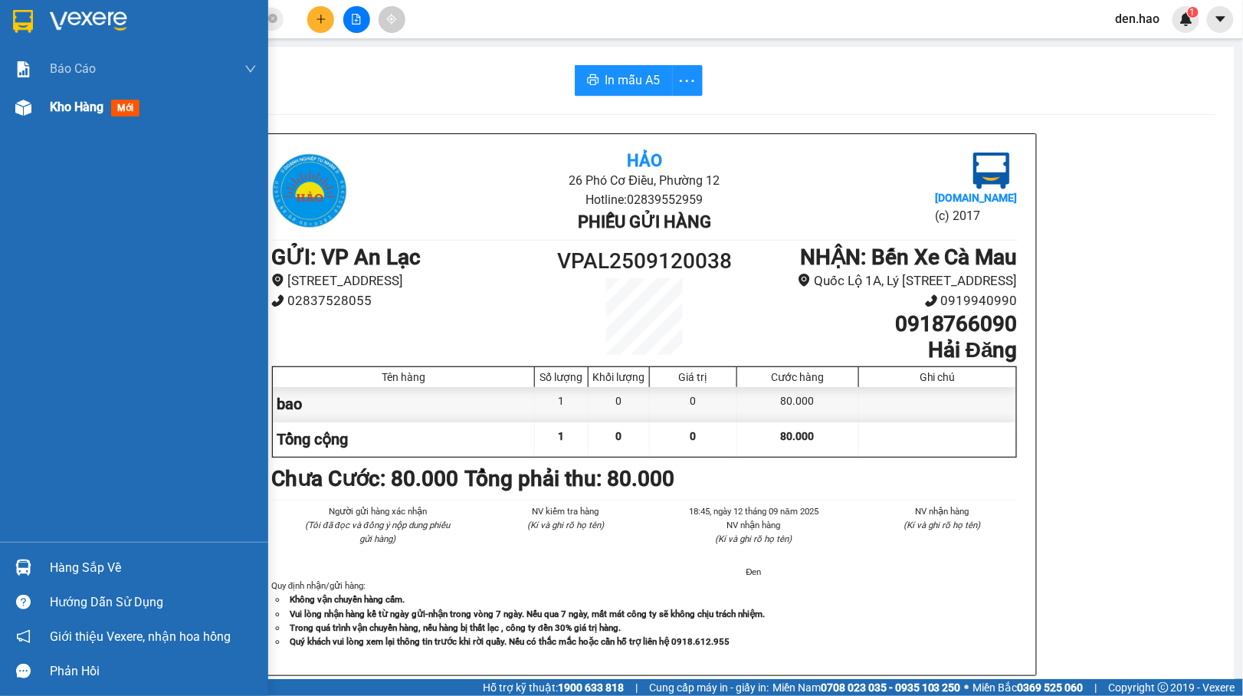
click at [19, 111] on img at bounding box center [23, 108] width 16 height 16
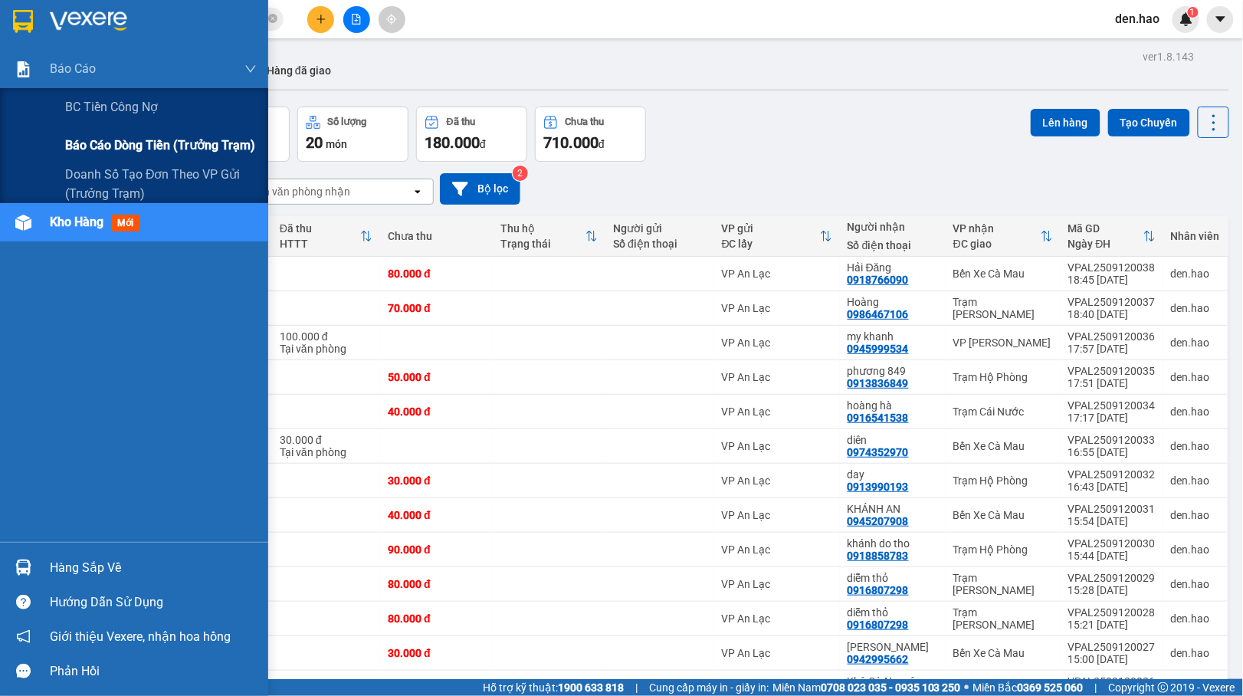
click at [104, 141] on span "Báo cáo dòng tiền (trưởng trạm)" at bounding box center [160, 145] width 190 height 19
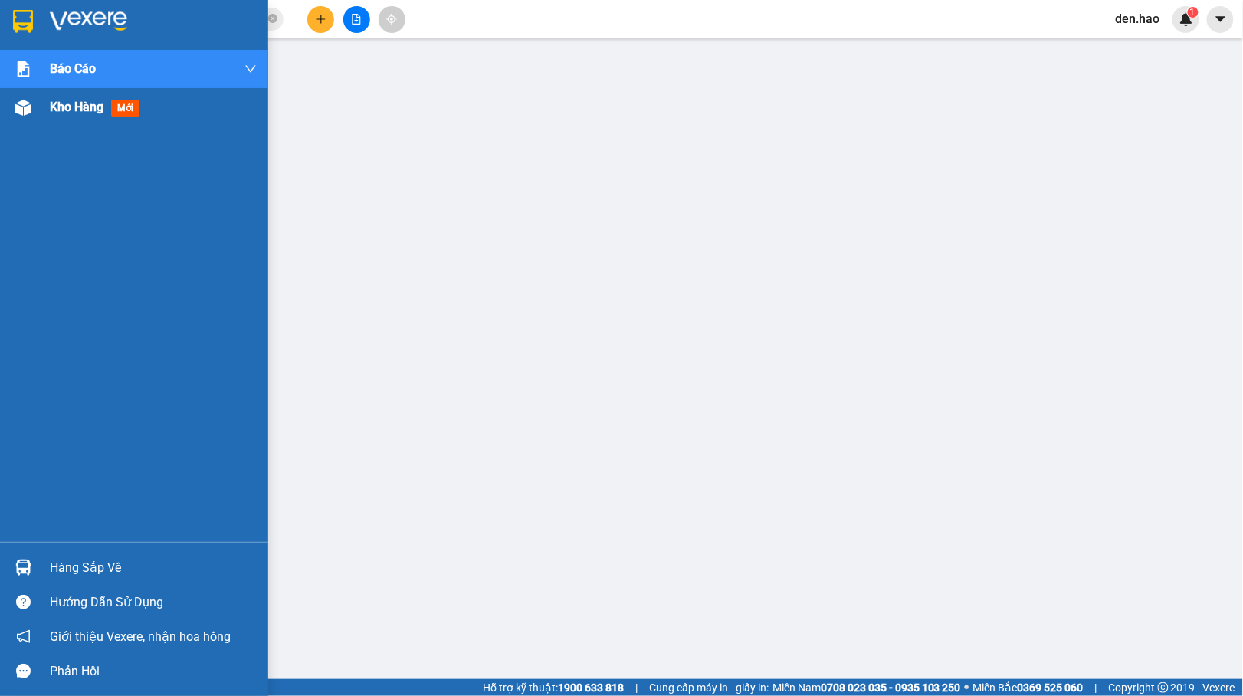
click at [31, 111] on img at bounding box center [23, 108] width 16 height 16
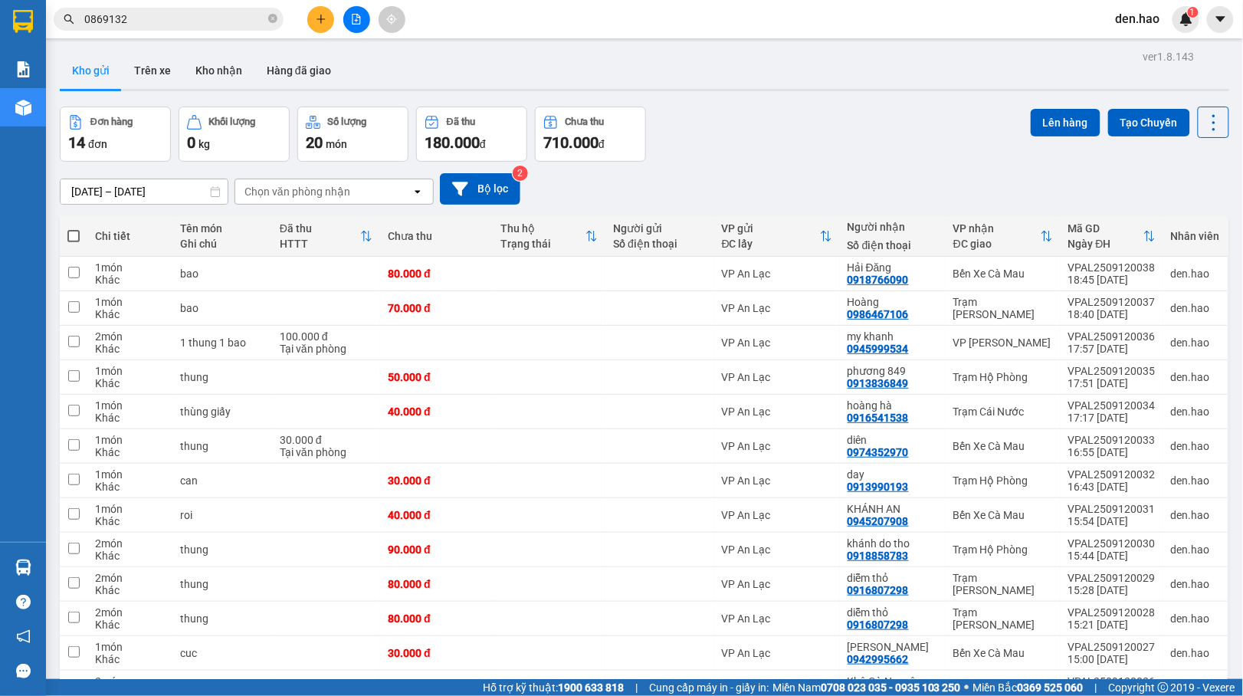
click at [77, 239] on span at bounding box center [73, 236] width 12 height 12
click at [74, 228] on input "checkbox" at bounding box center [74, 228] width 0 height 0
checkbox input "true"
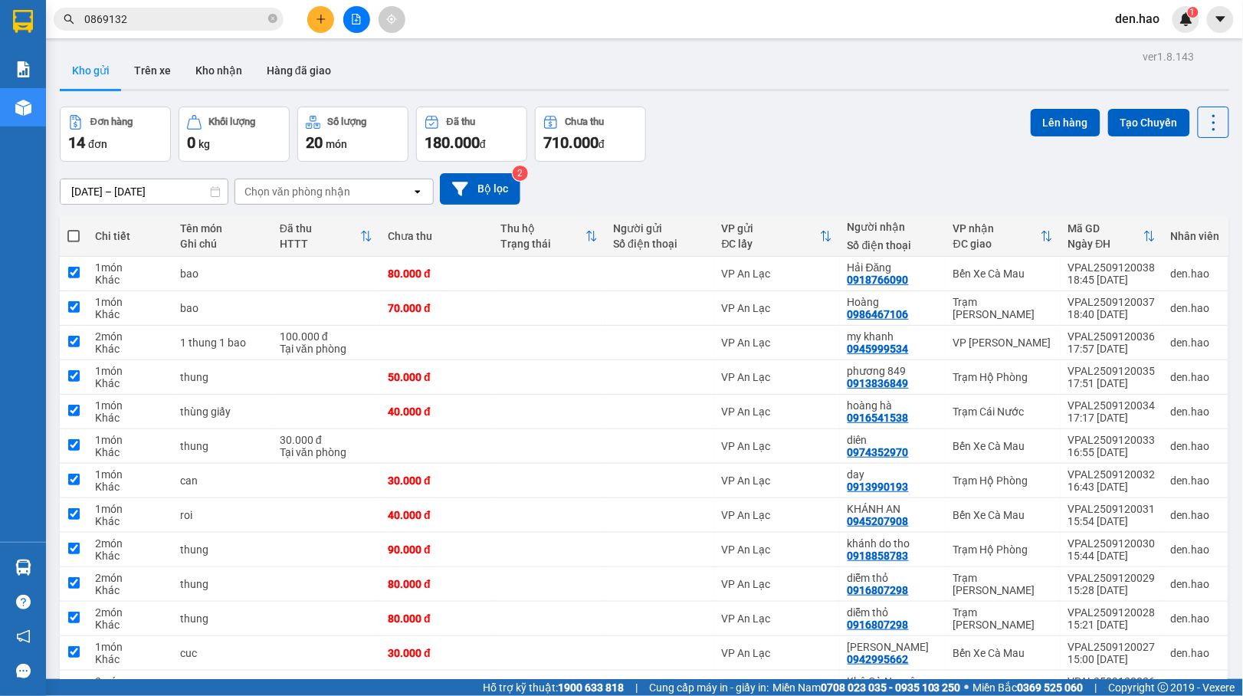
checkbox input "true"
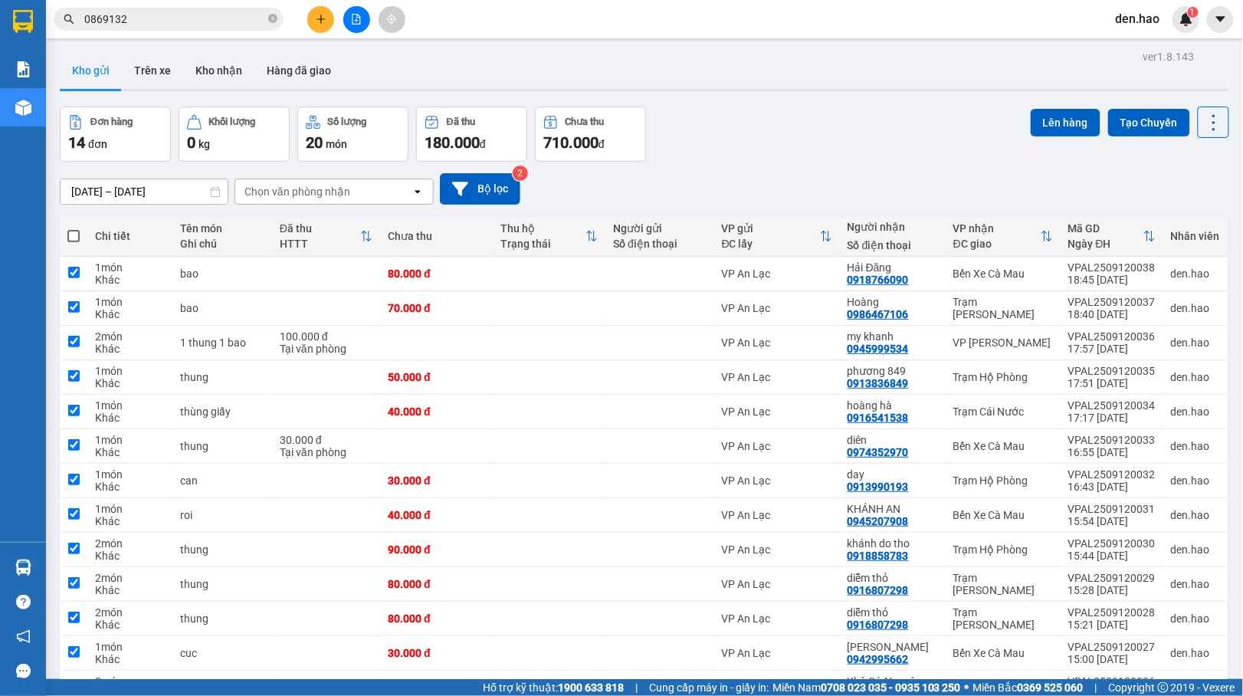
checkbox input "true"
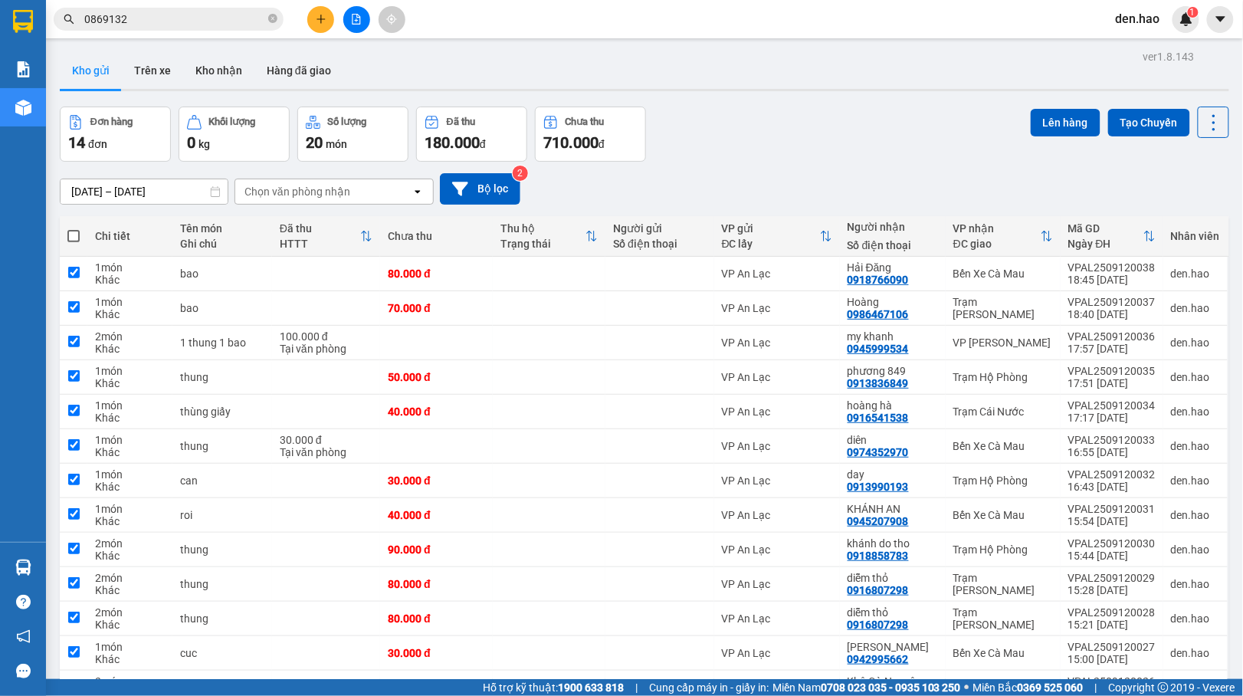
checkbox input "true"
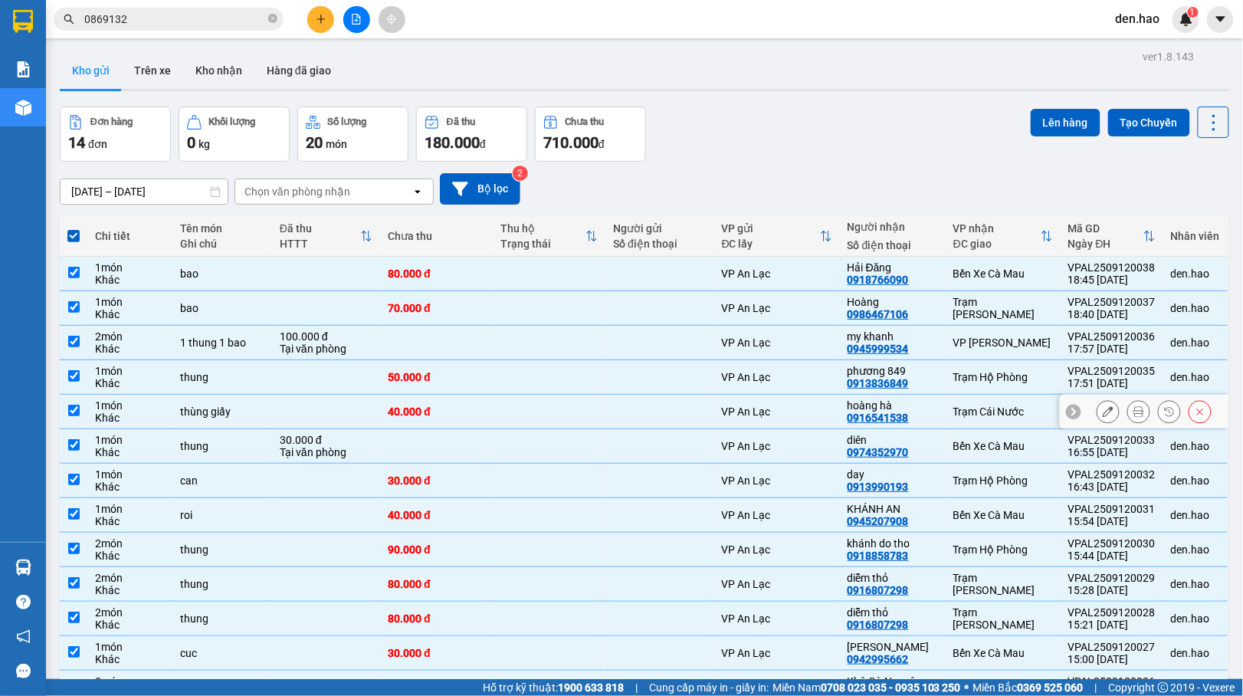
click at [920, 408] on div "hoàng hà" at bounding box center [892, 405] width 90 height 12
checkbox input "false"
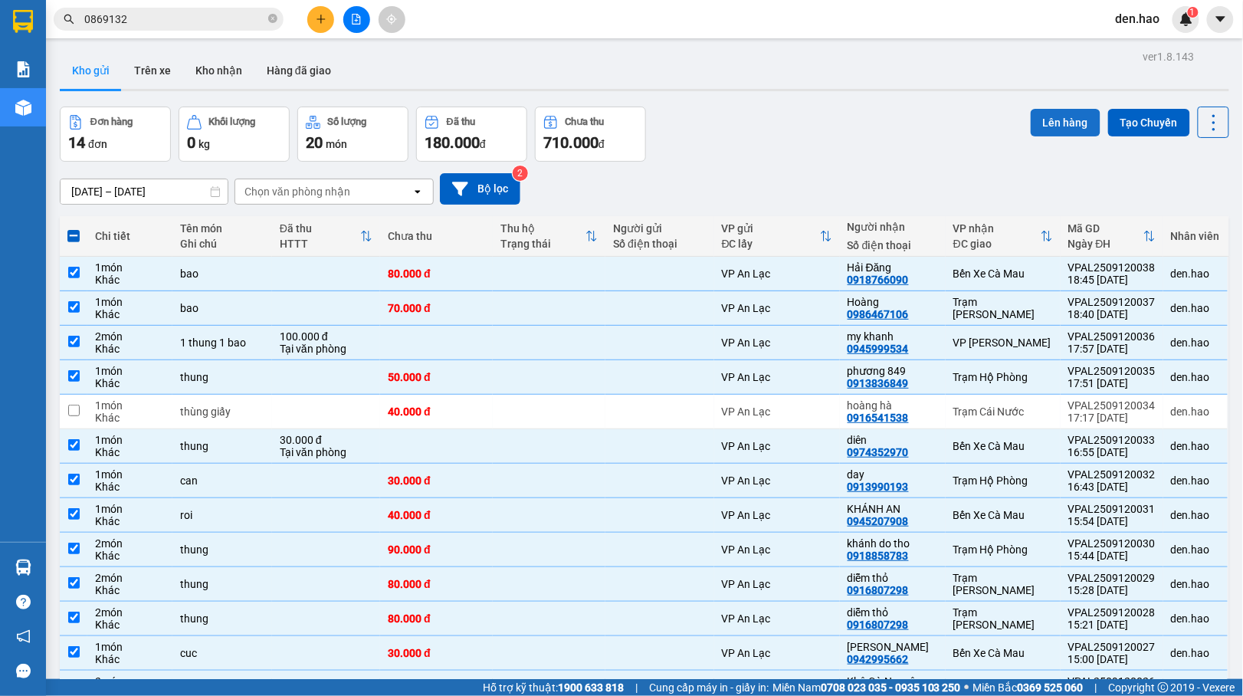
click at [1042, 123] on button "Lên hàng" at bounding box center [1065, 123] width 70 height 28
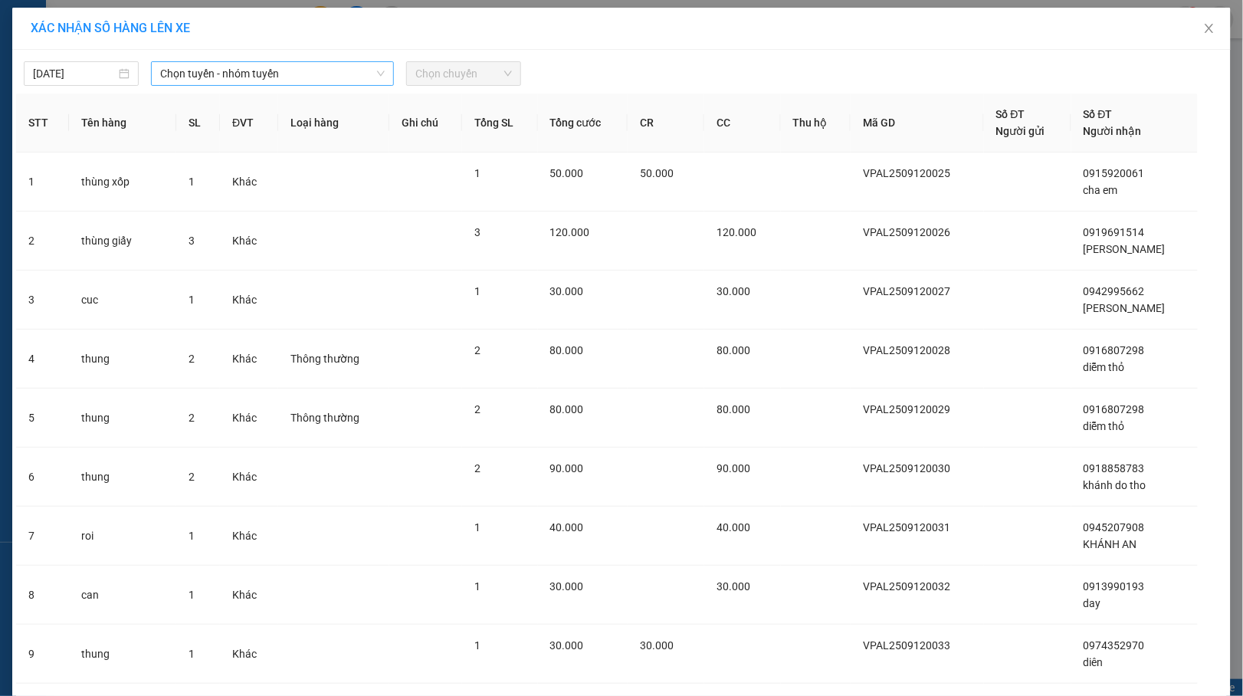
click at [317, 71] on span "Chọn tuyến - nhóm tuyến" at bounding box center [272, 73] width 224 height 23
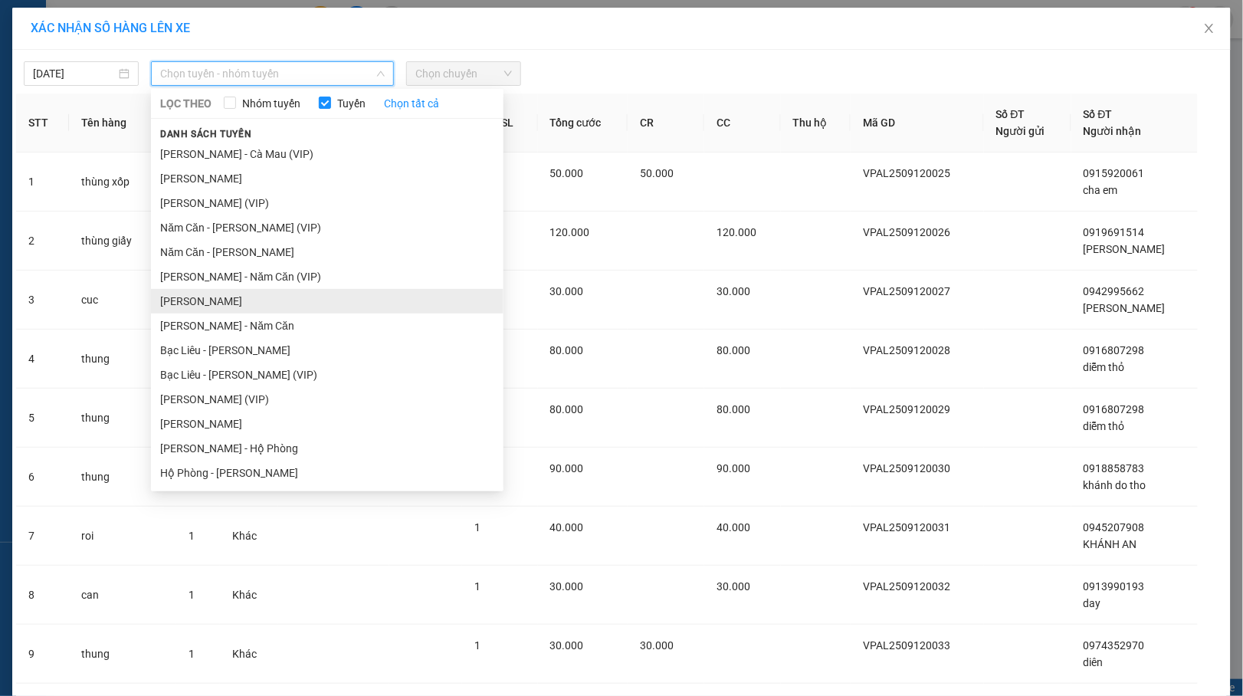
click at [246, 300] on li "Hồ Chí Minh - Cà Mau" at bounding box center [327, 301] width 352 height 25
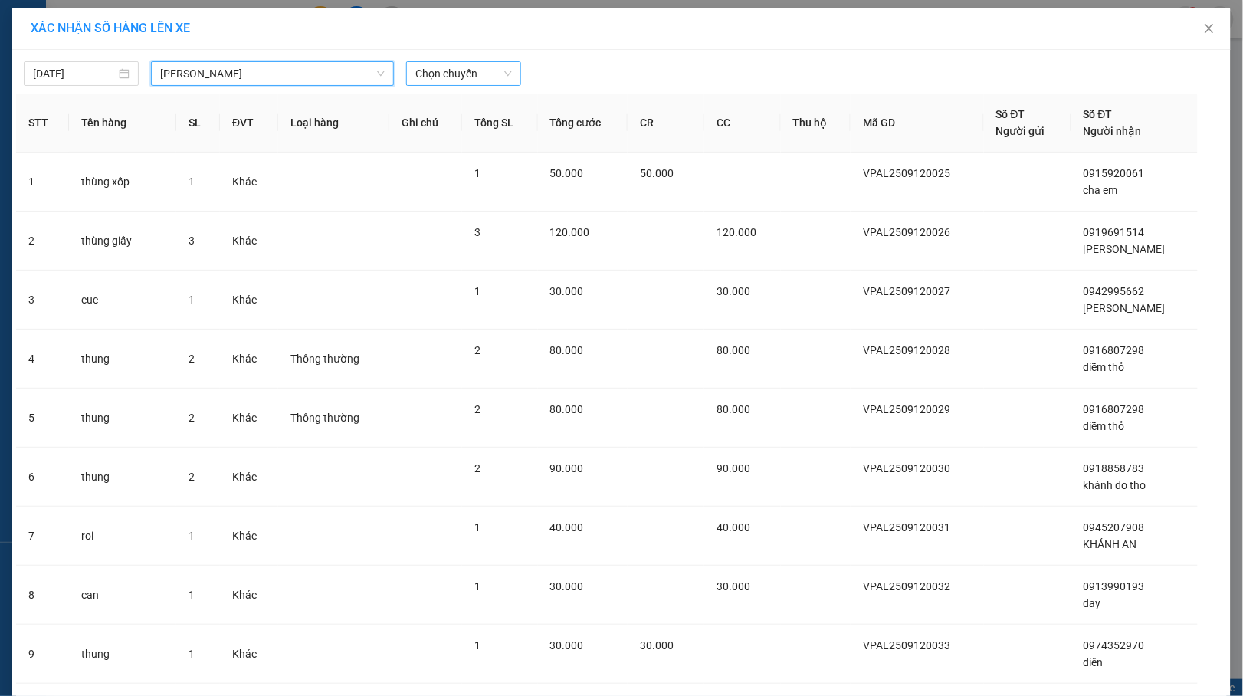
click at [473, 72] on span "Chọn chuyến" at bounding box center [463, 73] width 97 height 23
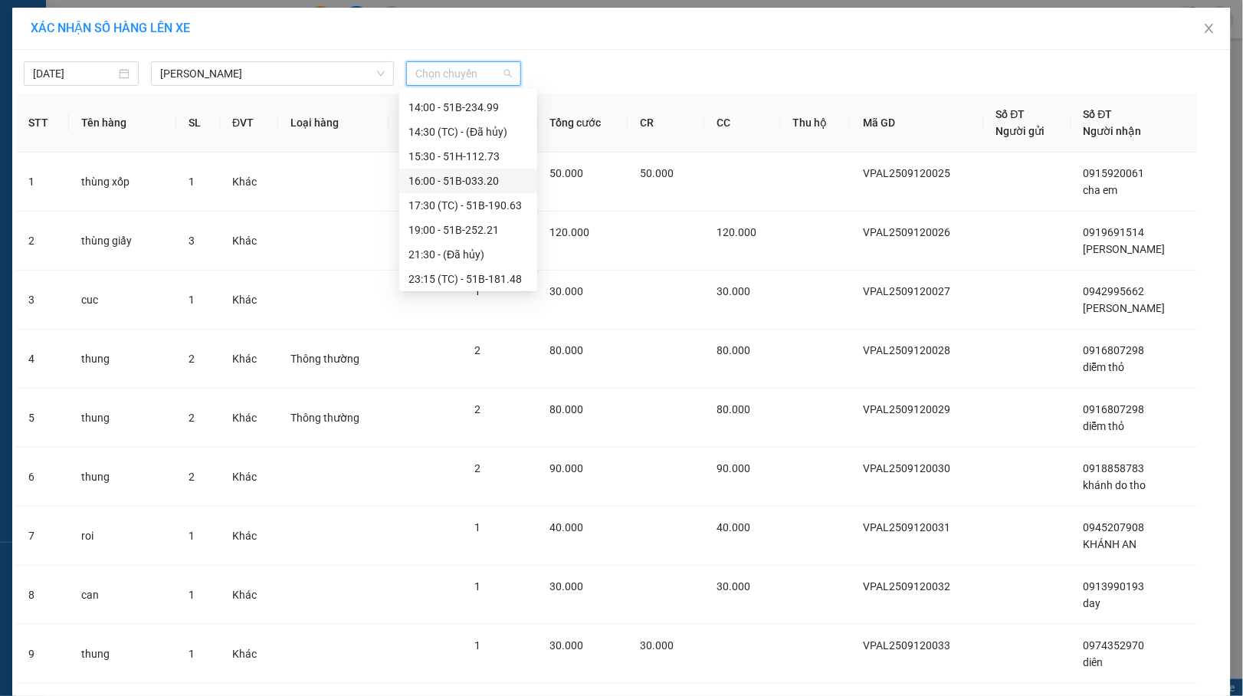
scroll to position [294, 0]
click at [460, 204] on div "19:00 - 51B-252.21" at bounding box center [468, 202] width 120 height 17
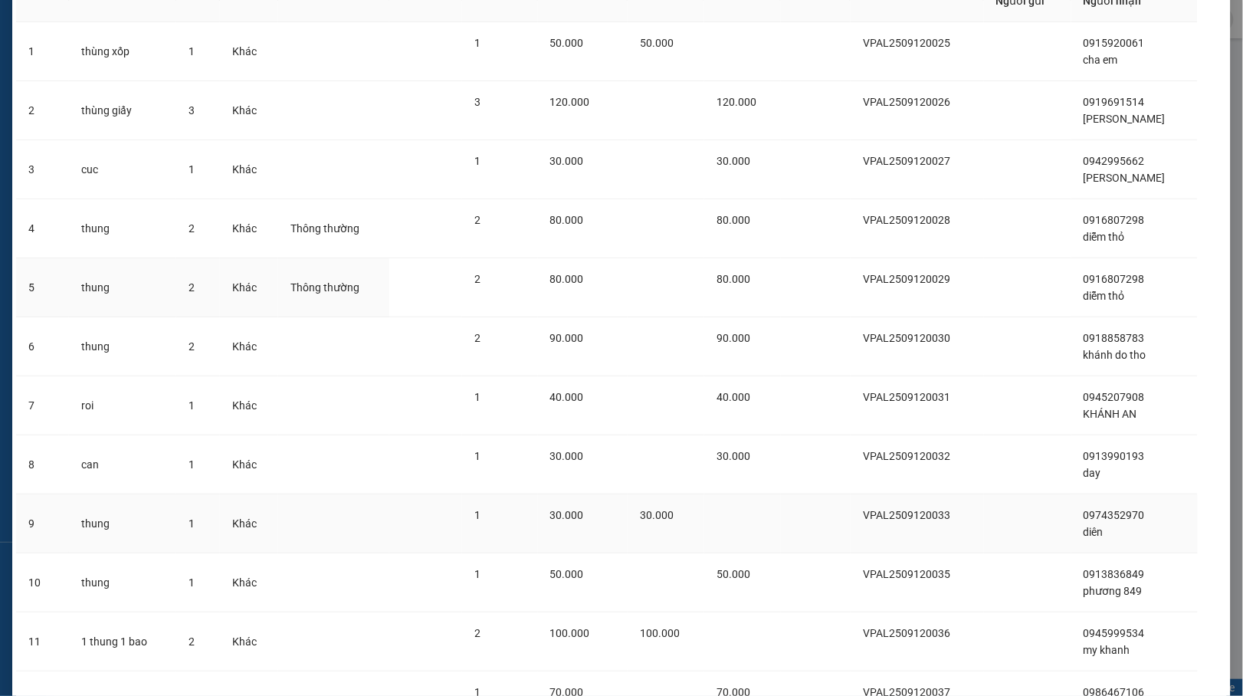
scroll to position [349, 0]
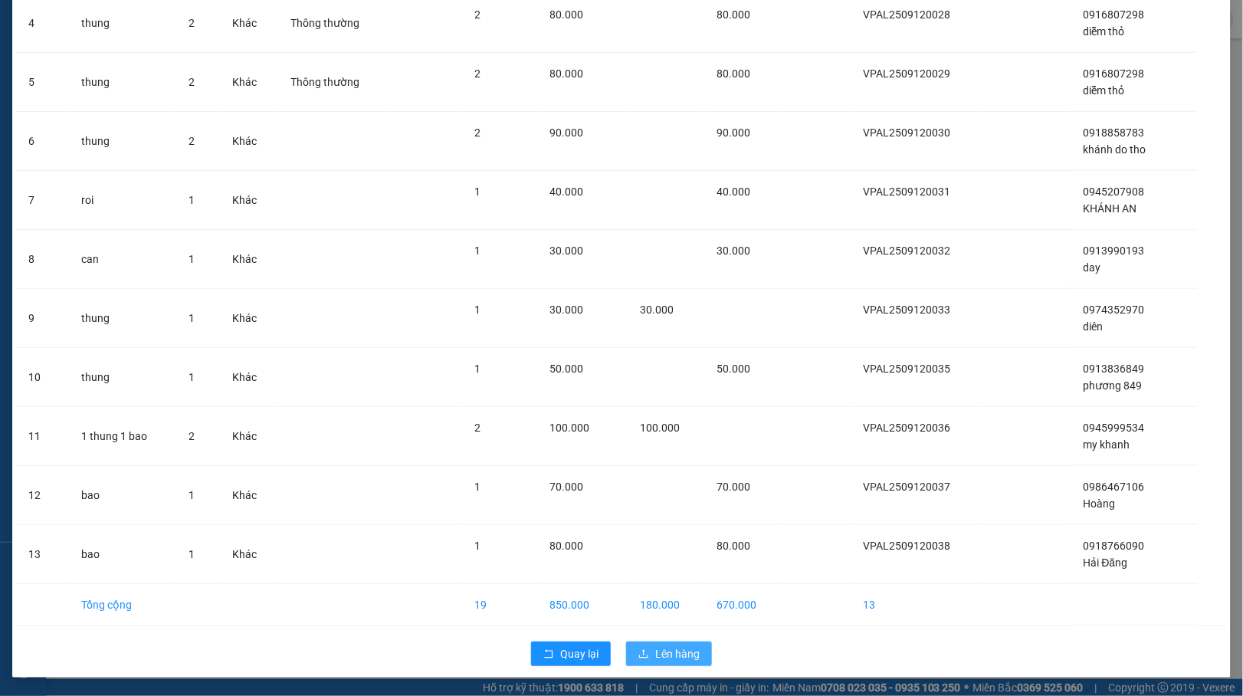
click at [659, 653] on span "Lên hàng" at bounding box center [677, 653] width 44 height 17
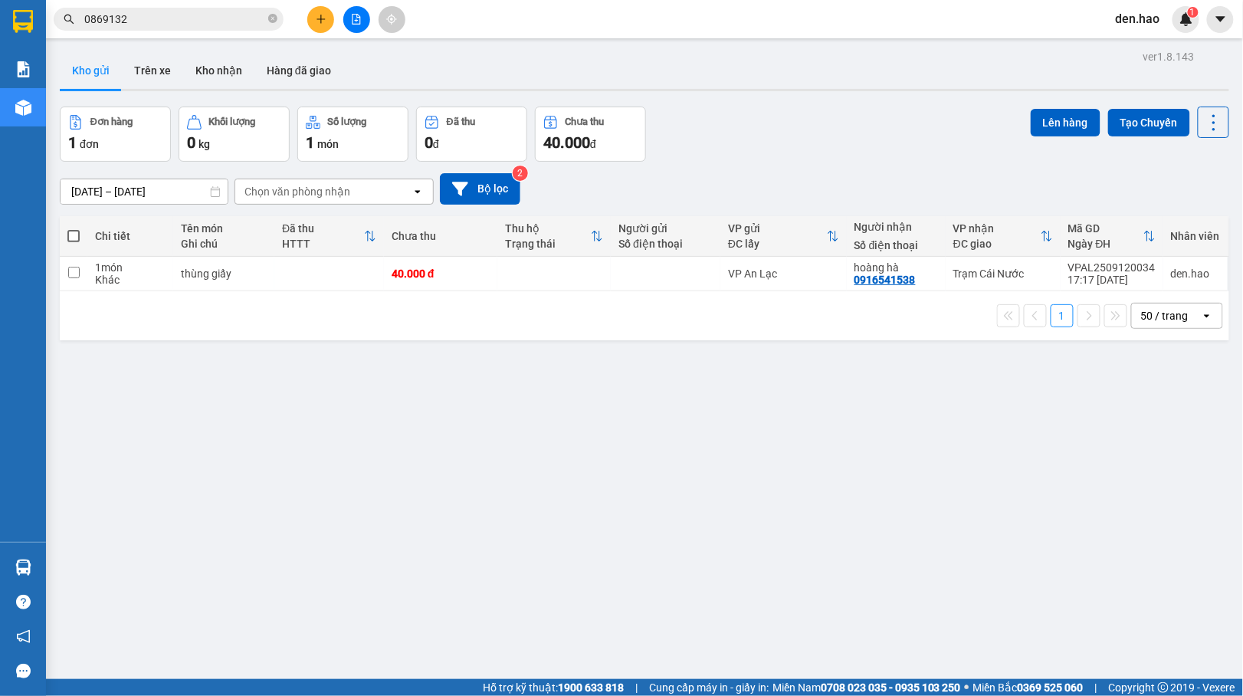
click at [77, 230] on label at bounding box center [73, 235] width 12 height 15
click at [74, 228] on input "checkbox" at bounding box center [74, 228] width 0 height 0
checkbox input "true"
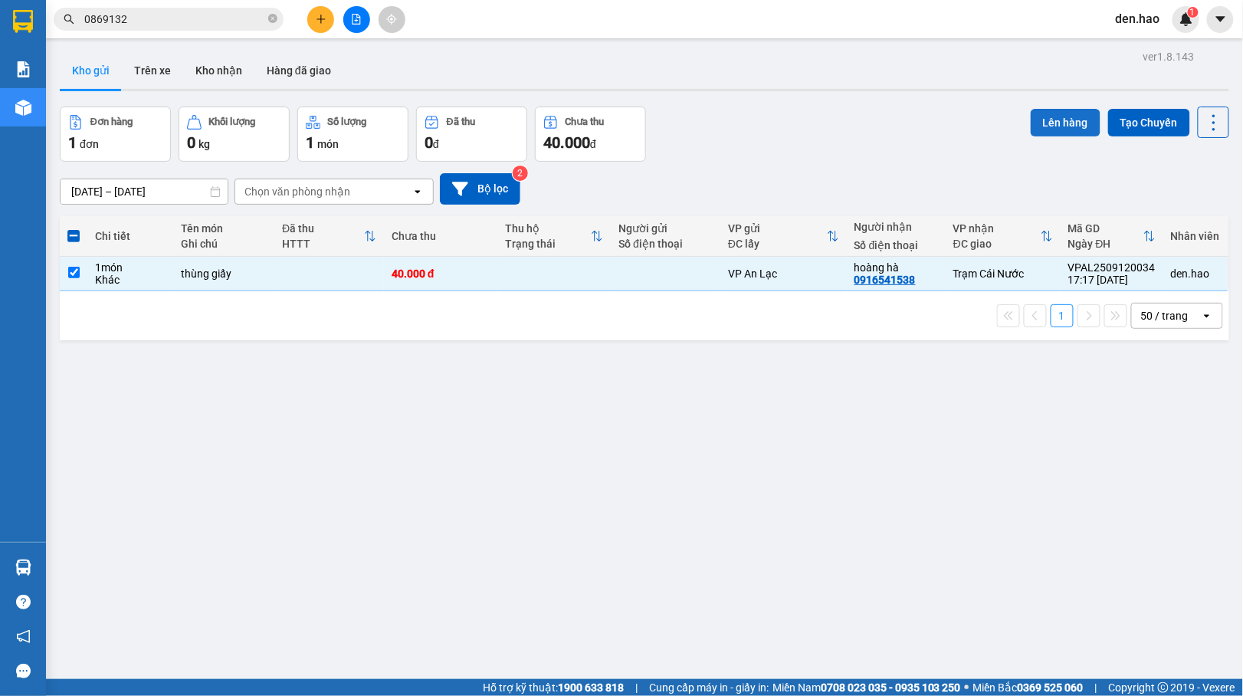
click at [1063, 115] on button "Lên hàng" at bounding box center [1065, 123] width 70 height 28
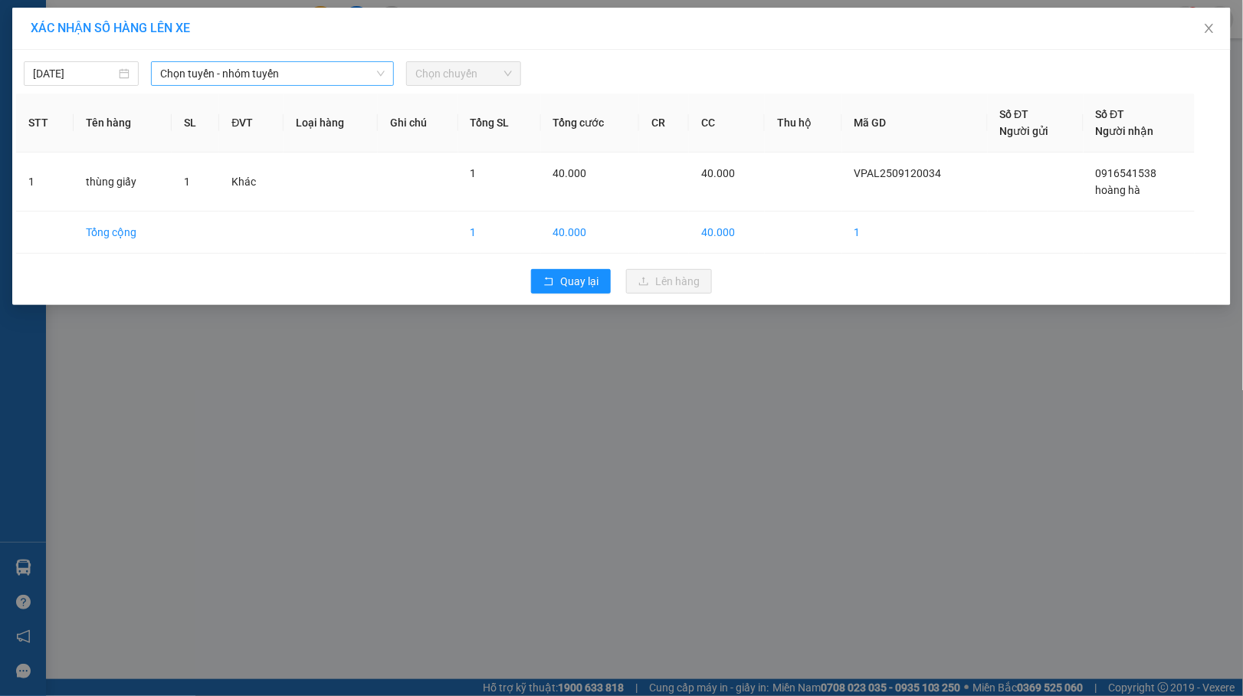
click at [326, 86] on div "Chọn tuyến - nhóm tuyến" at bounding box center [272, 73] width 243 height 25
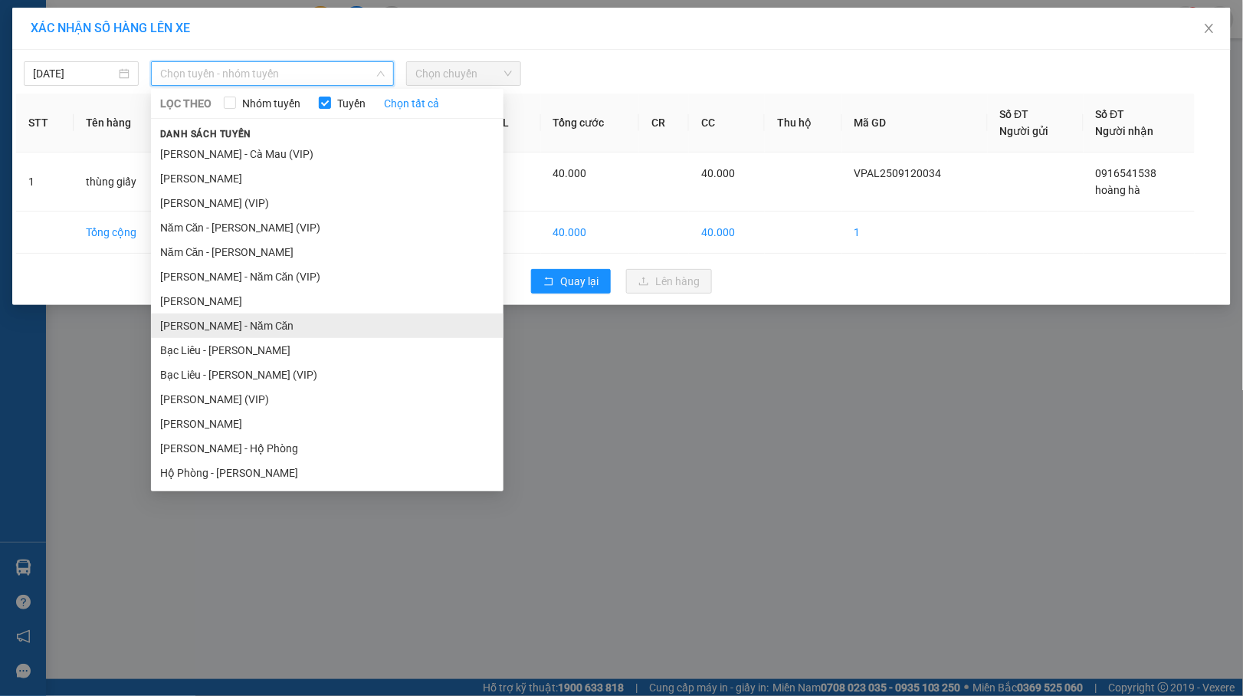
click at [264, 322] on li "Hồ Chí Minh - Năm Căn" at bounding box center [327, 325] width 352 height 25
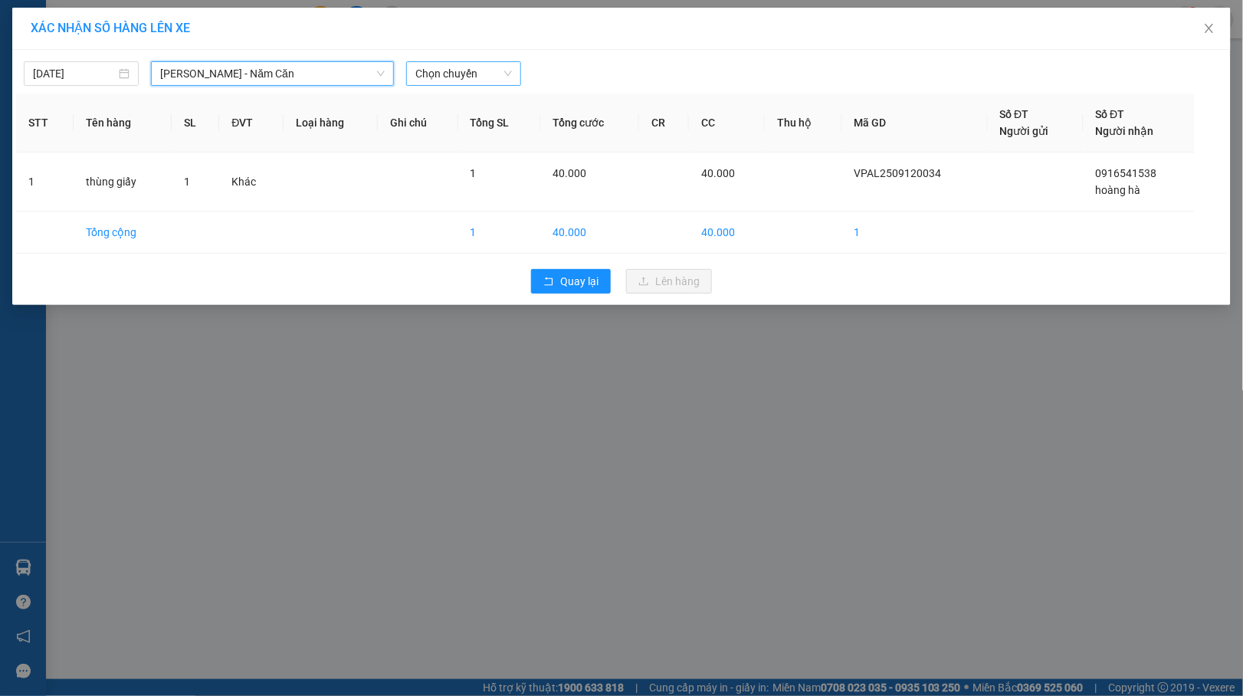
click at [477, 75] on span "Chọn chuyến" at bounding box center [463, 73] width 97 height 23
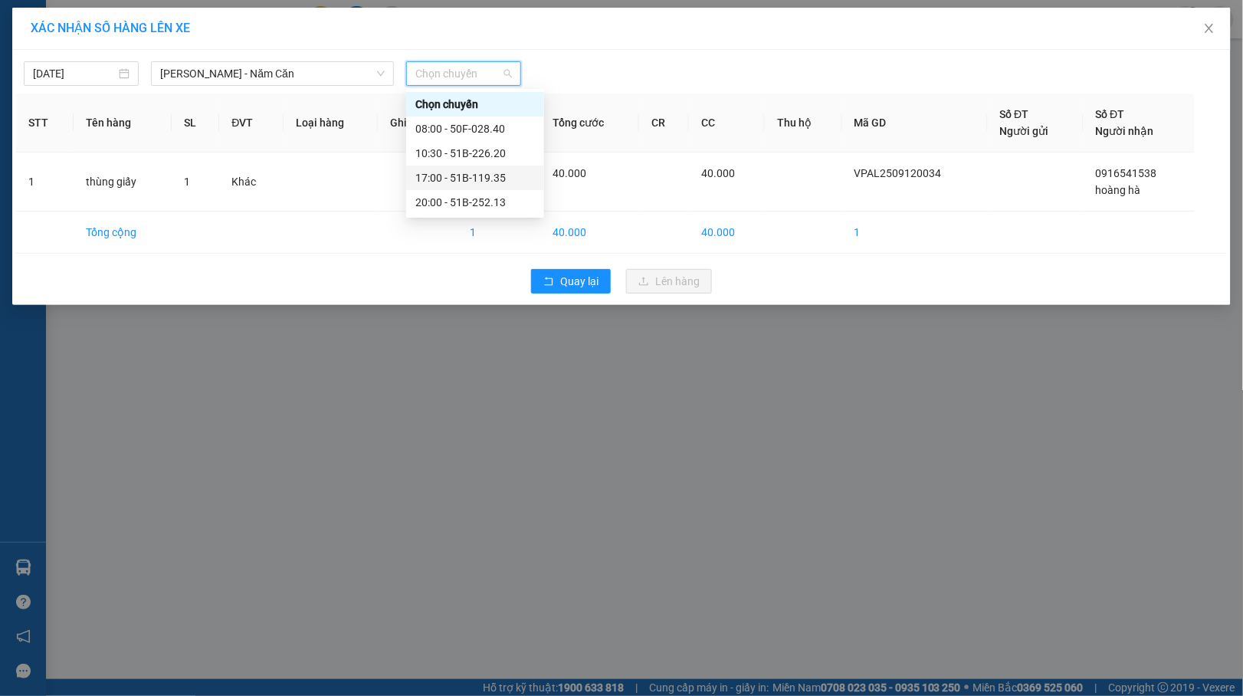
click at [476, 179] on div "17:00 - 51B-119.35" at bounding box center [475, 177] width 120 height 17
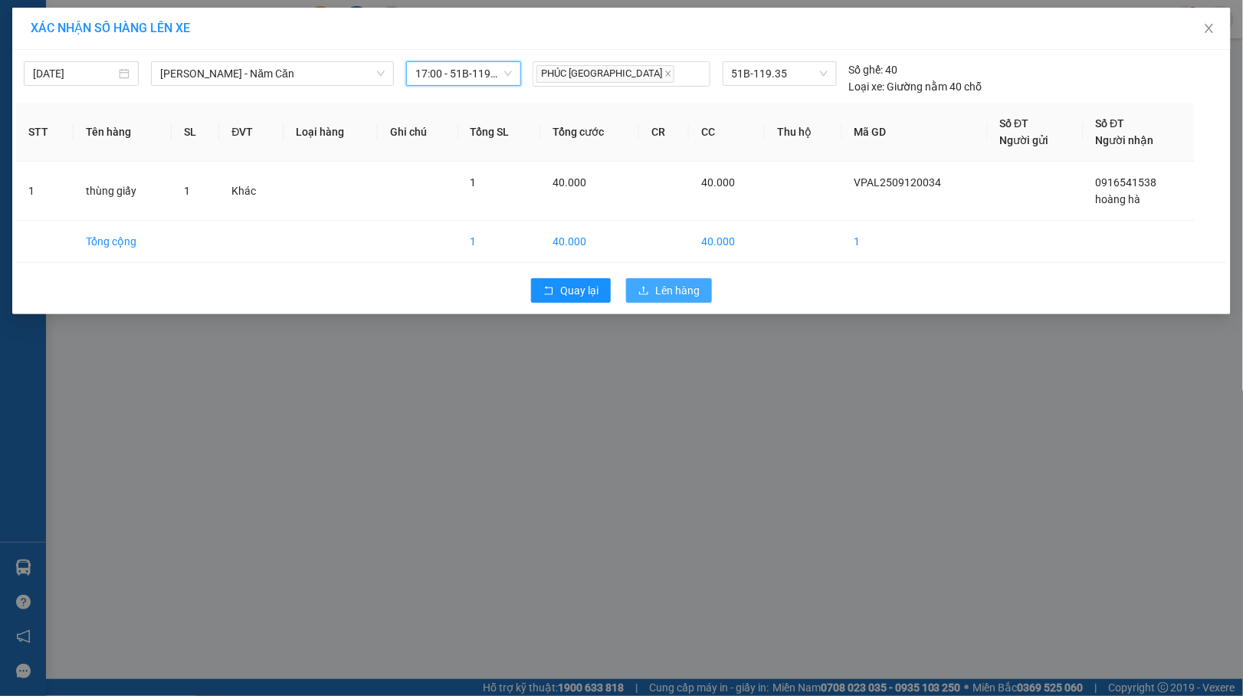
click at [679, 292] on span "Lên hàng" at bounding box center [677, 290] width 44 height 17
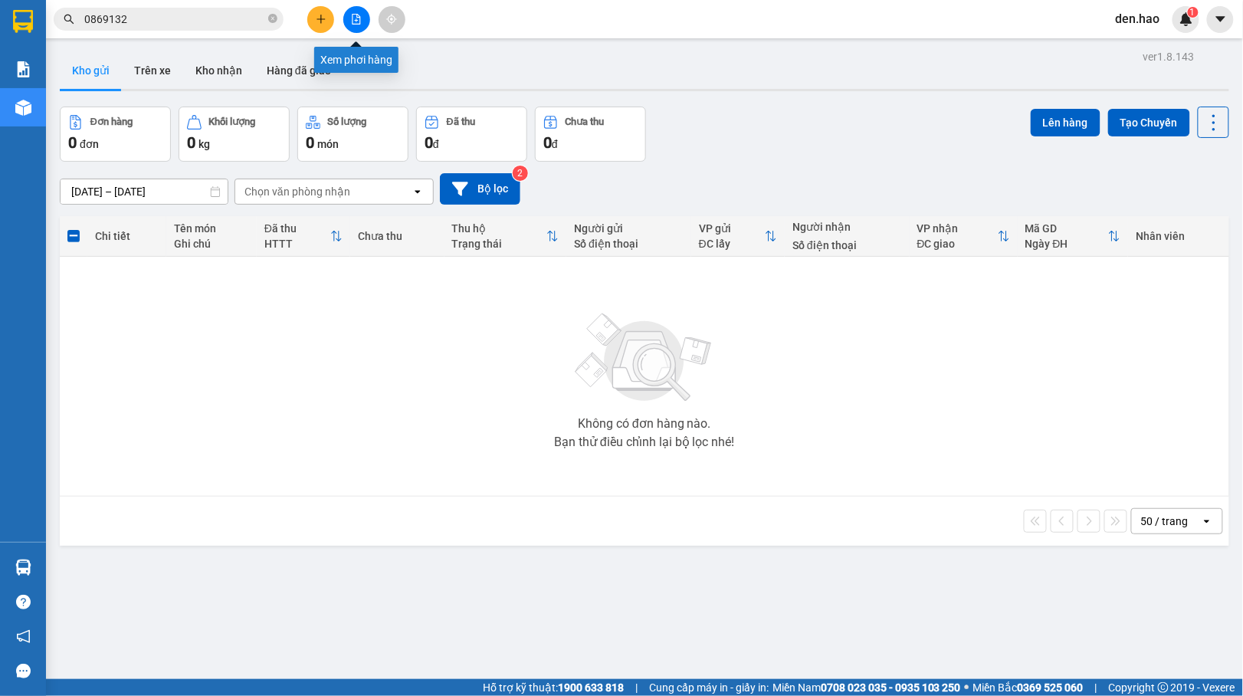
click at [357, 20] on icon "file-add" at bounding box center [356, 19] width 8 height 11
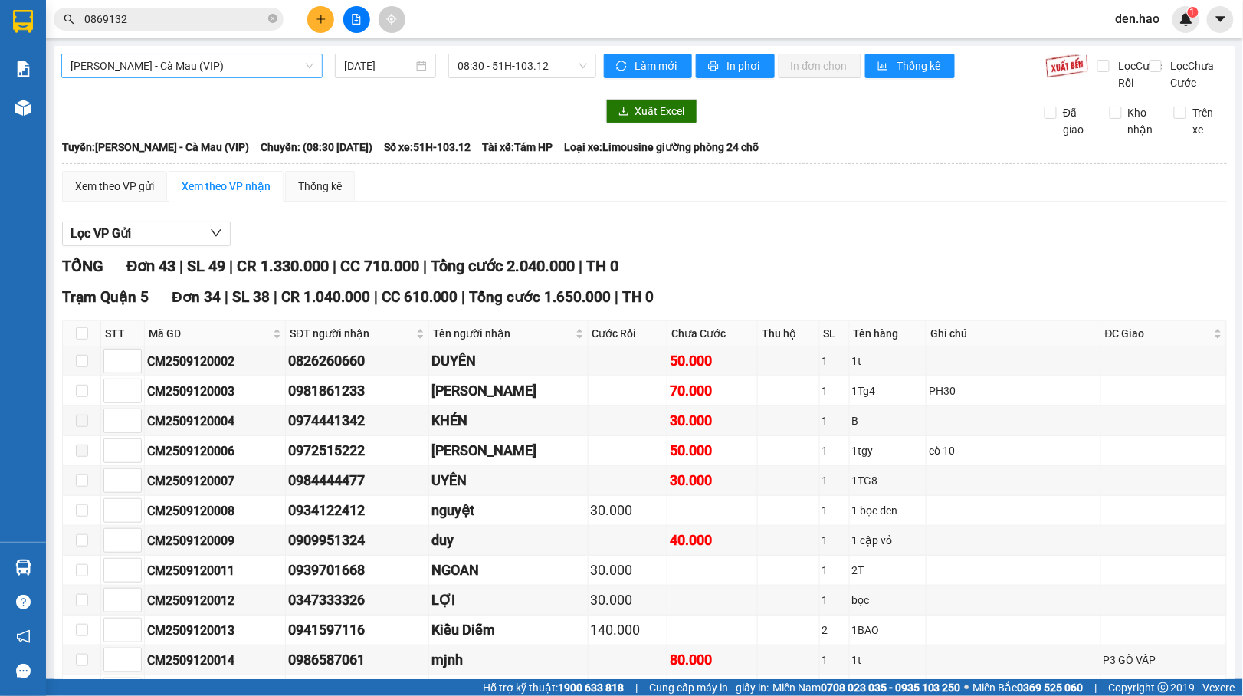
click at [283, 61] on span "Hồ Chí Minh - Cà Mau (VIP)" at bounding box center [191, 65] width 243 height 23
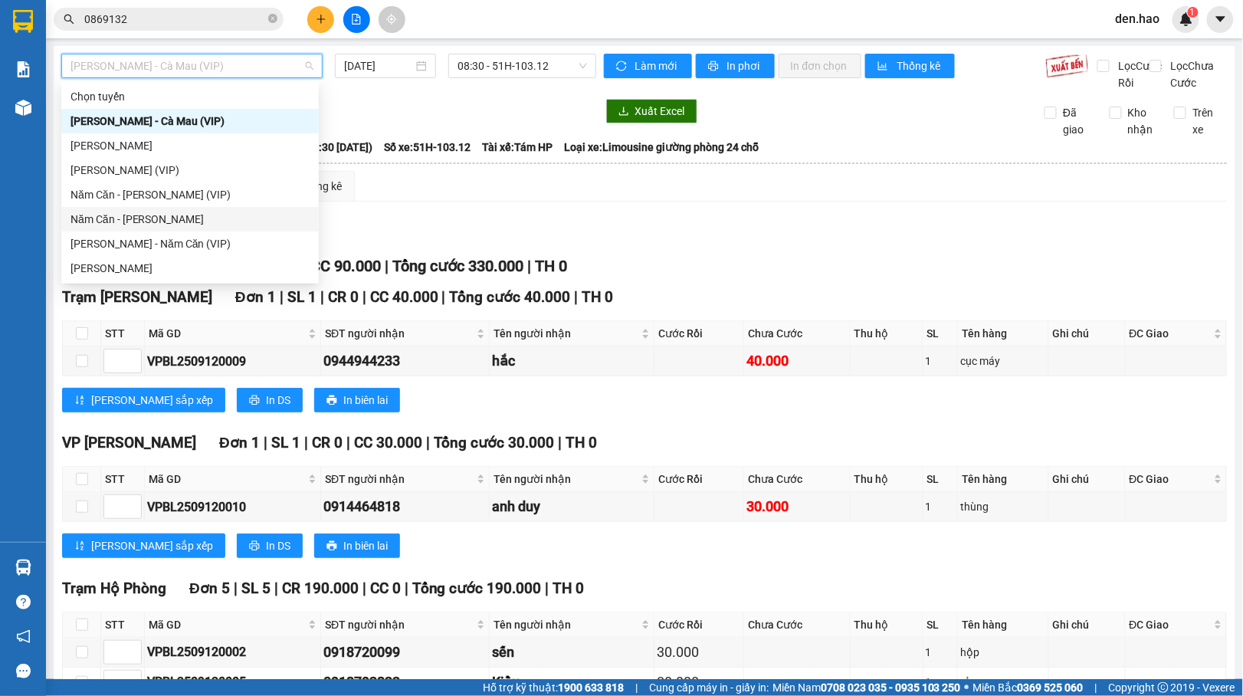
click at [139, 215] on div "Năm Căn - Hồ Chí Minh" at bounding box center [189, 219] width 239 height 17
type input "12/09/2025"
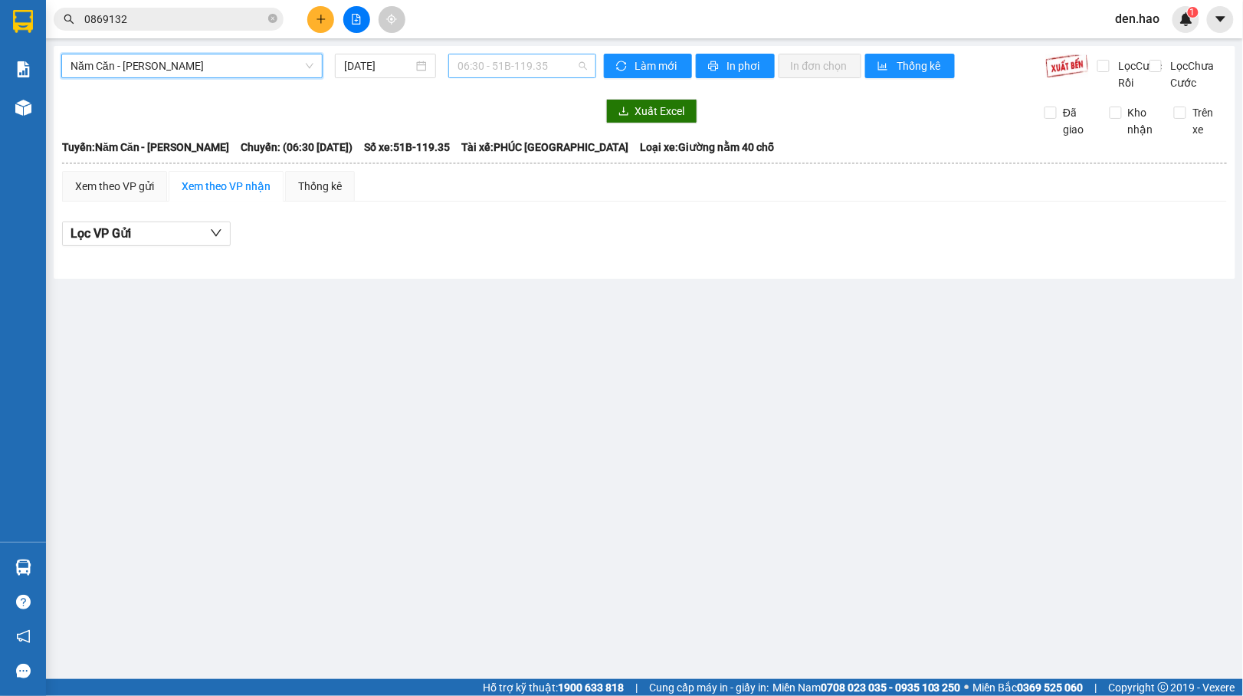
click at [522, 58] on span "06:30 - 51B-119.35" at bounding box center [521, 65] width 129 height 23
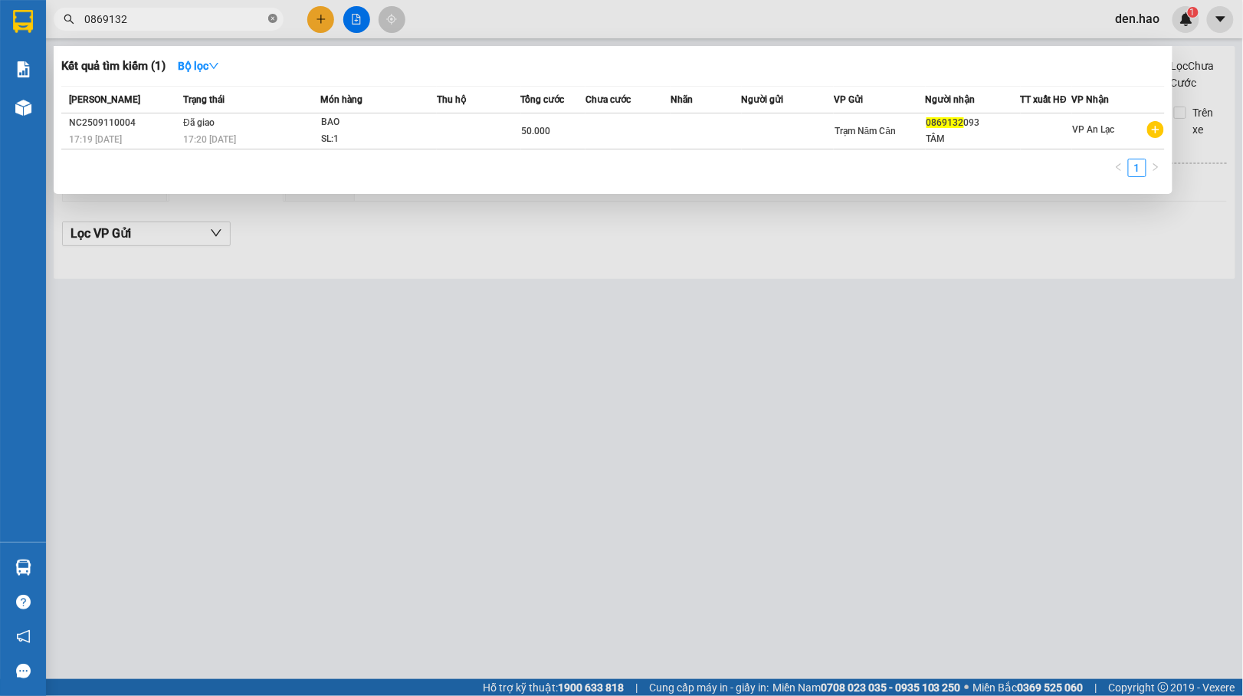
click at [271, 16] on icon "close-circle" at bounding box center [272, 18] width 9 height 9
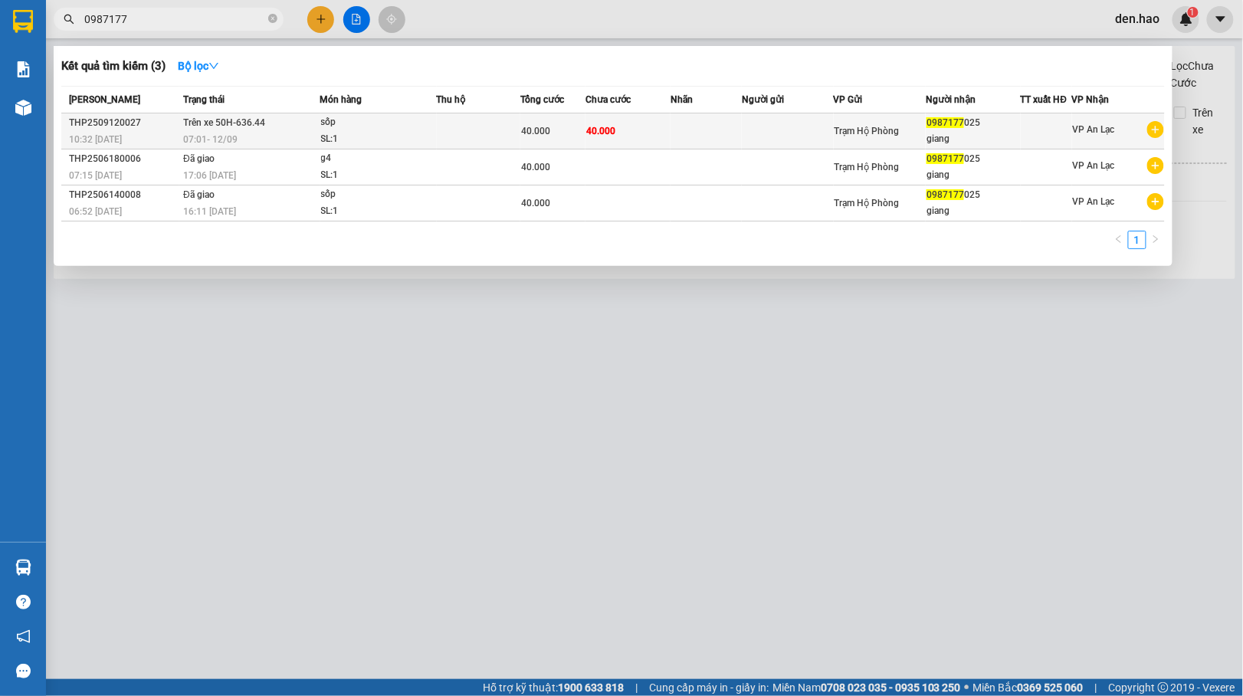
type input "0987177"
click at [384, 127] on div "sốp" at bounding box center [378, 122] width 115 height 17
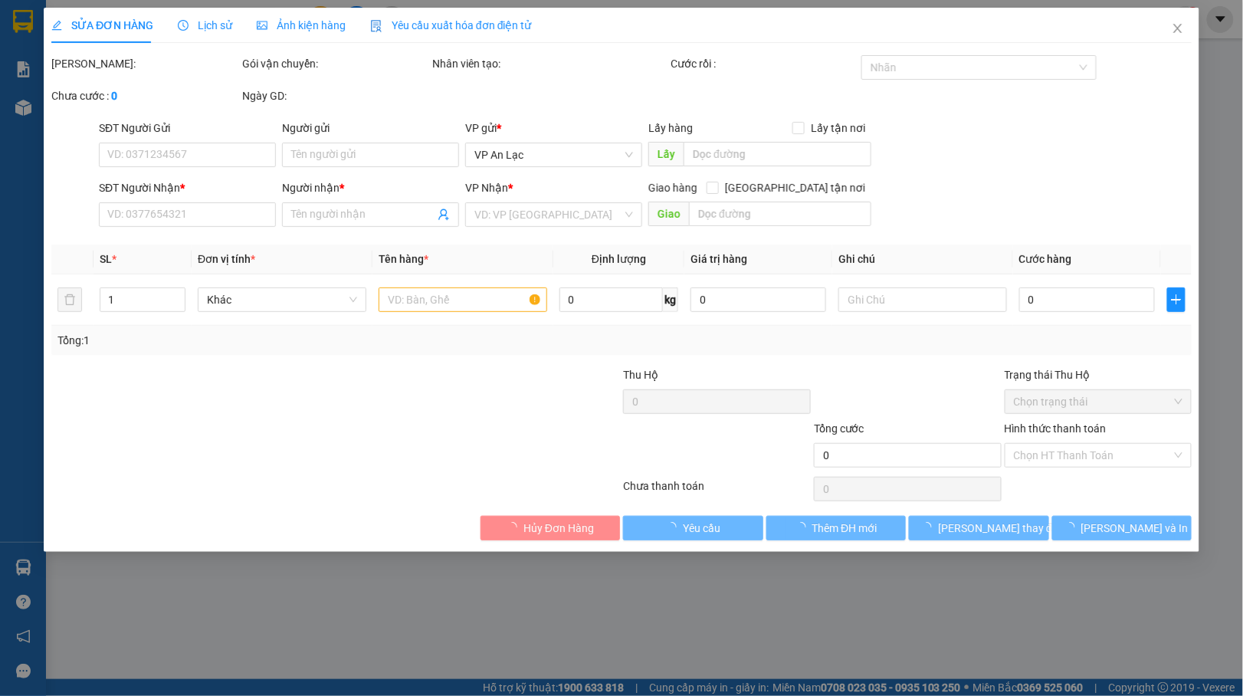
type input "0987177025"
type input "giang"
type input "40.000"
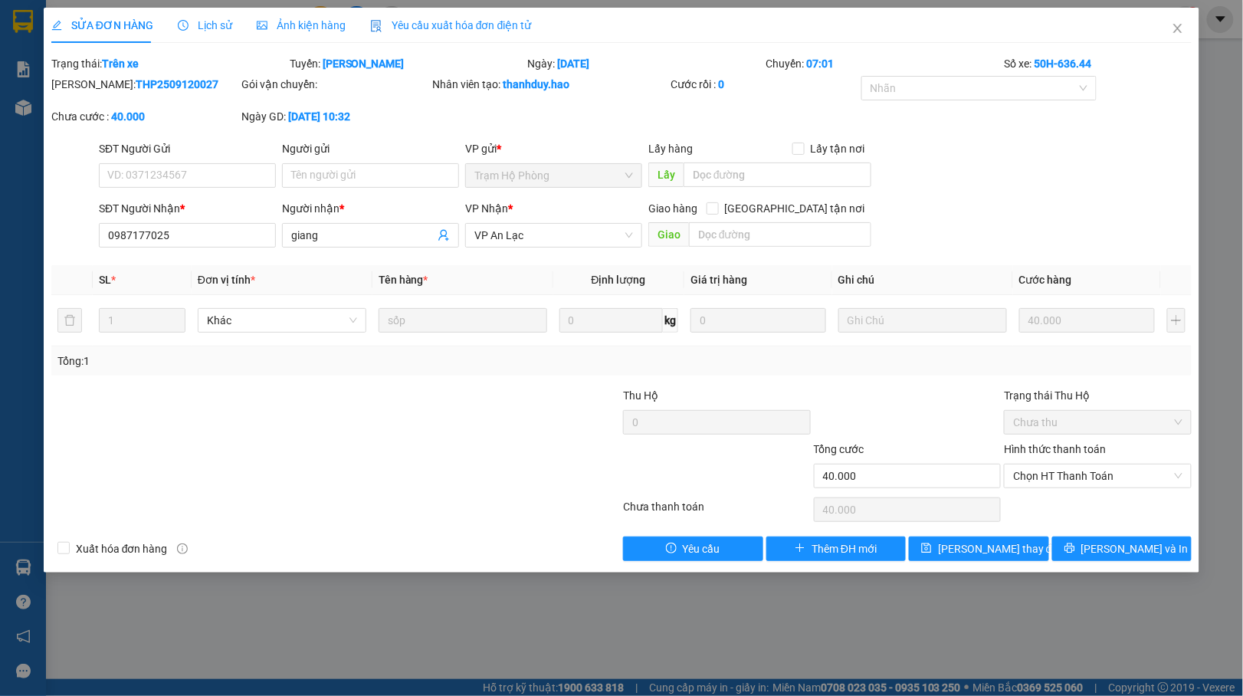
click at [287, 23] on span "Ảnh kiện hàng" at bounding box center [301, 25] width 89 height 12
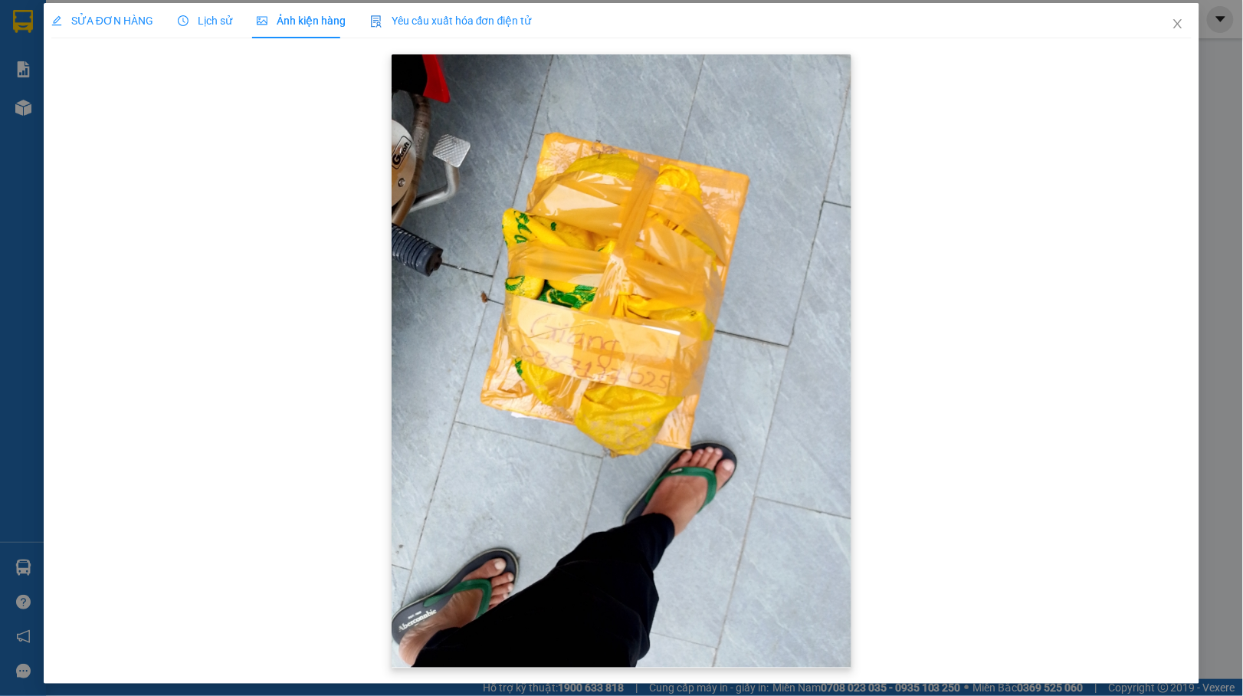
scroll to position [10, 0]
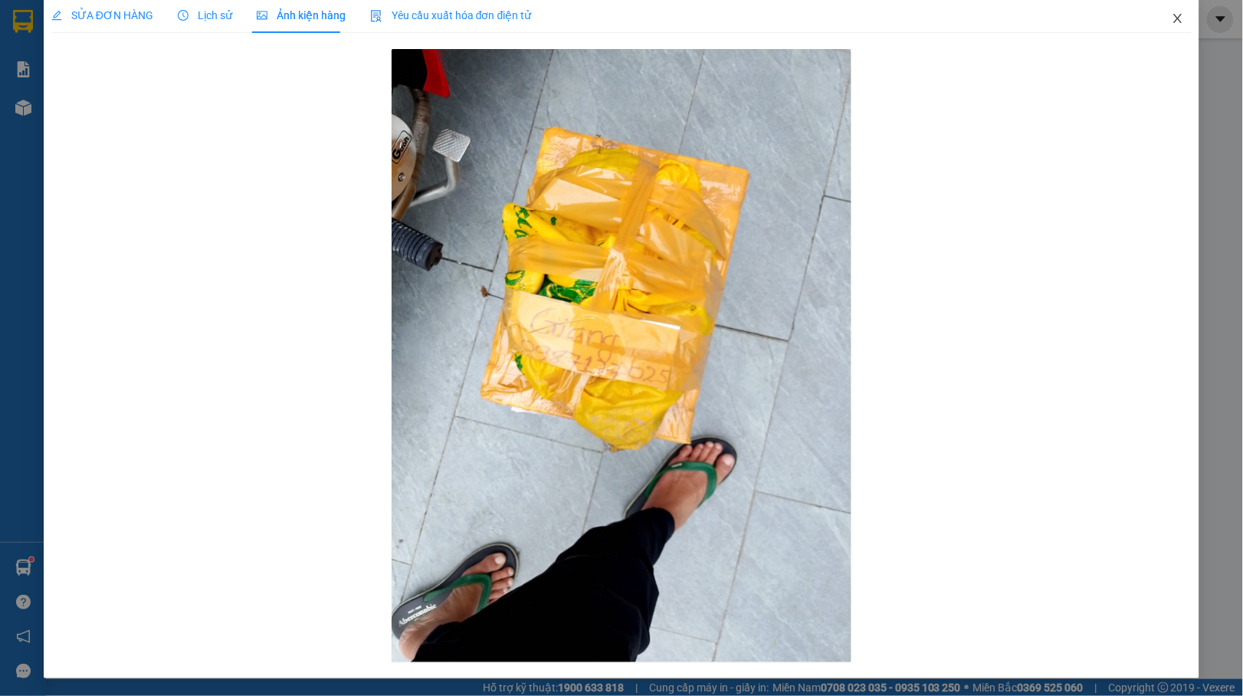
click at [1171, 18] on span "Close" at bounding box center [1177, 19] width 43 height 43
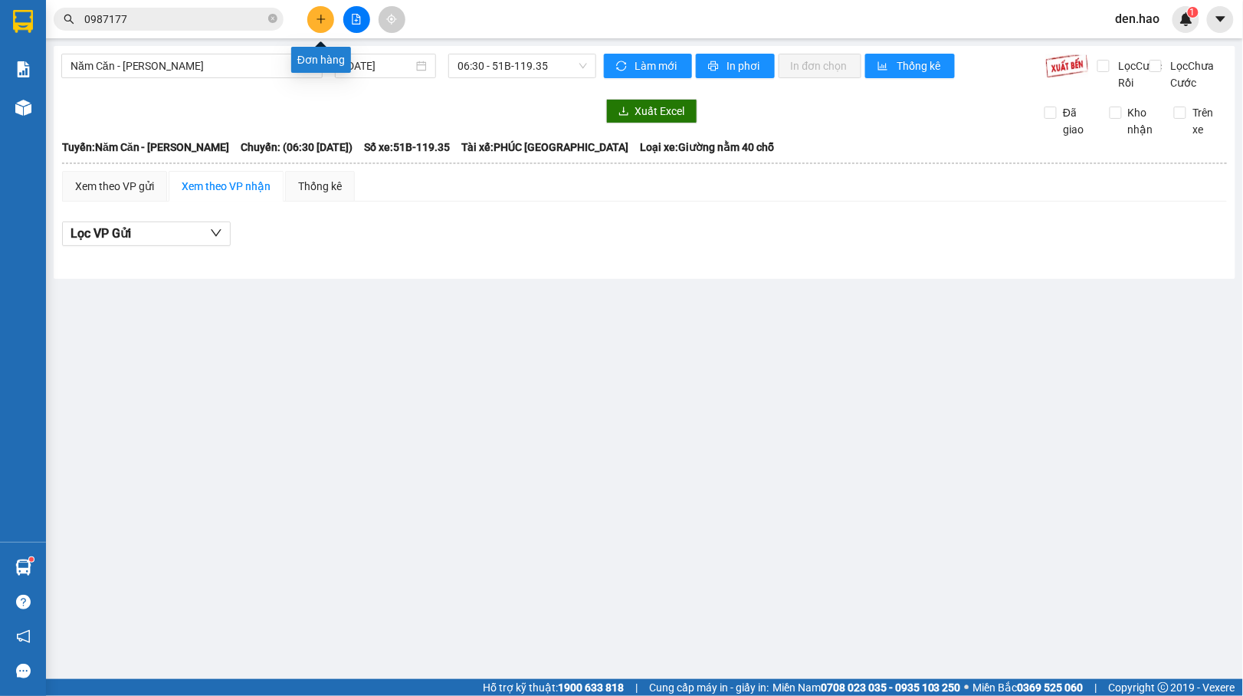
click at [323, 16] on icon "plus" at bounding box center [321, 19] width 11 height 11
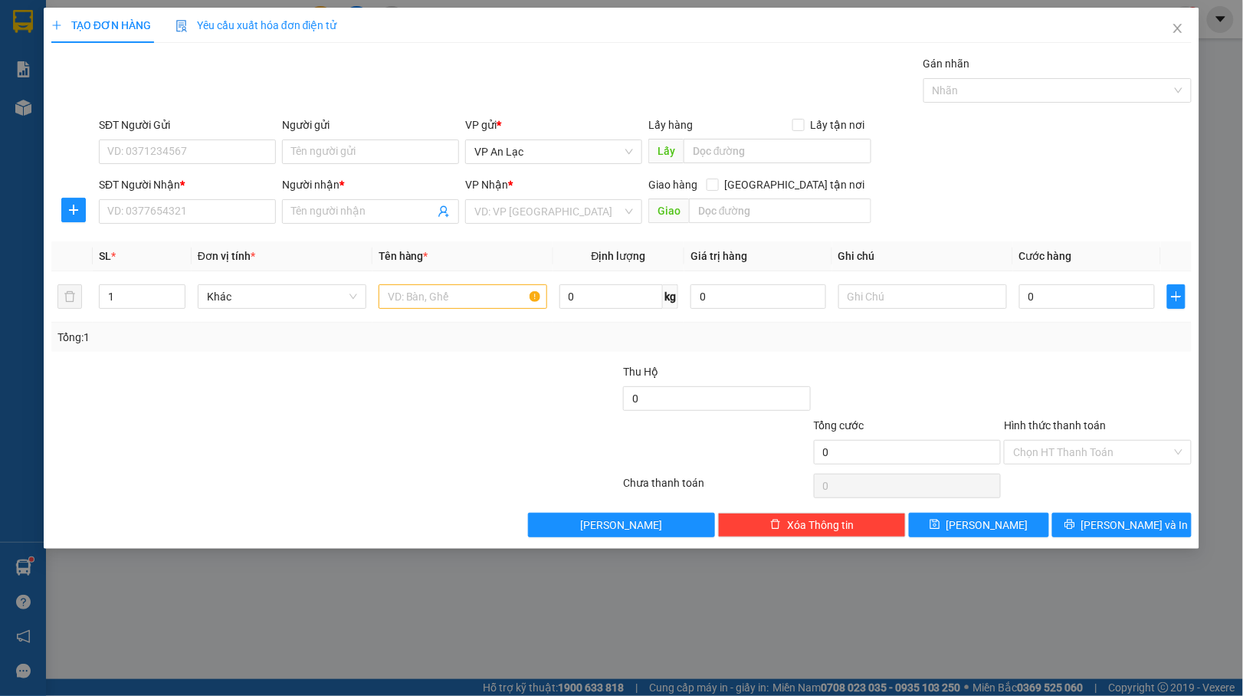
click at [319, 227] on div "Người nhận * Tên người nhận" at bounding box center [370, 203] width 177 height 54
click at [317, 216] on input "Người nhận *" at bounding box center [362, 211] width 143 height 17
type input "vuong"
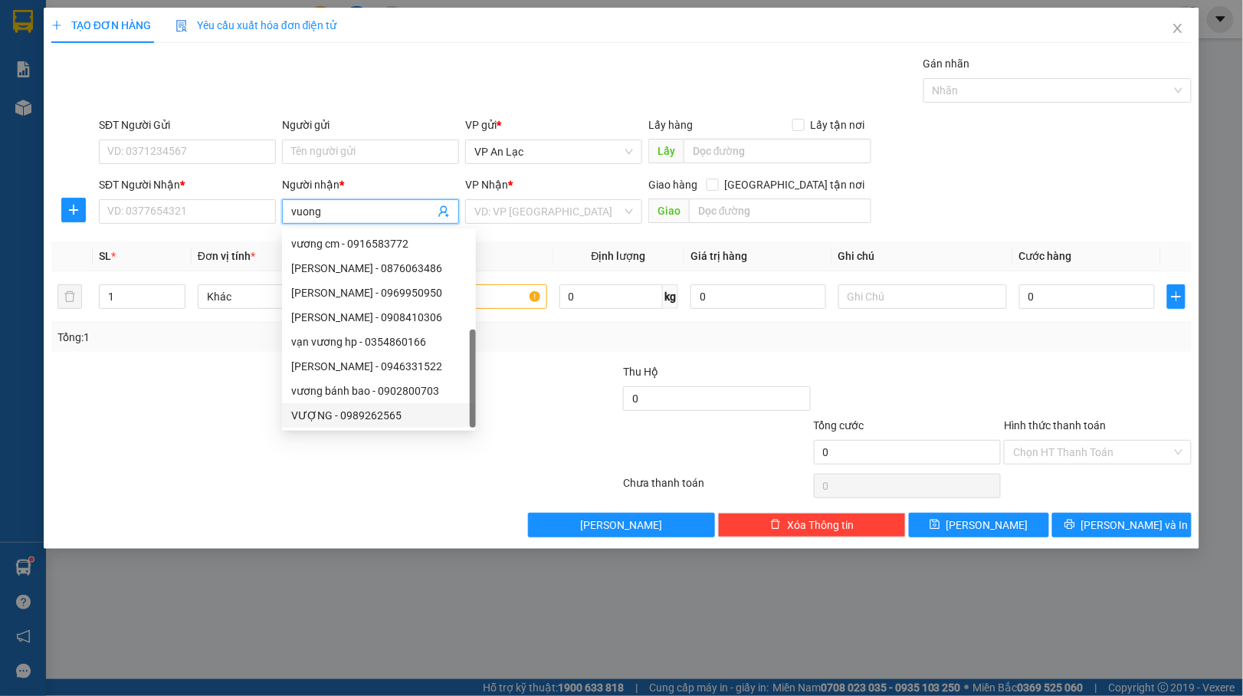
scroll to position [49, 0]
click at [359, 341] on div "vương bánh bao - 0902800703" at bounding box center [378, 341] width 175 height 17
type input "0902800703"
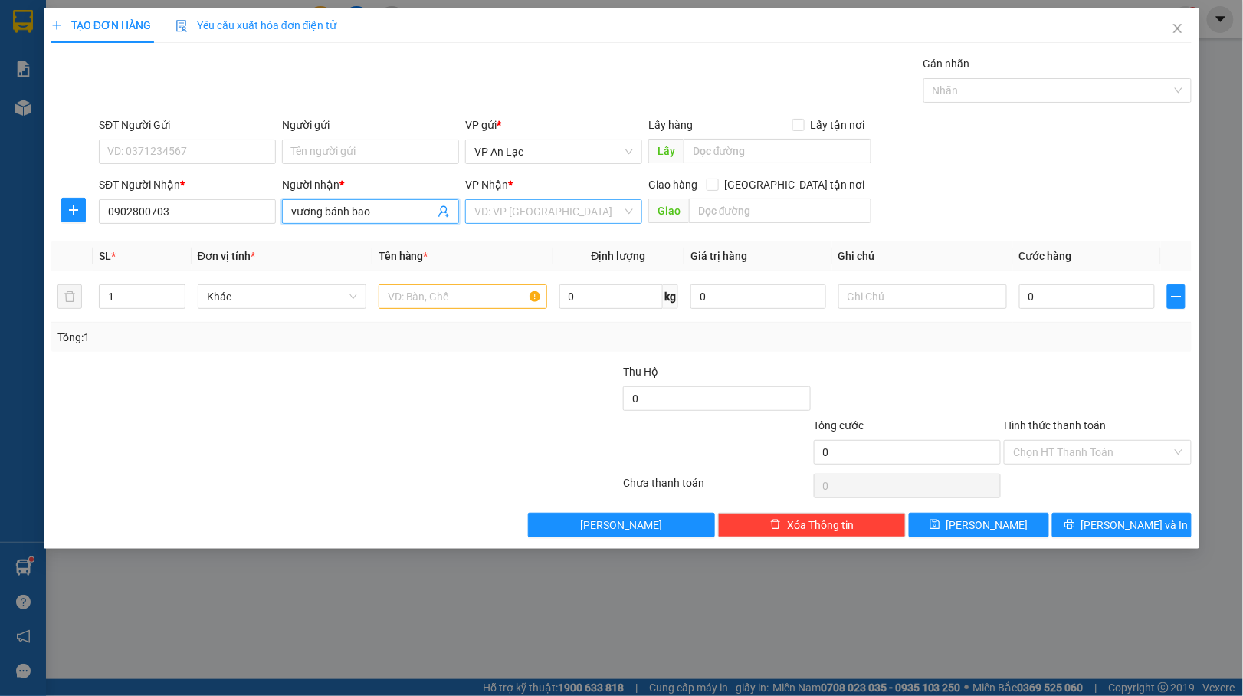
type input "vương bánh bao"
click at [581, 213] on input "search" at bounding box center [548, 211] width 148 height 23
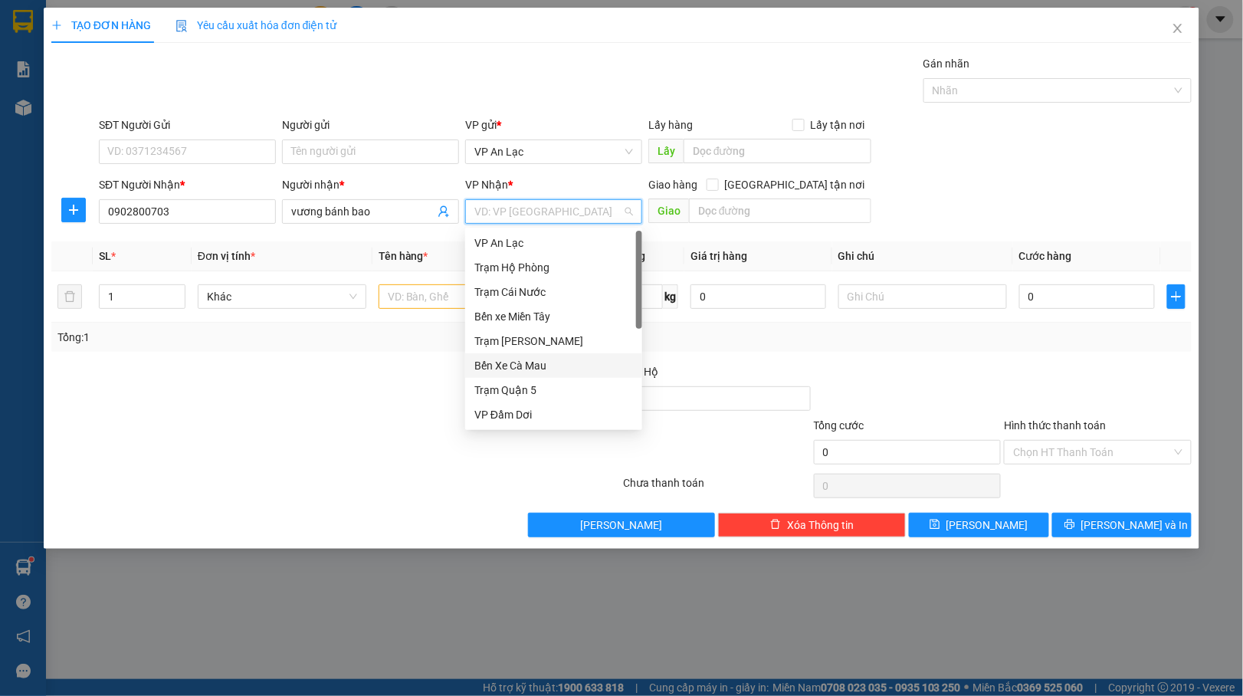
click at [537, 363] on div "Bến Xe Cà Mau" at bounding box center [553, 365] width 159 height 17
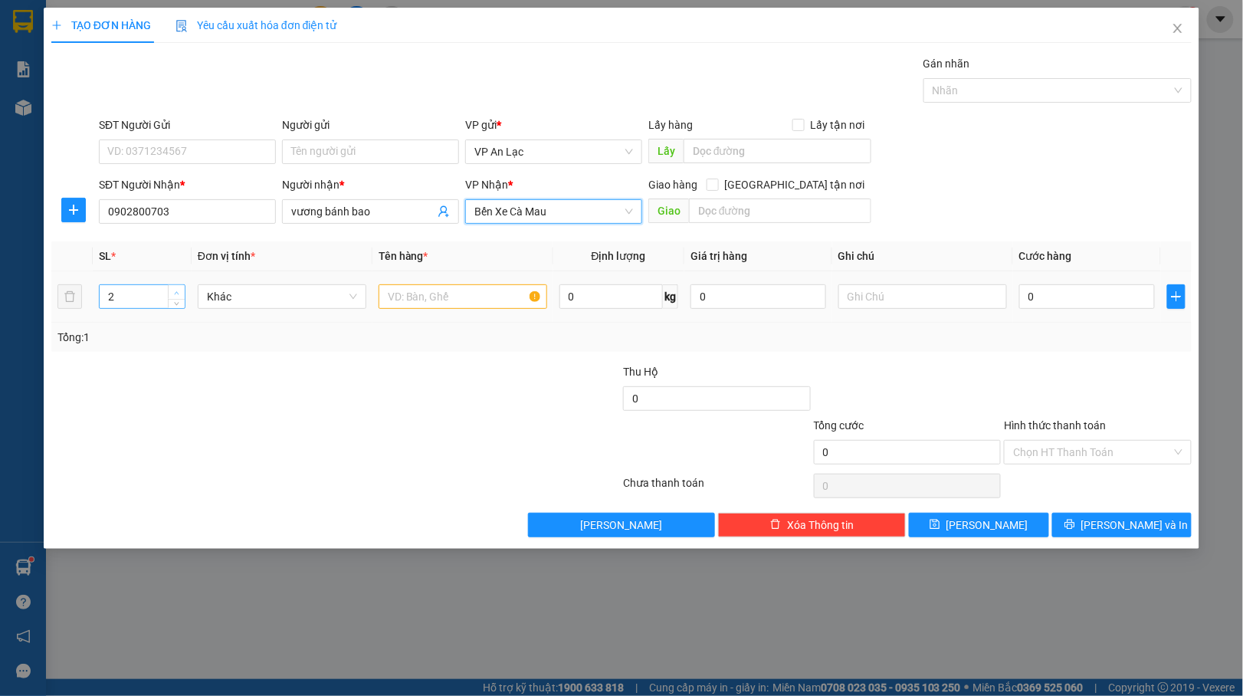
click at [179, 292] on span "up" at bounding box center [176, 292] width 9 height 9
type input "3"
click at [179, 292] on span "up" at bounding box center [176, 292] width 9 height 9
click at [473, 291] on input "text" at bounding box center [462, 296] width 169 height 25
type input "thung"
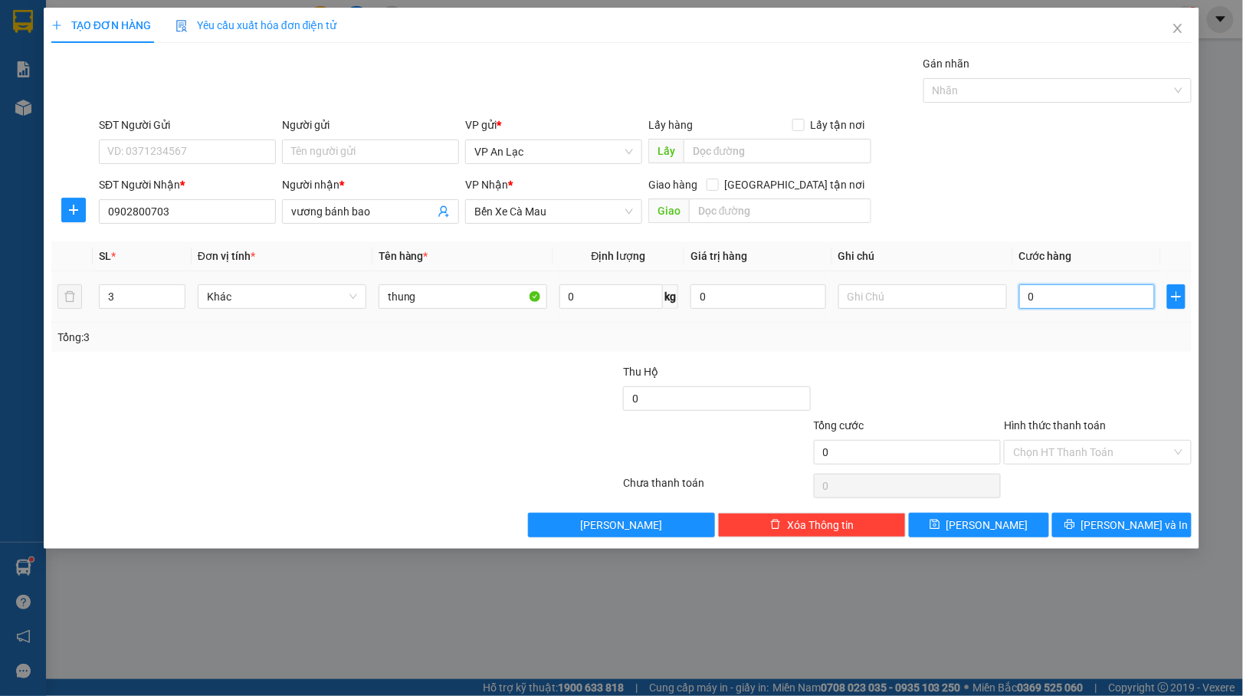
click at [1020, 289] on input "0" at bounding box center [1087, 296] width 136 height 25
type input "90"
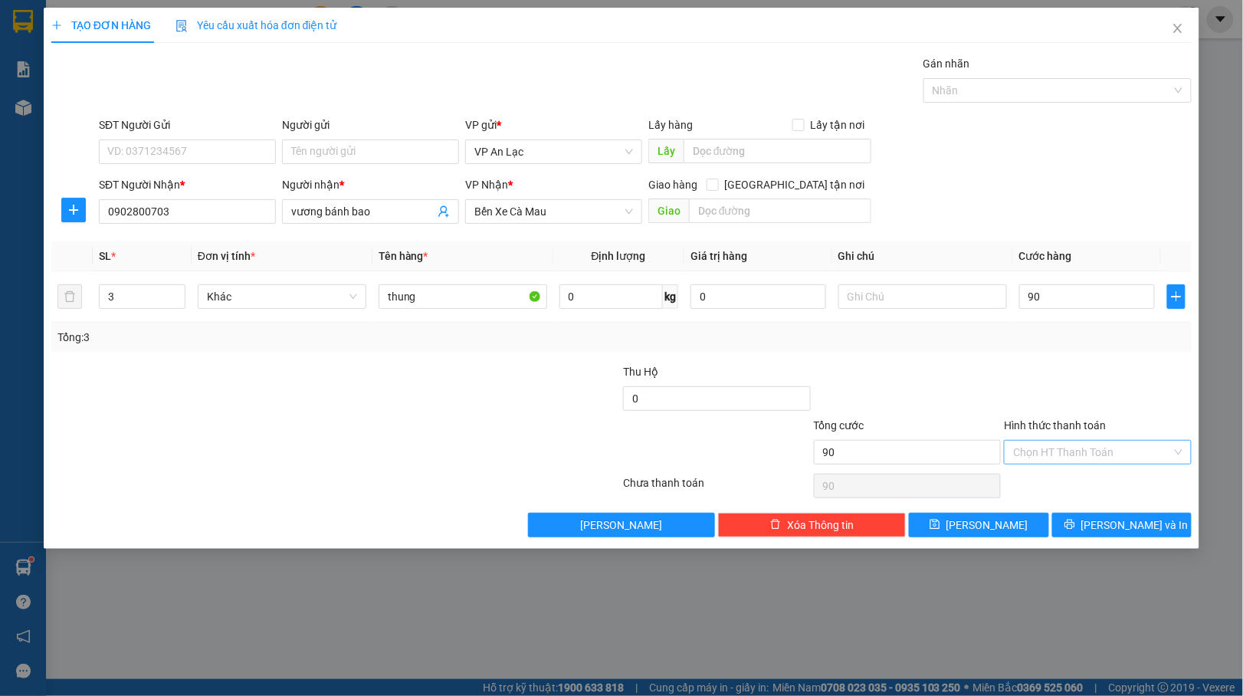
type input "90.000"
click at [1066, 458] on input "Hình thức thanh toán" at bounding box center [1092, 452] width 159 height 23
click at [1054, 486] on div "Tại văn phòng" at bounding box center [1098, 485] width 169 height 17
type input "0"
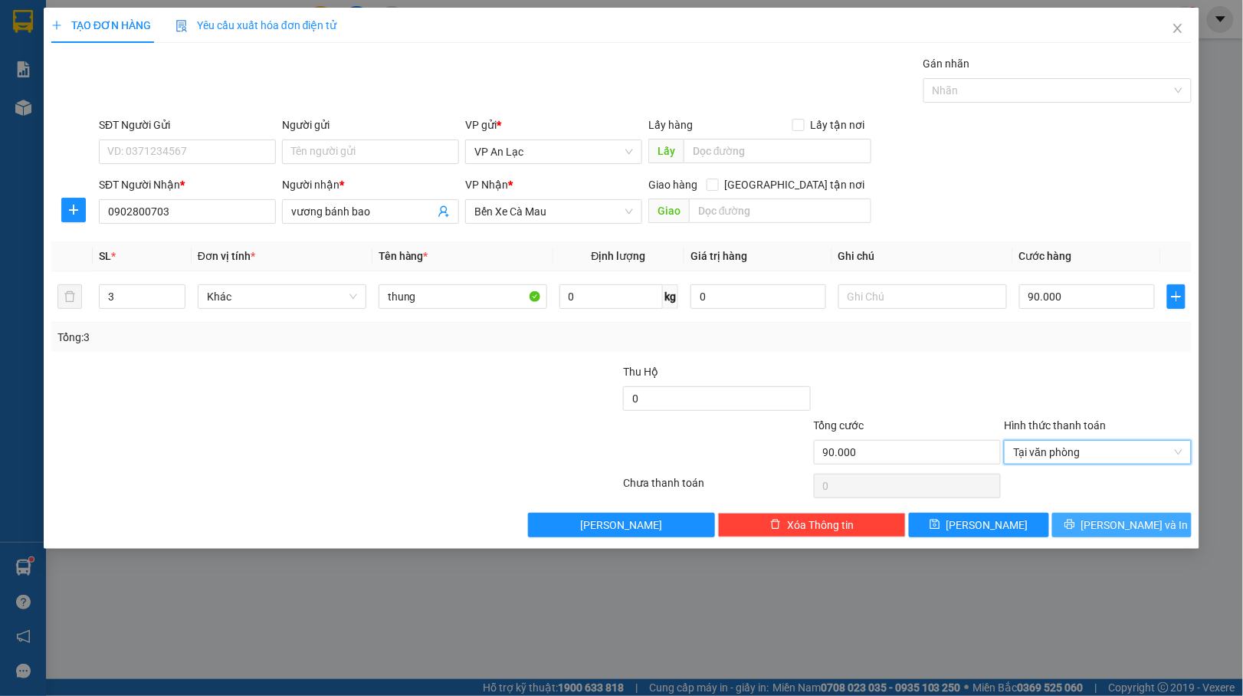
click at [1091, 525] on button "Lưu và In" at bounding box center [1122, 525] width 140 height 25
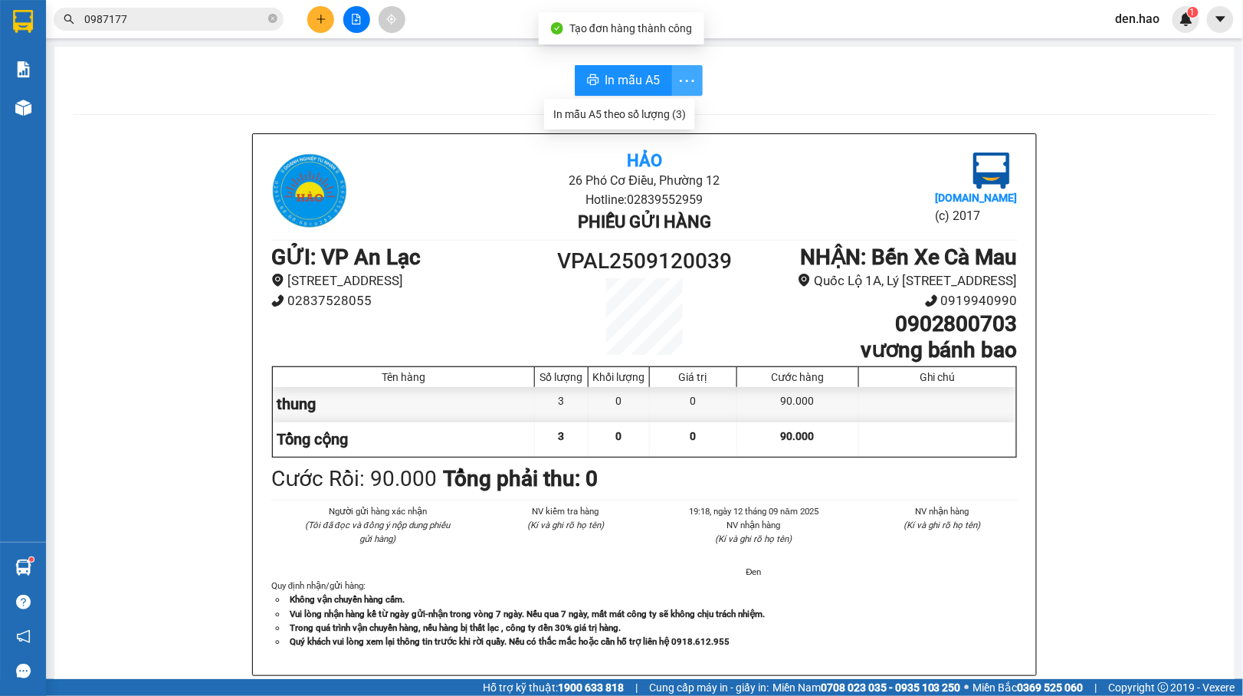
click at [672, 83] on button "button" at bounding box center [687, 80] width 31 height 31
click at [622, 83] on span "In mẫu A5" at bounding box center [632, 79] width 55 height 19
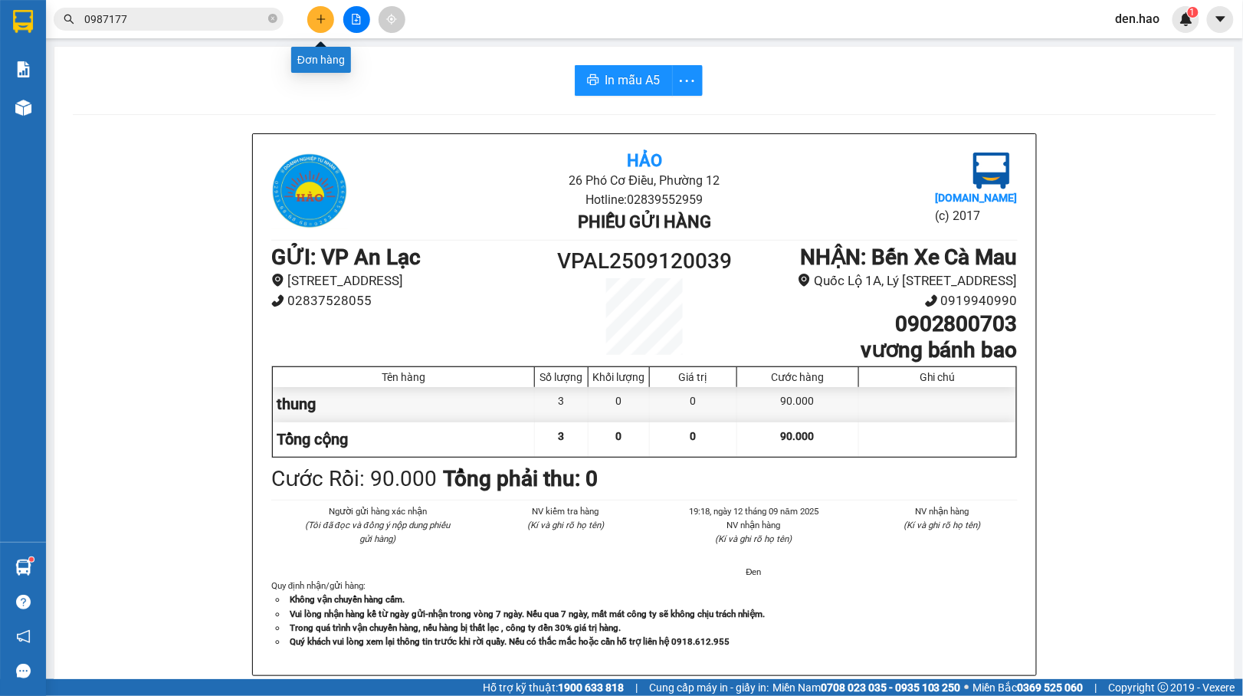
click at [323, 20] on icon "plus" at bounding box center [321, 19] width 11 height 11
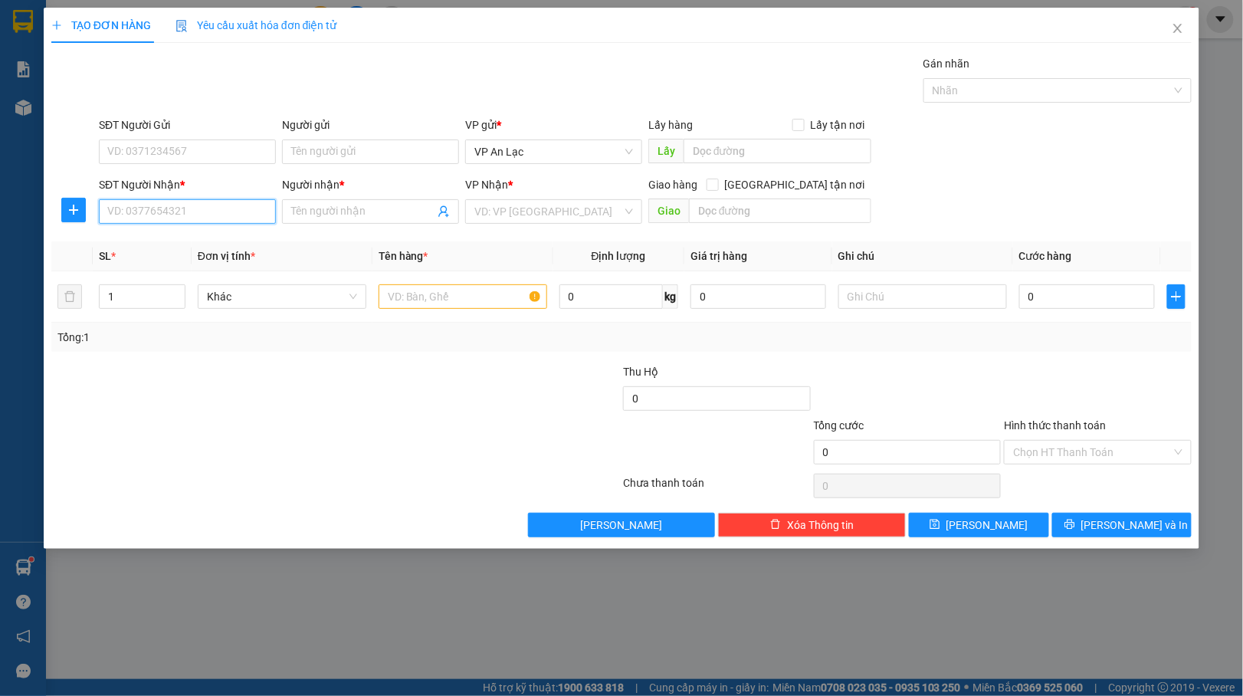
click at [118, 216] on input "SĐT Người Nhận *" at bounding box center [187, 211] width 177 height 25
click at [151, 241] on div "0332529899 - ai" at bounding box center [187, 243] width 159 height 17
type input "0332529899"
type input "ai"
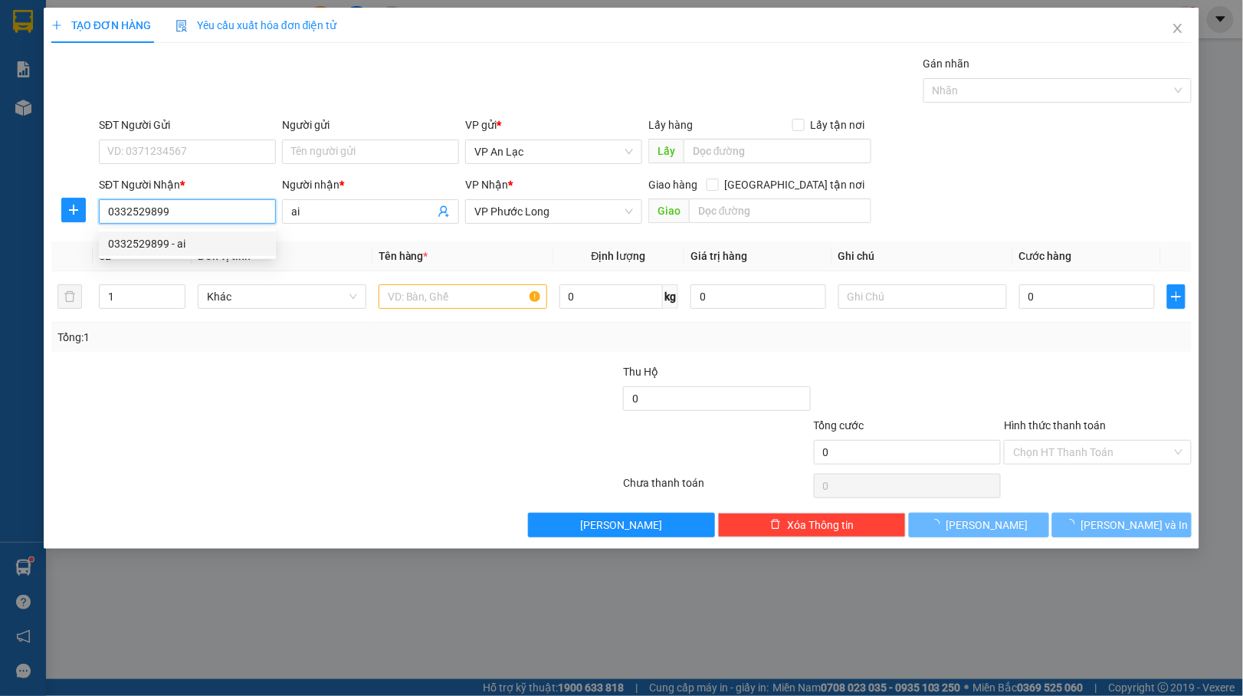
type input "30.000"
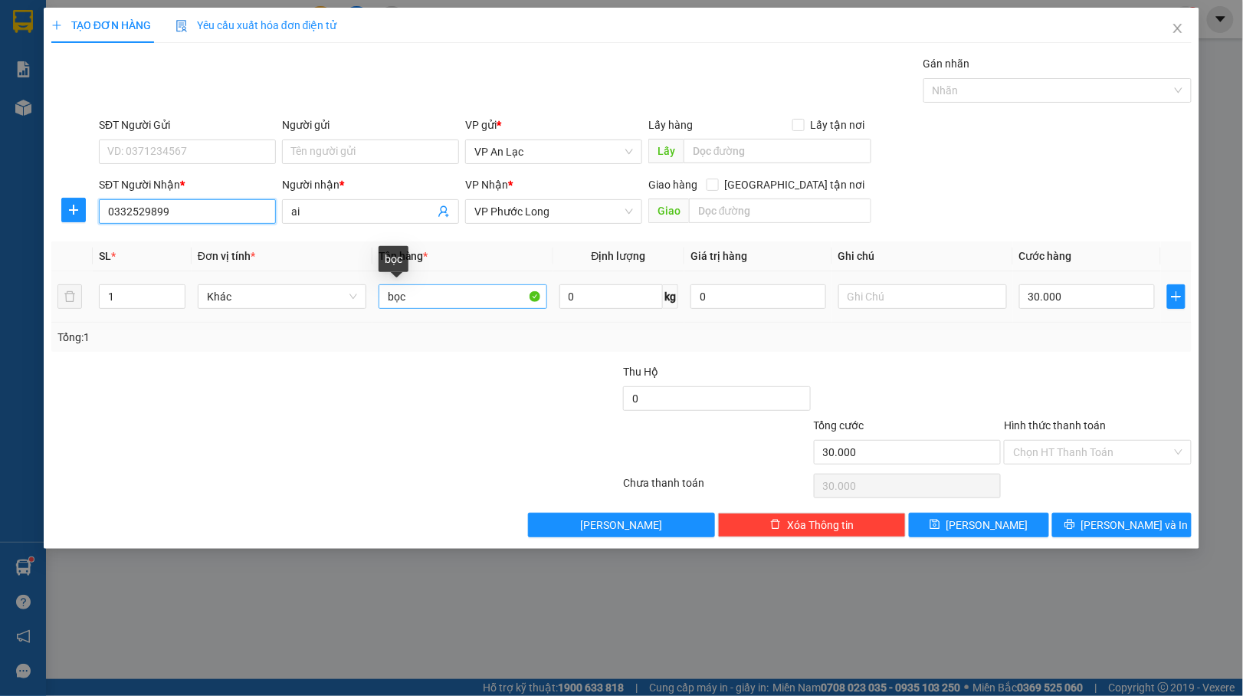
type input "0332529899"
click at [482, 298] on input "bọc" at bounding box center [462, 296] width 169 height 25
type input "b"
type input "bao"
click at [1100, 293] on input "30.000" at bounding box center [1087, 296] width 136 height 25
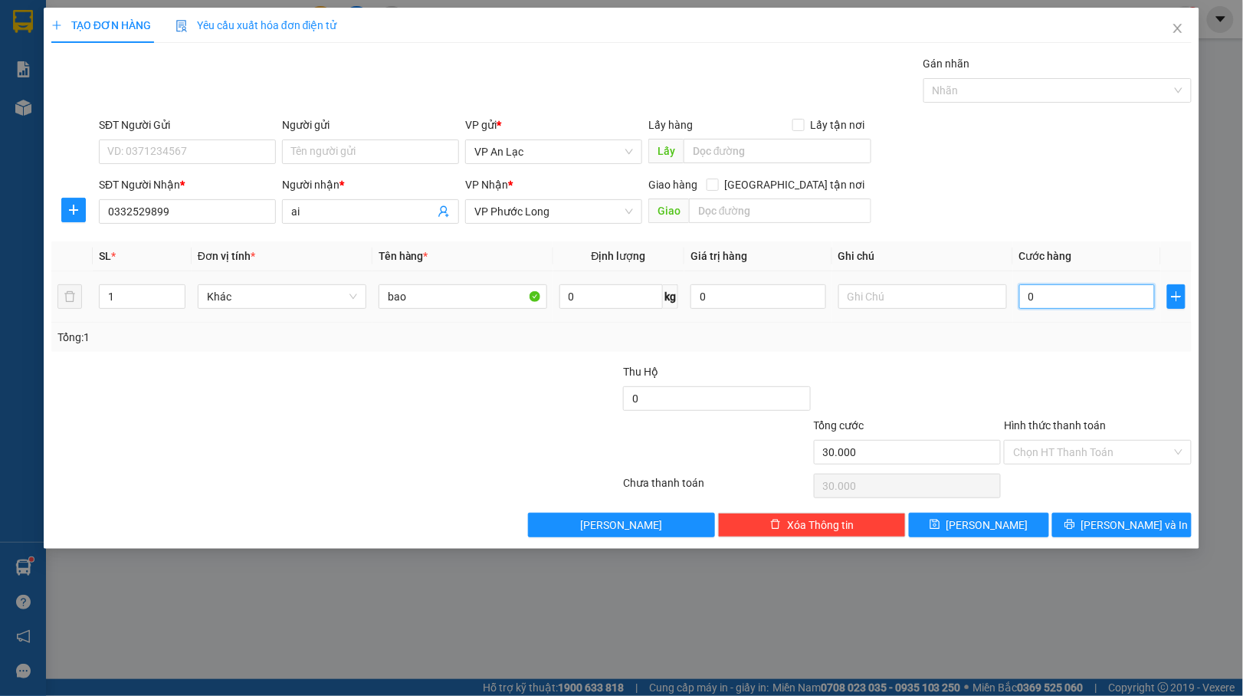
type input "0"
click at [1017, 293] on td "0" at bounding box center [1087, 296] width 148 height 51
click at [1021, 290] on input "0" at bounding box center [1087, 296] width 136 height 25
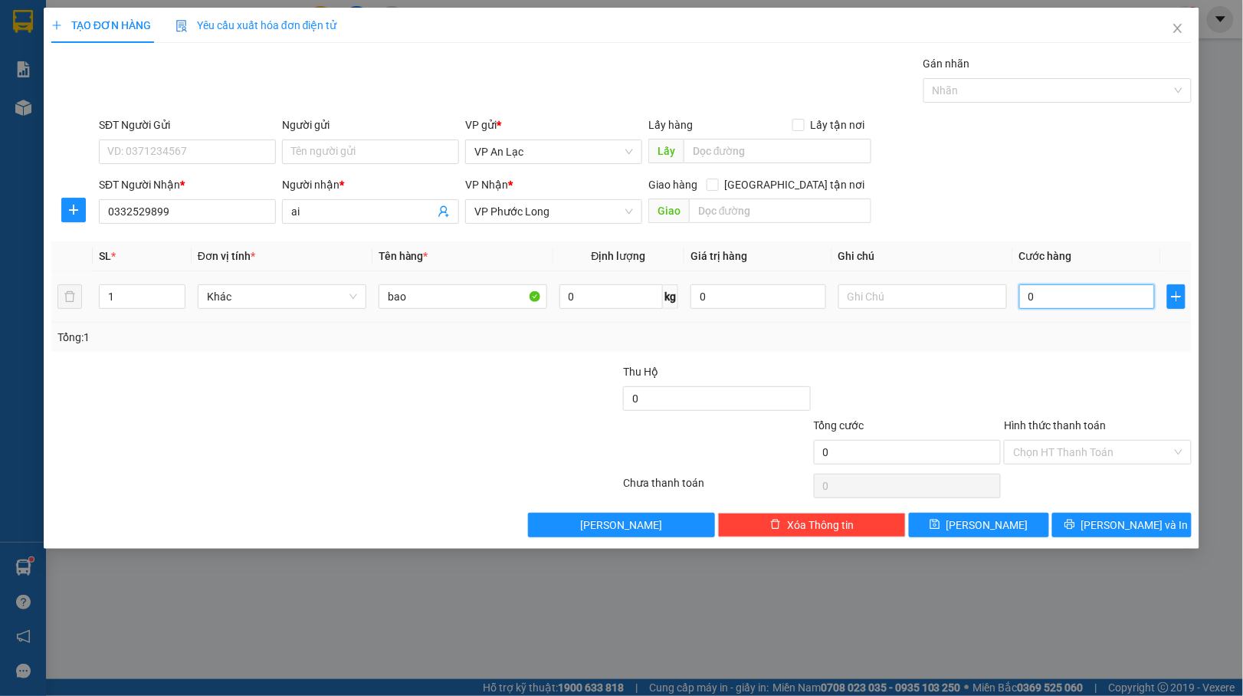
click at [1021, 290] on input "0" at bounding box center [1087, 296] width 136 height 25
type input "70"
type input "70.000"
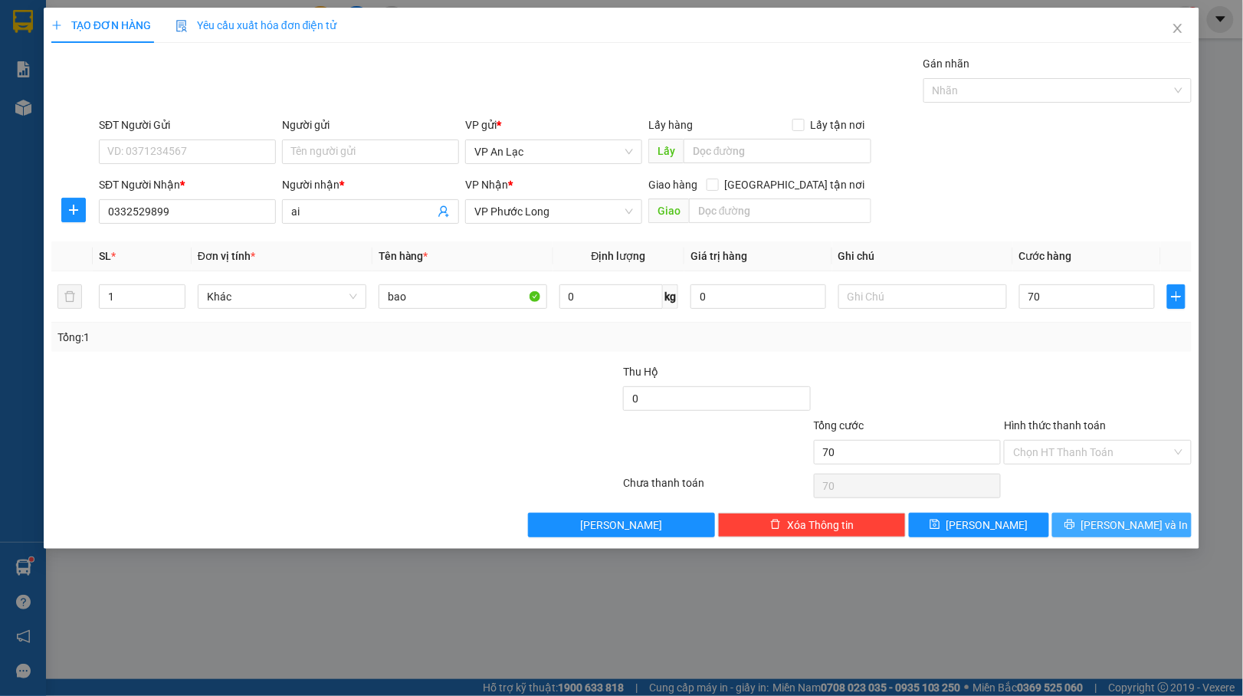
type input "70.000"
click at [1075, 525] on icon "printer" at bounding box center [1069, 524] width 11 height 11
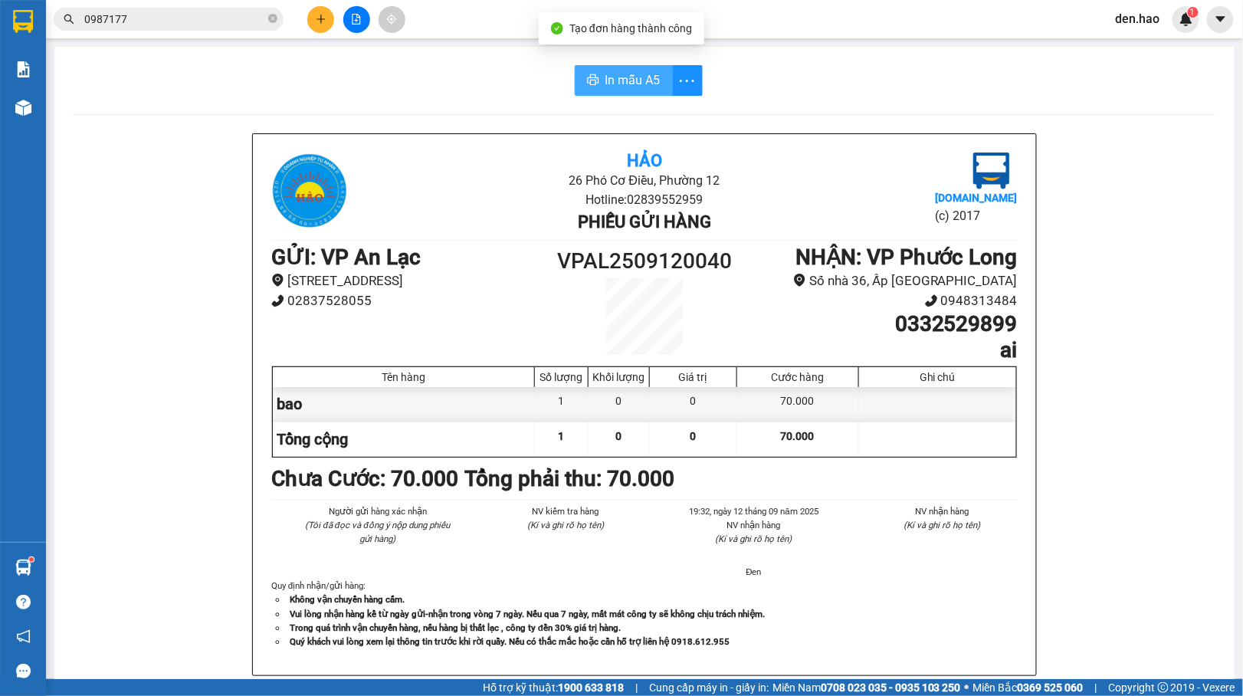
click at [634, 84] on span "In mẫu A5" at bounding box center [632, 79] width 55 height 19
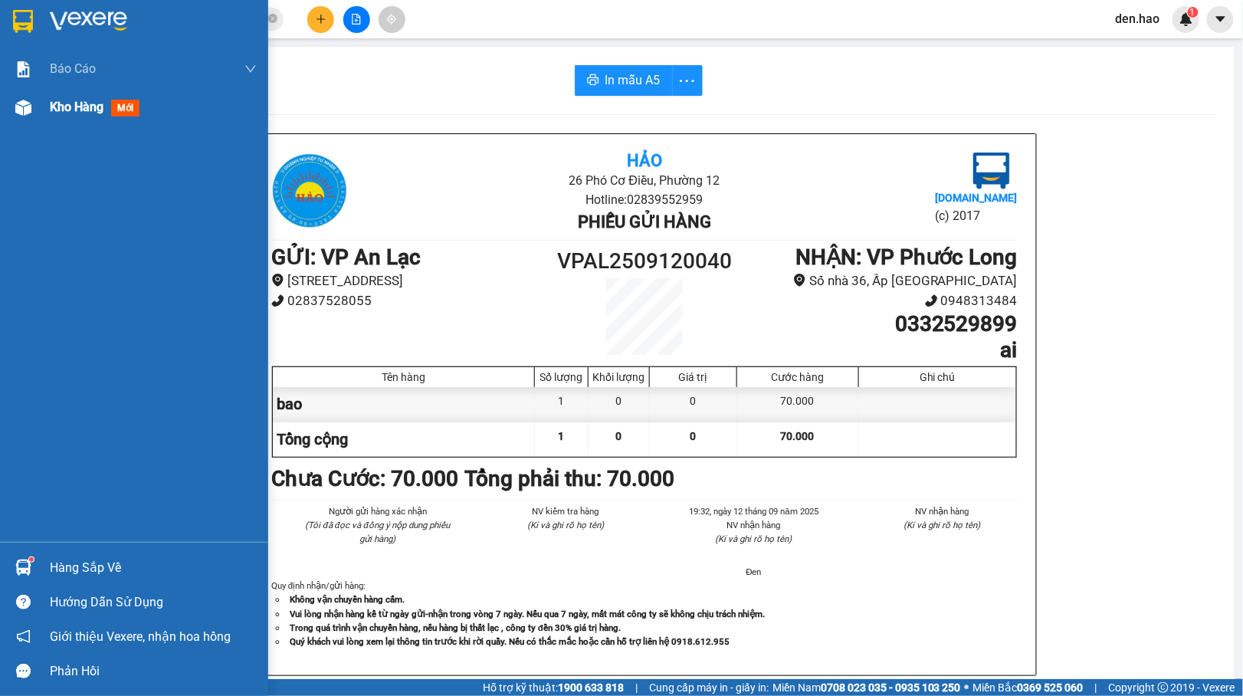
click at [29, 117] on div at bounding box center [23, 107] width 27 height 27
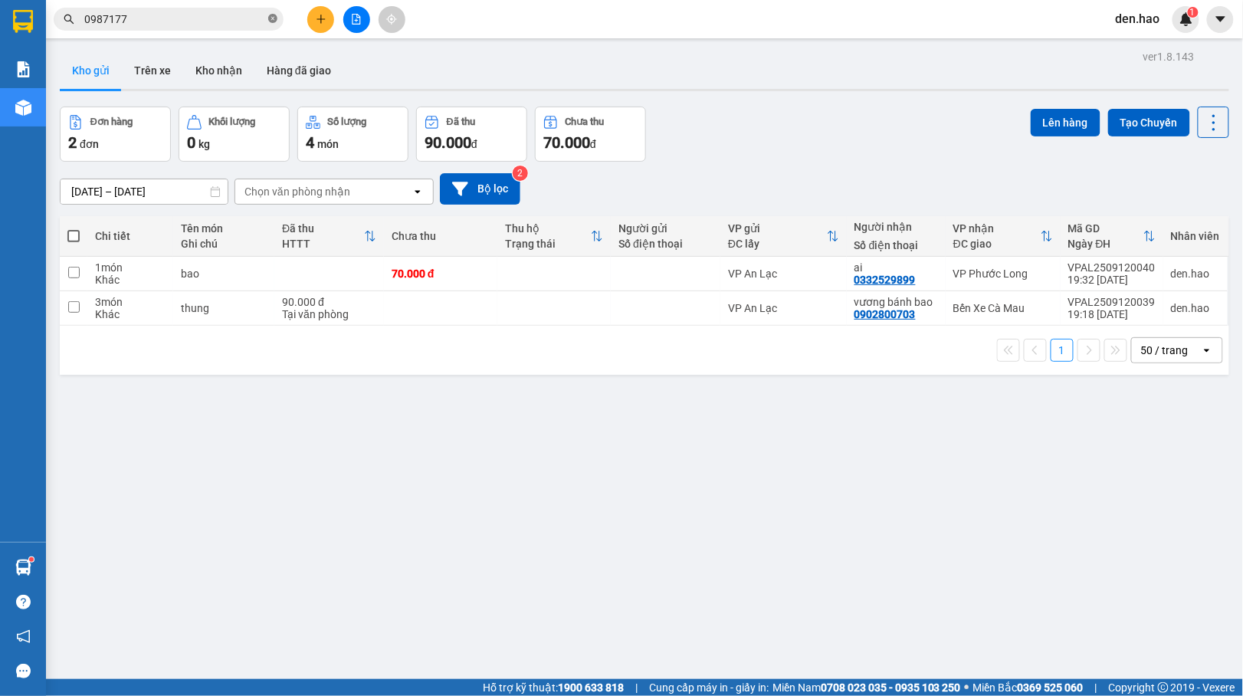
click at [274, 19] on icon "close-circle" at bounding box center [272, 18] width 9 height 9
click at [71, 233] on span at bounding box center [73, 236] width 12 height 12
click at [74, 228] on input "checkbox" at bounding box center [74, 228] width 0 height 0
checkbox input "true"
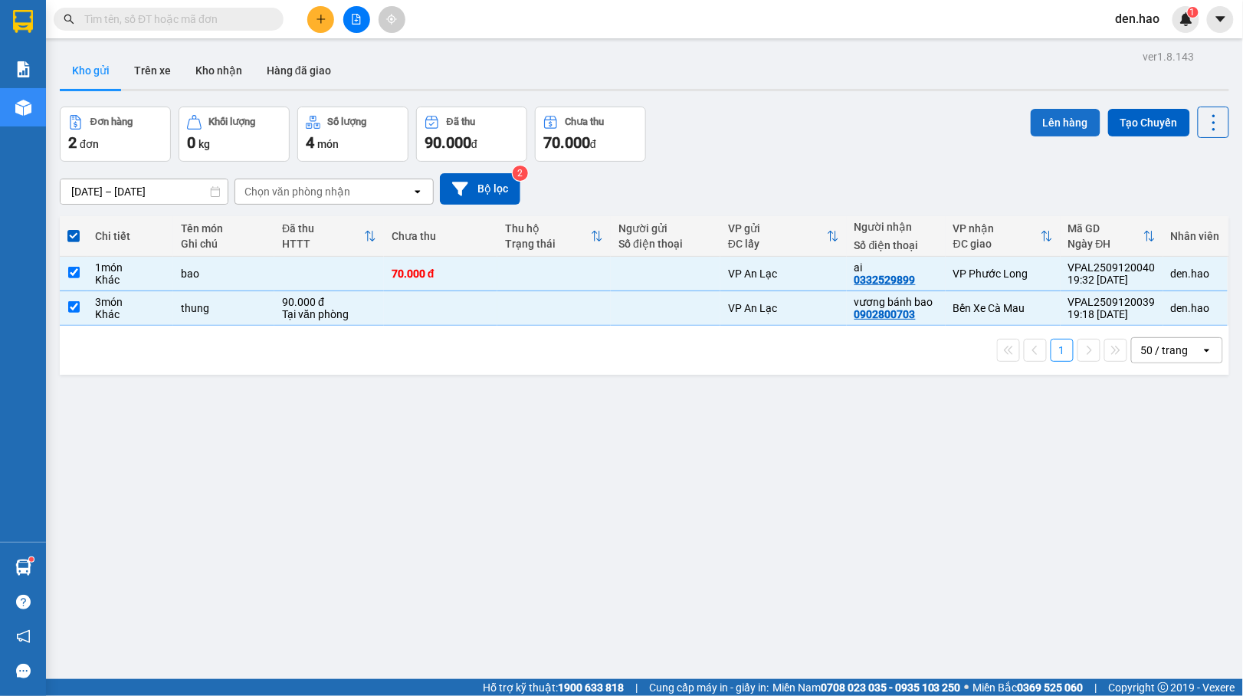
click at [1043, 120] on button "Lên hàng" at bounding box center [1065, 123] width 70 height 28
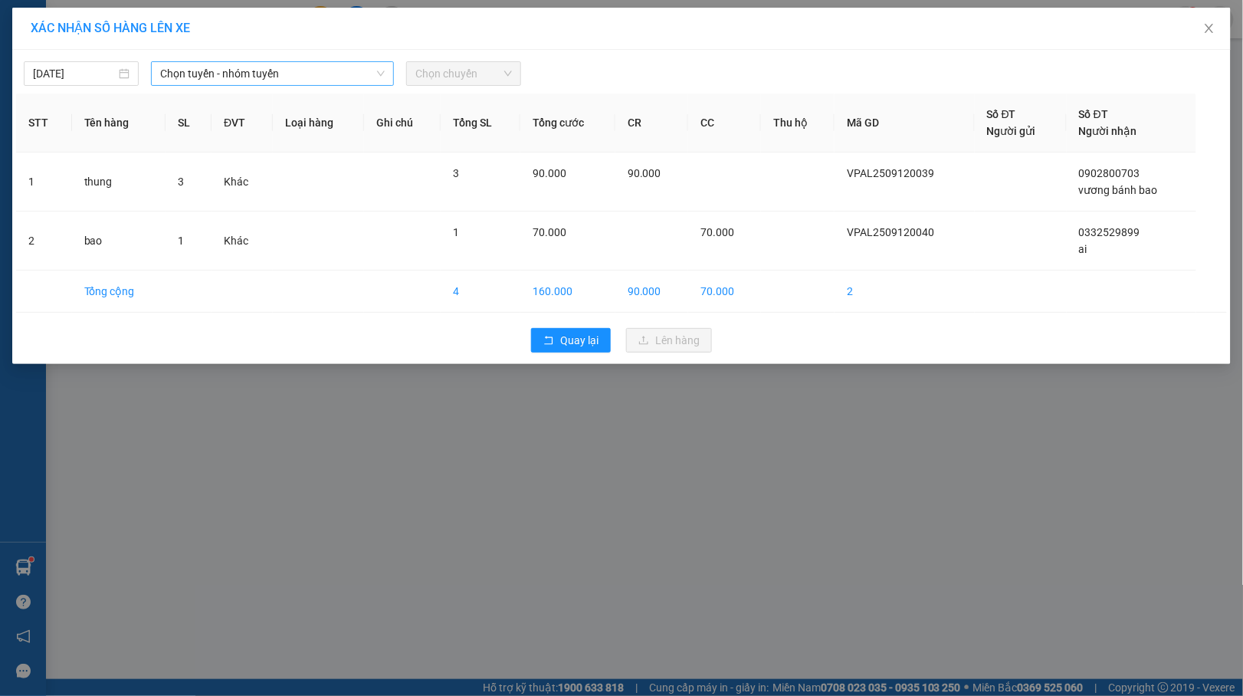
click at [293, 69] on span "Chọn tuyến - nhóm tuyến" at bounding box center [272, 73] width 224 height 23
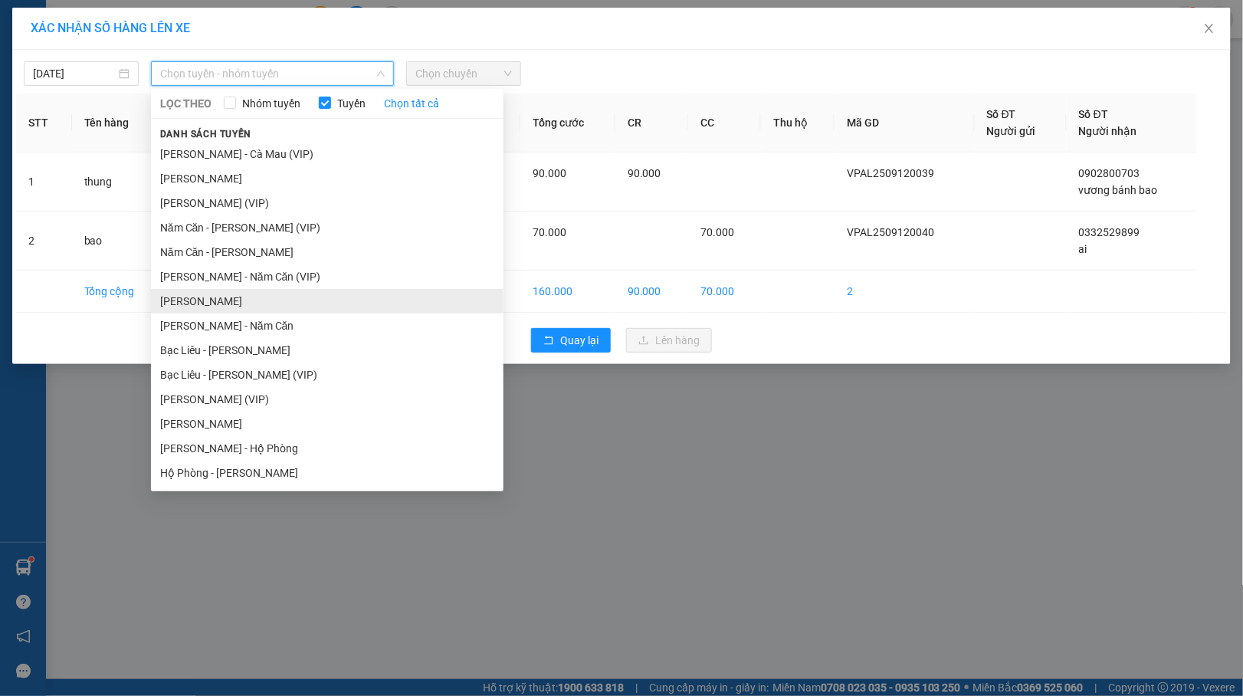
click at [259, 291] on li "Hồ Chí Minh - Cà Mau" at bounding box center [327, 301] width 352 height 25
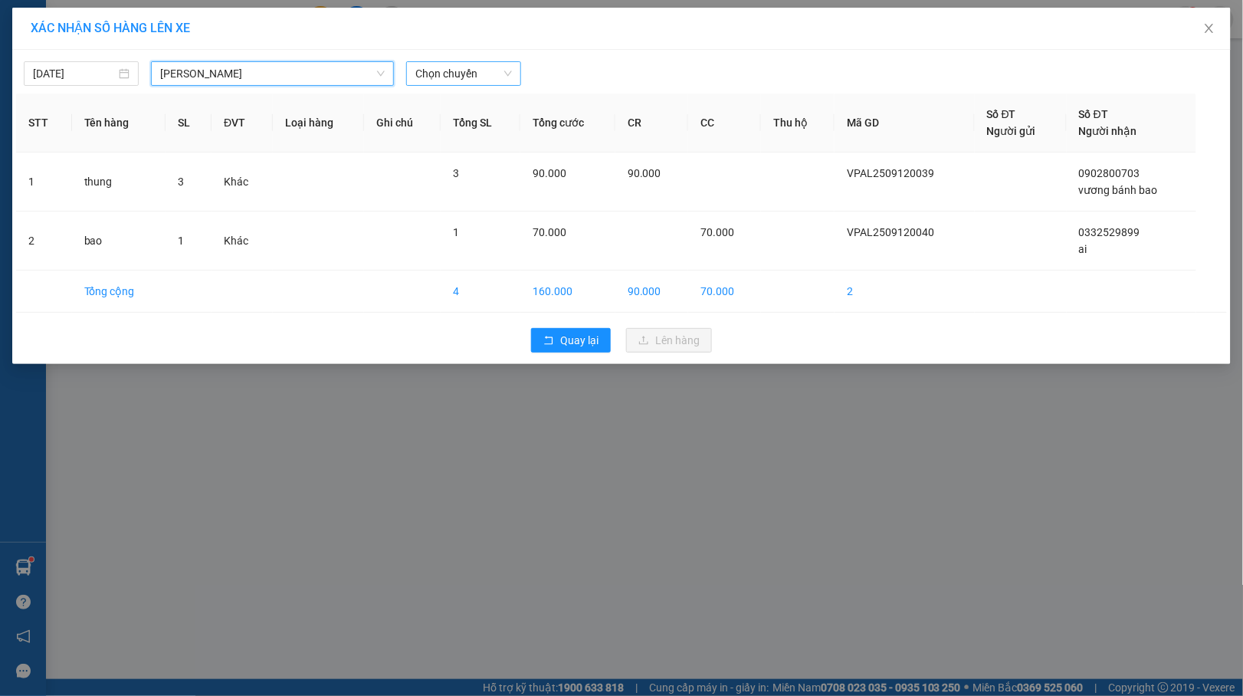
click at [463, 81] on span "Chọn chuyến" at bounding box center [463, 73] width 97 height 23
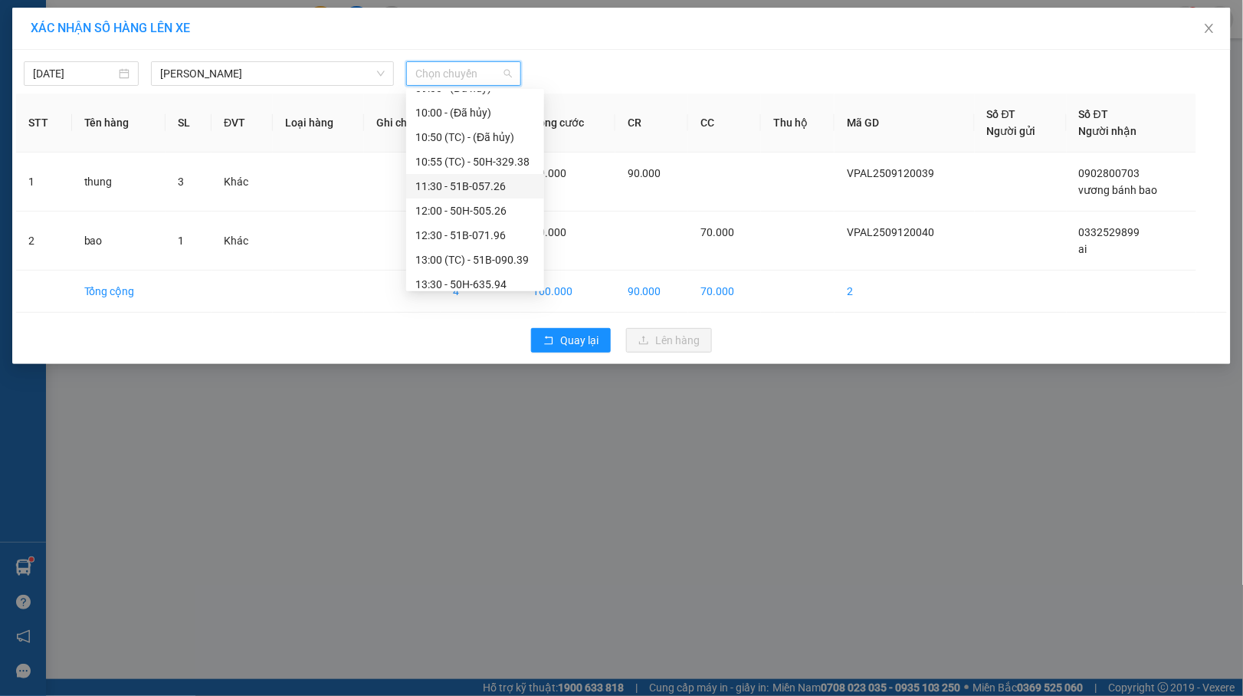
scroll to position [294, 0]
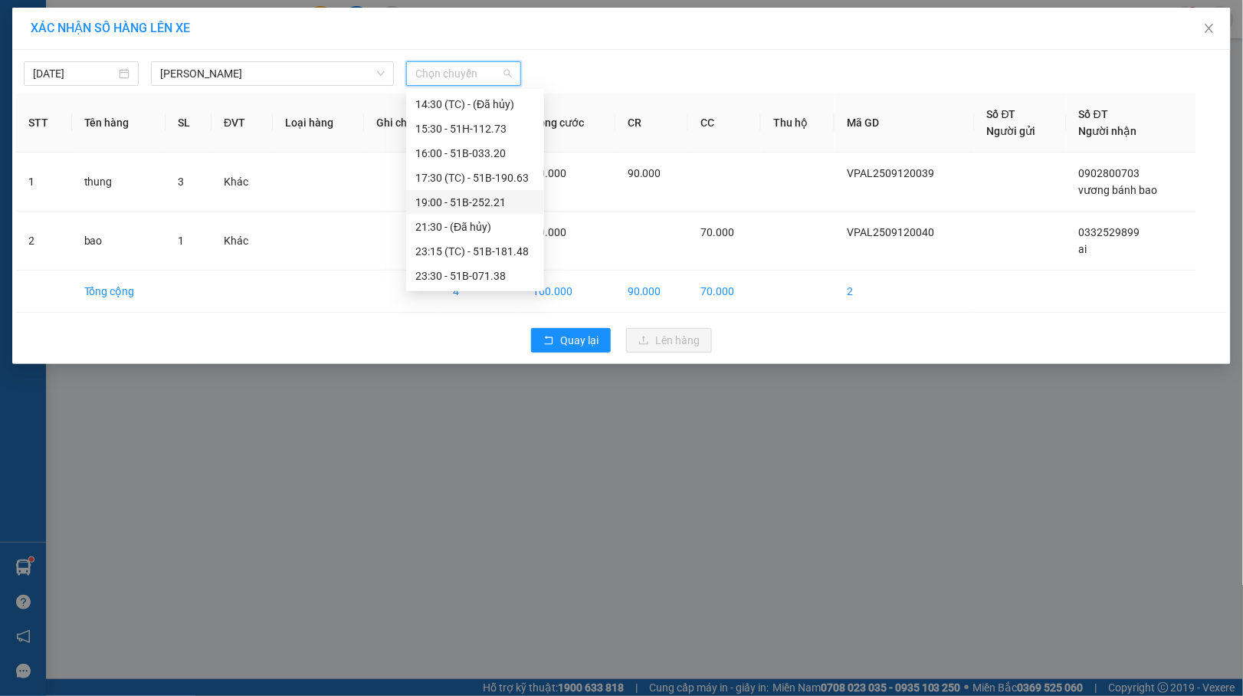
click at [450, 195] on div "19:00 - 51B-252.21" at bounding box center [475, 202] width 120 height 17
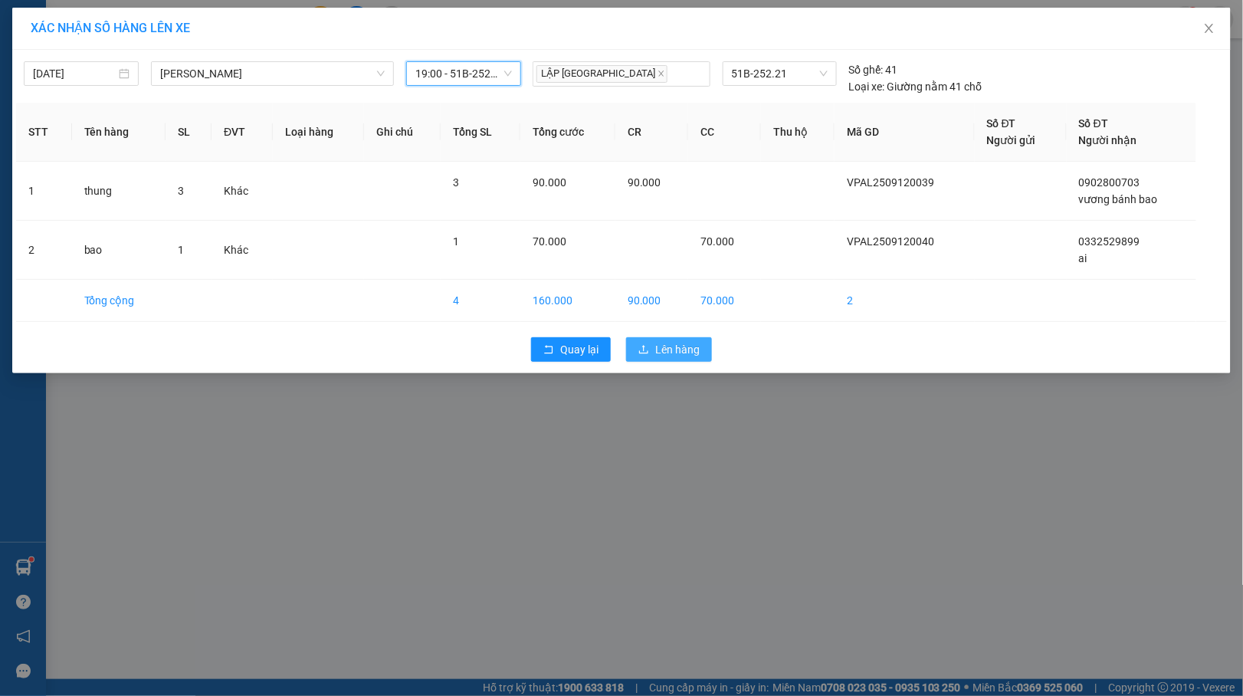
click at [670, 342] on span "Lên hàng" at bounding box center [677, 349] width 44 height 17
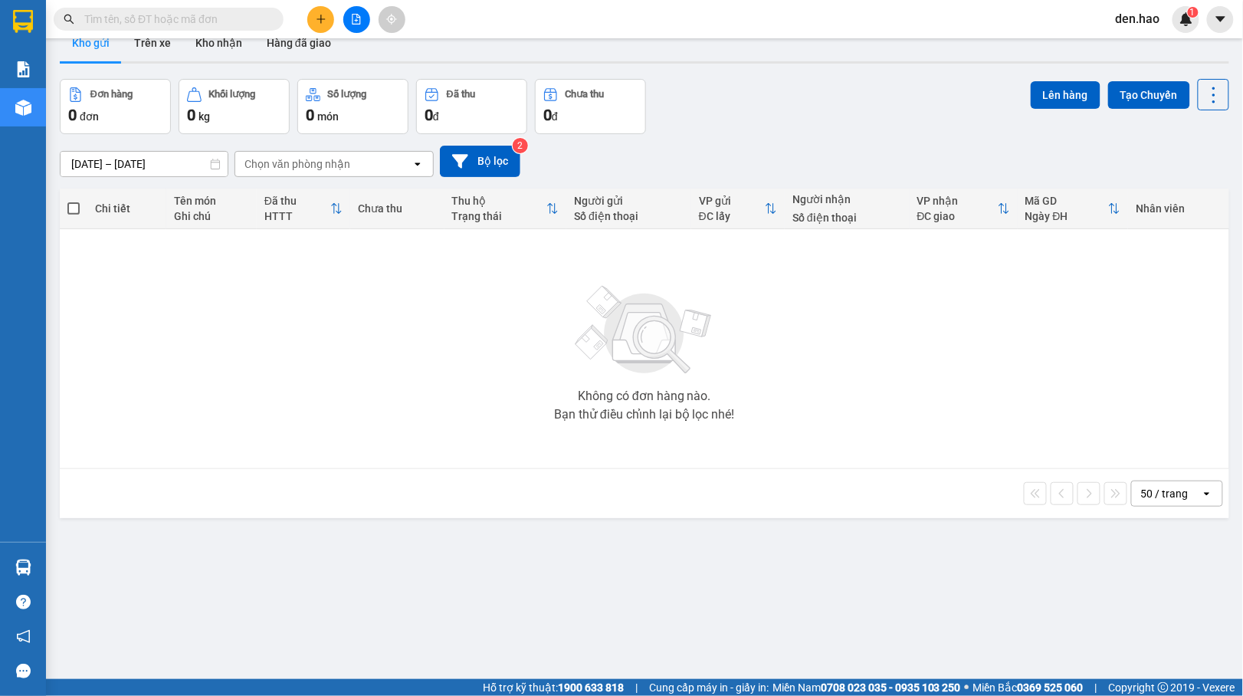
scroll to position [70, 0]
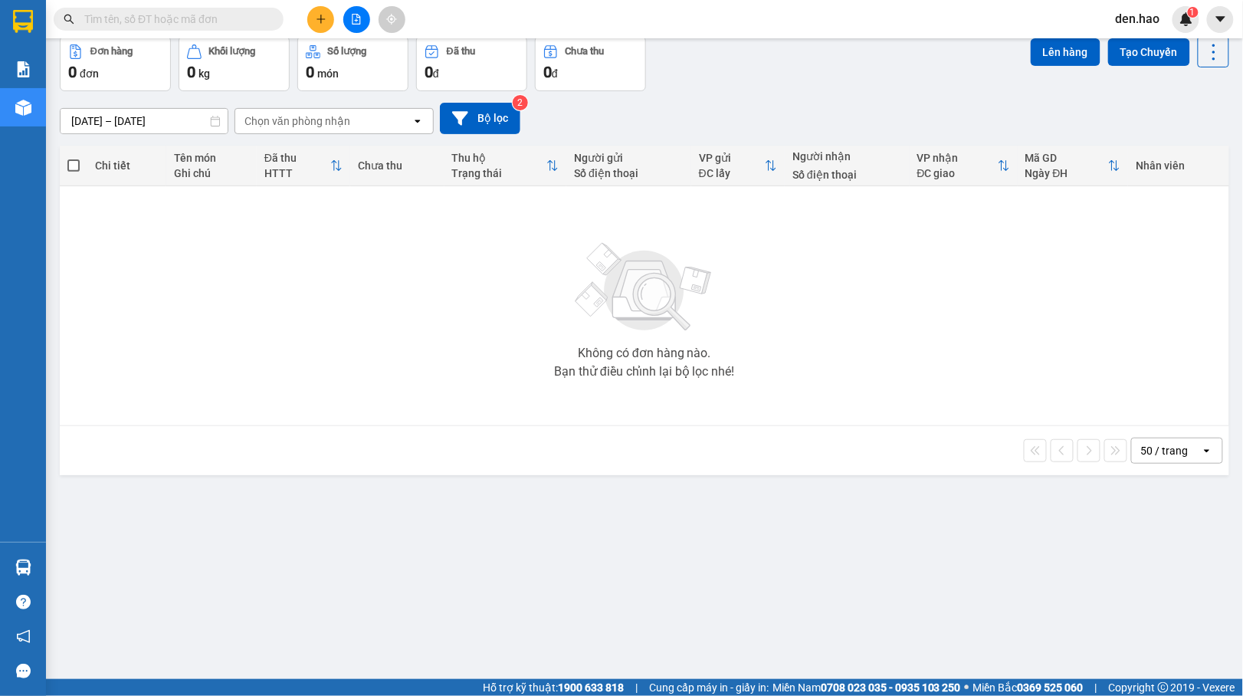
click at [1171, 454] on div "50 / trang" at bounding box center [1164, 450] width 47 height 15
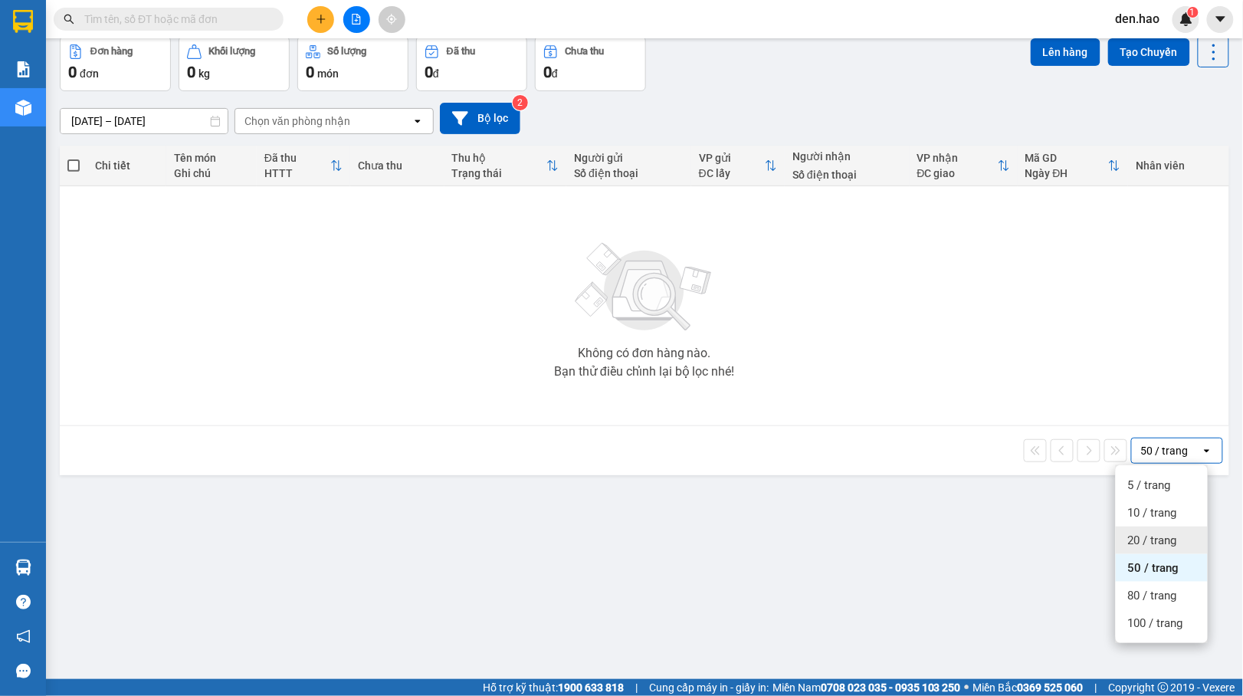
click at [1159, 543] on span "20 / trang" at bounding box center [1152, 539] width 49 height 15
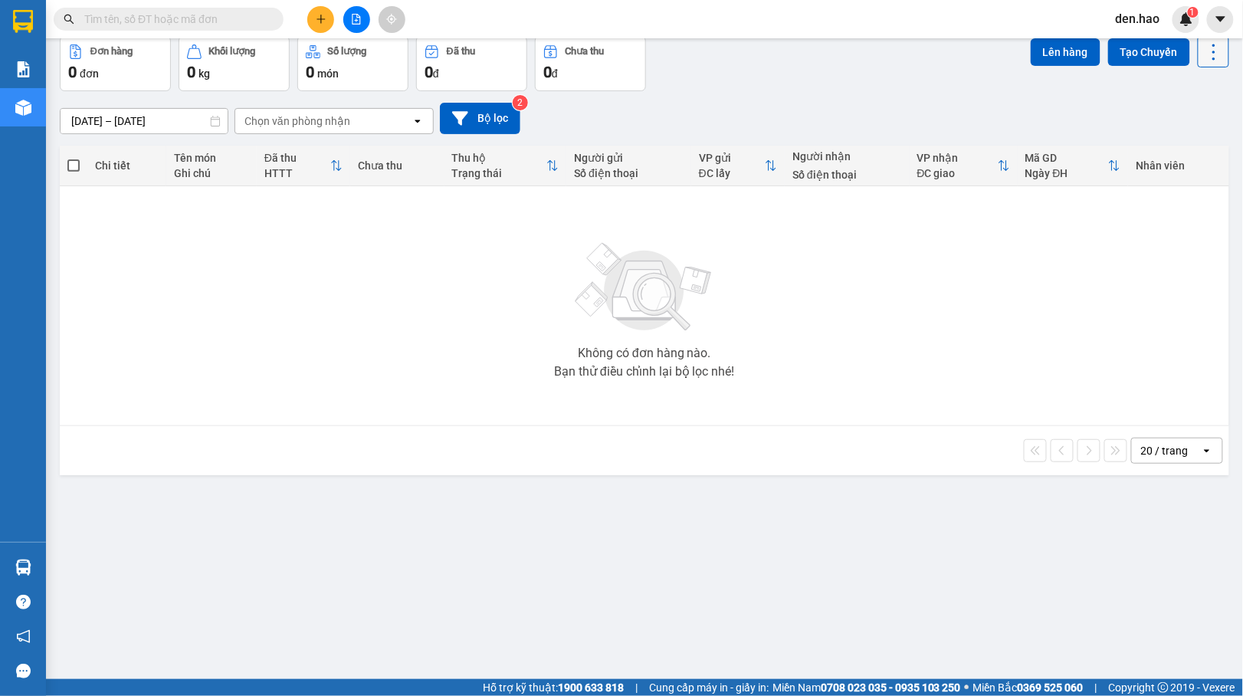
click at [1203, 51] on icon at bounding box center [1213, 51] width 21 height 21
click at [1192, 154] on span "Làm mới" at bounding box center [1176, 147] width 42 height 15
click at [1203, 57] on icon at bounding box center [1213, 51] width 21 height 21
click at [1178, 155] on span "Làm mới" at bounding box center [1176, 147] width 42 height 15
click at [1203, 53] on icon at bounding box center [1213, 51] width 21 height 21
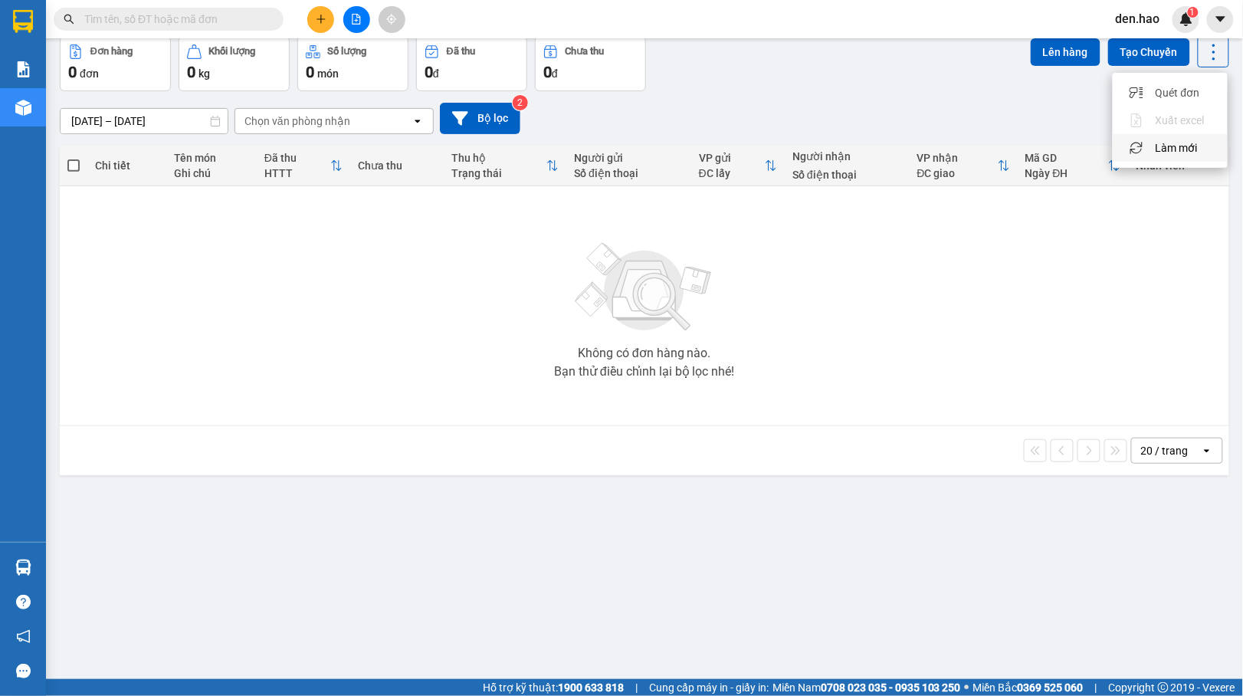
click at [1178, 142] on span "Làm mới" at bounding box center [1176, 147] width 42 height 15
click at [1203, 49] on icon at bounding box center [1213, 51] width 21 height 21
click at [1189, 155] on span "Làm mới" at bounding box center [1176, 147] width 42 height 15
click at [1207, 53] on icon at bounding box center [1213, 51] width 21 height 21
click at [1191, 156] on li "Làm mới" at bounding box center [1169, 148] width 115 height 28
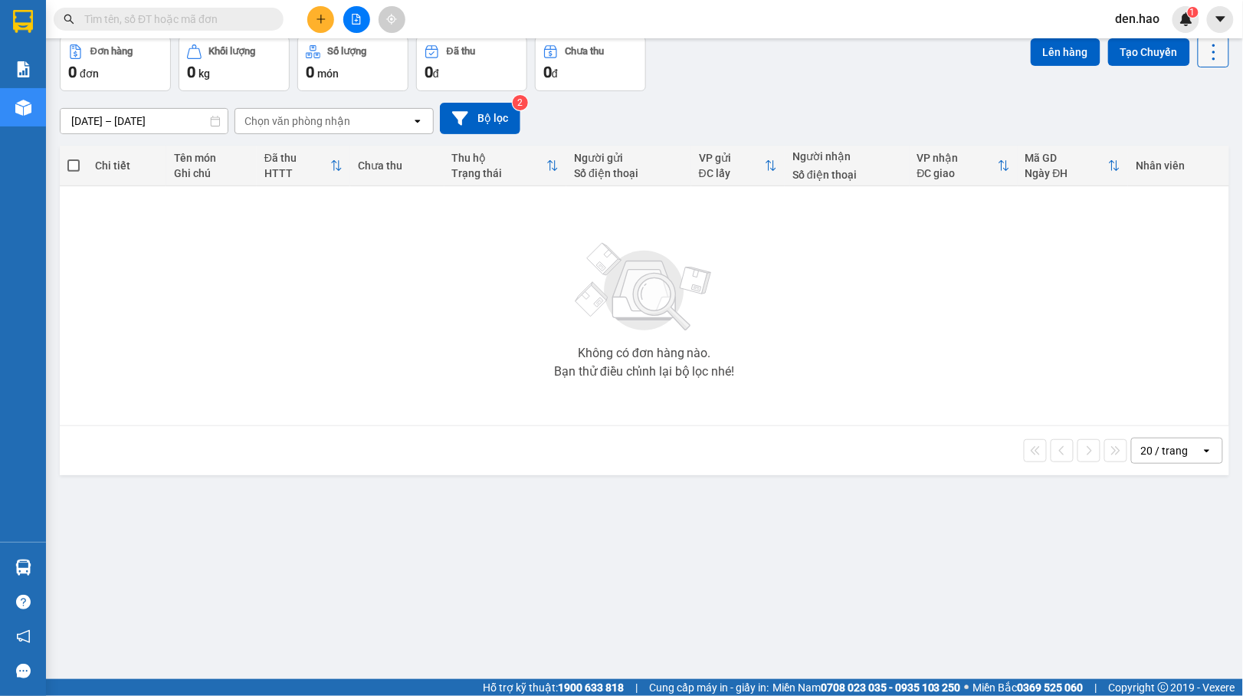
click at [1204, 59] on icon at bounding box center [1213, 51] width 21 height 21
click at [1195, 142] on span "Làm mới" at bounding box center [1176, 147] width 42 height 15
click at [230, 14] on input "text" at bounding box center [174, 19] width 181 height 17
type input "a"
type input "á"
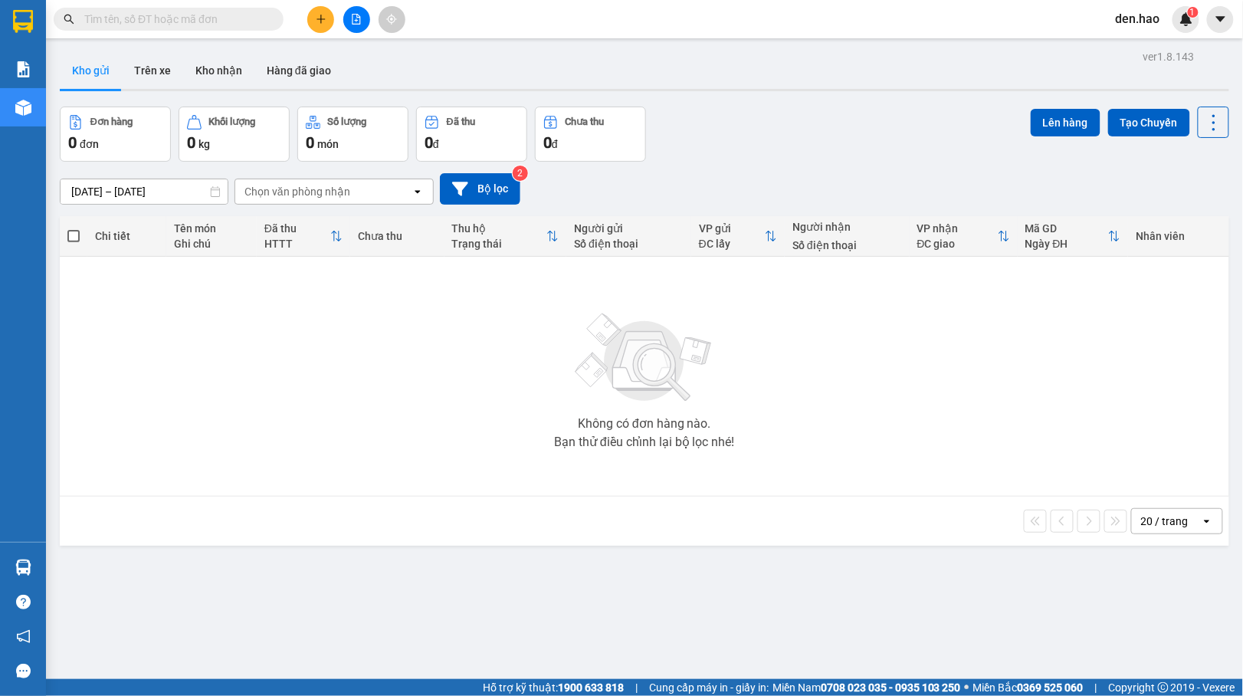
click at [1175, 127] on div "Lên hàng Tạo Chuyến" at bounding box center [1129, 121] width 198 height 31
click at [1203, 129] on icon at bounding box center [1213, 122] width 21 height 21
click at [1178, 215] on span "Làm mới" at bounding box center [1176, 218] width 42 height 15
drag, startPoint x: 1196, startPoint y: 104, endPoint x: 1196, endPoint y: 114, distance: 10.0
click at [1196, 111] on div "ver 1.8.143 Kho gửi Trên xe Kho nhận Hàng đã giao Đơn hàng 0 đơn Khối lượng 0 k…" at bounding box center [644, 394] width 1181 height 696
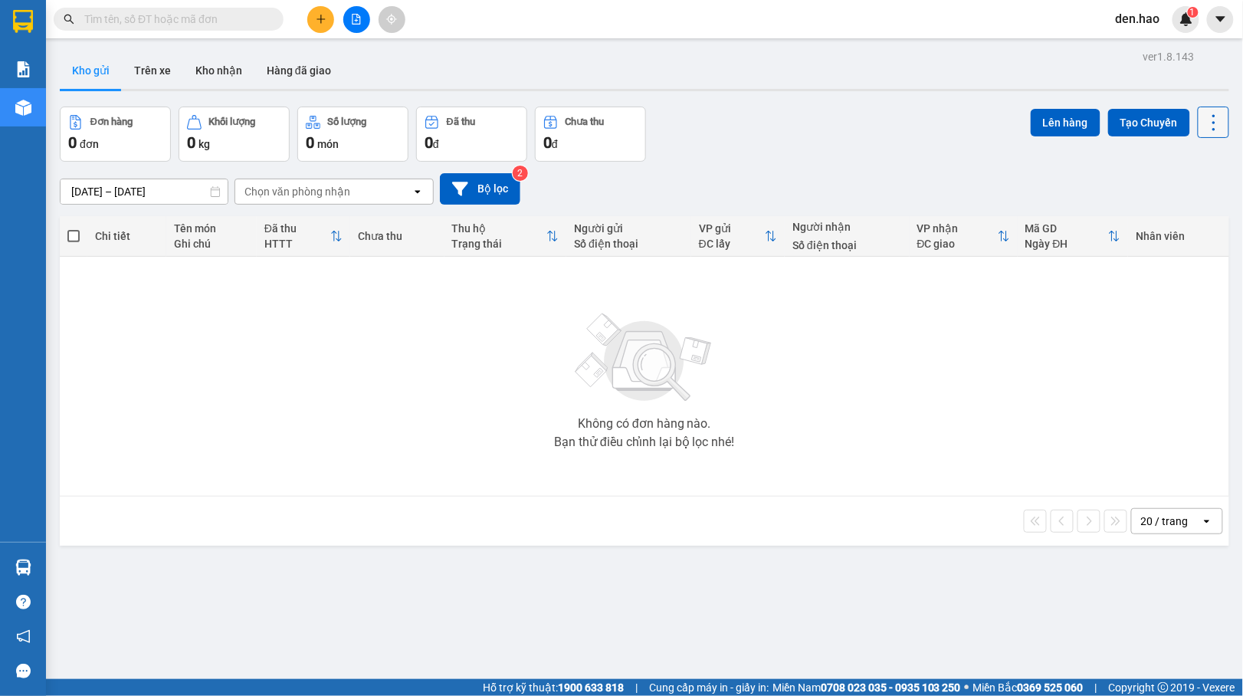
click at [1203, 114] on icon at bounding box center [1213, 122] width 21 height 21
click at [1171, 227] on li "Làm mới" at bounding box center [1169, 219] width 115 height 28
click at [1203, 129] on icon at bounding box center [1213, 122] width 21 height 21
click at [1180, 218] on span "Làm mới" at bounding box center [1176, 218] width 42 height 15
drag, startPoint x: 1206, startPoint y: 120, endPoint x: 1205, endPoint y: 127, distance: 7.7
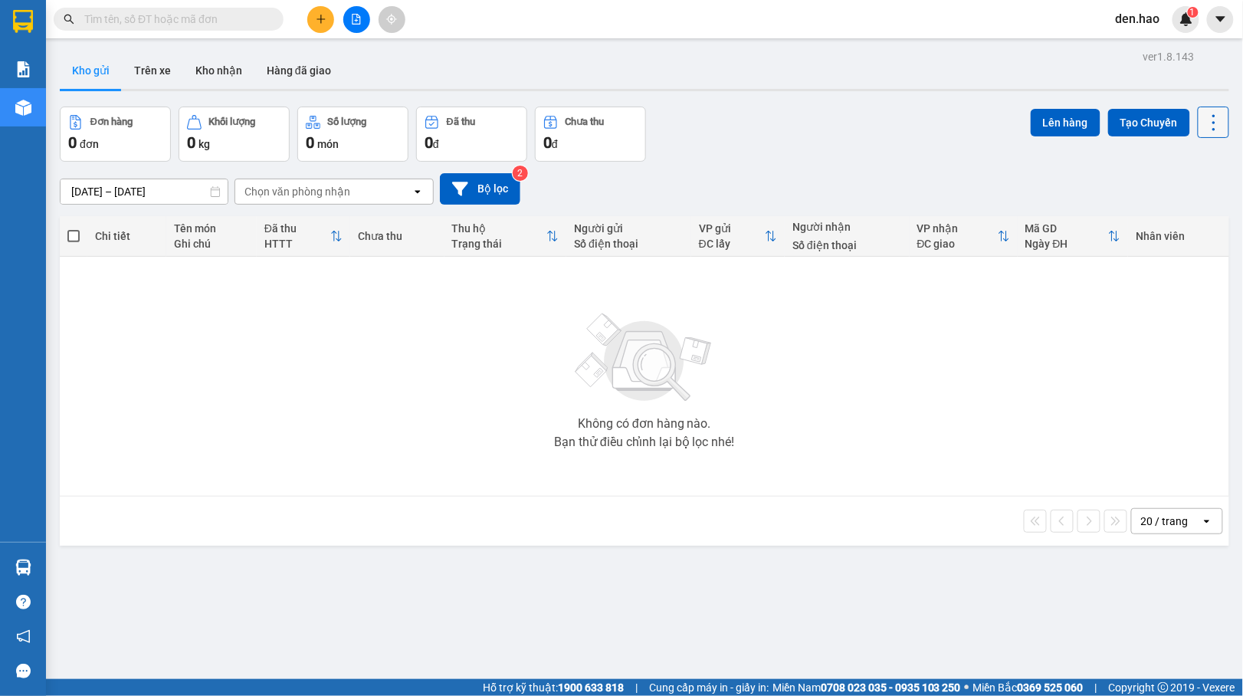
click at [1206, 124] on icon at bounding box center [1213, 122] width 21 height 21
click at [1202, 228] on li "Làm mới" at bounding box center [1169, 219] width 115 height 28
click at [1207, 126] on icon at bounding box center [1213, 122] width 21 height 21
click at [1198, 211] on div "Làm mới" at bounding box center [1170, 218] width 90 height 15
click at [1212, 127] on icon at bounding box center [1213, 122] width 3 height 16
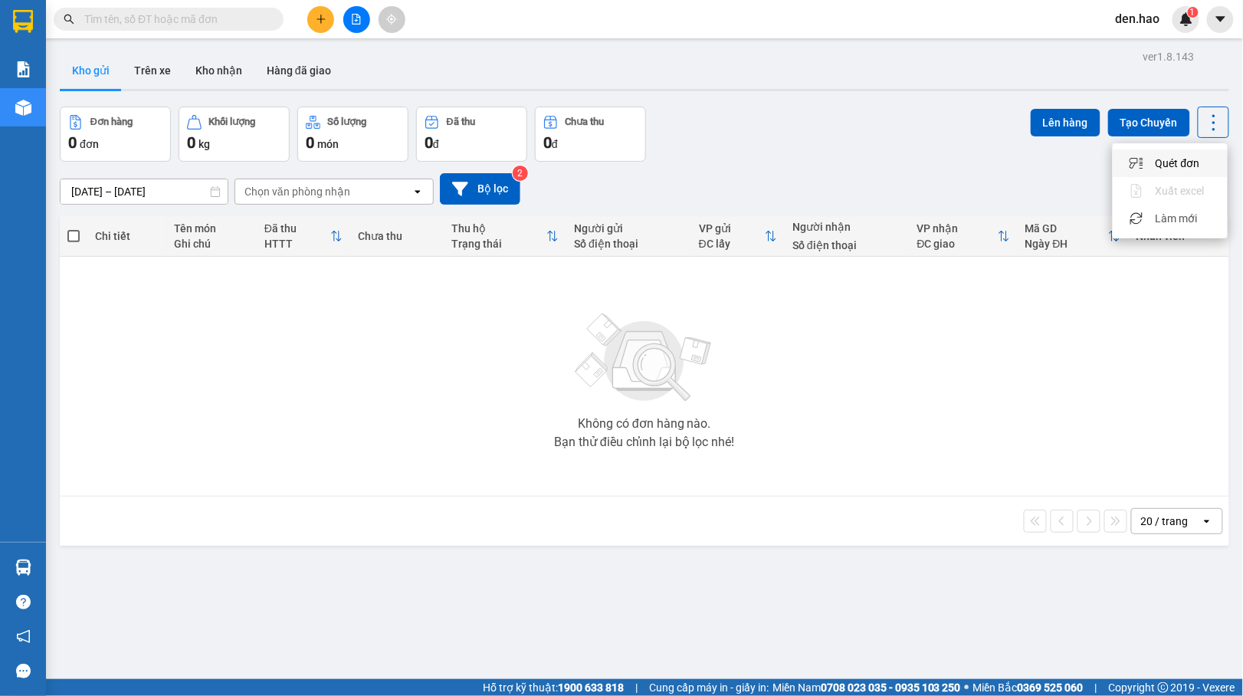
click at [1178, 219] on span "Làm mới" at bounding box center [1176, 218] width 42 height 15
click at [1204, 129] on icon at bounding box center [1213, 122] width 21 height 21
click at [1174, 215] on span "Làm mới" at bounding box center [1176, 218] width 42 height 15
click at [1203, 120] on icon at bounding box center [1213, 122] width 21 height 21
click at [1175, 215] on span "Làm mới" at bounding box center [1176, 218] width 42 height 15
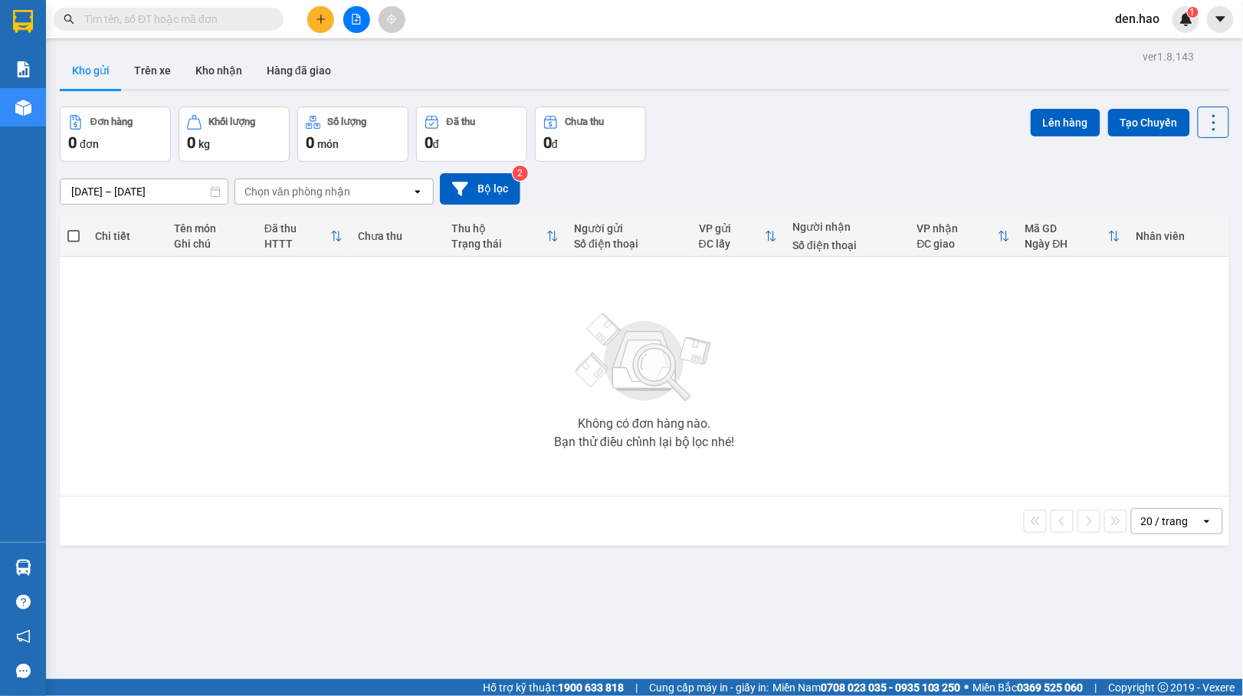
click at [317, 21] on icon "plus" at bounding box center [321, 19] width 11 height 11
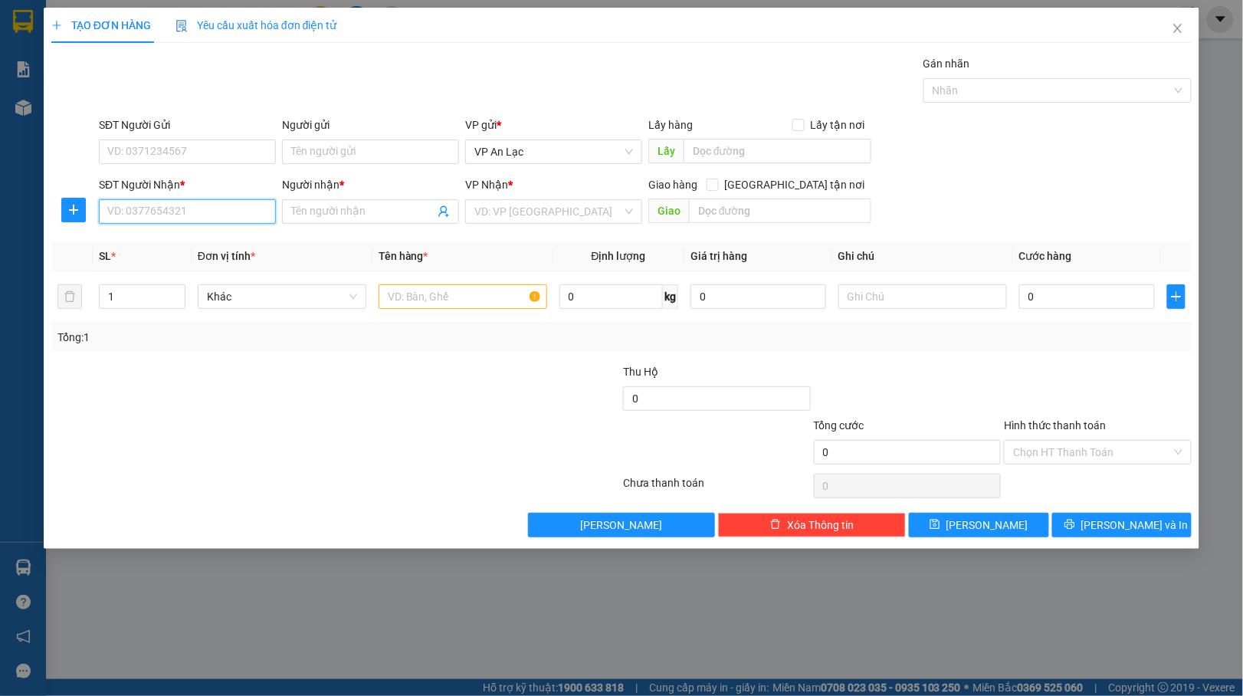
click at [243, 215] on input "SĐT Người Nhận *" at bounding box center [187, 211] width 177 height 25
click at [234, 248] on div "0946834838 - ut em" at bounding box center [187, 243] width 159 height 17
type input "0946834838"
type input "ut em"
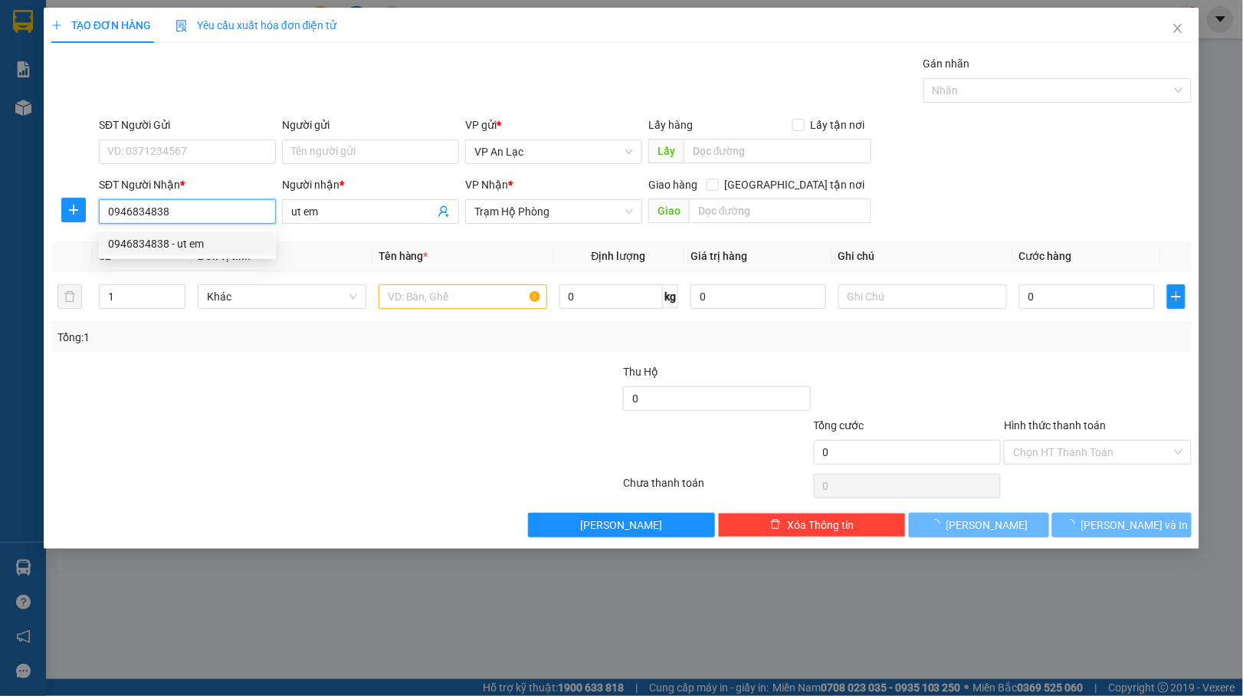
type input "40.000"
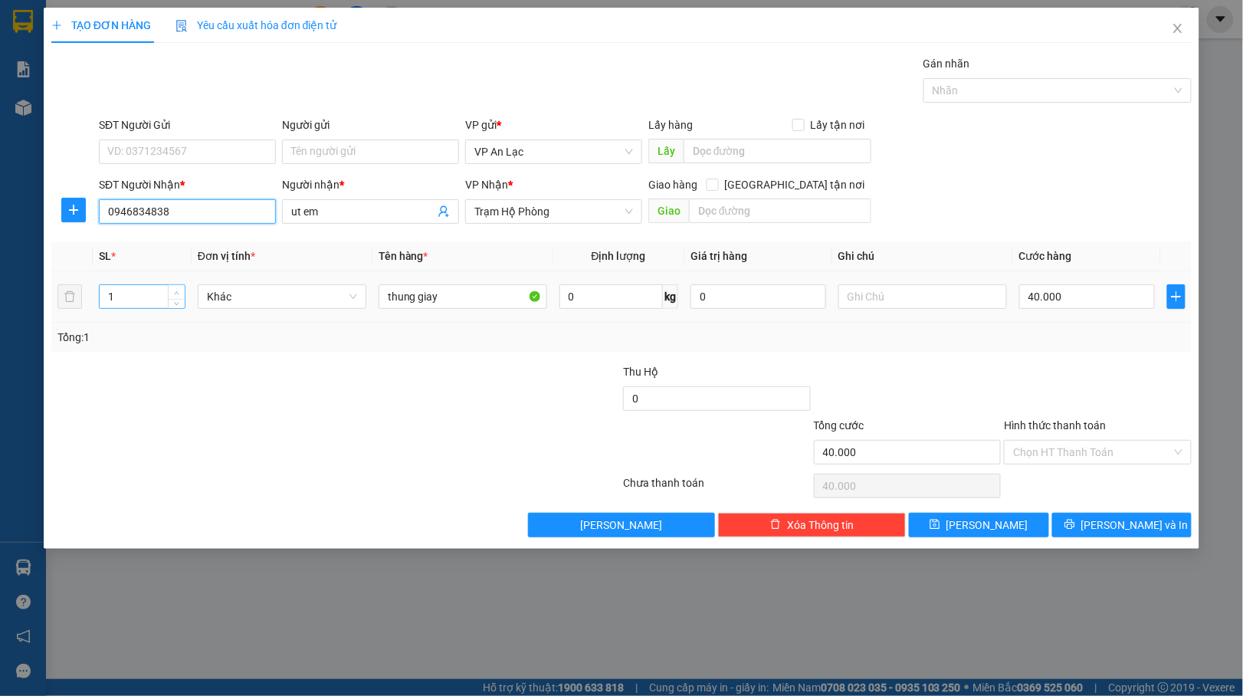
type input "0946834838"
click at [172, 288] on span "Increase Value" at bounding box center [176, 292] width 17 height 14
type input "2"
click at [1120, 292] on input "40.000" at bounding box center [1087, 296] width 136 height 25
type input "0"
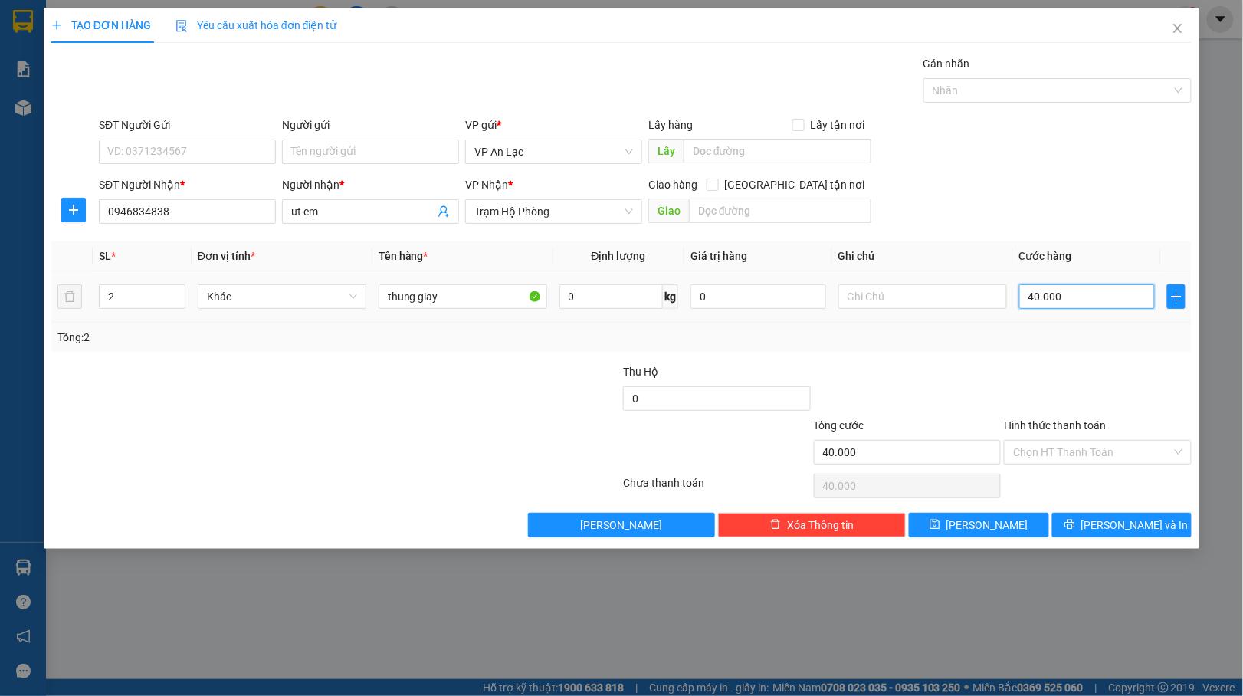
type input "0"
type input "7"
type input "07"
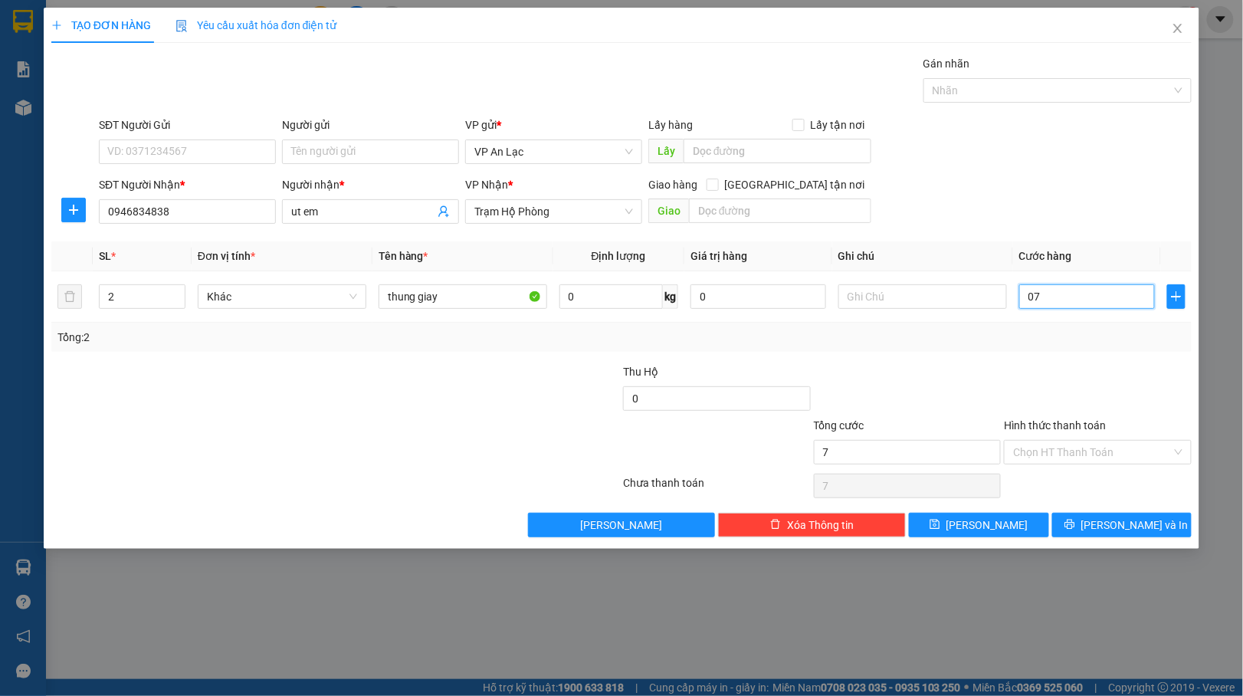
type input "70"
type input "070"
type input "70.000"
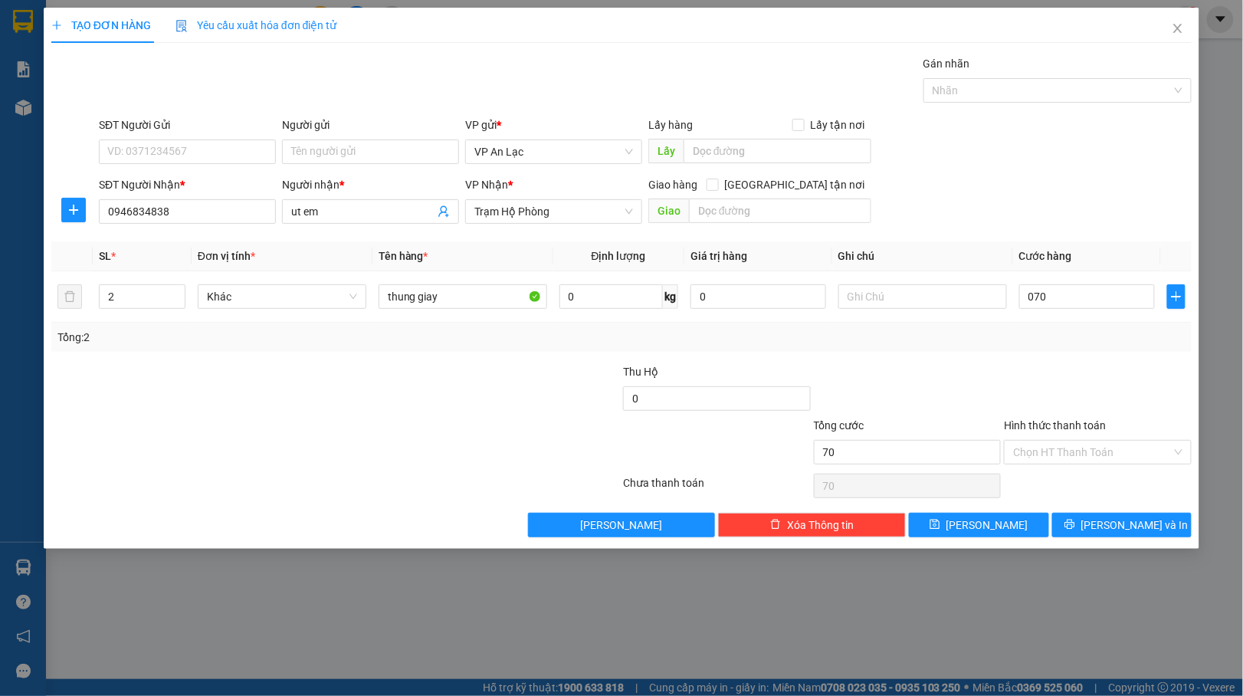
type input "70.000"
click at [916, 371] on div at bounding box center [907, 390] width 191 height 54
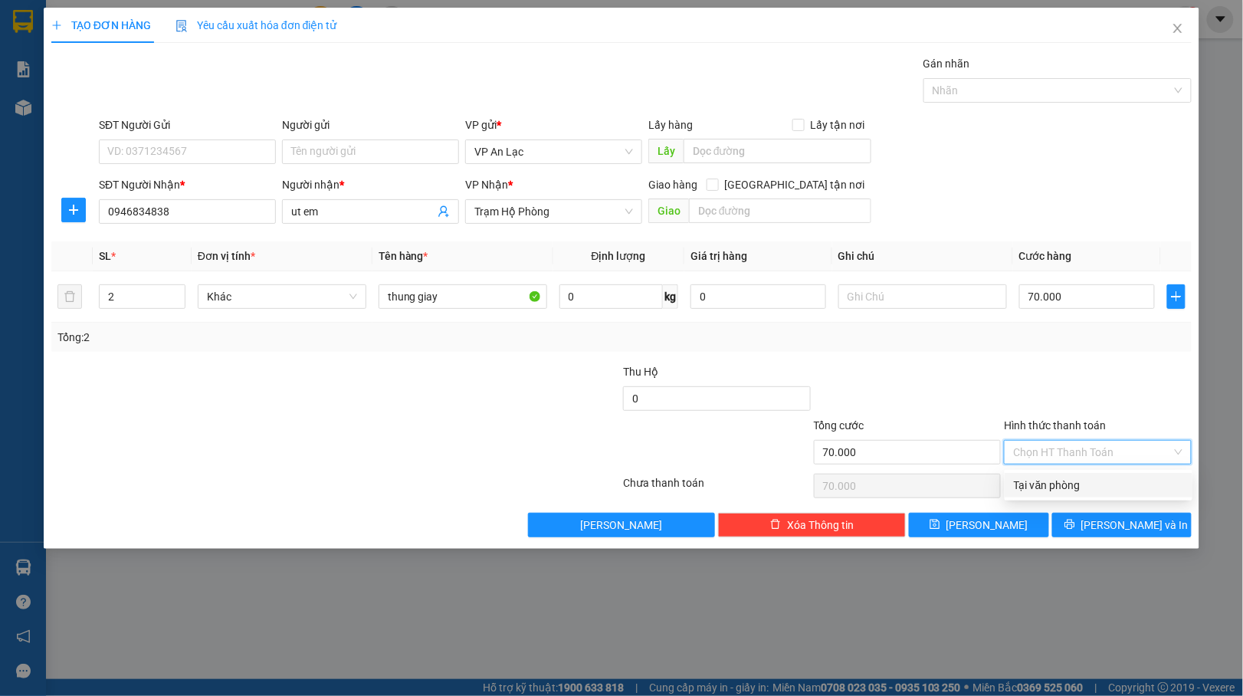
click at [1132, 463] on input "Hình thức thanh toán" at bounding box center [1092, 452] width 159 height 23
click at [1119, 492] on div "Tại văn phòng" at bounding box center [1098, 485] width 169 height 17
type input "0"
click at [1109, 527] on span "Lưu và In" at bounding box center [1134, 524] width 107 height 17
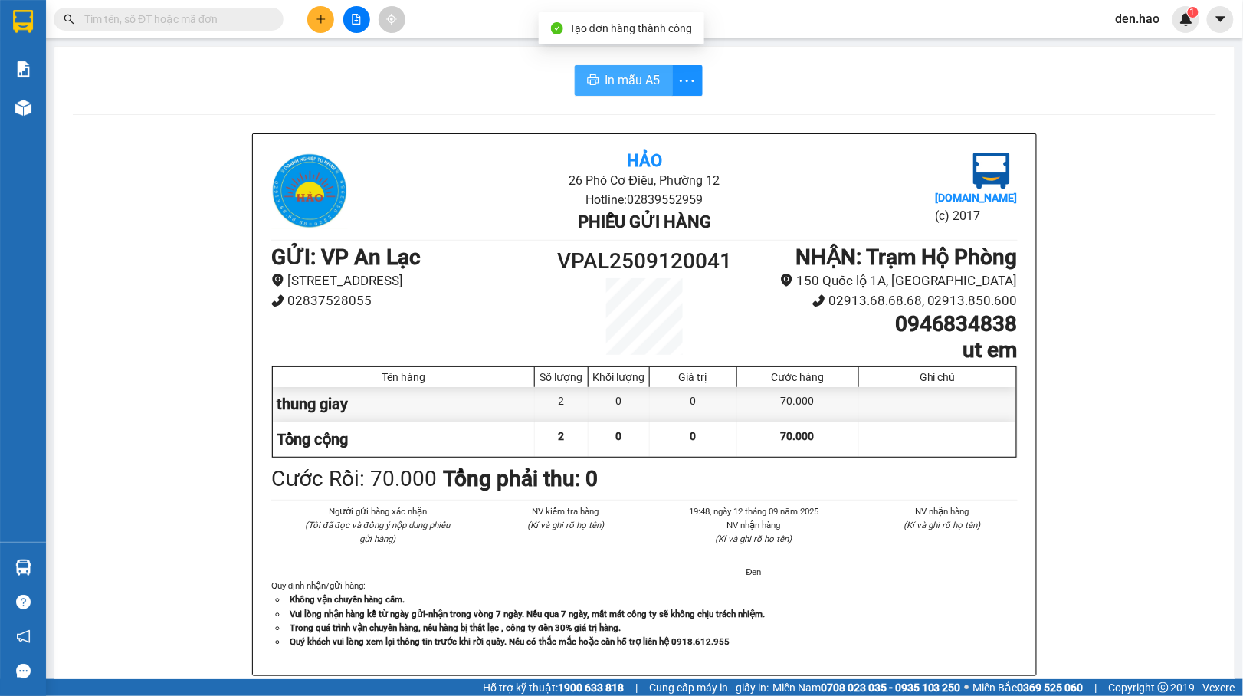
click at [613, 74] on span "In mẫu A5" at bounding box center [632, 79] width 55 height 19
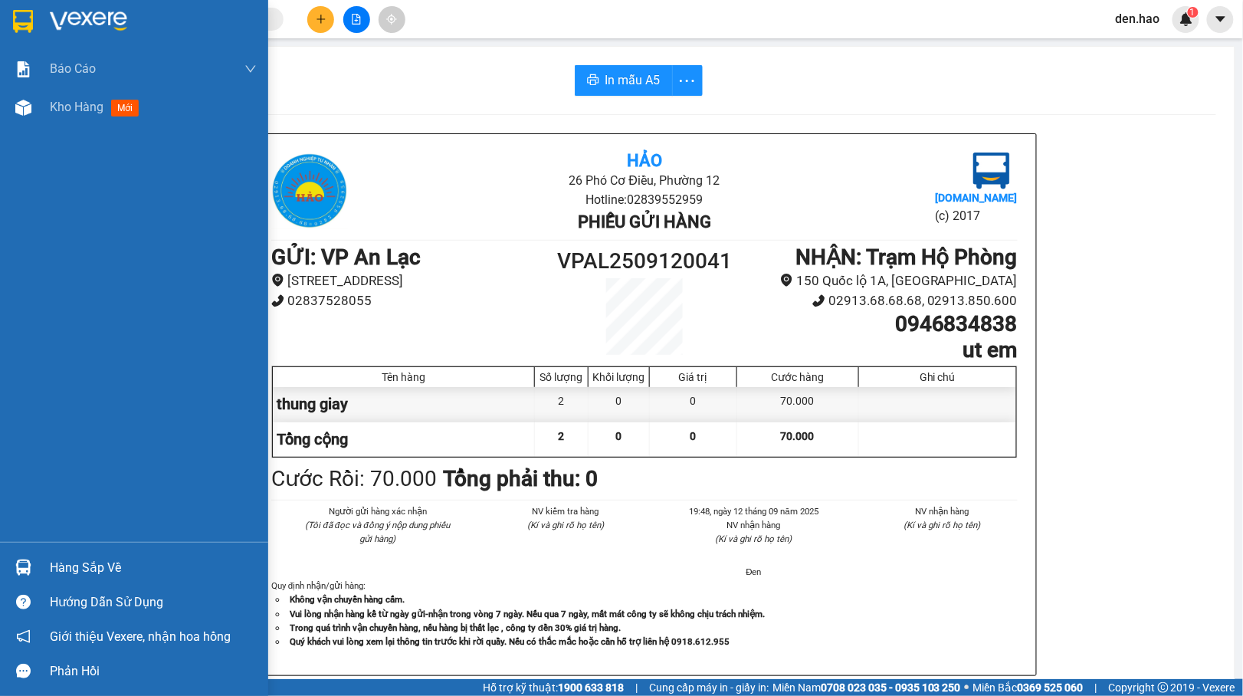
click at [68, 109] on span "Kho hàng" at bounding box center [77, 107] width 54 height 15
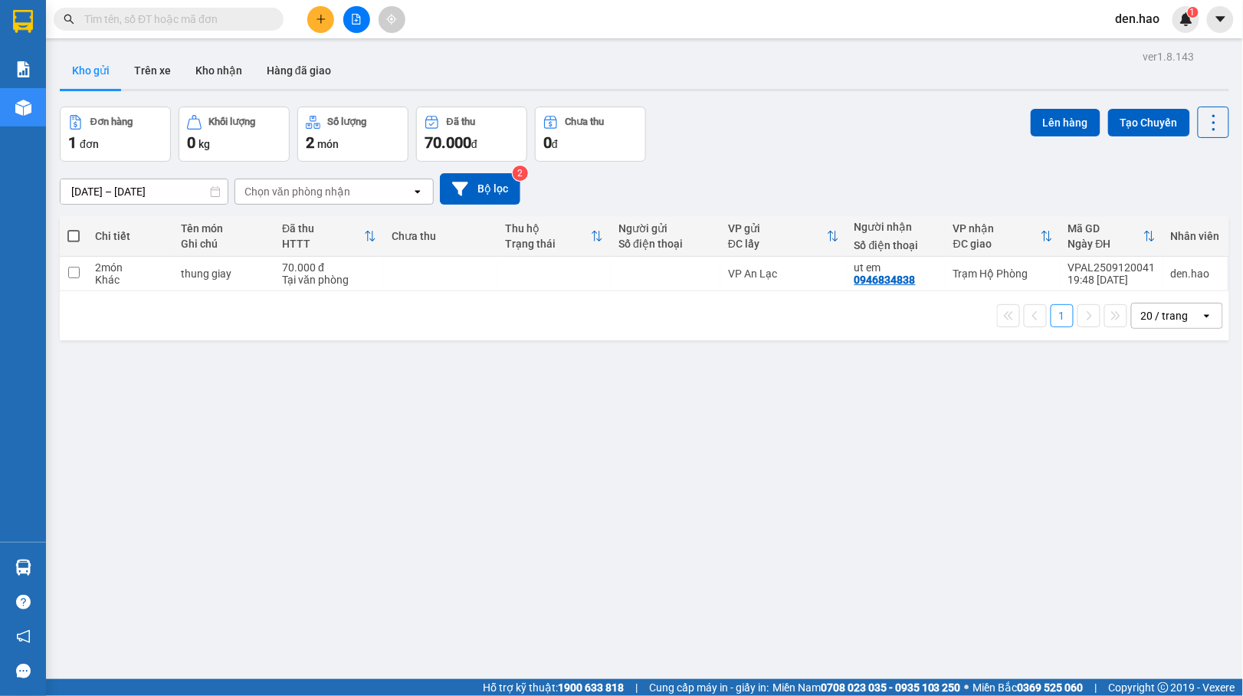
click at [1202, 142] on div "Lên hàng Tạo Chuyến" at bounding box center [1129, 133] width 198 height 55
click at [1206, 120] on icon at bounding box center [1213, 122] width 21 height 21
click at [1193, 208] on li "Làm mới" at bounding box center [1169, 219] width 115 height 28
click at [1203, 121] on icon at bounding box center [1213, 122] width 21 height 21
click at [1178, 211] on span "Làm mới" at bounding box center [1176, 218] width 42 height 15
